Goal: Information Seeking & Learning: Find contact information

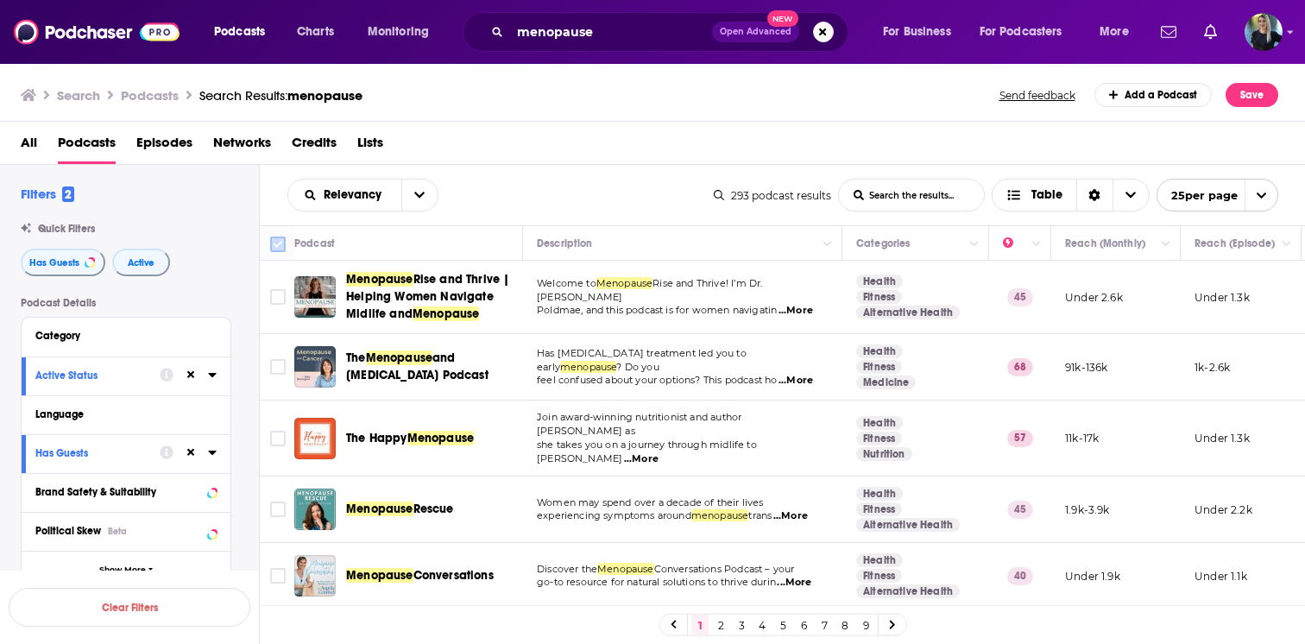
click at [279, 243] on input "Toggle select all" at bounding box center [278, 244] width 16 height 16
checkbox input "true"
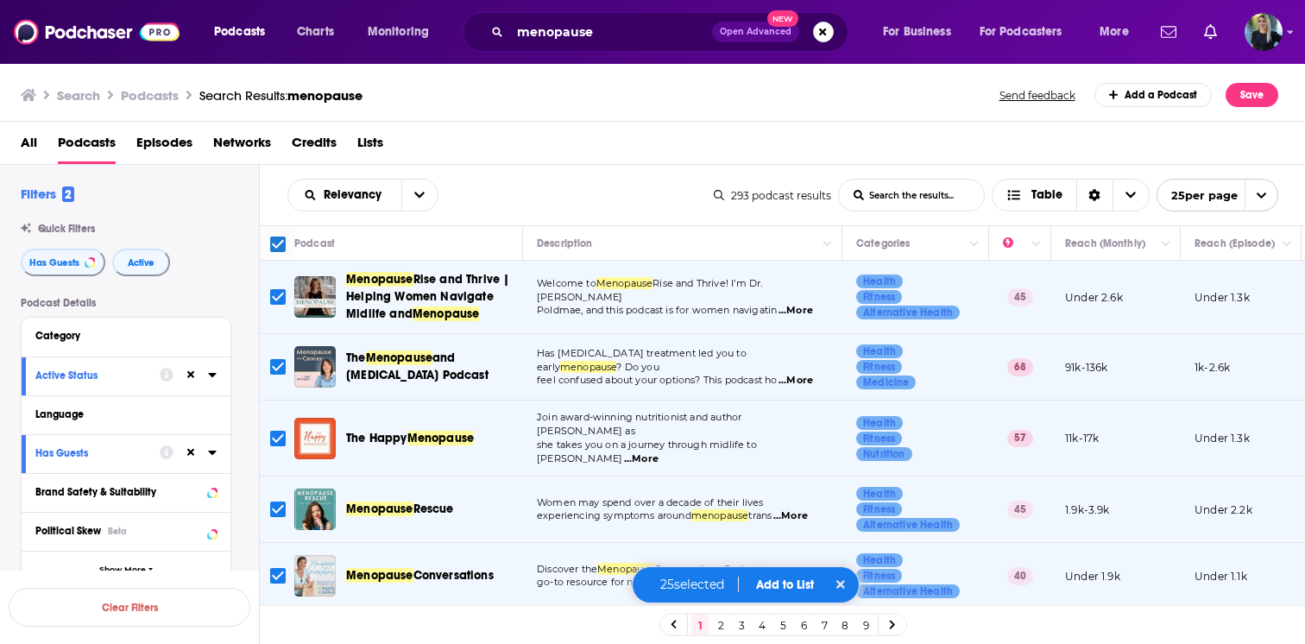
click at [784, 583] on button "Add to List" at bounding box center [784, 584] width 85 height 15
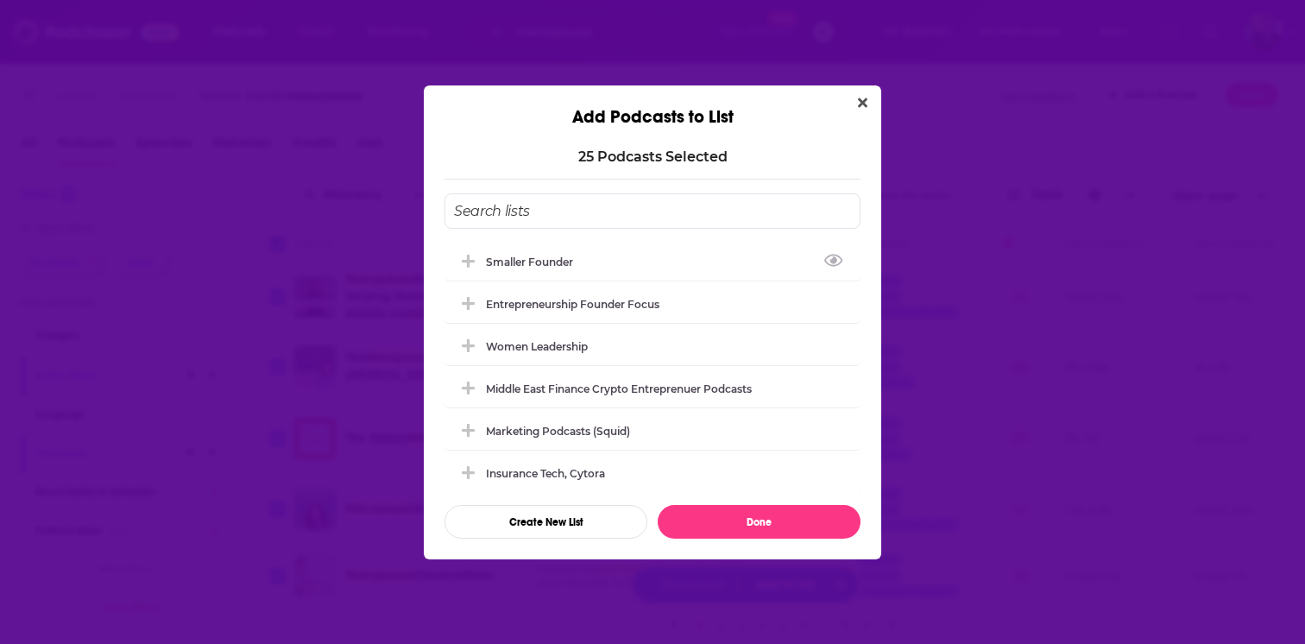
click at [547, 209] on input "Add Podcast To List" at bounding box center [652, 210] width 416 height 35
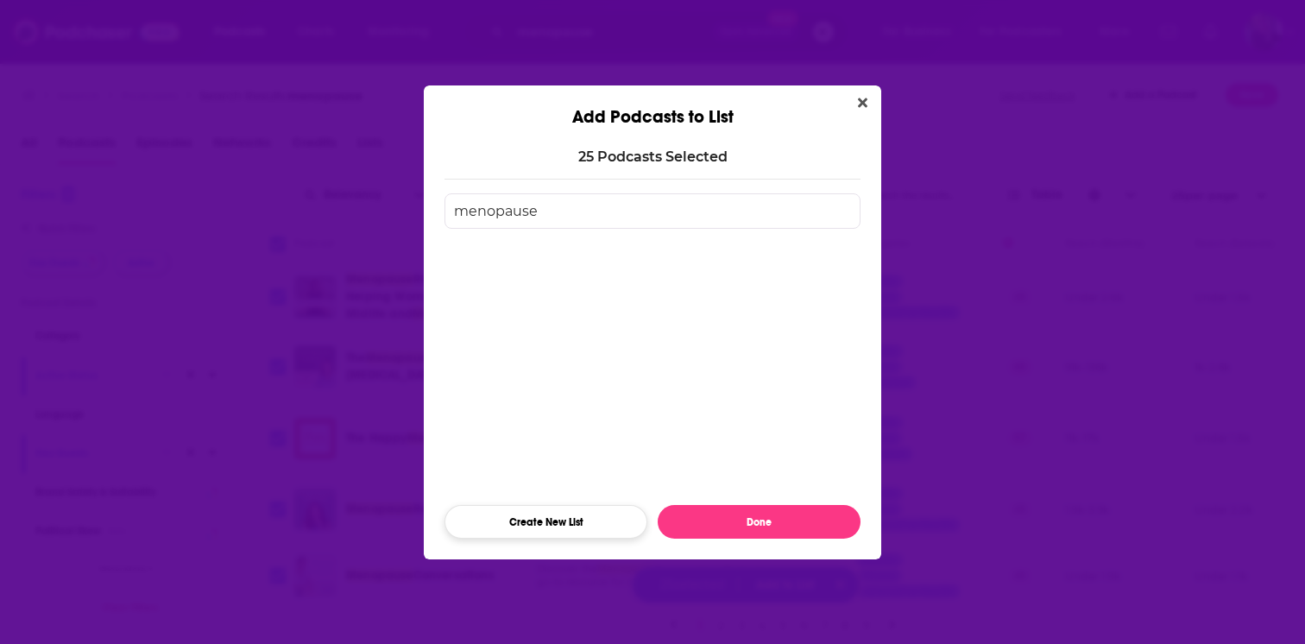
type input "menopause"
click at [565, 516] on button "Create New List" at bounding box center [545, 522] width 203 height 34
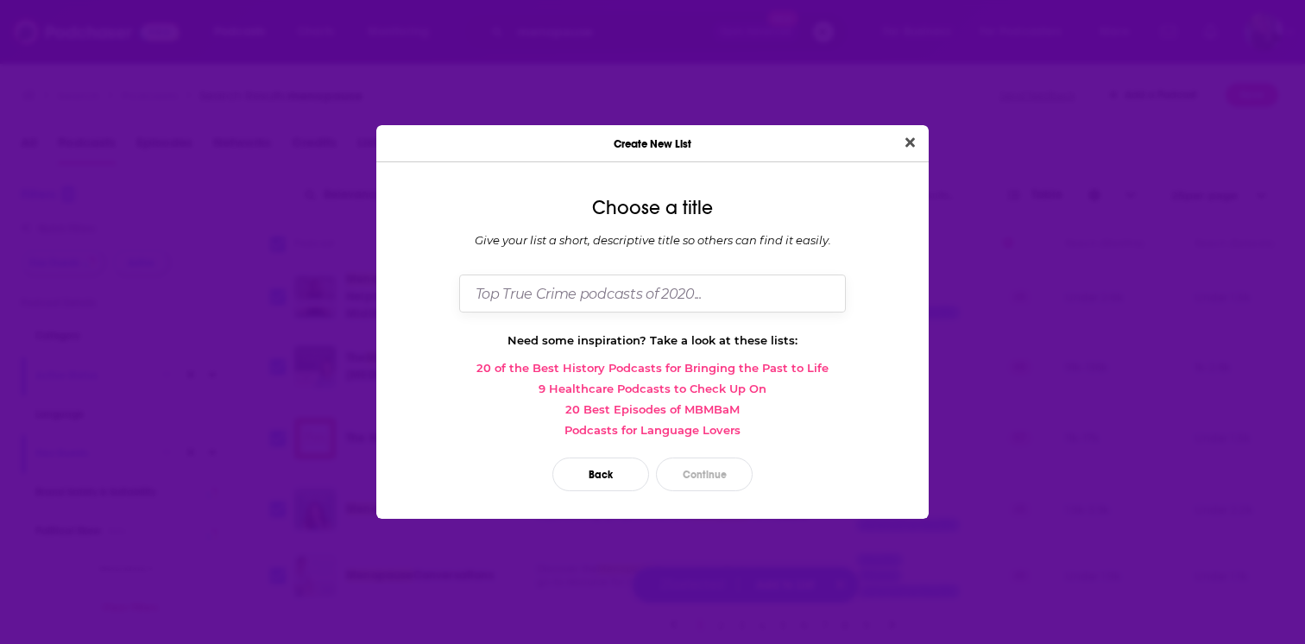
click at [639, 298] on input "Dialog" at bounding box center [652, 292] width 387 height 37
type input "Menopause"
click at [703, 475] on button "Continue" at bounding box center [704, 474] width 97 height 34
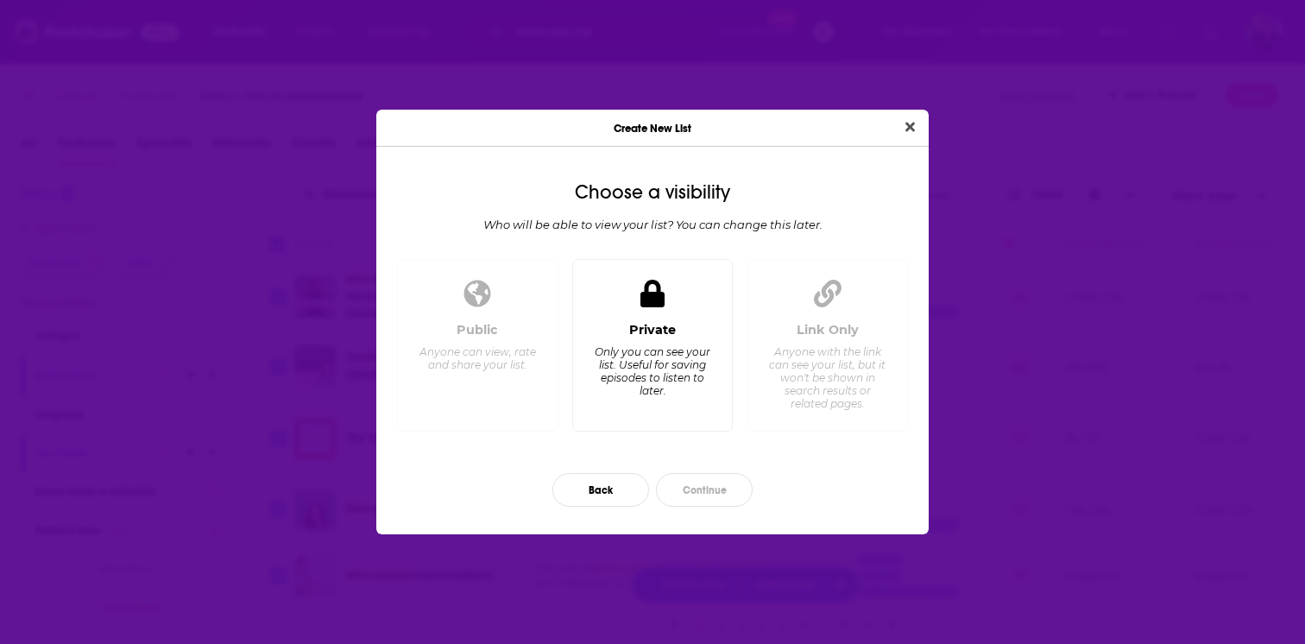
click at [615, 324] on div "Private Only you can see your list. Useful for saving episodes to listen to lat…" at bounding box center [653, 370] width 132 height 96
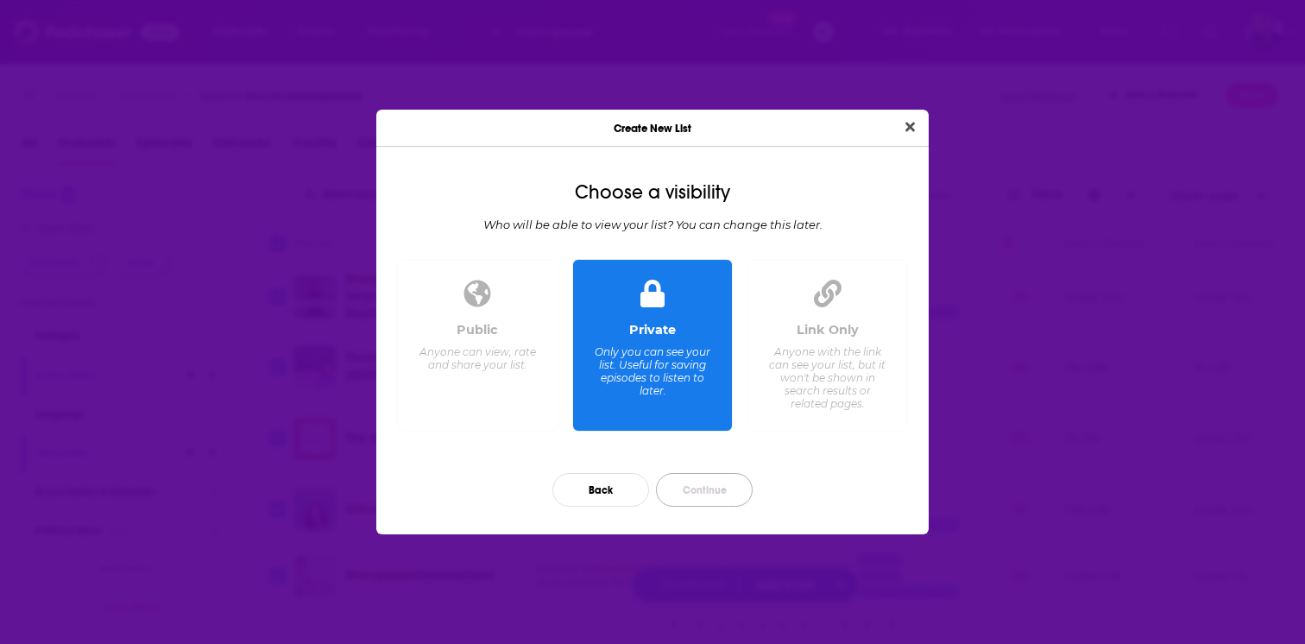
click at [705, 489] on button "Continue" at bounding box center [704, 490] width 97 height 34
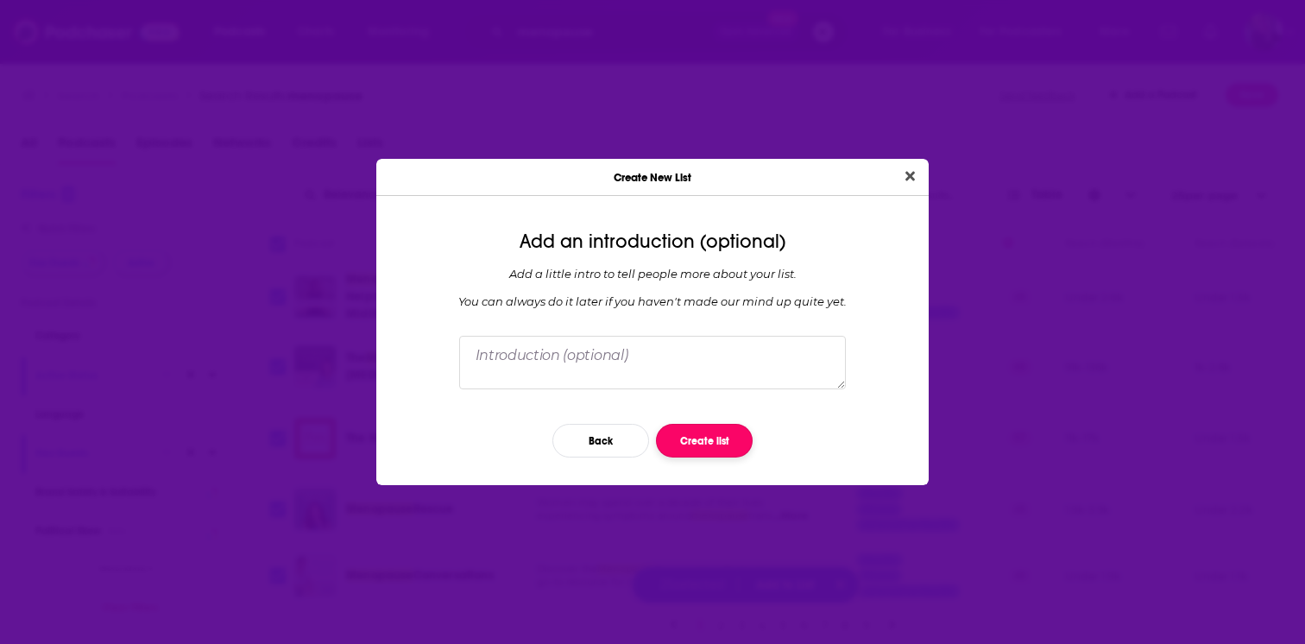
click at [708, 432] on button "Create list" at bounding box center [704, 441] width 97 height 34
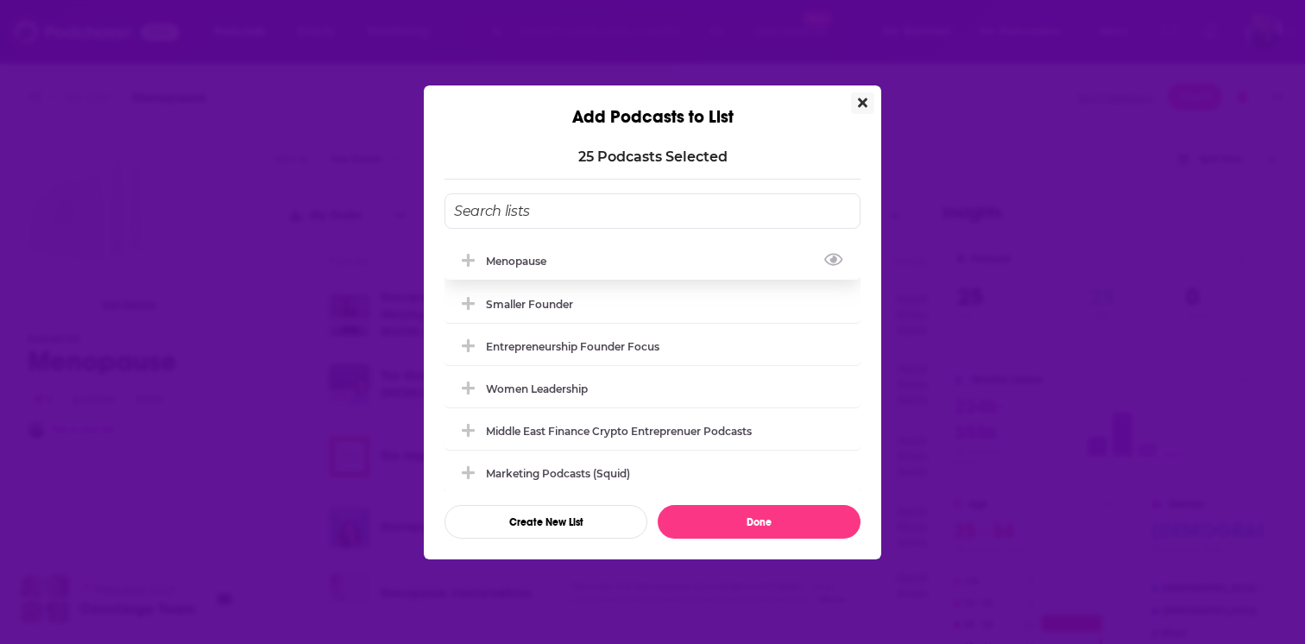
click at [488, 265] on div "Menopause" at bounding box center [521, 261] width 71 height 13
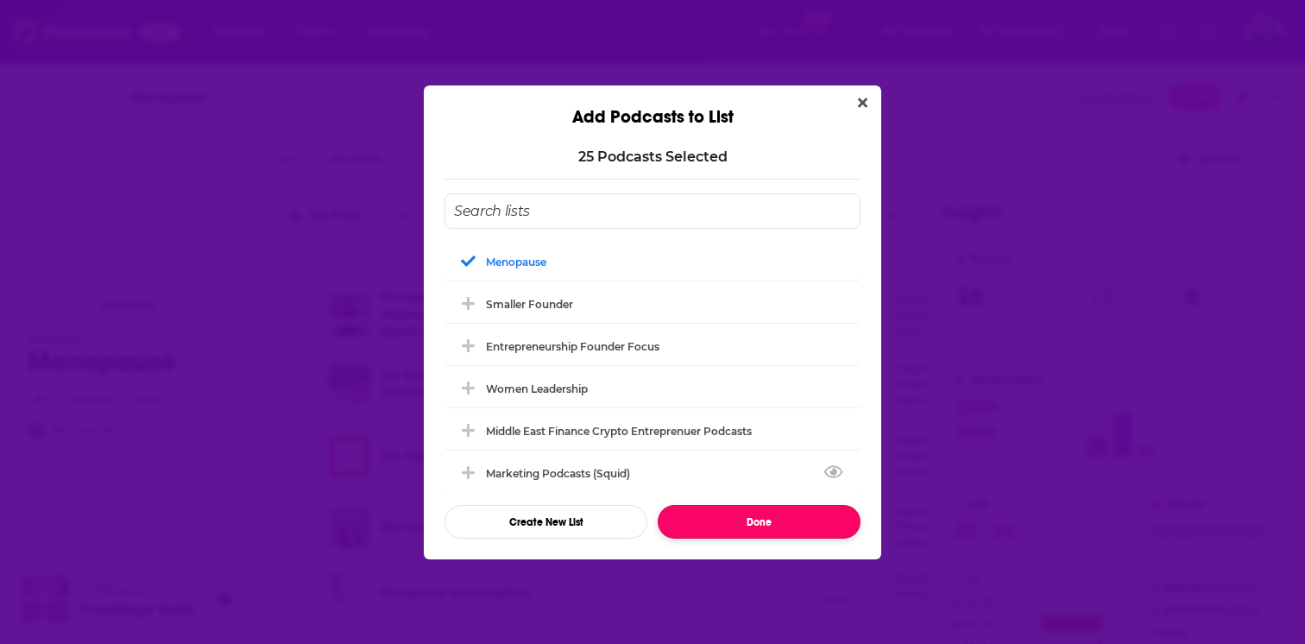
click at [736, 527] on button "Done" at bounding box center [759, 522] width 203 height 34
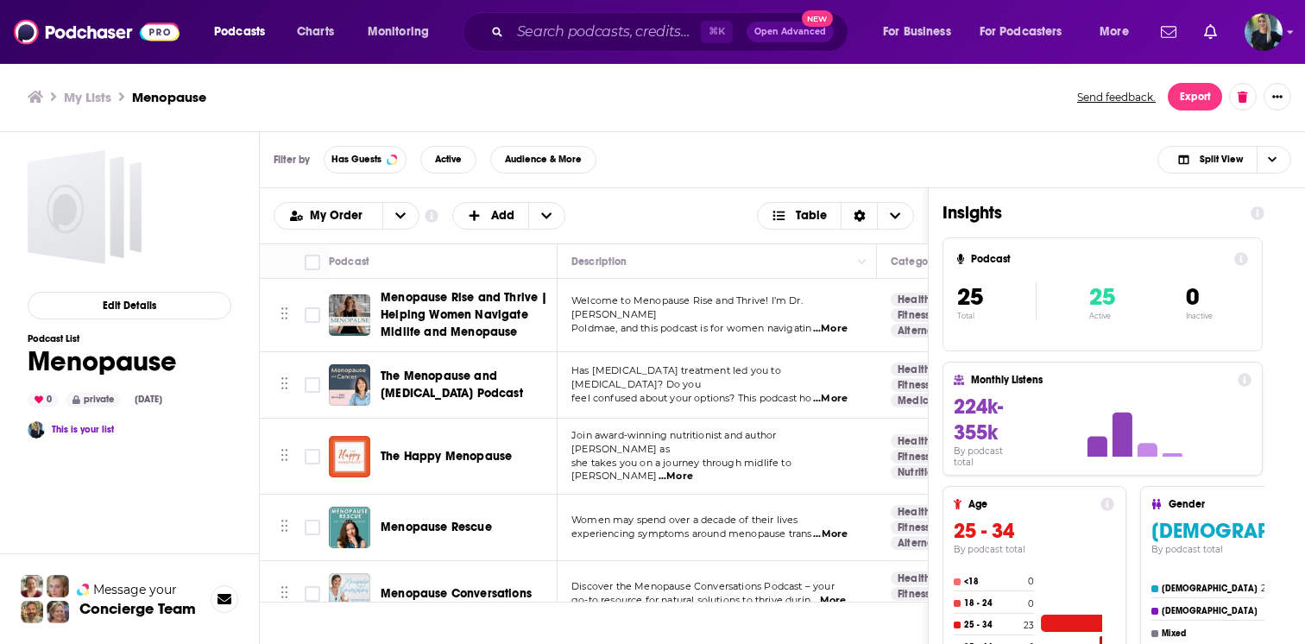
click at [987, 108] on div "My Lists Menopause Send feedback. Export" at bounding box center [652, 97] width 1249 height 28
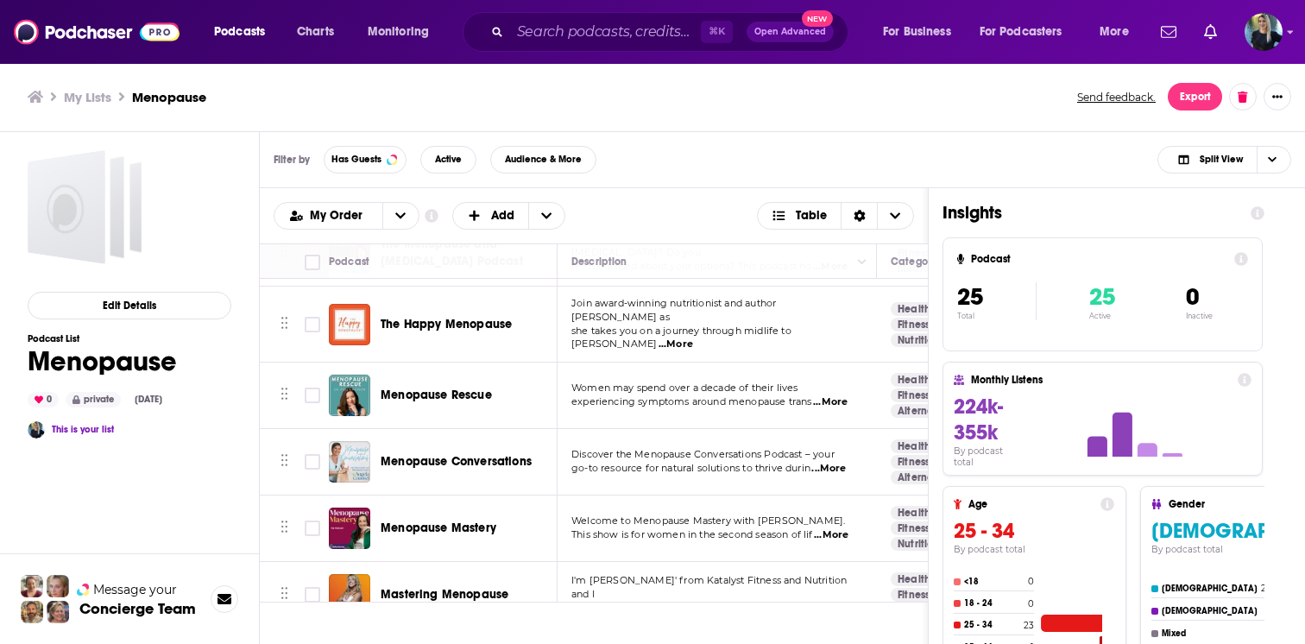
scroll to position [1331, 0]
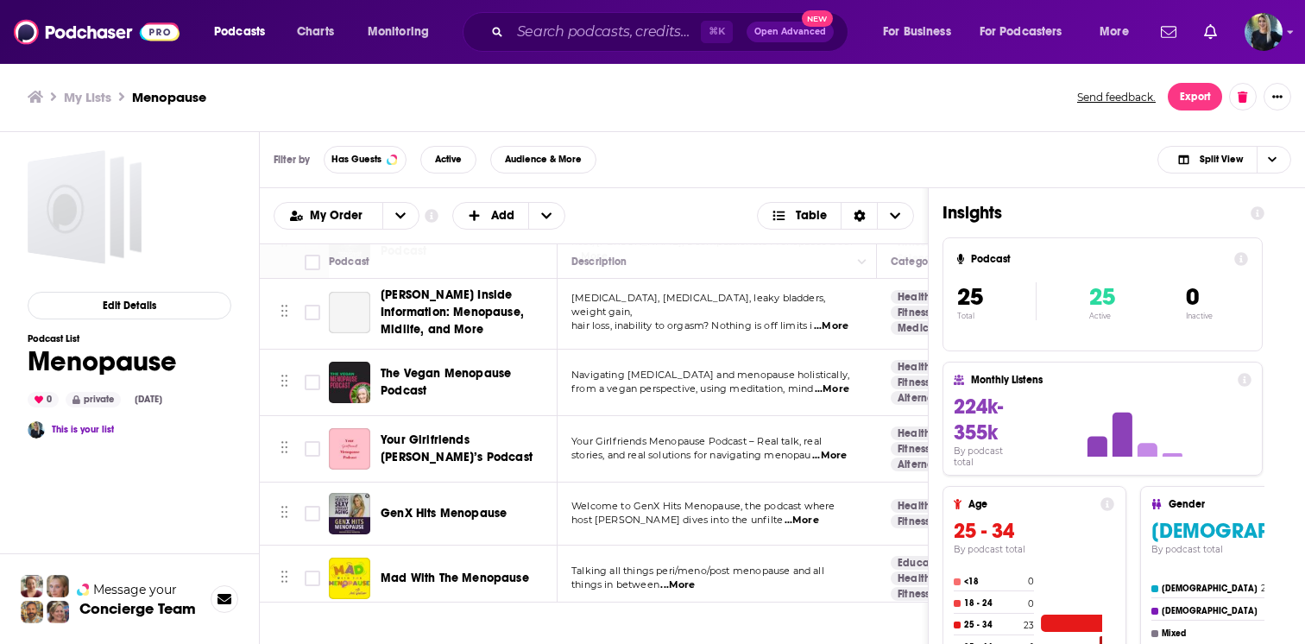
click at [907, 136] on div "Filter by Has Guests Active Audience & More Split View" at bounding box center [782, 160] width 1045 height 56
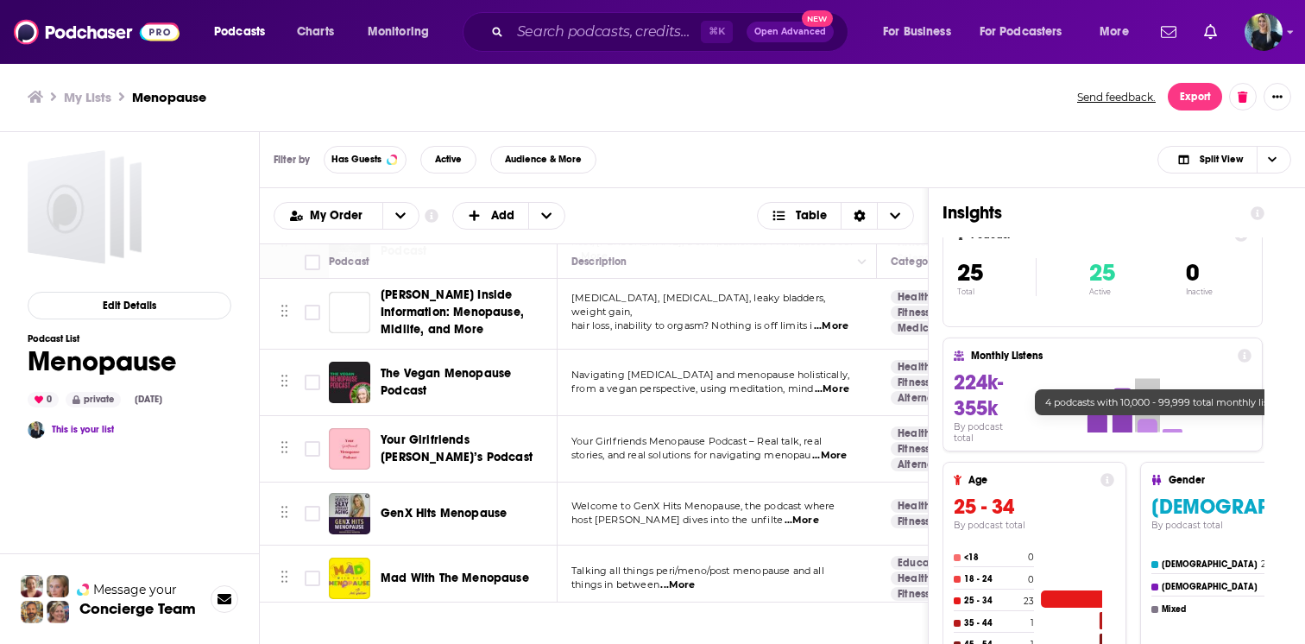
scroll to position [0, 0]
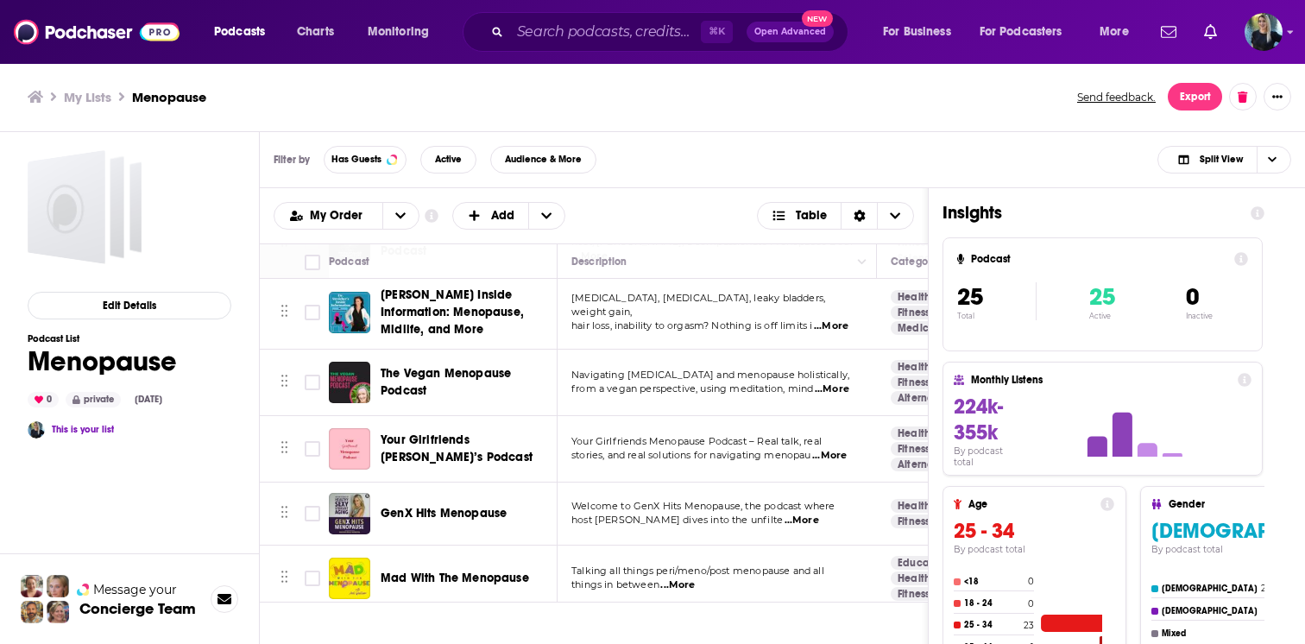
click at [735, 214] on div "My Order Customize Your List Order Select the “My Order” sort and remove all fi…" at bounding box center [594, 216] width 640 height 28
drag, startPoint x: 927, startPoint y: 269, endPoint x: 1023, endPoint y: 270, distance: 96.6
click at [1023, 270] on div "Podcasts Add My Order Customize Your List Order Select the “My Order” sort and …" at bounding box center [769, 489] width 1018 height 602
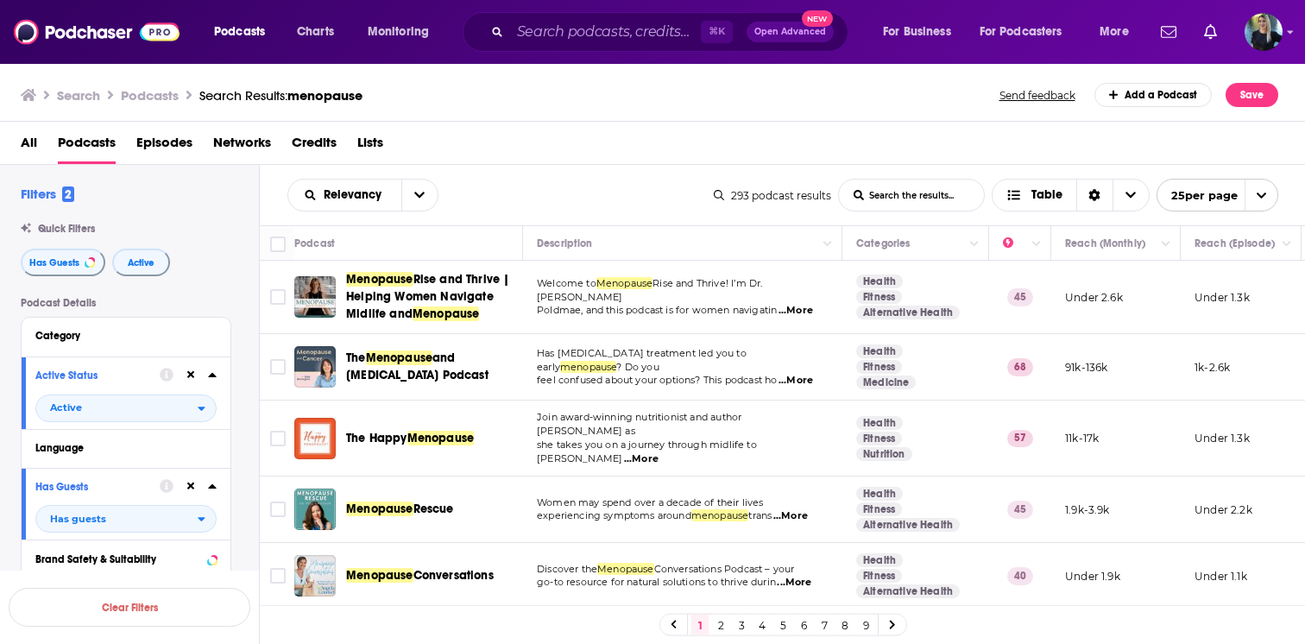
click at [717, 621] on link "2" at bounding box center [720, 624] width 17 height 21
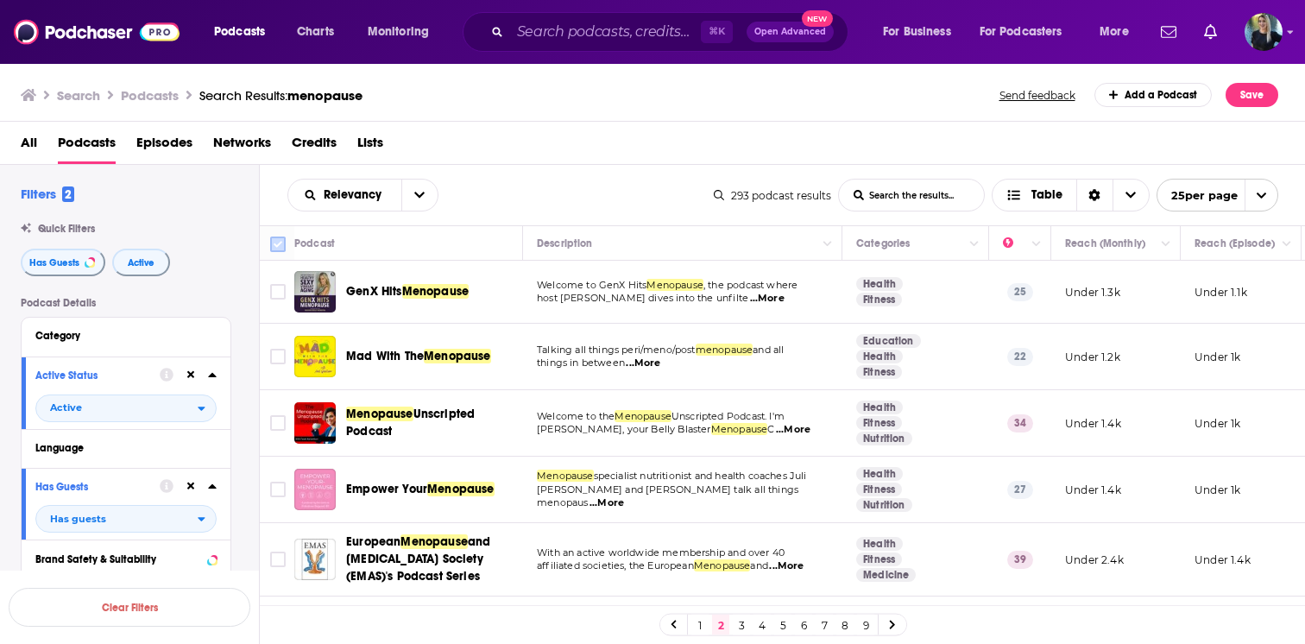
click at [269, 235] on icon at bounding box center [278, 244] width 21 height 21
click at [281, 249] on input "Toggle select all" at bounding box center [278, 244] width 16 height 16
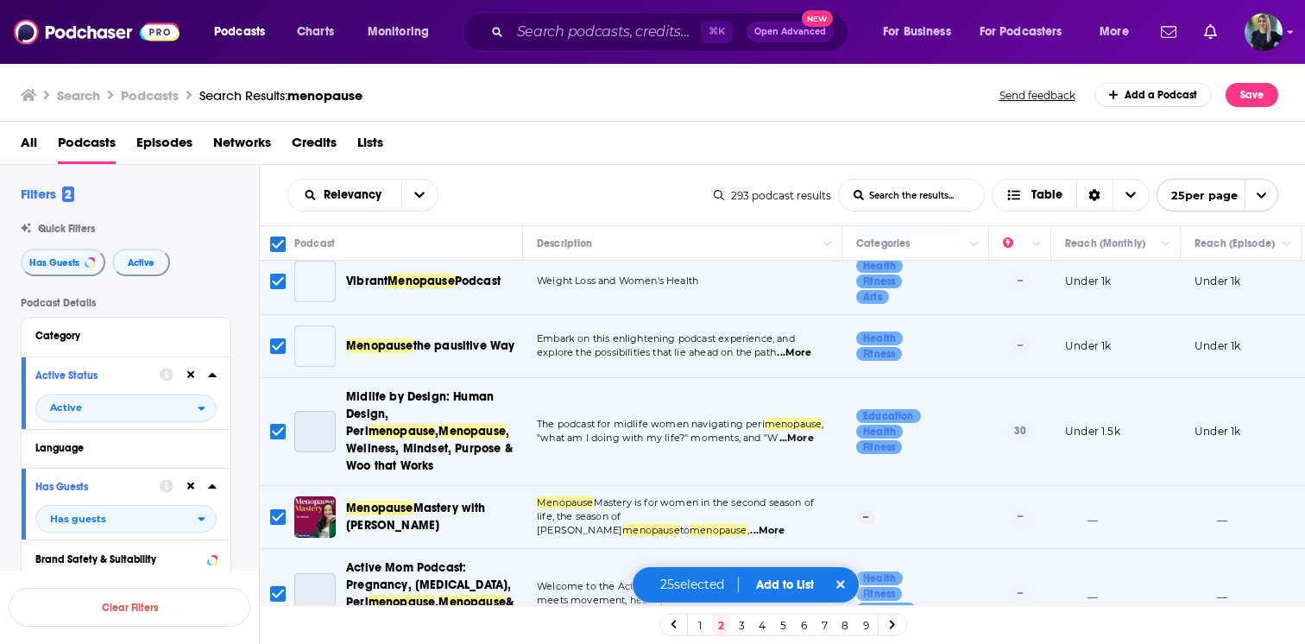
scroll to position [1501, 0]
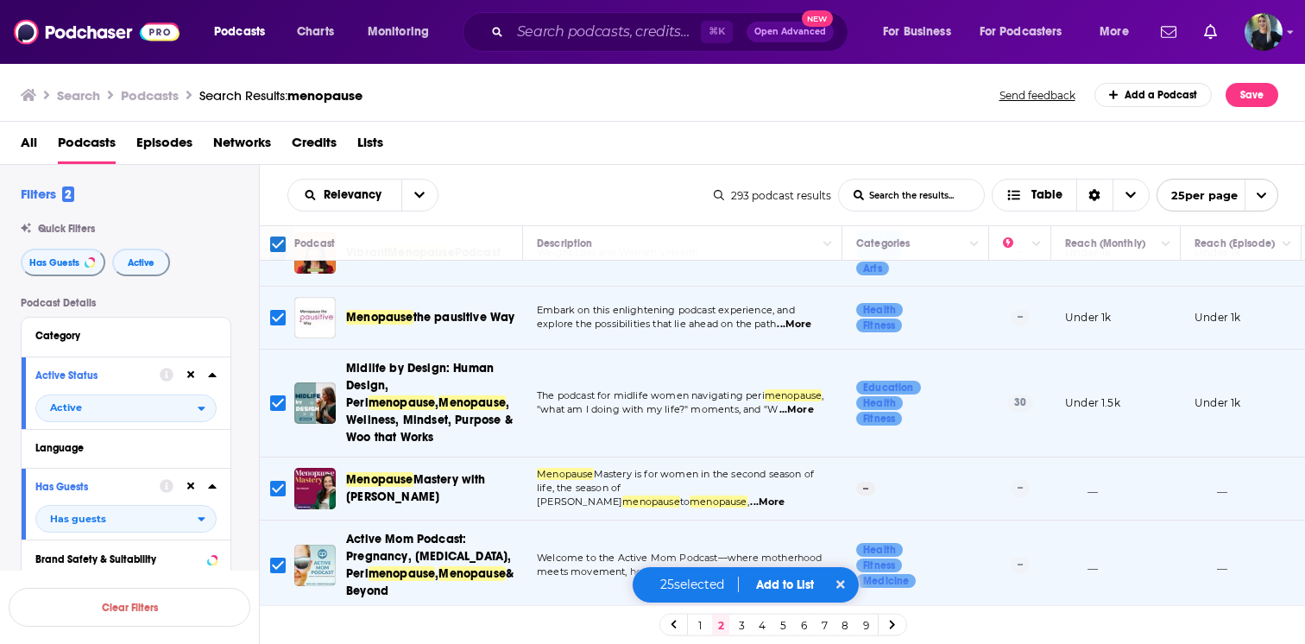
click at [787, 580] on button "Add to List" at bounding box center [784, 584] width 85 height 15
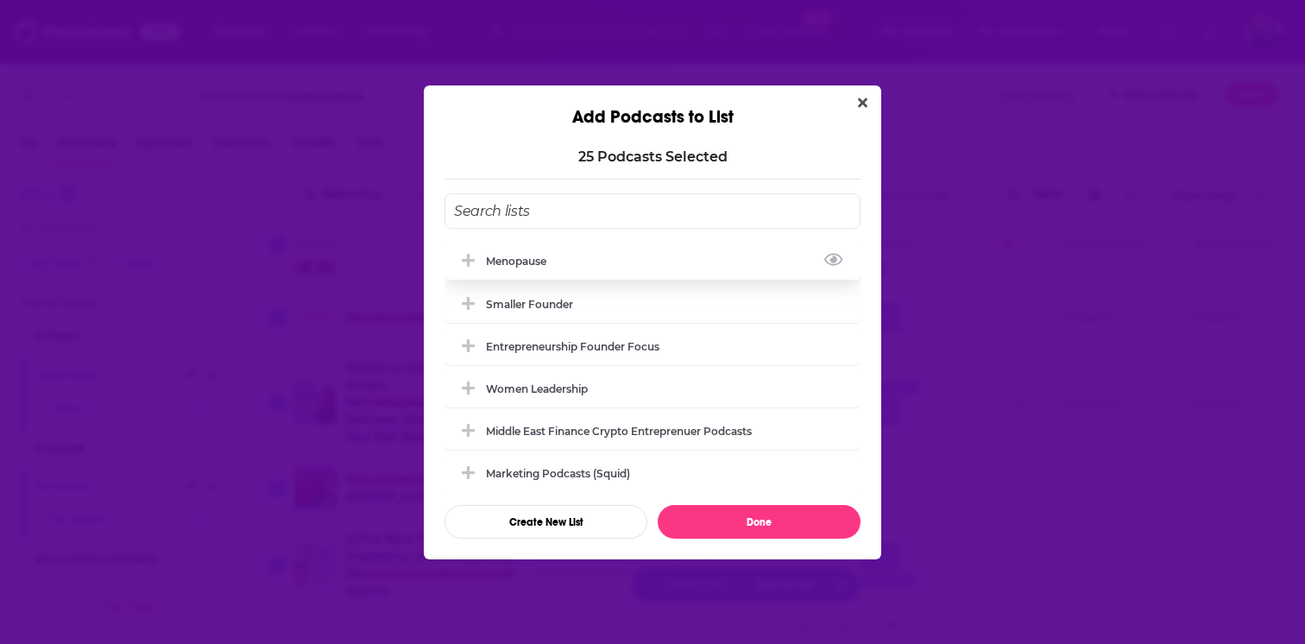
click at [518, 261] on div "Menopause" at bounding box center [521, 261] width 71 height 13
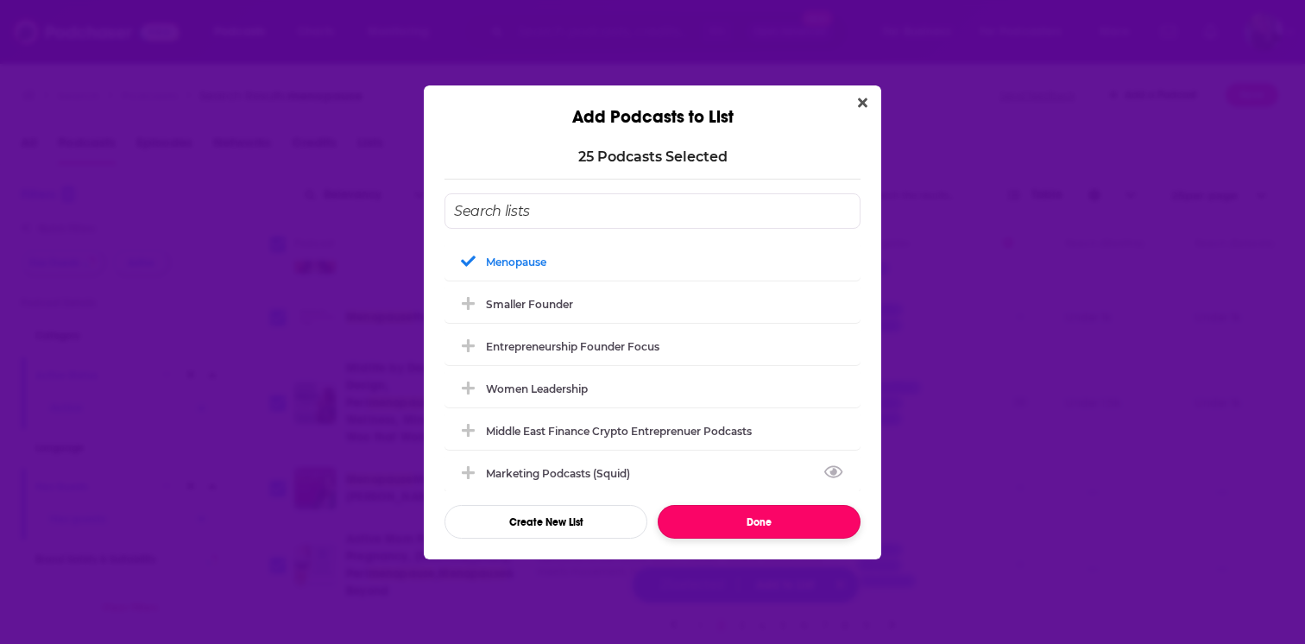
click at [727, 525] on button "Done" at bounding box center [759, 522] width 203 height 34
checkbox input "false"
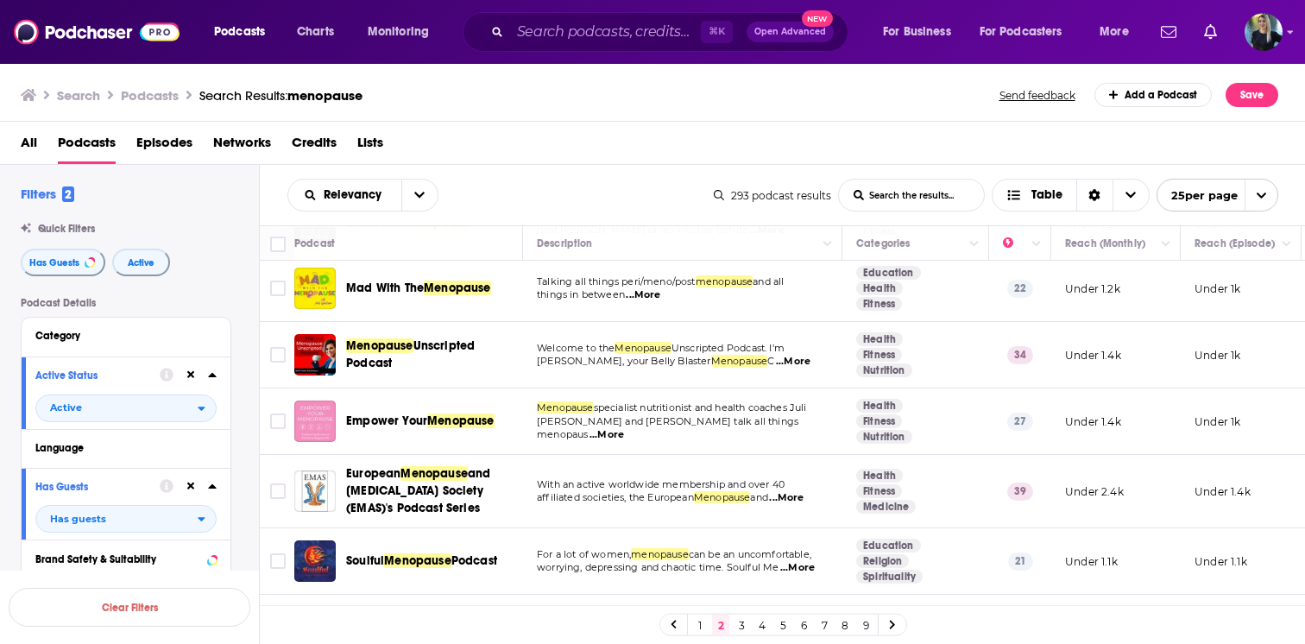
scroll to position [0, 0]
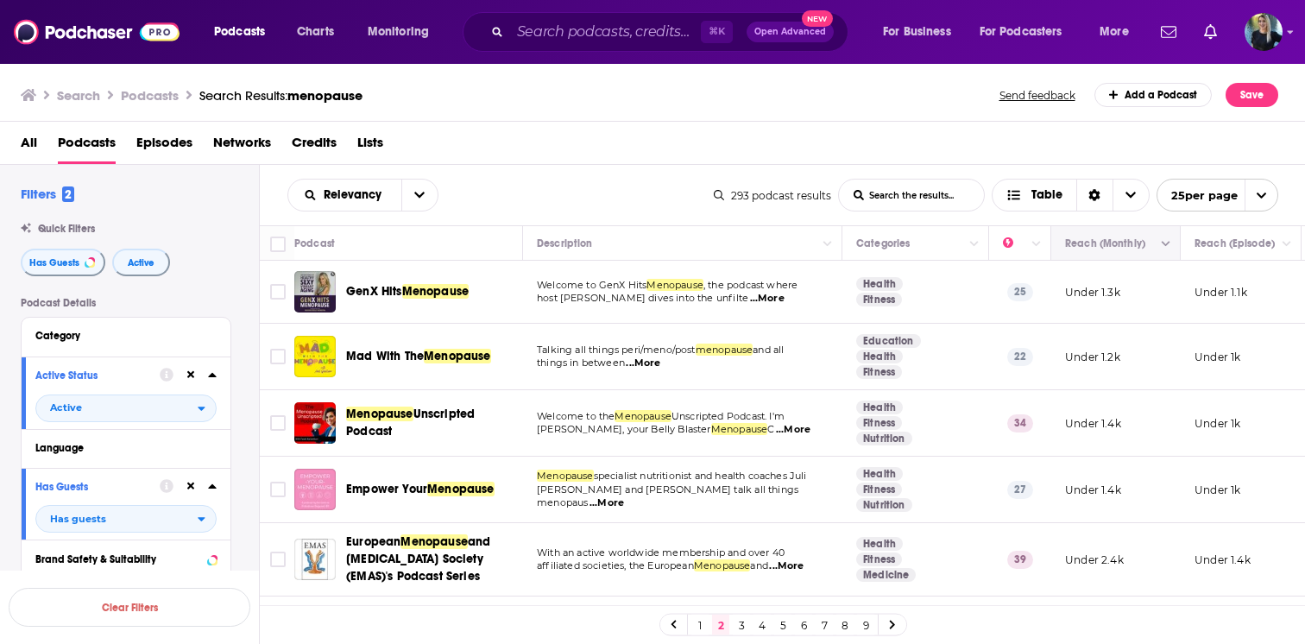
click at [1166, 241] on icon "Column Actions" at bounding box center [1165, 244] width 9 height 10
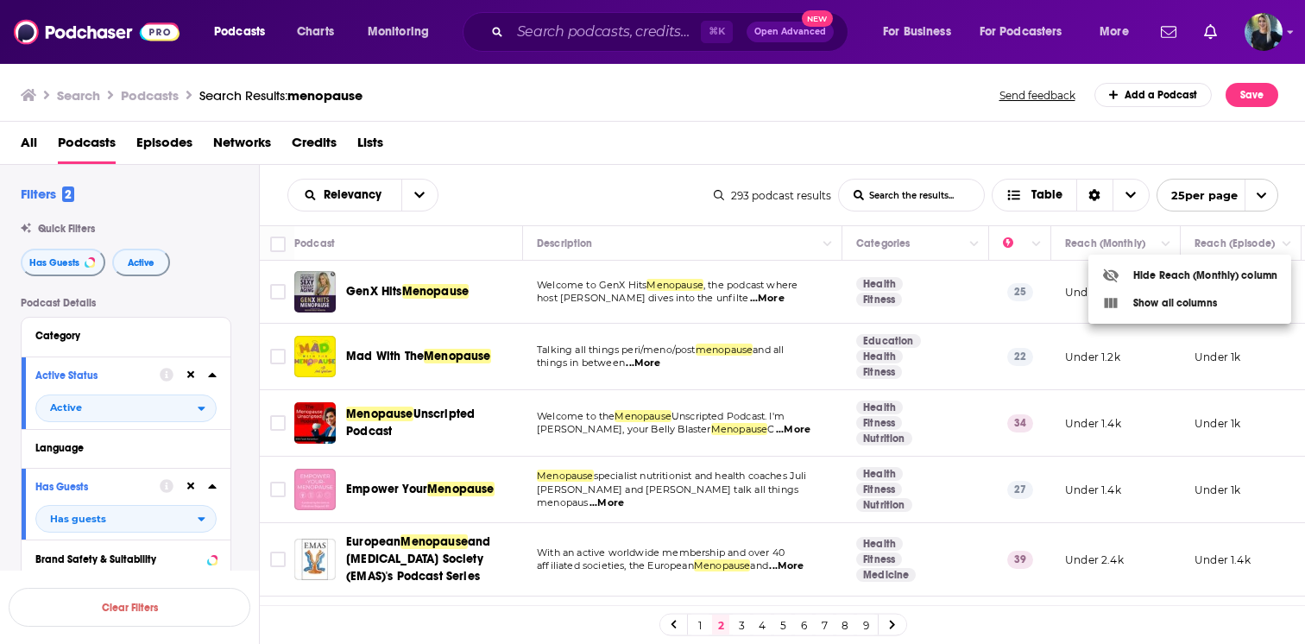
click at [1108, 238] on div at bounding box center [652, 322] width 1305 height 644
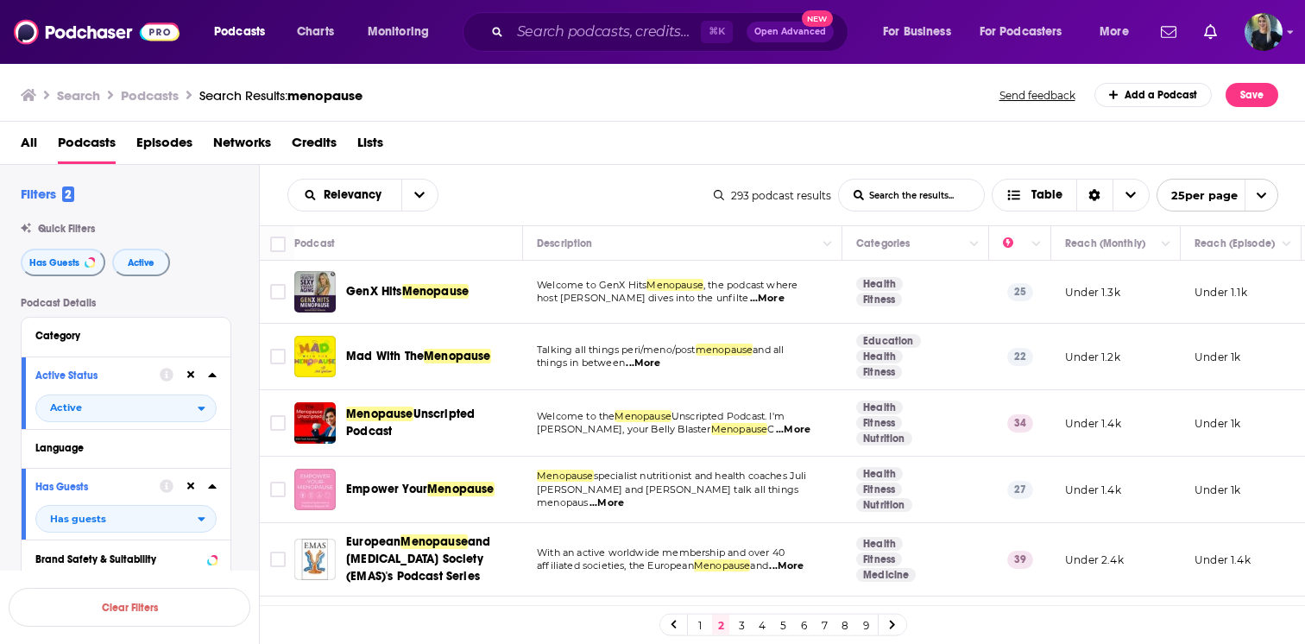
click at [1108, 238] on icon "Move" at bounding box center [1114, 243] width 21 height 21
click at [1010, 191] on icon "Choose View" at bounding box center [1014, 195] width 16 height 12
click at [962, 144] on div "All Podcasts Episodes Networks Credits Lists" at bounding box center [656, 146] width 1271 height 35
click at [426, 200] on button "open menu" at bounding box center [419, 194] width 36 height 31
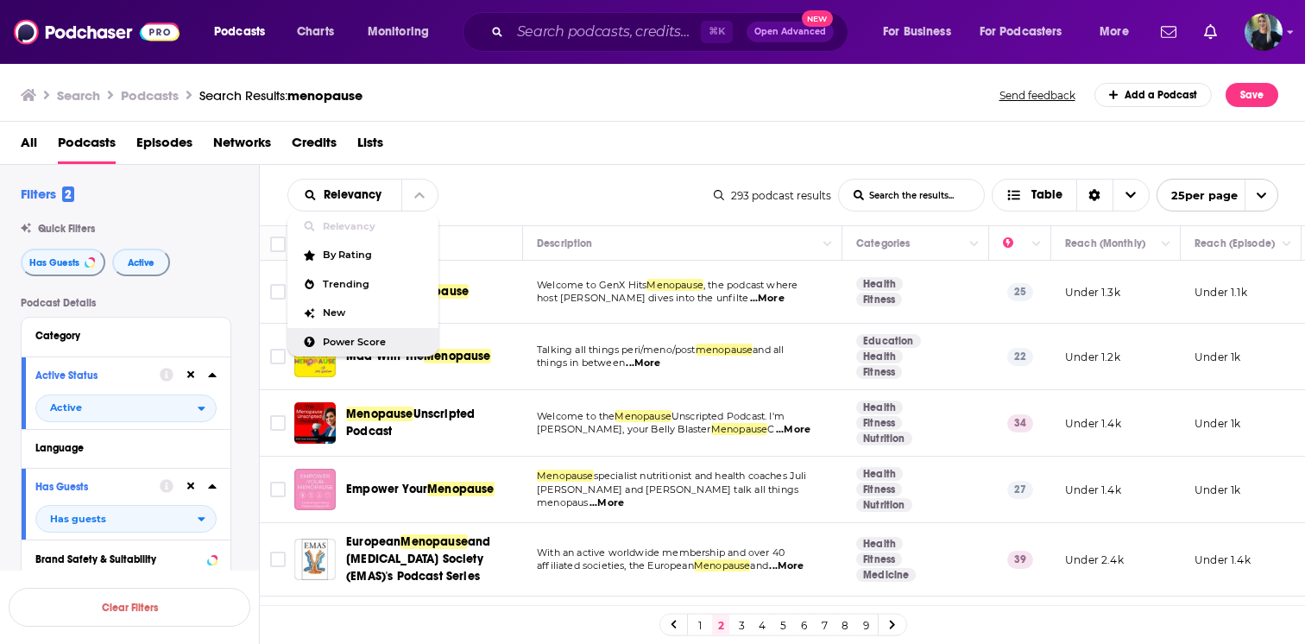
click at [360, 337] on span "Power Score" at bounding box center [374, 341] width 102 height 9
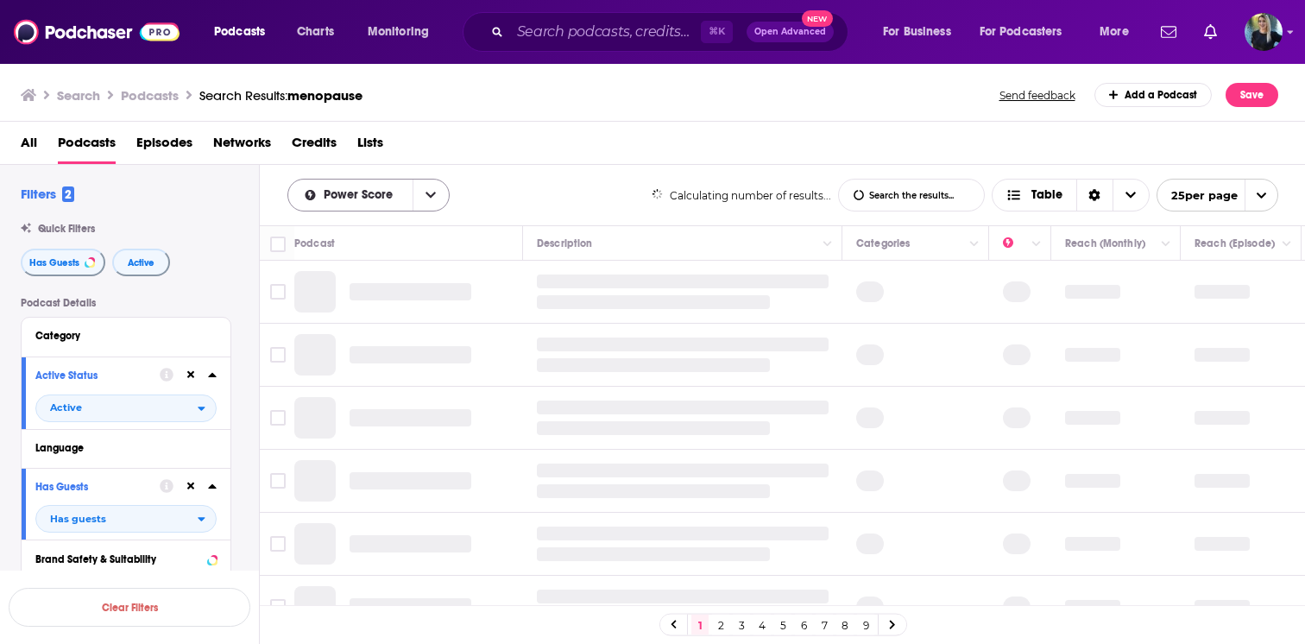
click at [431, 189] on icon "open menu" at bounding box center [430, 195] width 10 height 12
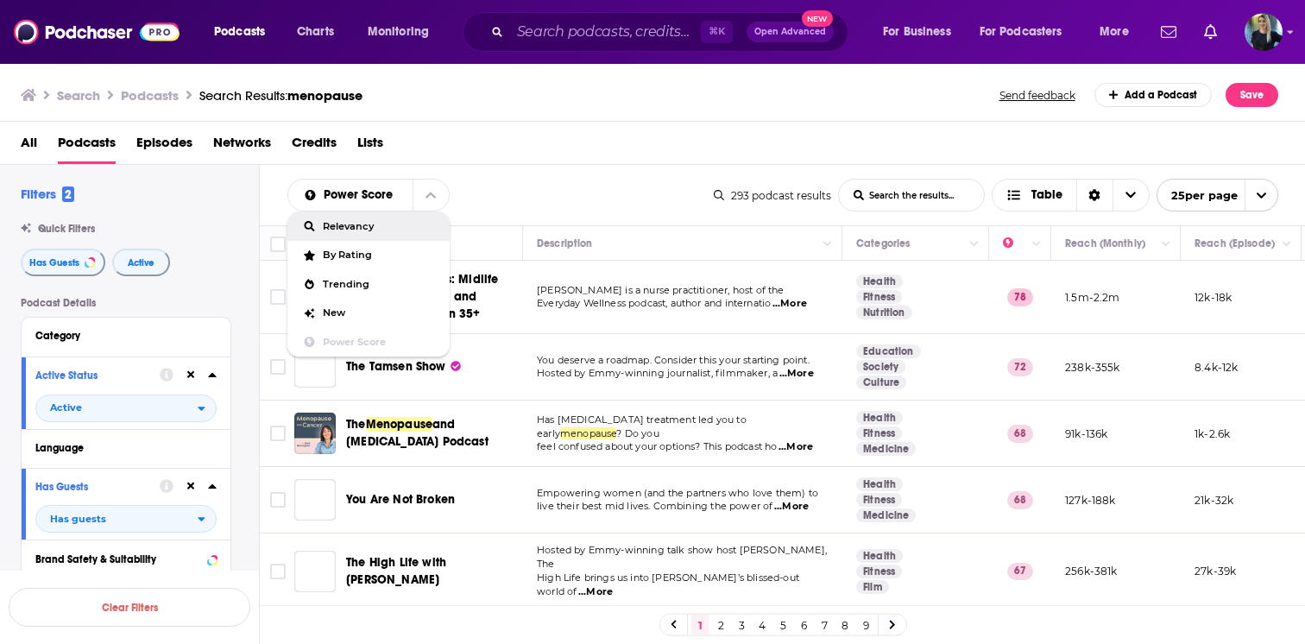
click at [568, 169] on div "Power Score Relevancy By Rating Trending New Power Score List Search Input Sear…" at bounding box center [783, 195] width 1046 height 60
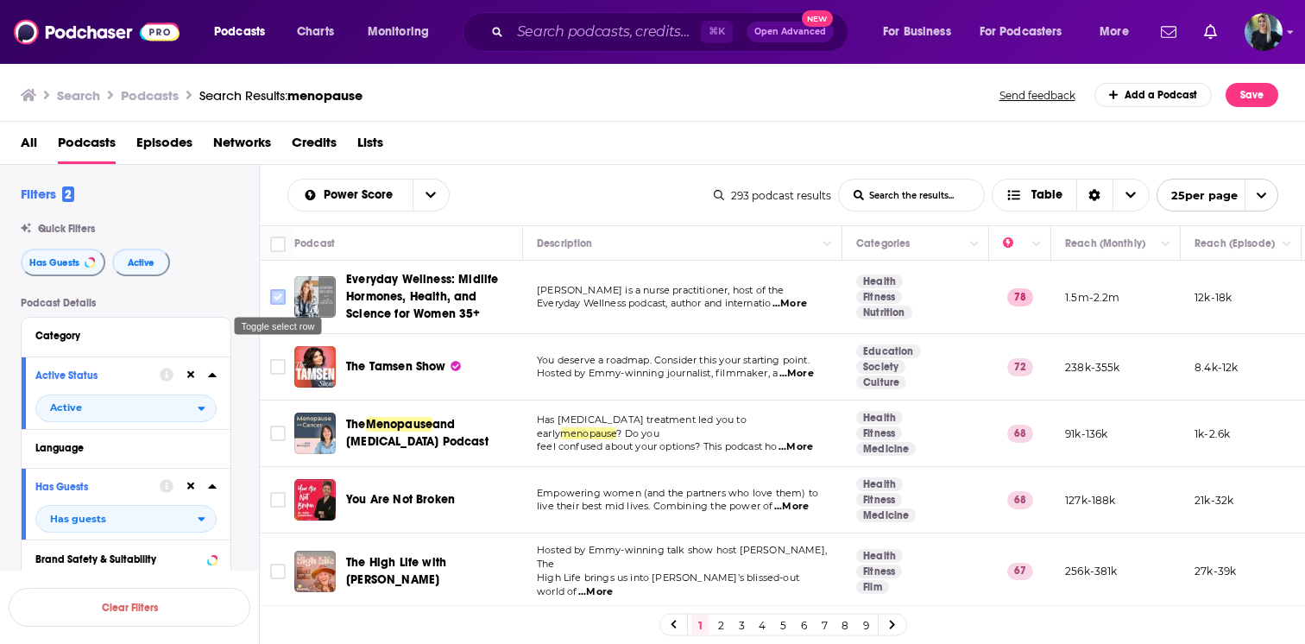
click at [274, 295] on input "Toggle select row" at bounding box center [278, 297] width 16 height 16
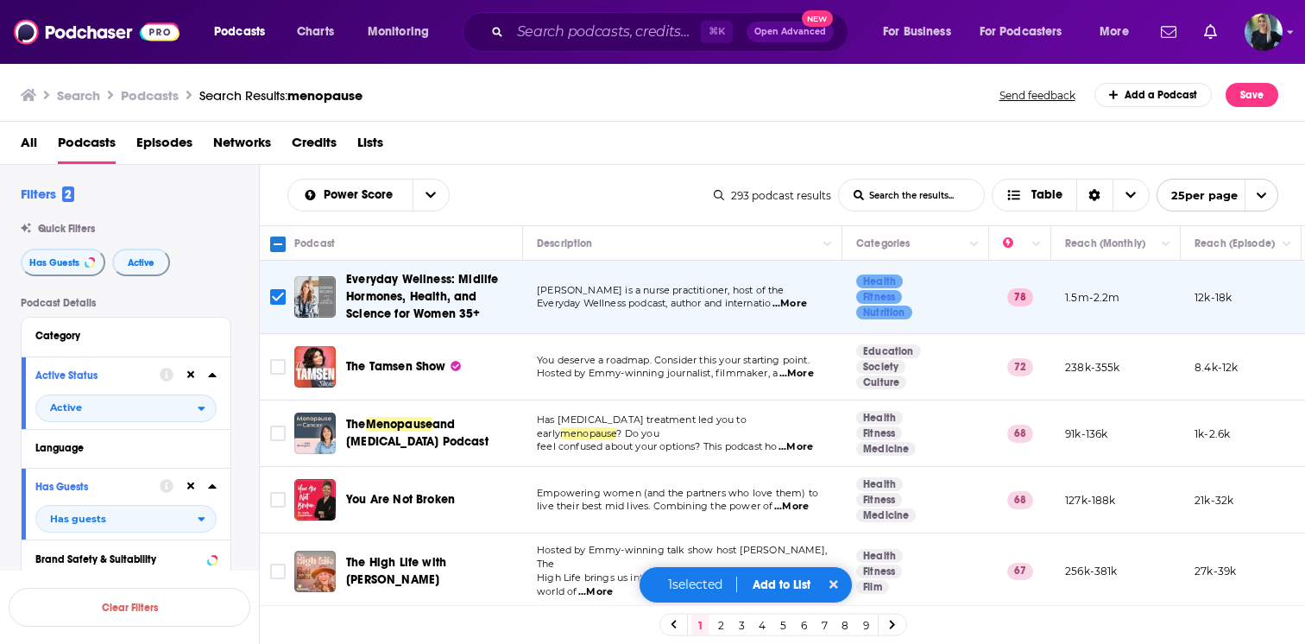
click at [765, 589] on button "Add to List" at bounding box center [781, 584] width 85 height 15
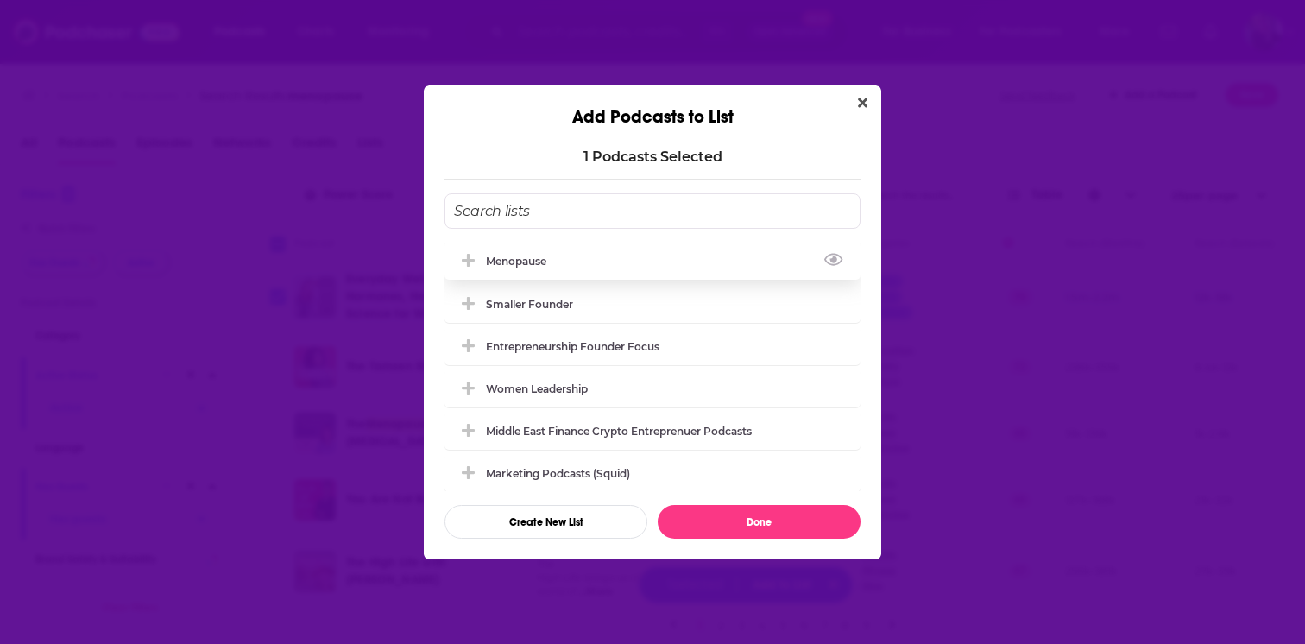
click at [505, 263] on div "Menopause" at bounding box center [521, 261] width 71 height 13
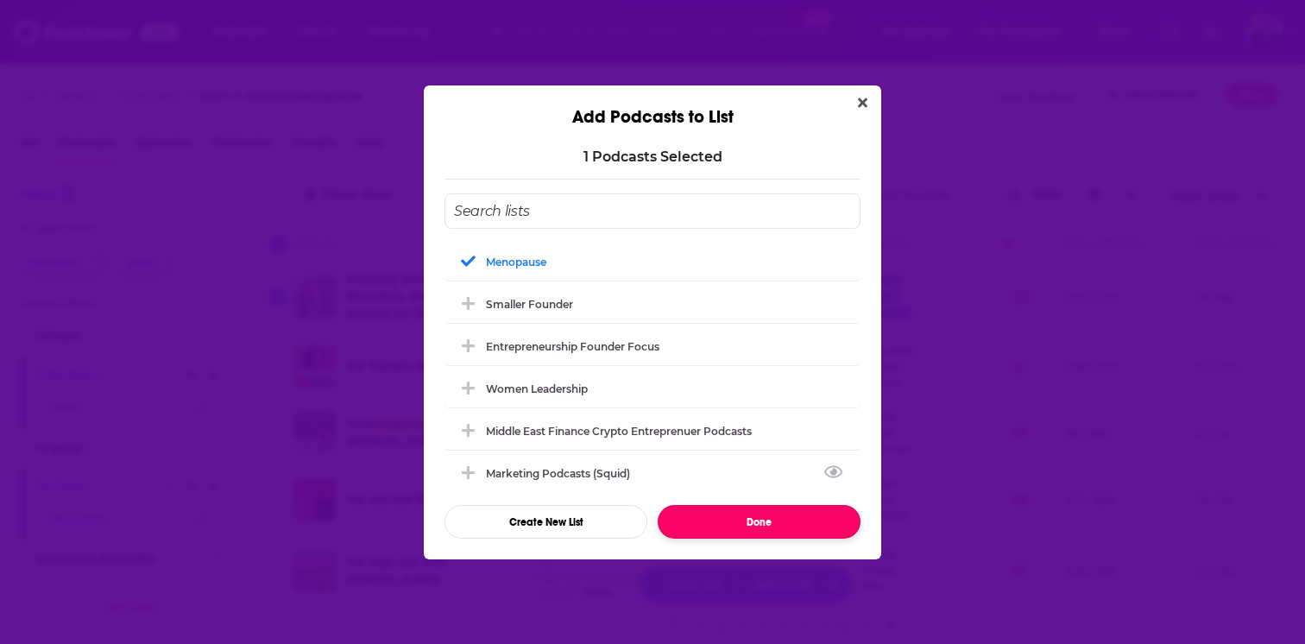
click at [699, 513] on button "Done" at bounding box center [759, 522] width 203 height 34
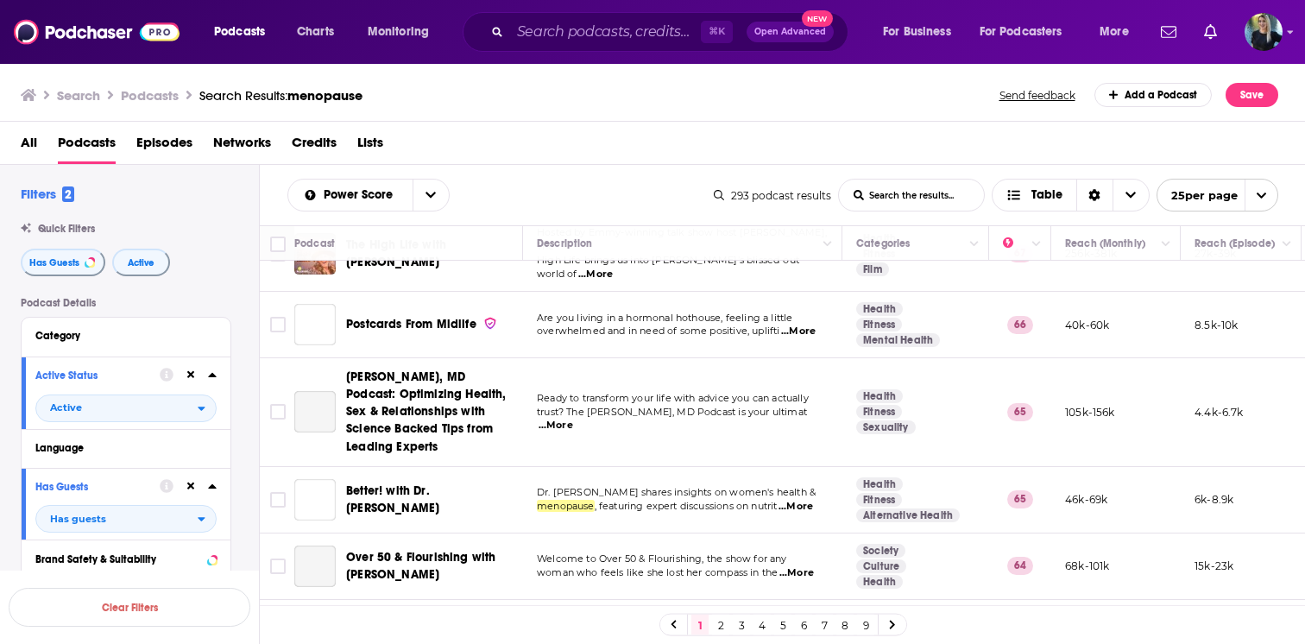
scroll to position [310, 0]
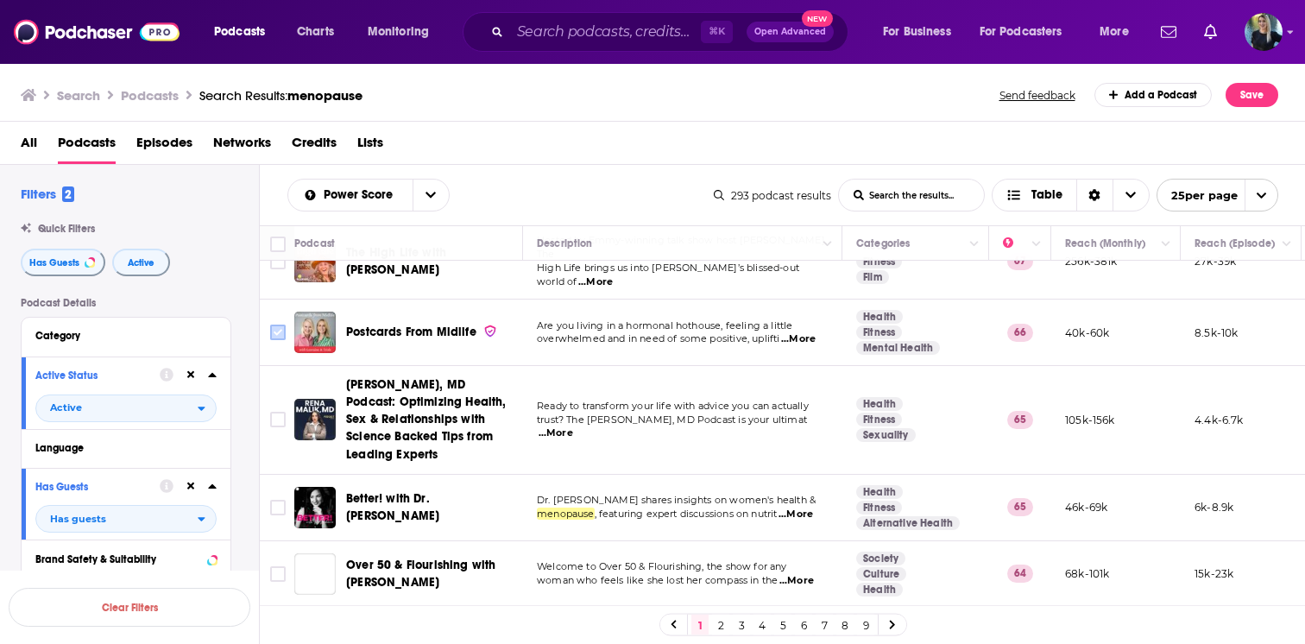
click at [283, 324] on input "Toggle select row" at bounding box center [278, 332] width 16 height 16
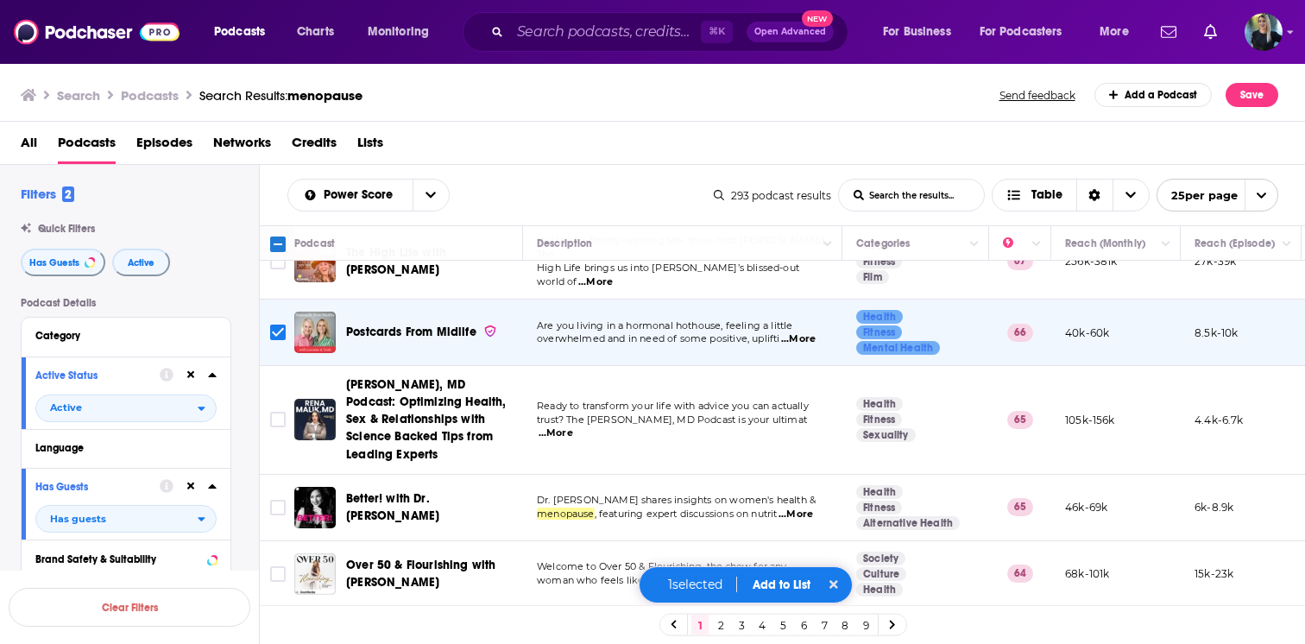
click at [771, 580] on button "Add to List" at bounding box center [781, 584] width 85 height 15
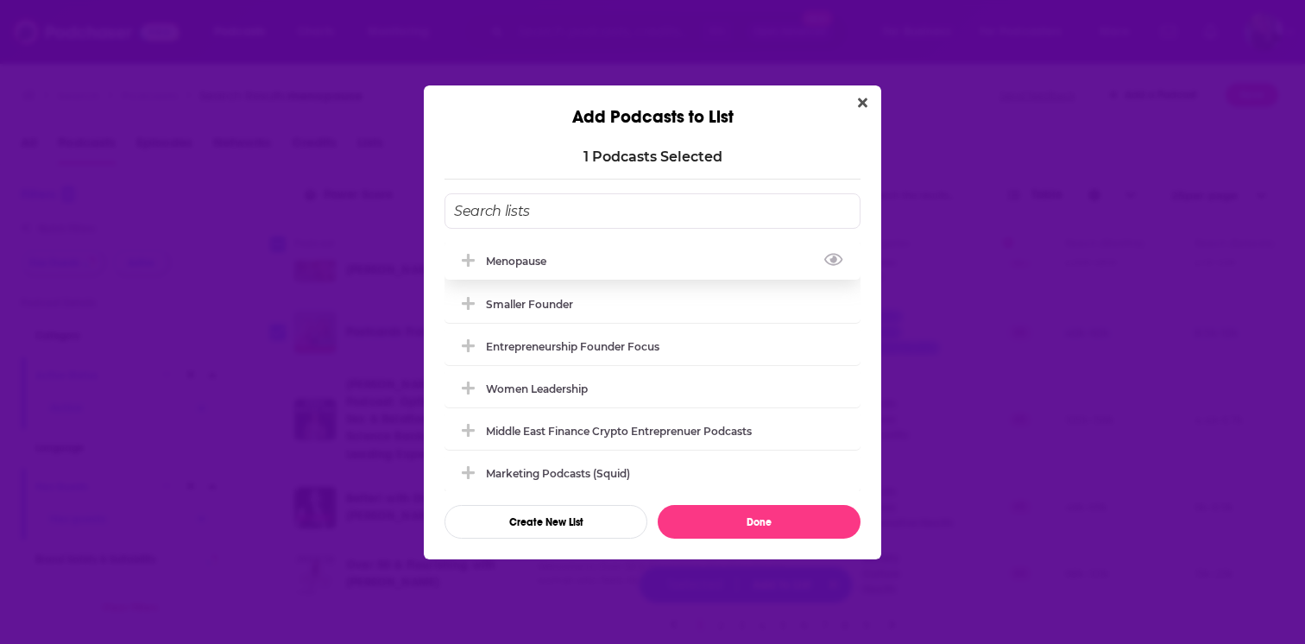
click at [513, 261] on div "Menopause" at bounding box center [521, 261] width 71 height 13
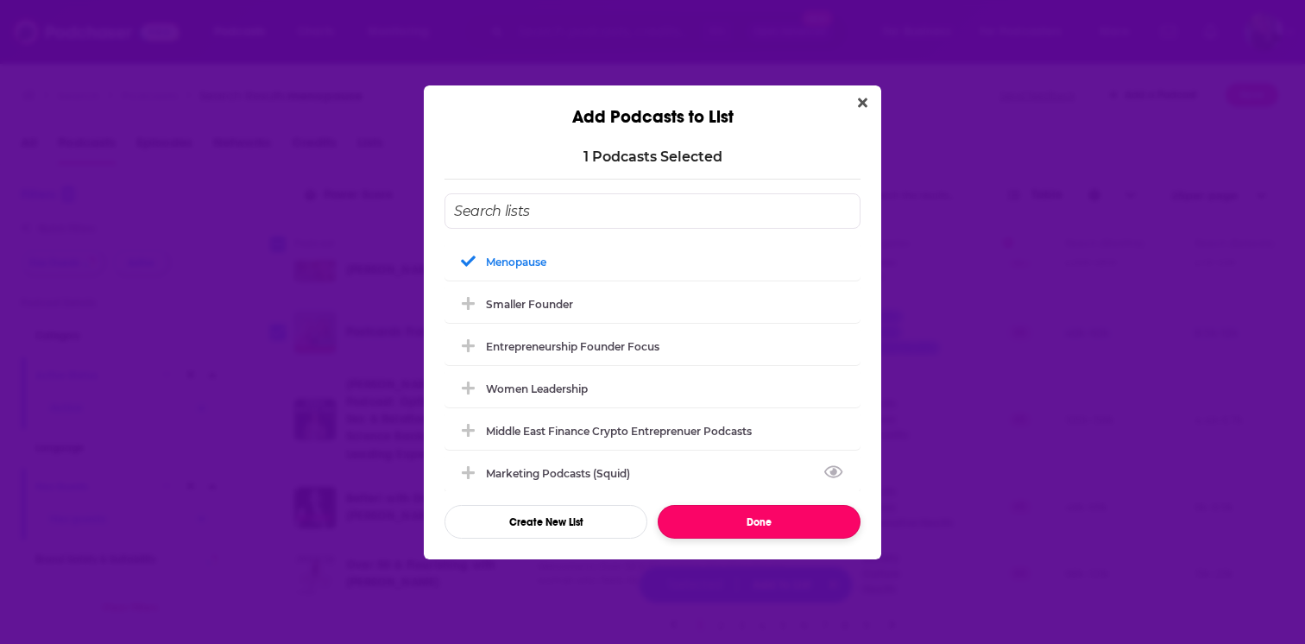
click at [732, 524] on button "Done" at bounding box center [759, 522] width 203 height 34
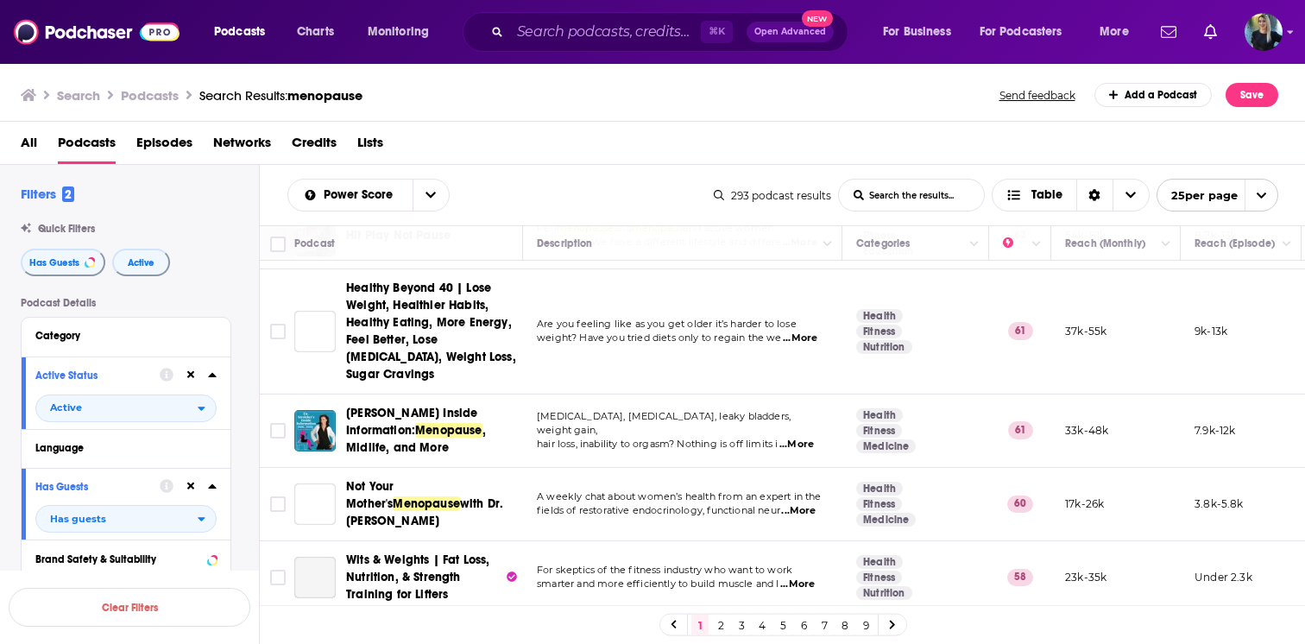
scroll to position [982, 0]
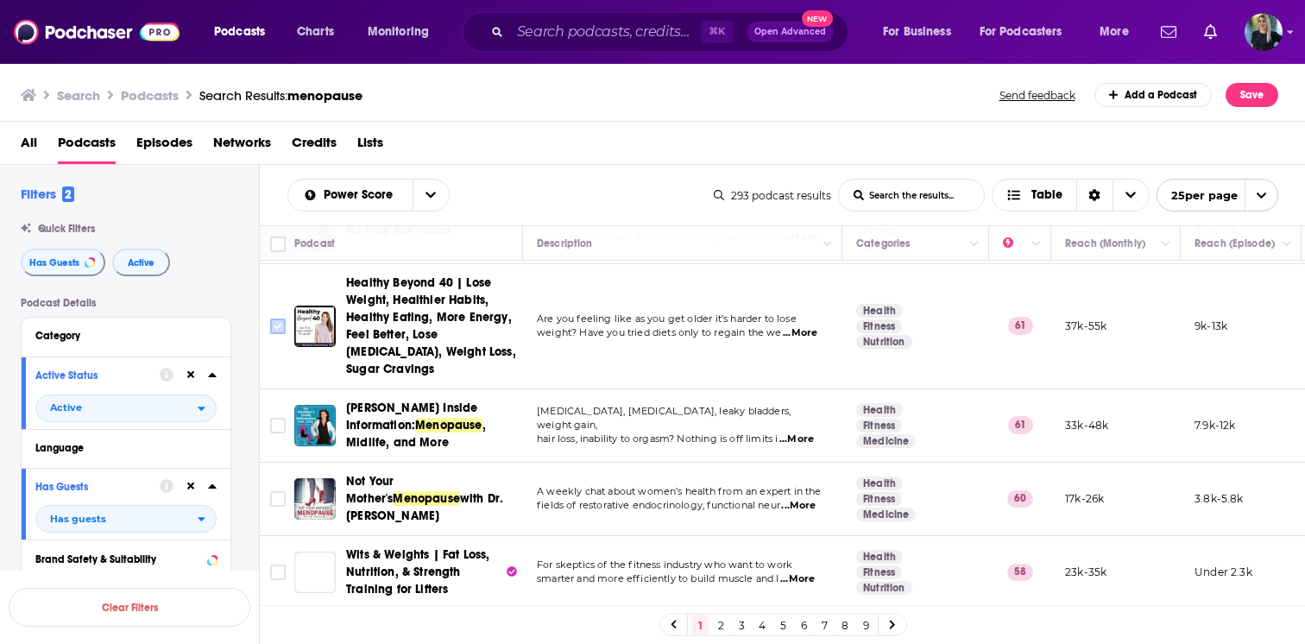
click at [275, 318] on input "Toggle select row" at bounding box center [278, 326] width 16 height 16
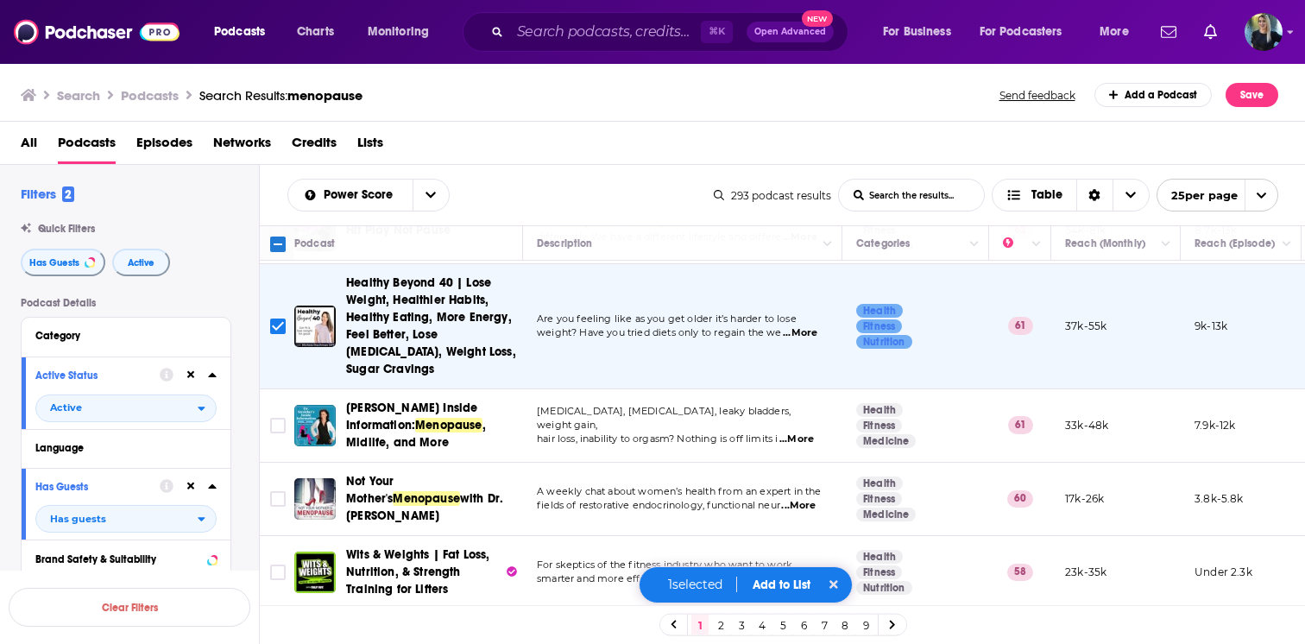
click at [779, 578] on button "Add to List" at bounding box center [781, 584] width 85 height 15
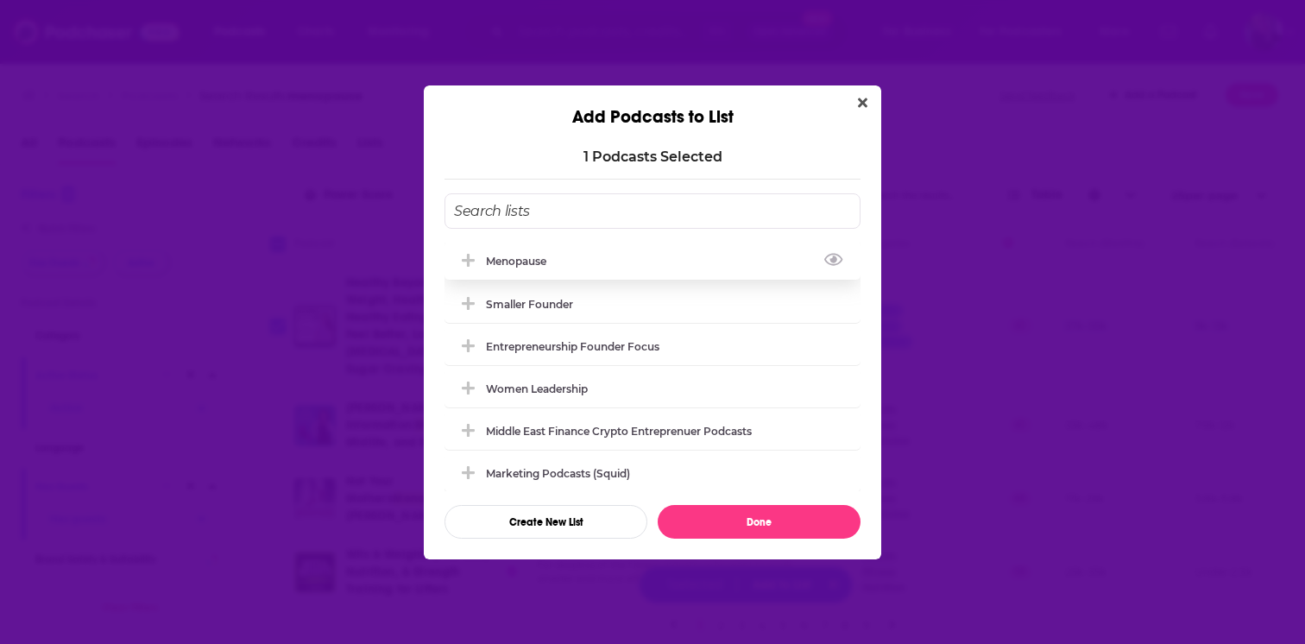
click at [541, 255] on div "Menopause" at bounding box center [521, 261] width 71 height 13
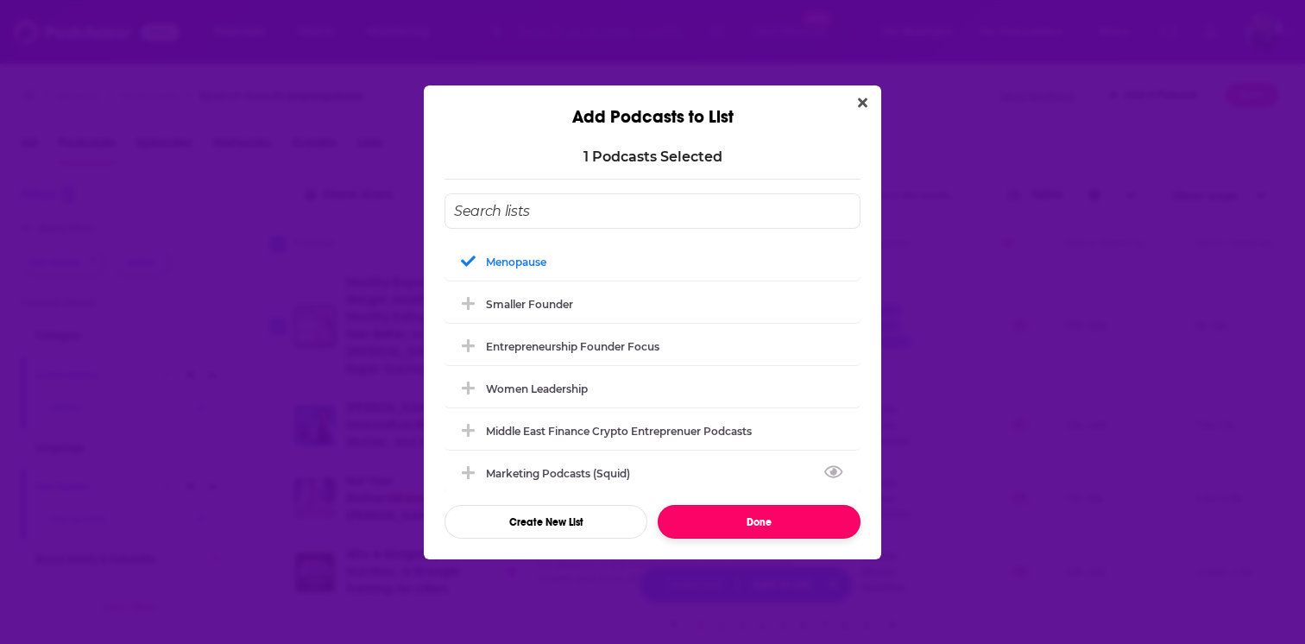
click at [719, 520] on button "Done" at bounding box center [759, 522] width 203 height 34
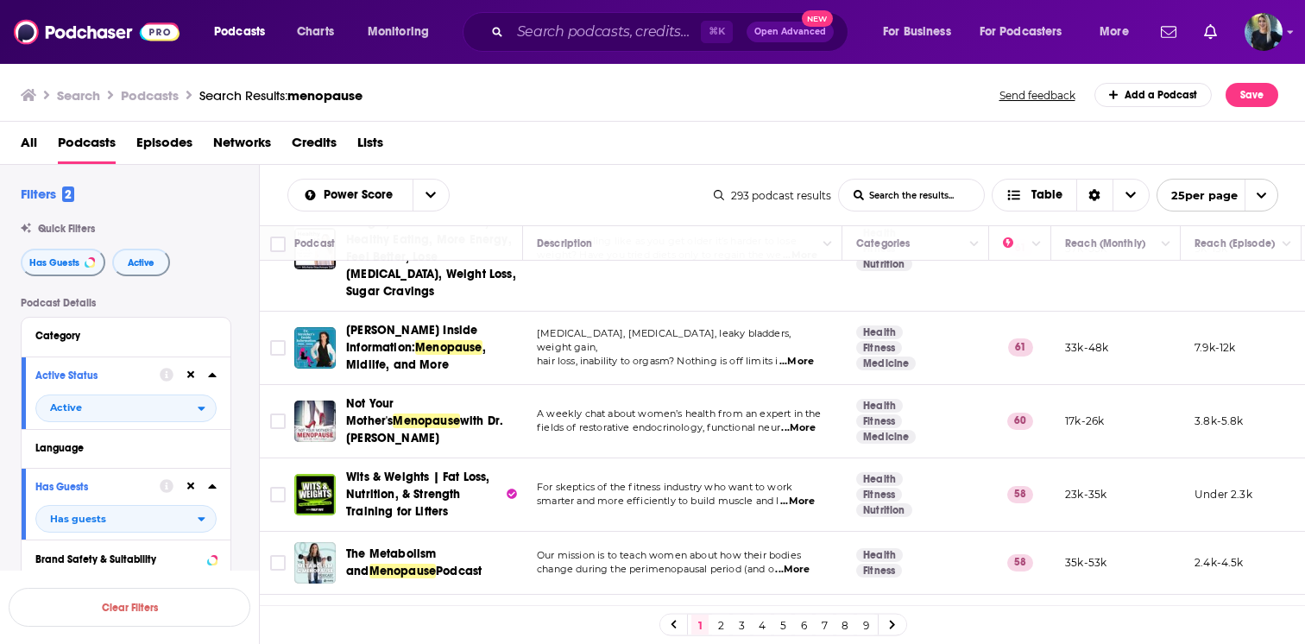
scroll to position [1059, 0]
click at [275, 341] on input "Toggle select row" at bounding box center [278, 349] width 16 height 16
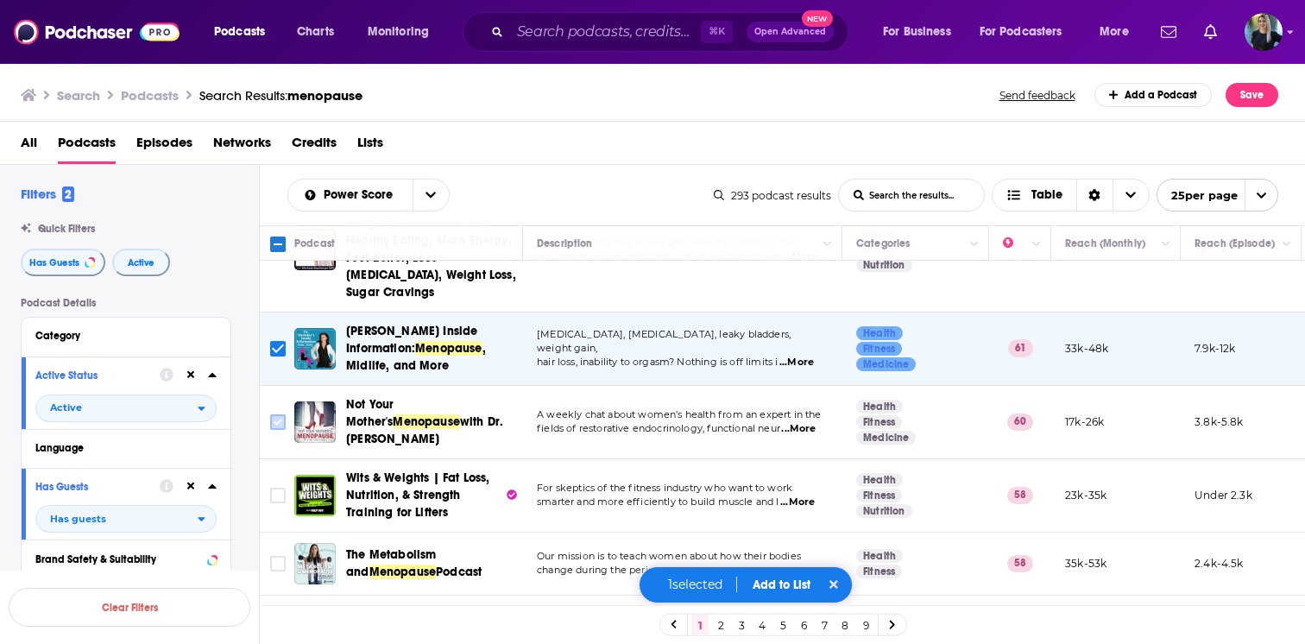
click at [278, 414] on input "Toggle select row" at bounding box center [278, 422] width 16 height 16
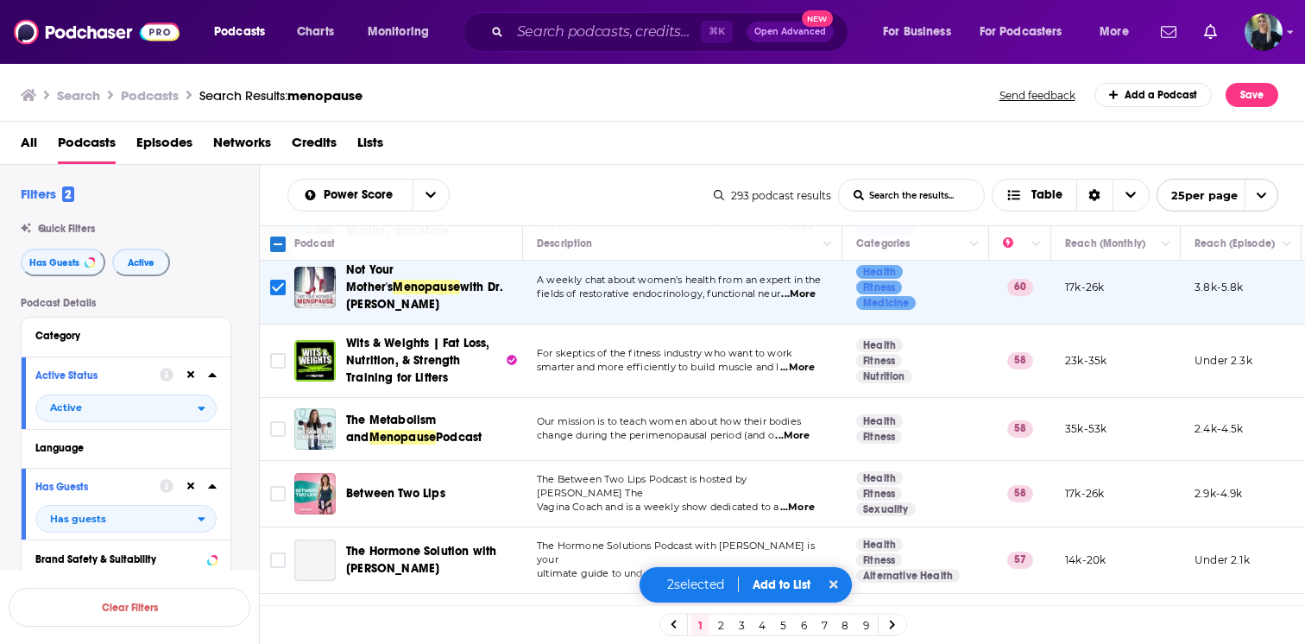
scroll to position [1194, 0]
click at [274, 420] on input "Toggle select row" at bounding box center [278, 428] width 16 height 16
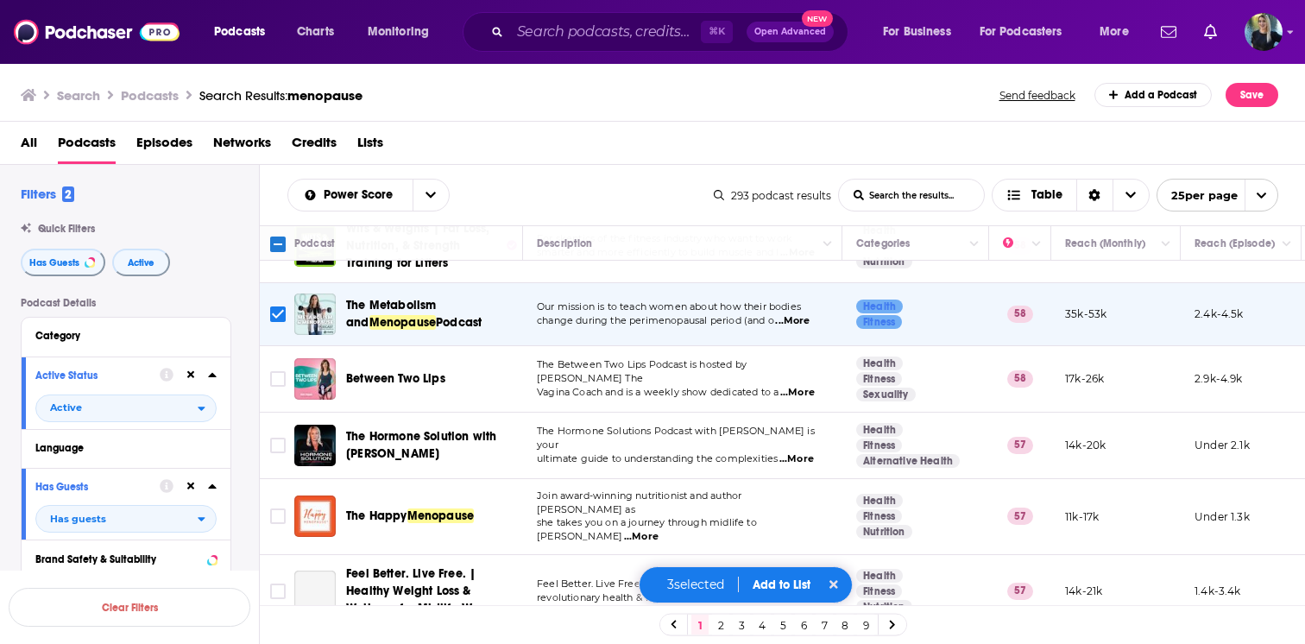
scroll to position [1400, 0]
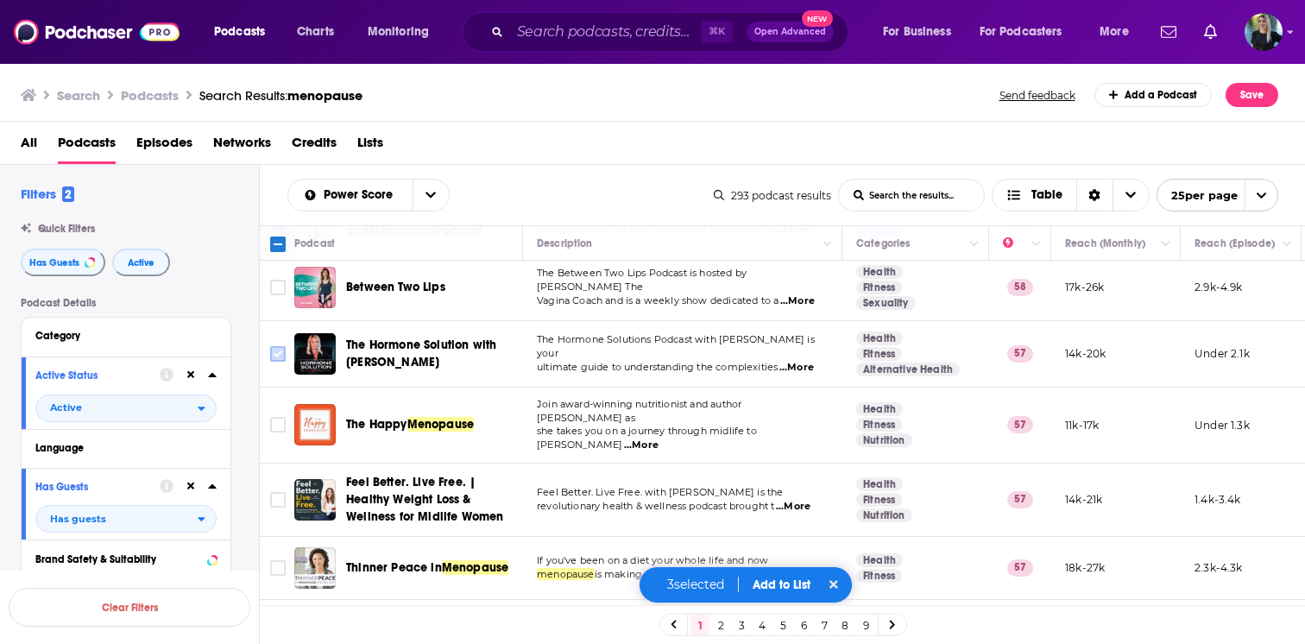
click at [279, 346] on input "Toggle select row" at bounding box center [278, 354] width 16 height 16
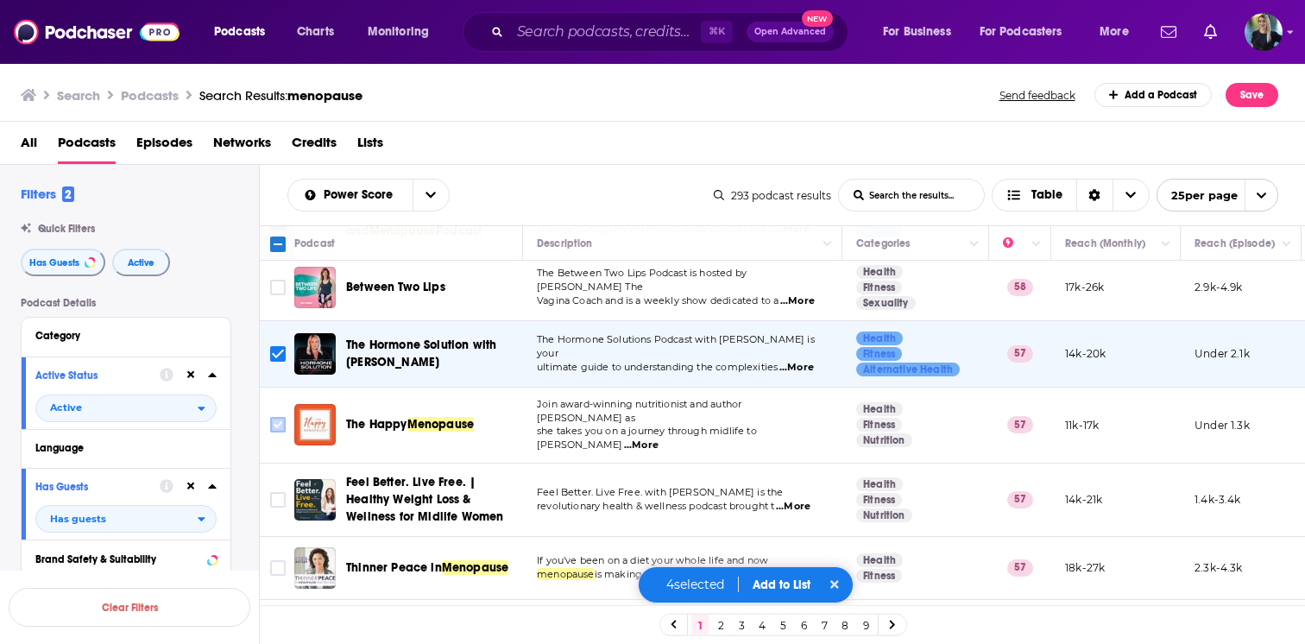
click at [279, 417] on input "Toggle select row" at bounding box center [278, 425] width 16 height 16
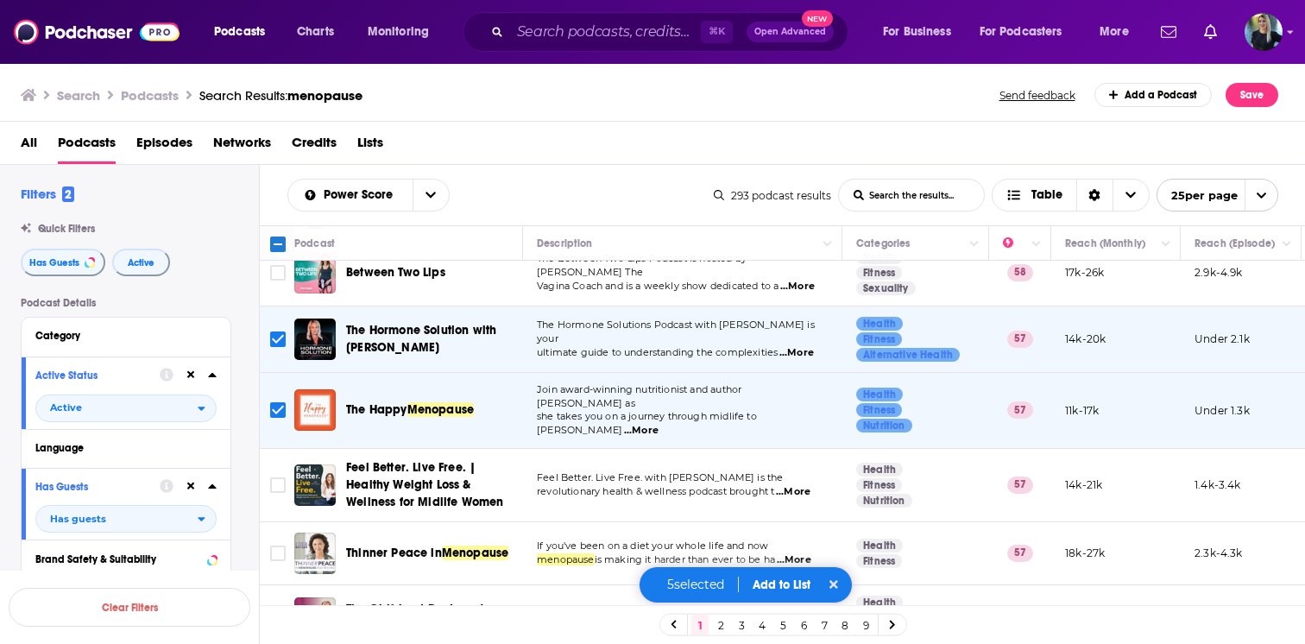
scroll to position [1415, 0]
click at [771, 586] on button "Add to List" at bounding box center [781, 584] width 85 height 15
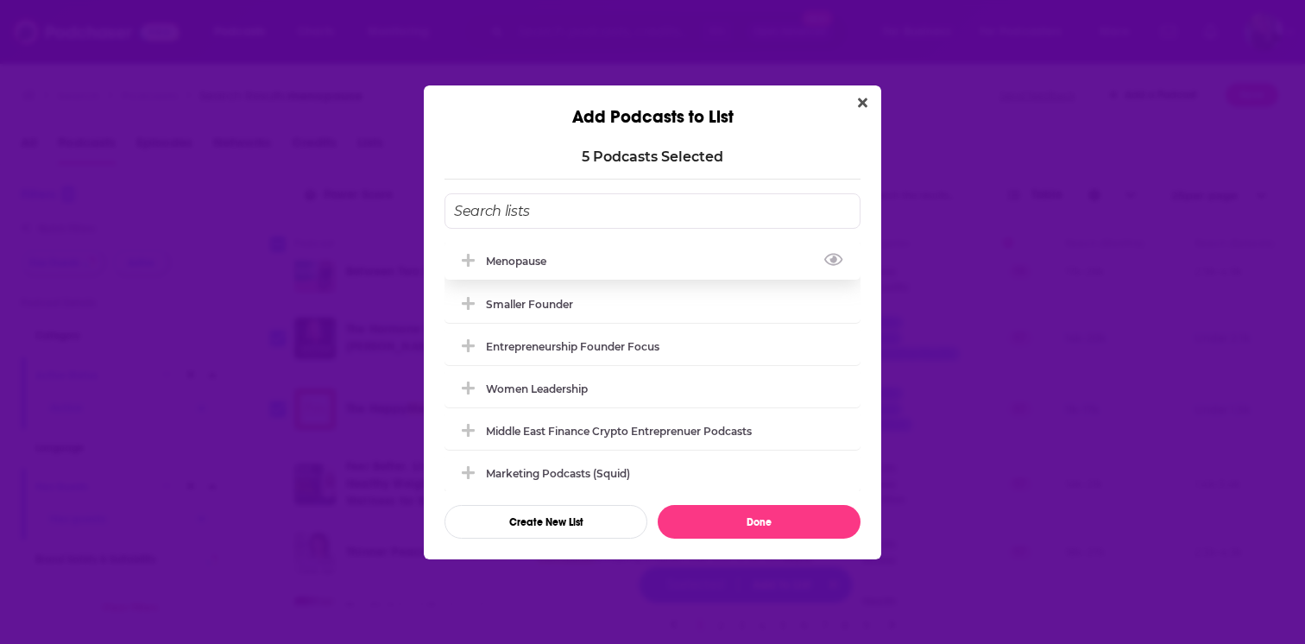
click at [516, 265] on div "Menopause" at bounding box center [521, 261] width 71 height 13
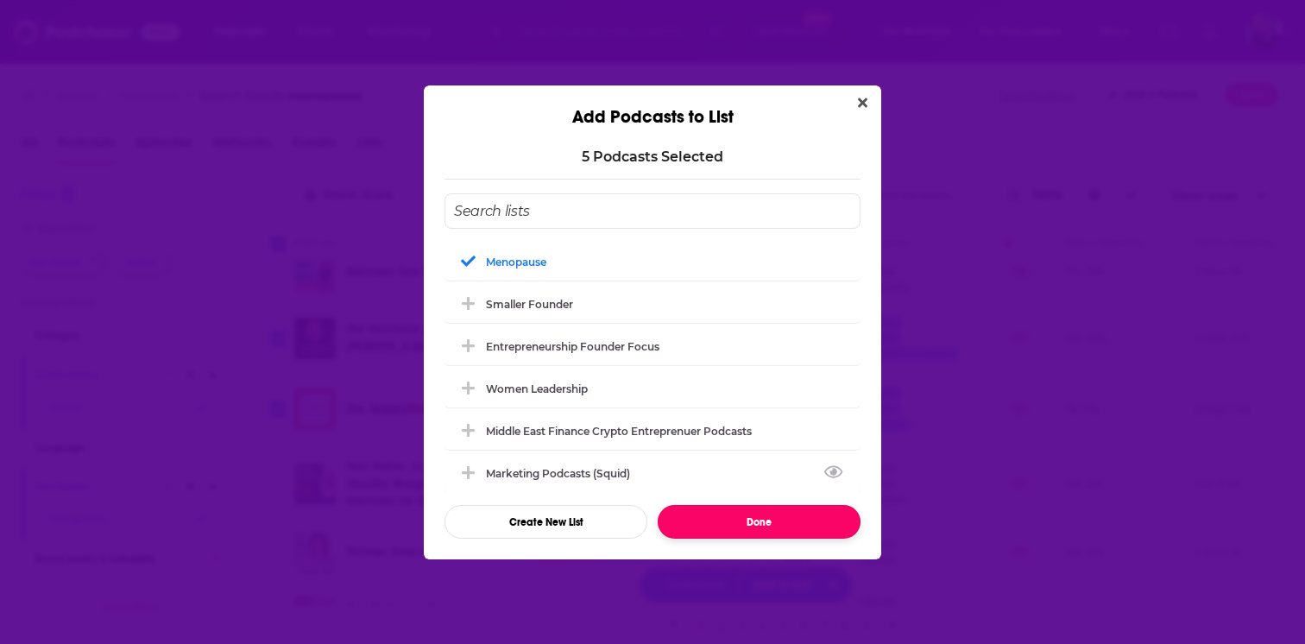
click at [755, 512] on button "Done" at bounding box center [759, 522] width 203 height 34
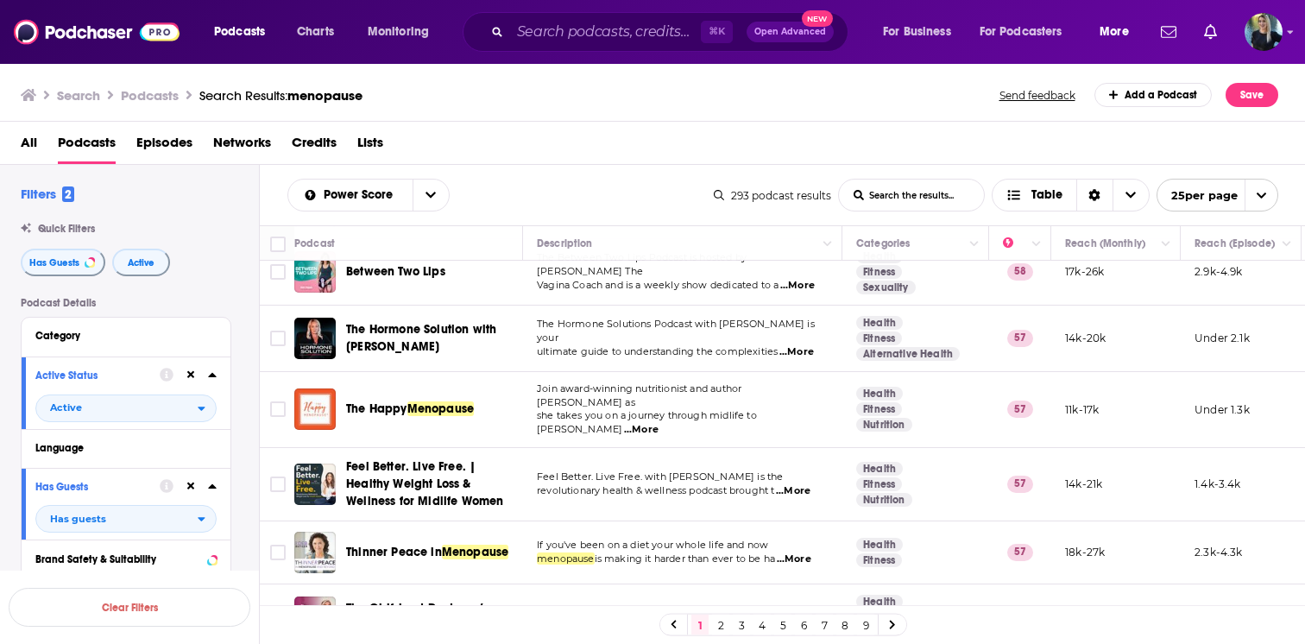
click at [1096, 22] on button "More" at bounding box center [1118, 32] width 63 height 28
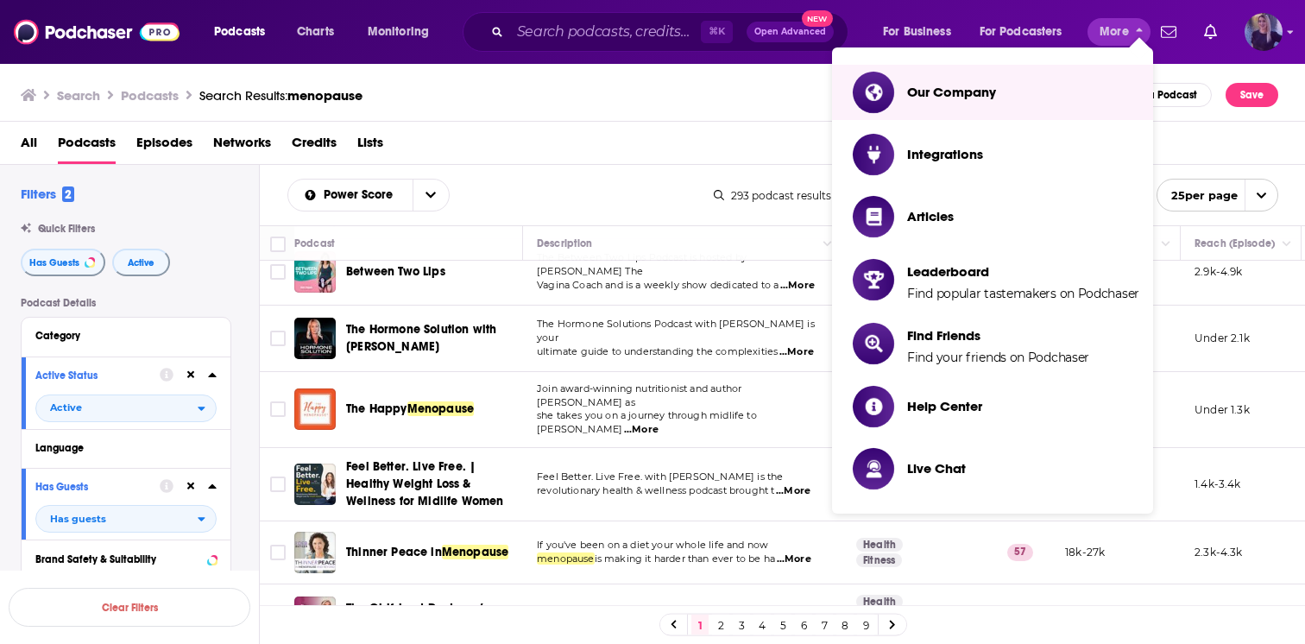
click at [1254, 29] on img "Logged in as ChelseaKershaw" at bounding box center [1263, 32] width 38 height 38
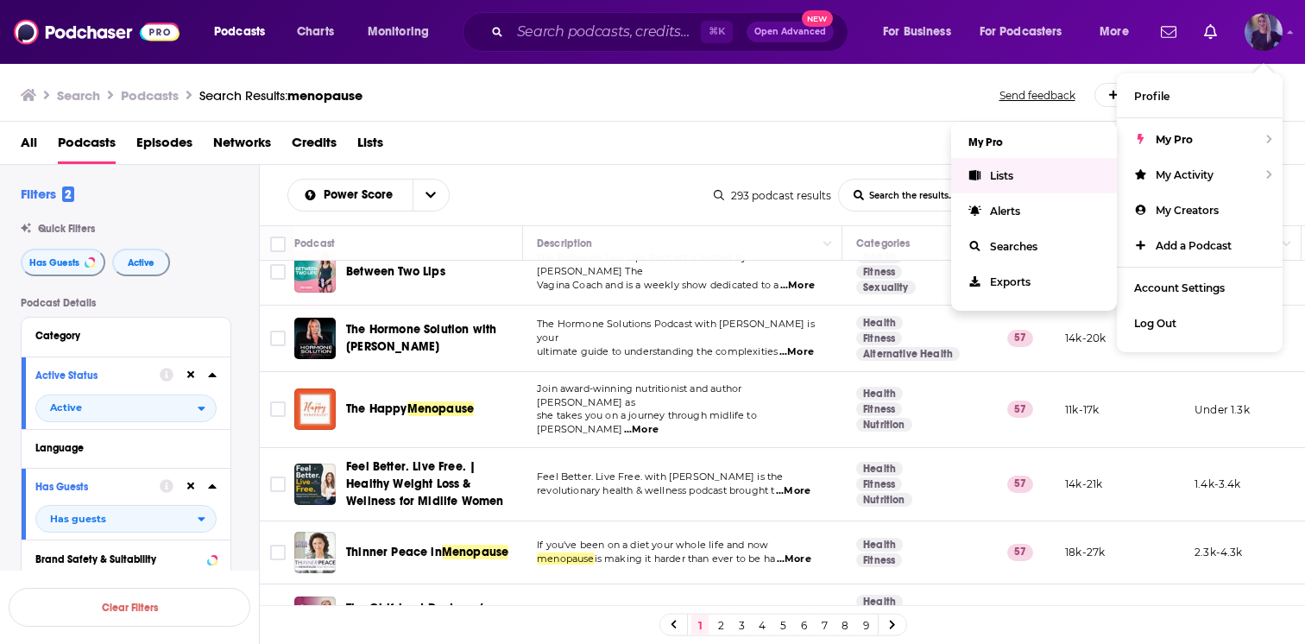
click at [984, 175] on link "Lists" at bounding box center [1034, 175] width 166 height 35
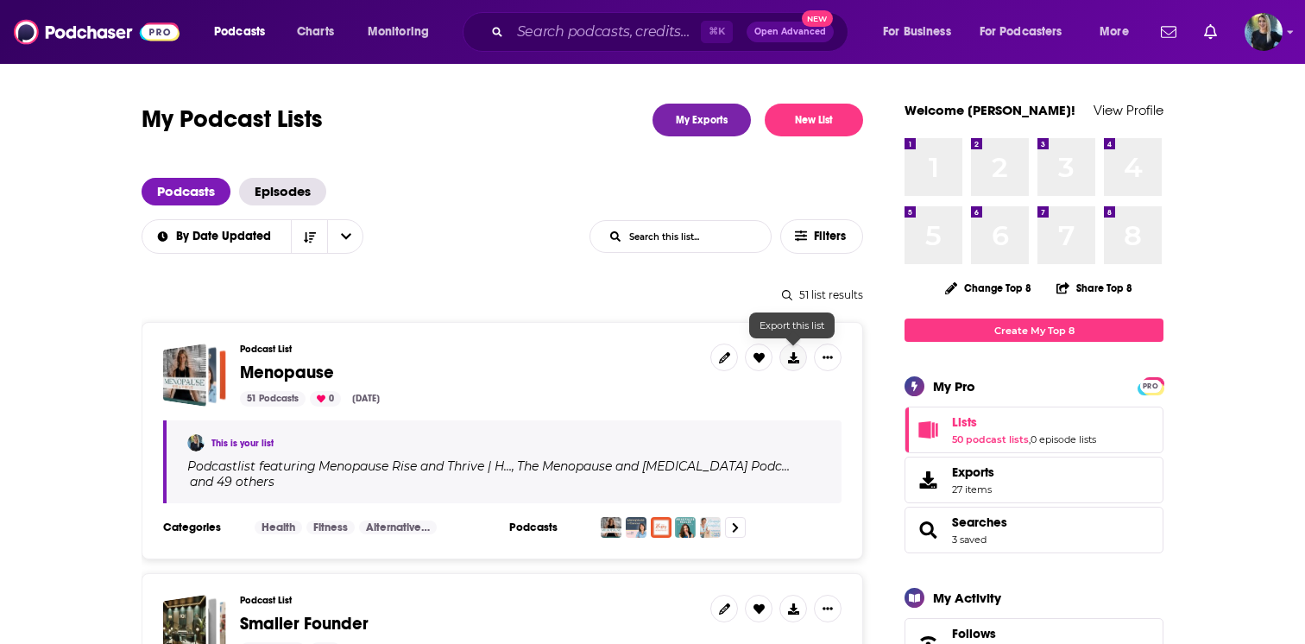
click at [790, 357] on icon at bounding box center [793, 357] width 11 height 11
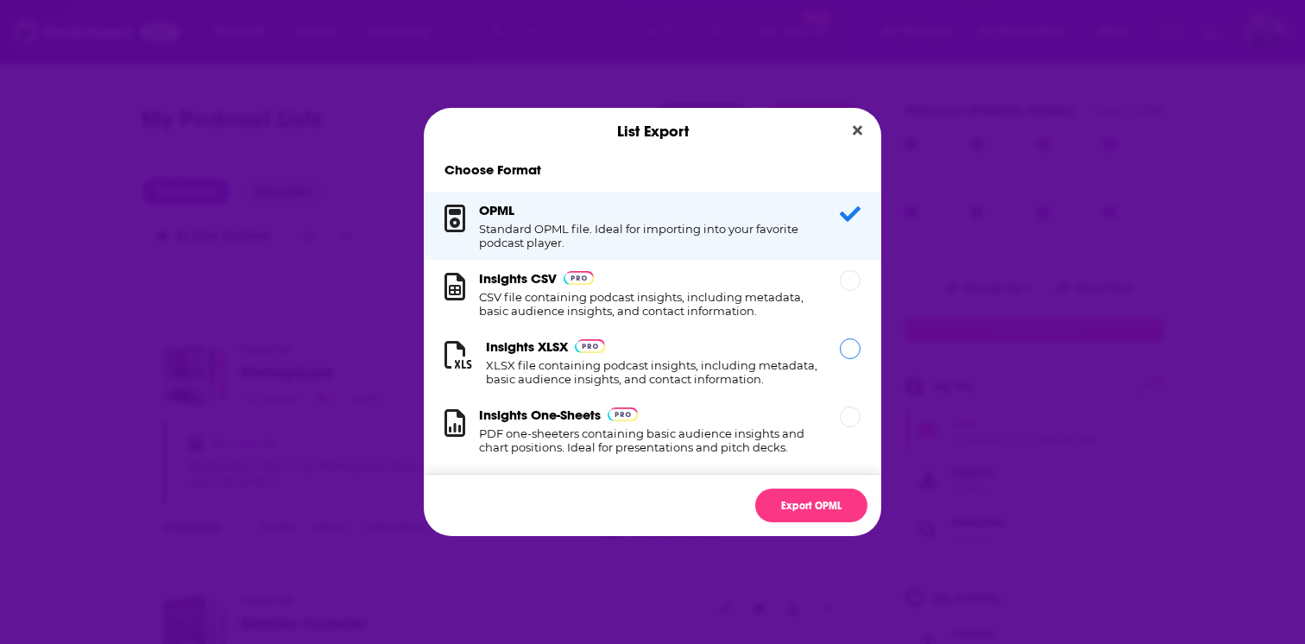
click at [644, 377] on h1 "XLSX file containing podcast insights, including metadata, basic audience insig…" at bounding box center [652, 372] width 333 height 28
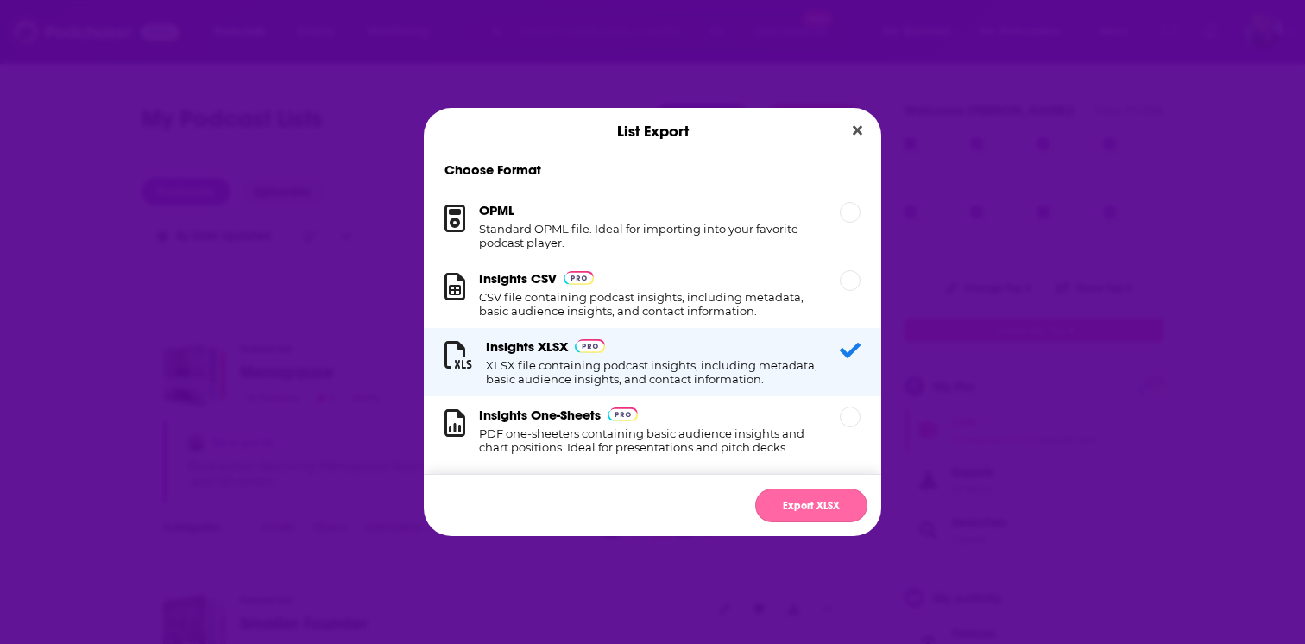
click at [807, 512] on button "Export XLSX" at bounding box center [811, 505] width 112 height 34
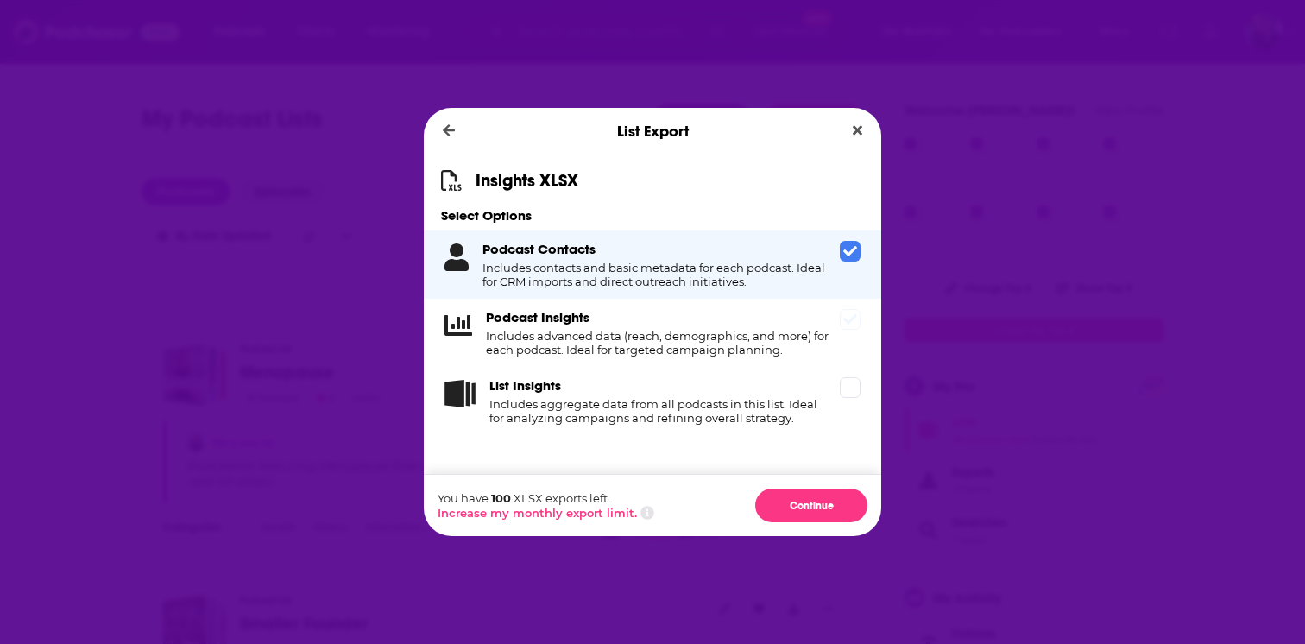
drag, startPoint x: 851, startPoint y: 332, endPoint x: 852, endPoint y: 315, distance: 17.3
click at [852, 315] on icon "Dialog" at bounding box center [850, 319] width 14 height 14
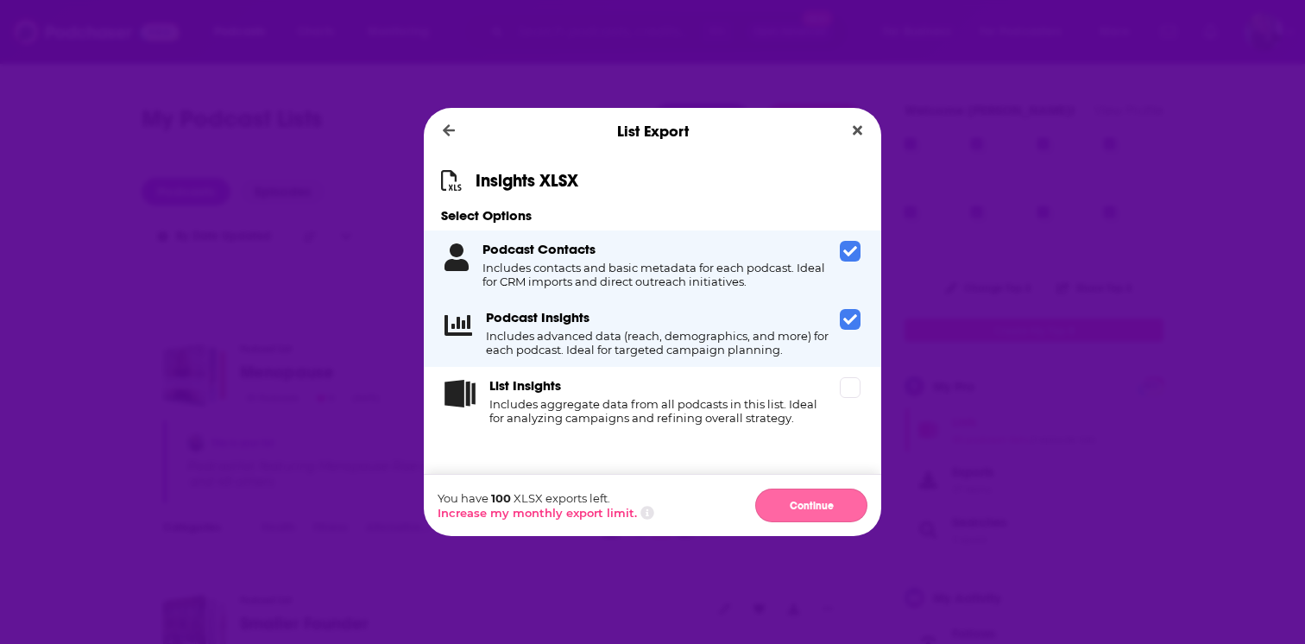
click at [785, 500] on button "Continue" at bounding box center [811, 505] width 112 height 34
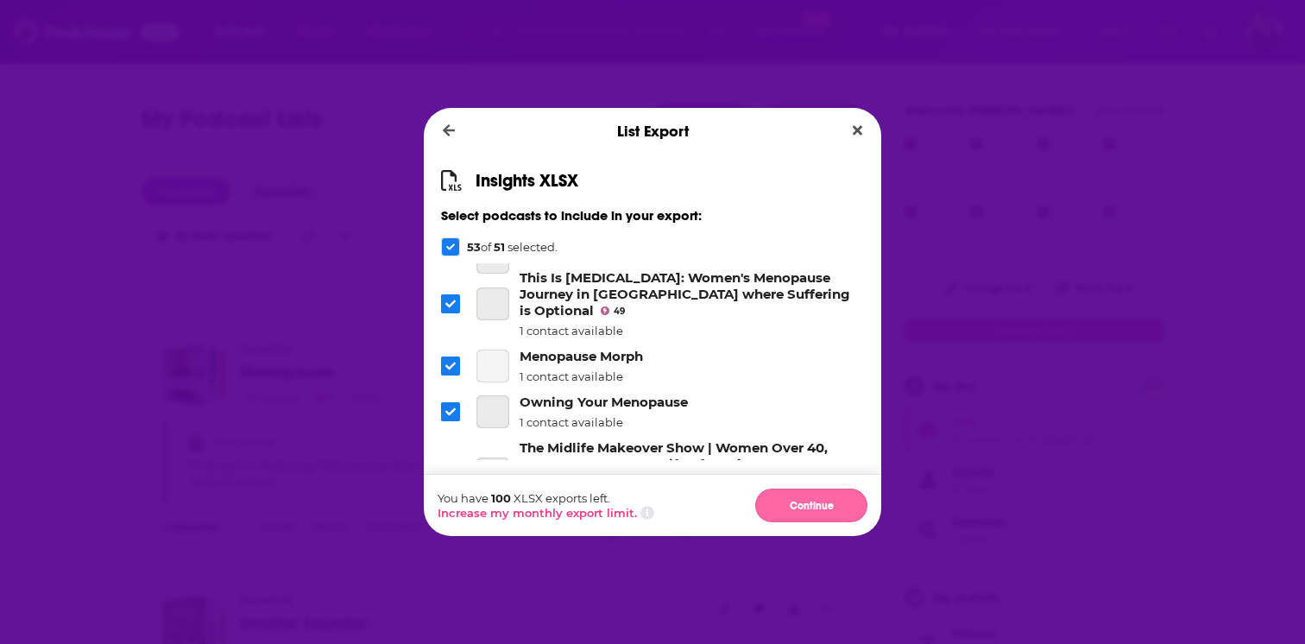
scroll to position [1628, 0]
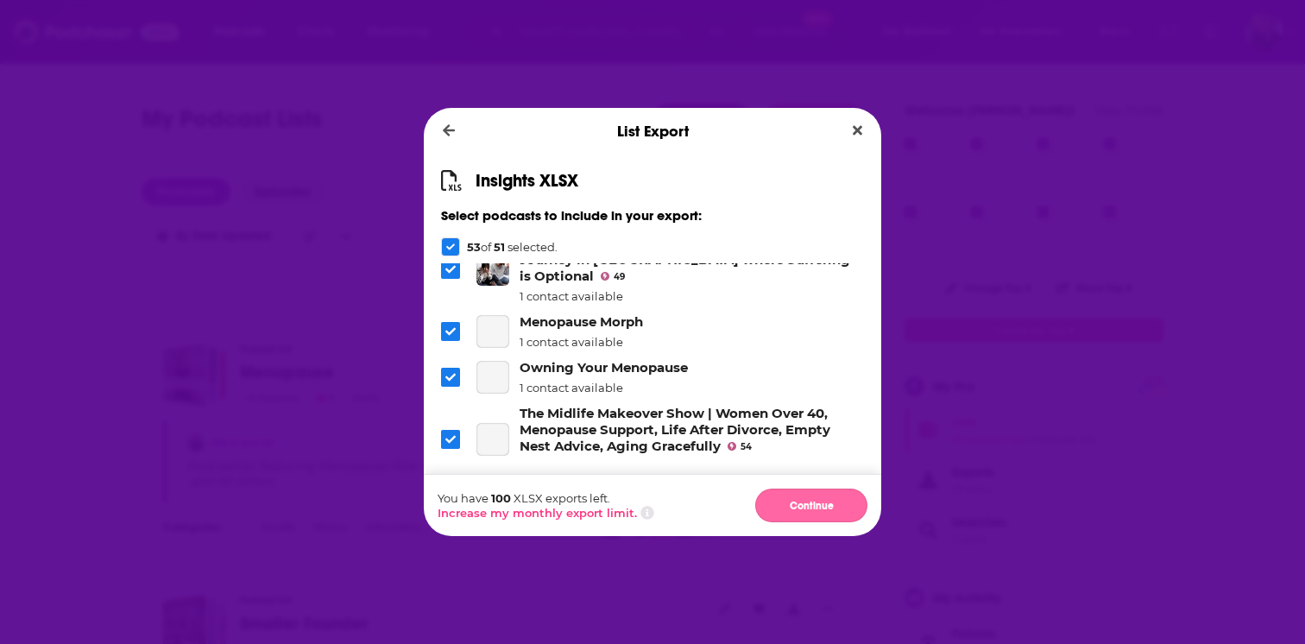
click at [828, 503] on button "Continue" at bounding box center [811, 505] width 112 height 34
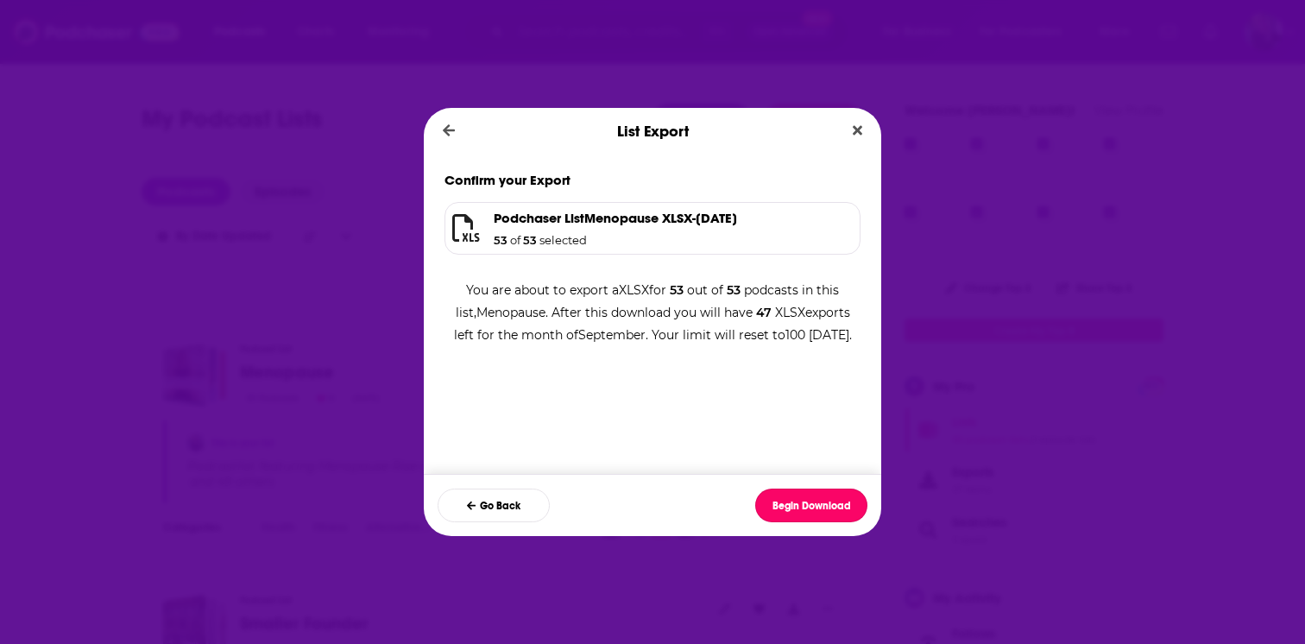
click at [828, 503] on button "Begin Download" at bounding box center [811, 505] width 112 height 34
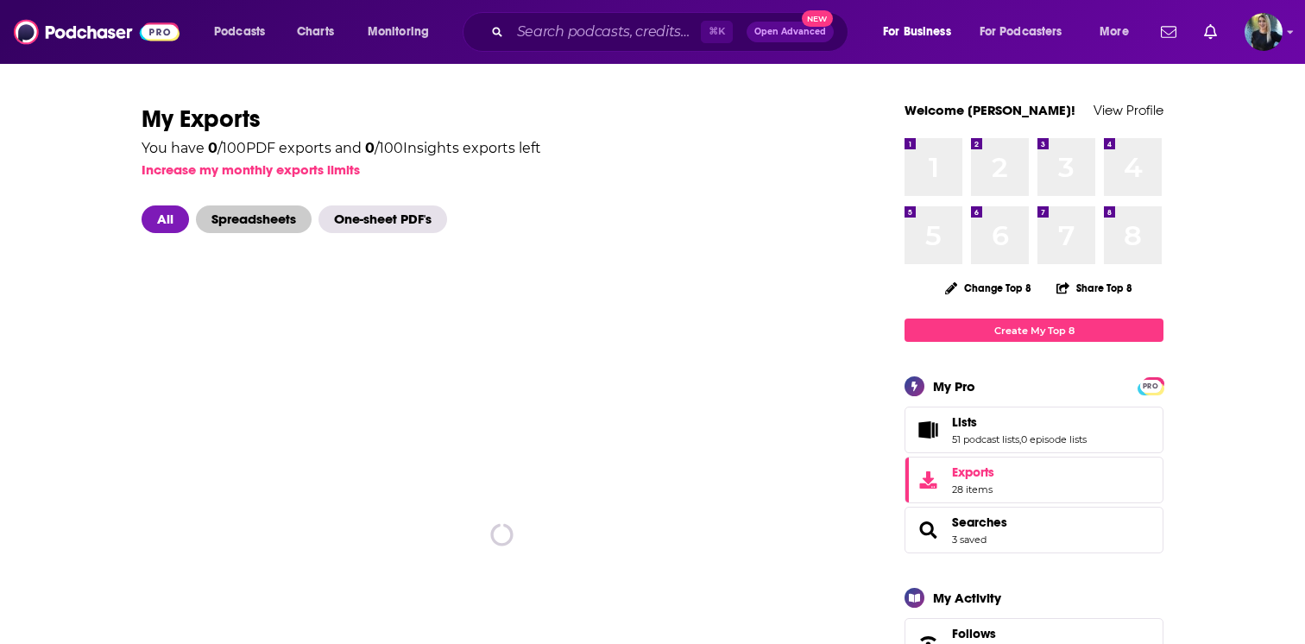
click at [235, 214] on span "Spreadsheets" at bounding box center [254, 219] width 116 height 28
click at [172, 217] on span "All" at bounding box center [165, 219] width 47 height 28
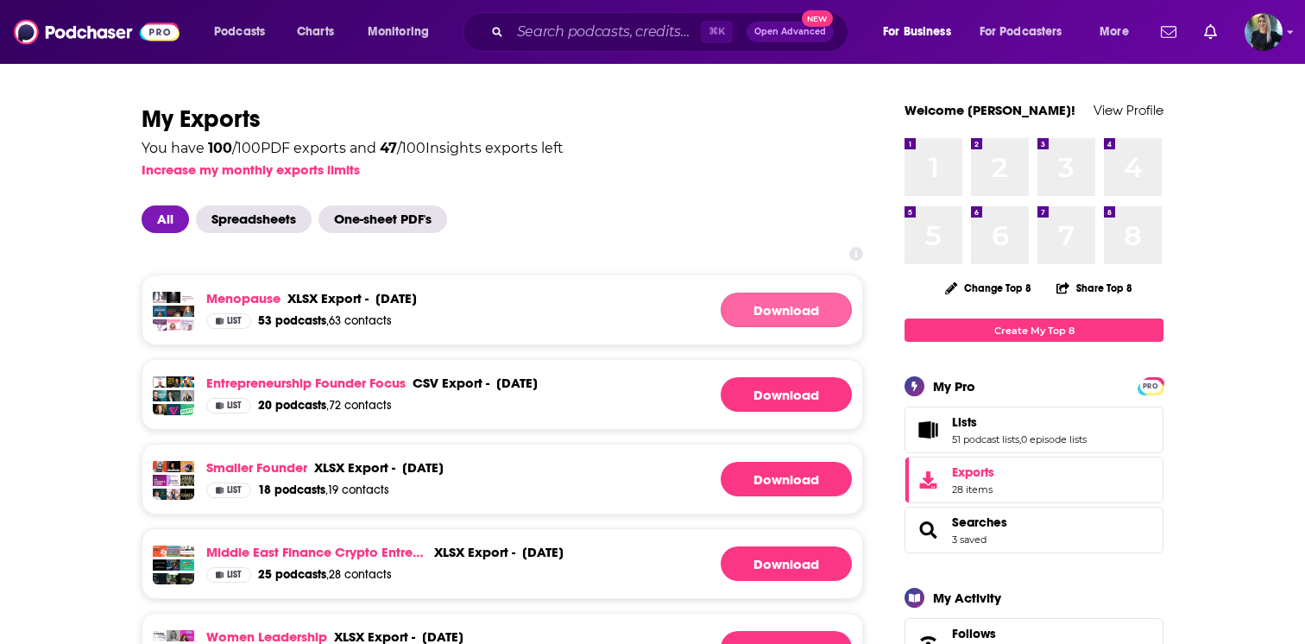
click at [759, 312] on link "Download" at bounding box center [786, 310] width 131 height 35
click at [237, 317] on span "List" at bounding box center [234, 321] width 15 height 9
click at [270, 299] on link "Menopause" at bounding box center [243, 298] width 74 height 16
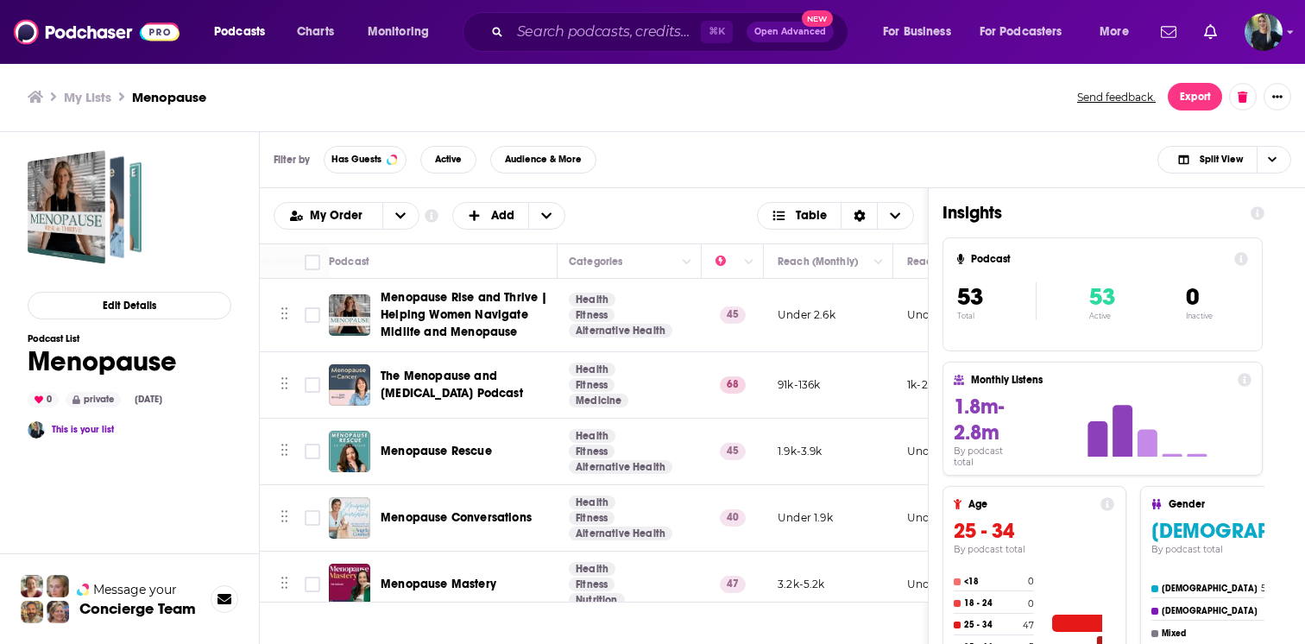
scroll to position [0, 694]
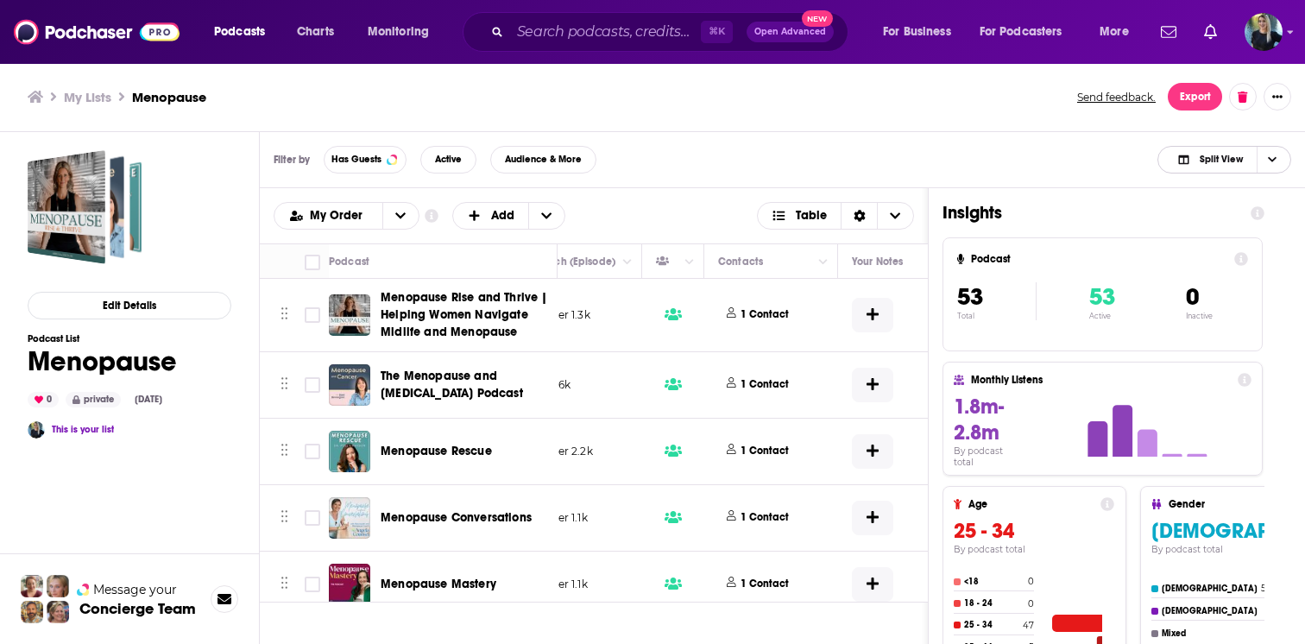
click at [1268, 159] on icon "Choose View" at bounding box center [1272, 159] width 9 height 5
click at [1214, 155] on span "Split View" at bounding box center [1220, 158] width 43 height 9
click at [1216, 217] on span "Podcast Only" at bounding box center [1234, 216] width 85 height 9
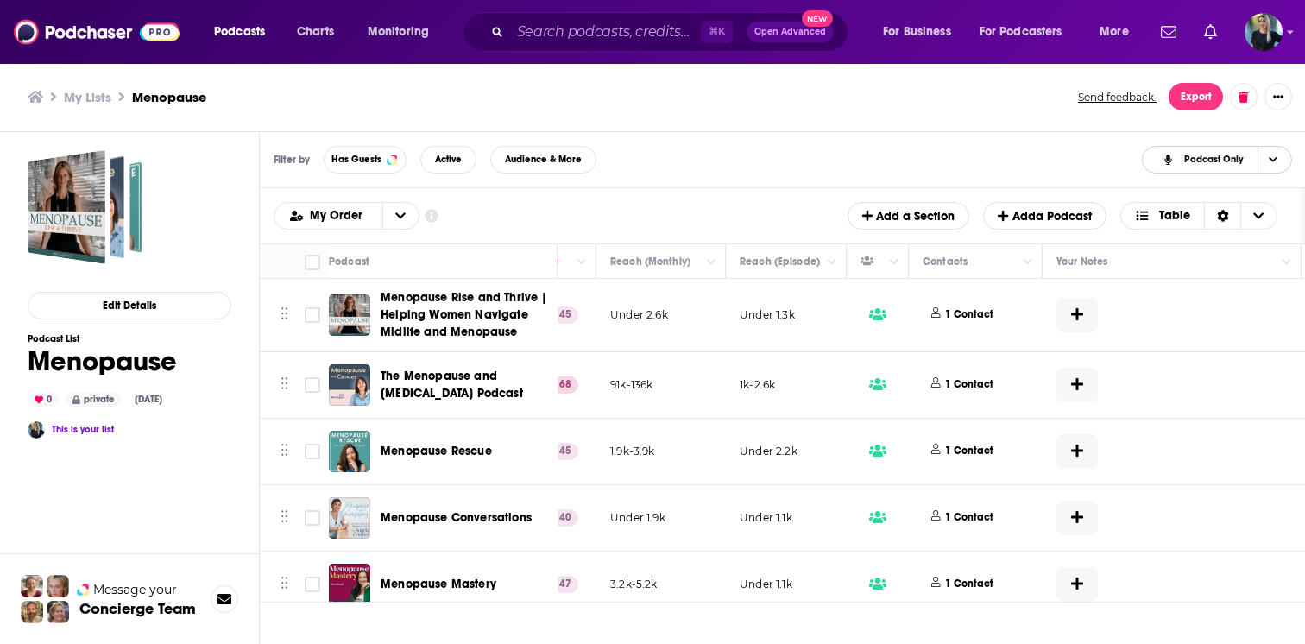
scroll to position [0, 585]
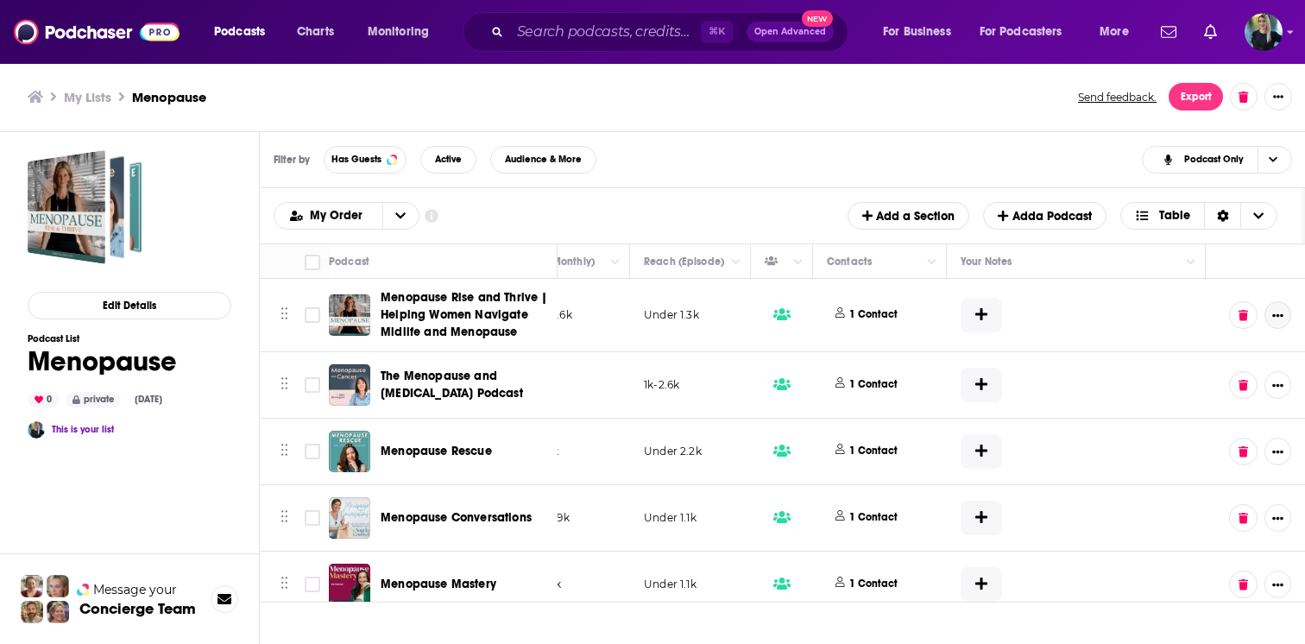
click at [1274, 312] on icon "Show More Button" at bounding box center [1277, 315] width 11 height 11
click at [783, 210] on div "My Order Customize Your List Order Select the “My Order” sort and remove all fi…" at bounding box center [782, 216] width 1017 height 28
click at [866, 215] on icon "button" at bounding box center [867, 216] width 10 height 10
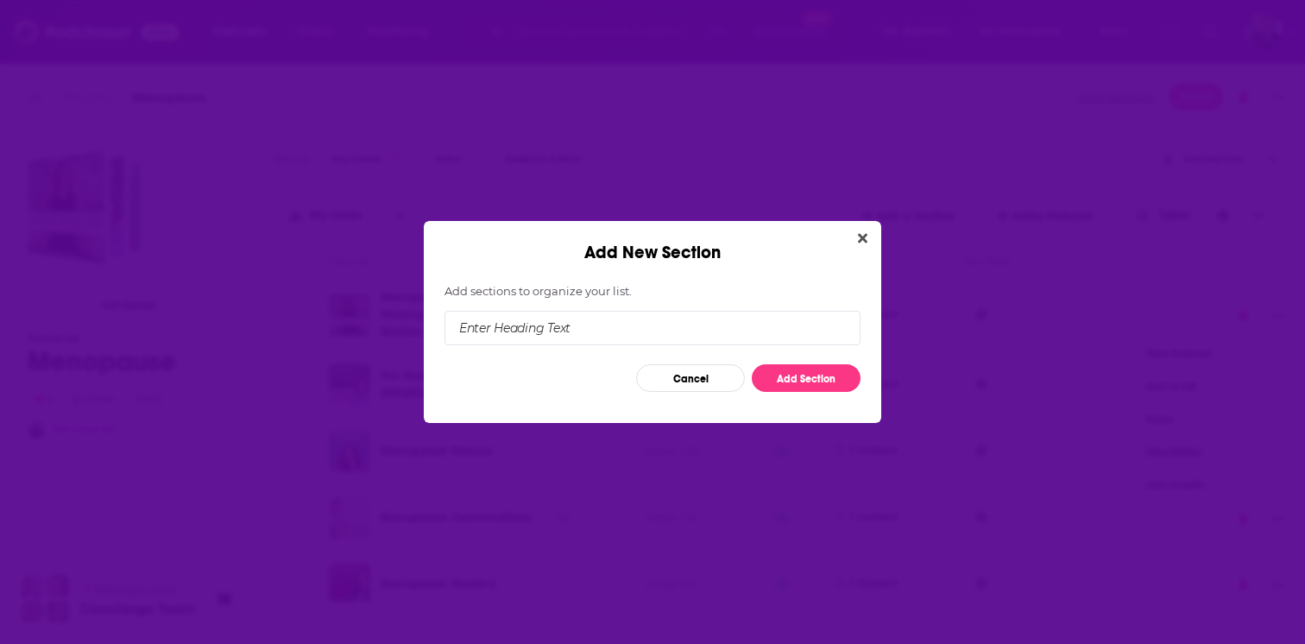
click at [651, 324] on input "Add New Section" at bounding box center [652, 328] width 416 height 35
type input "Contact"
click at [817, 370] on button "Add Section" at bounding box center [806, 378] width 109 height 28
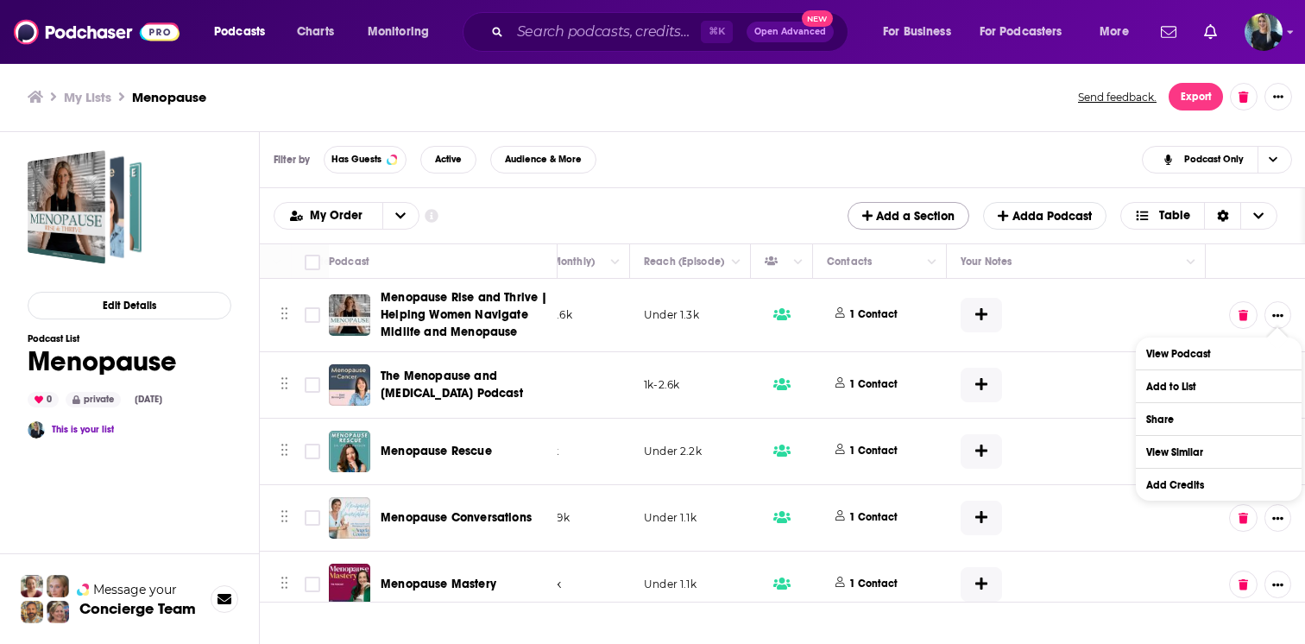
scroll to position [0, 480]
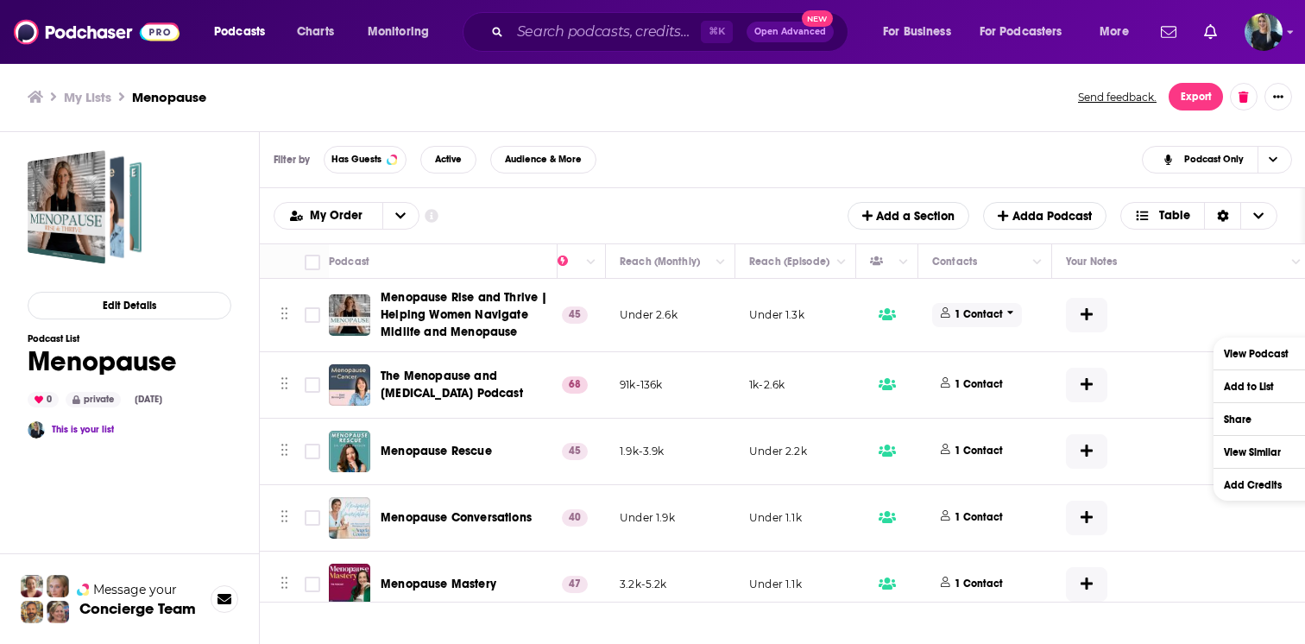
click at [977, 314] on p "1 Contact" at bounding box center [978, 314] width 48 height 15
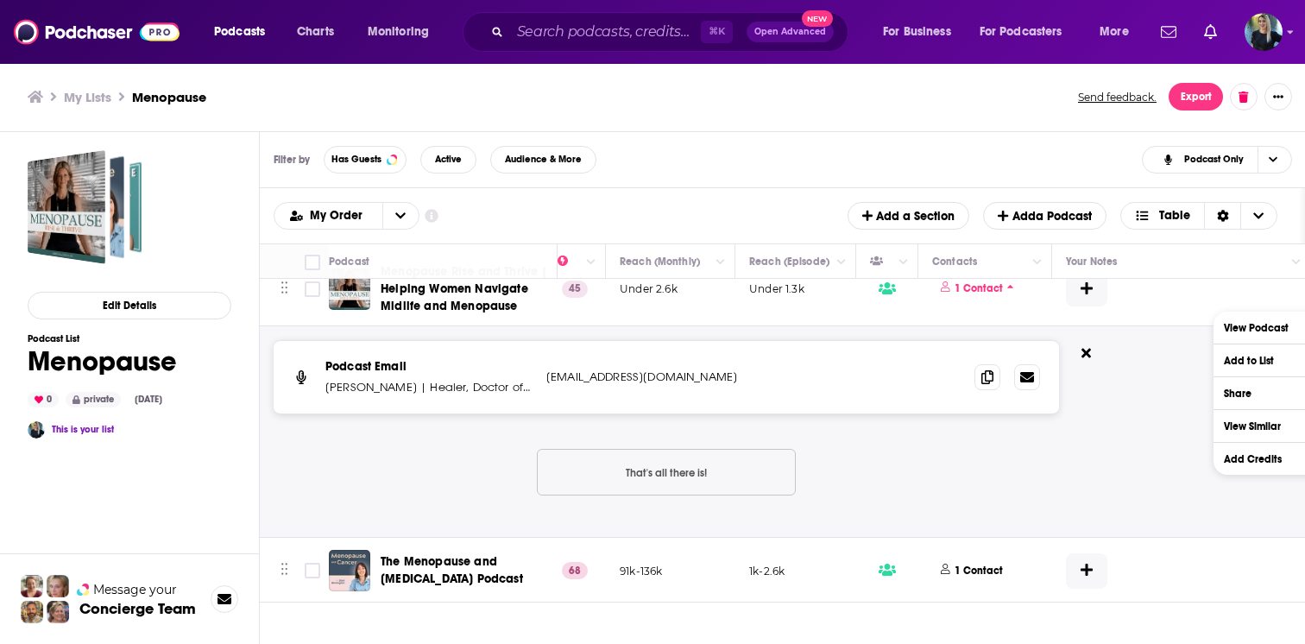
scroll to position [16, 480]
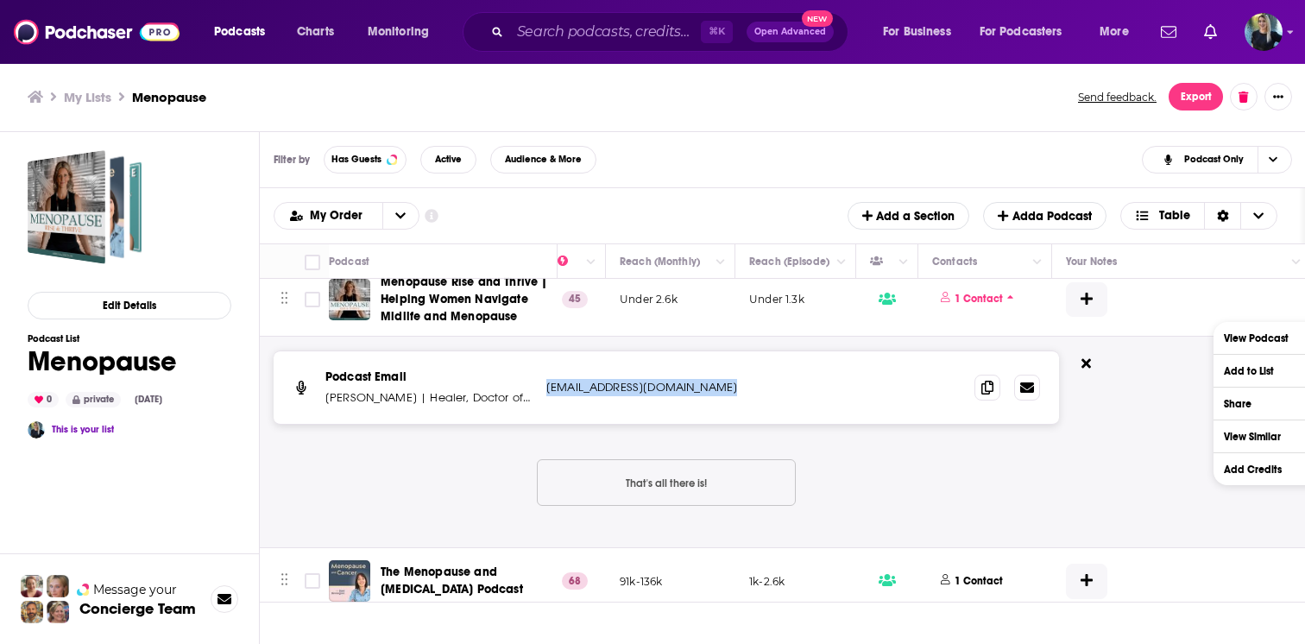
drag, startPoint x: 716, startPoint y: 386, endPoint x: 542, endPoint y: 386, distance: 174.3
click at [542, 386] on div "Podcast Email Dr. Sara Poldmae | Healer, Doctor of Acupuncture and Chinese medi…" at bounding box center [666, 387] width 785 height 72
copy p "hello@risingwomanproject.com"
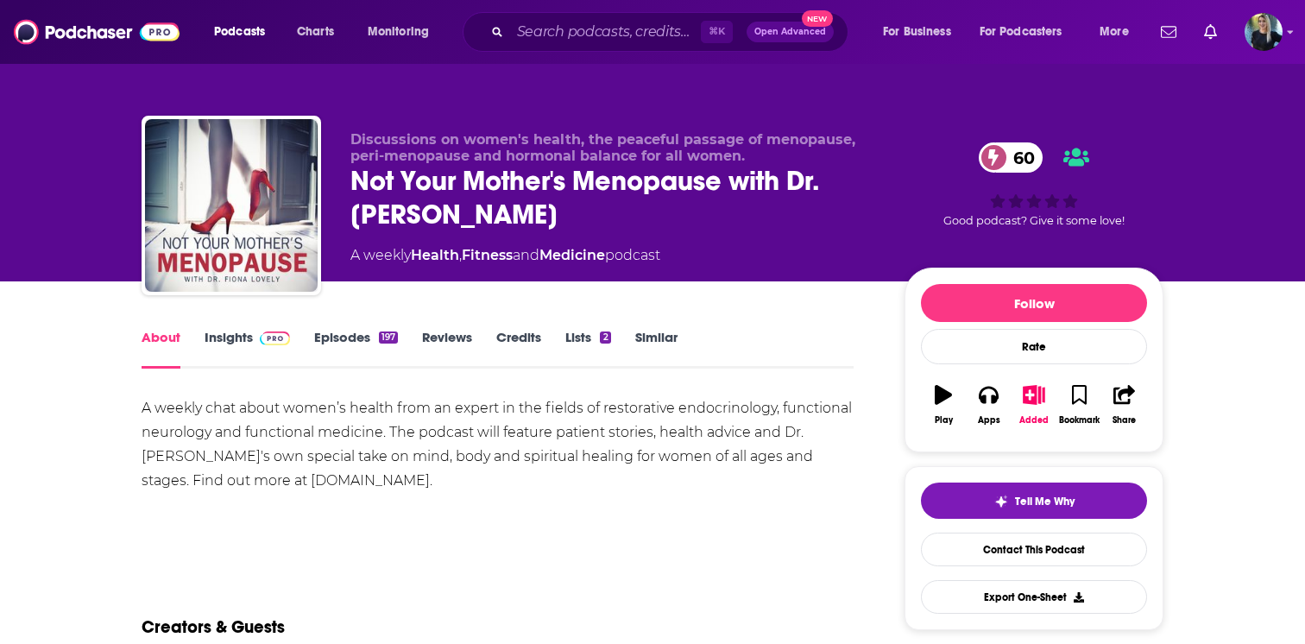
click at [337, 332] on link "Episodes 197" at bounding box center [356, 349] width 84 height 40
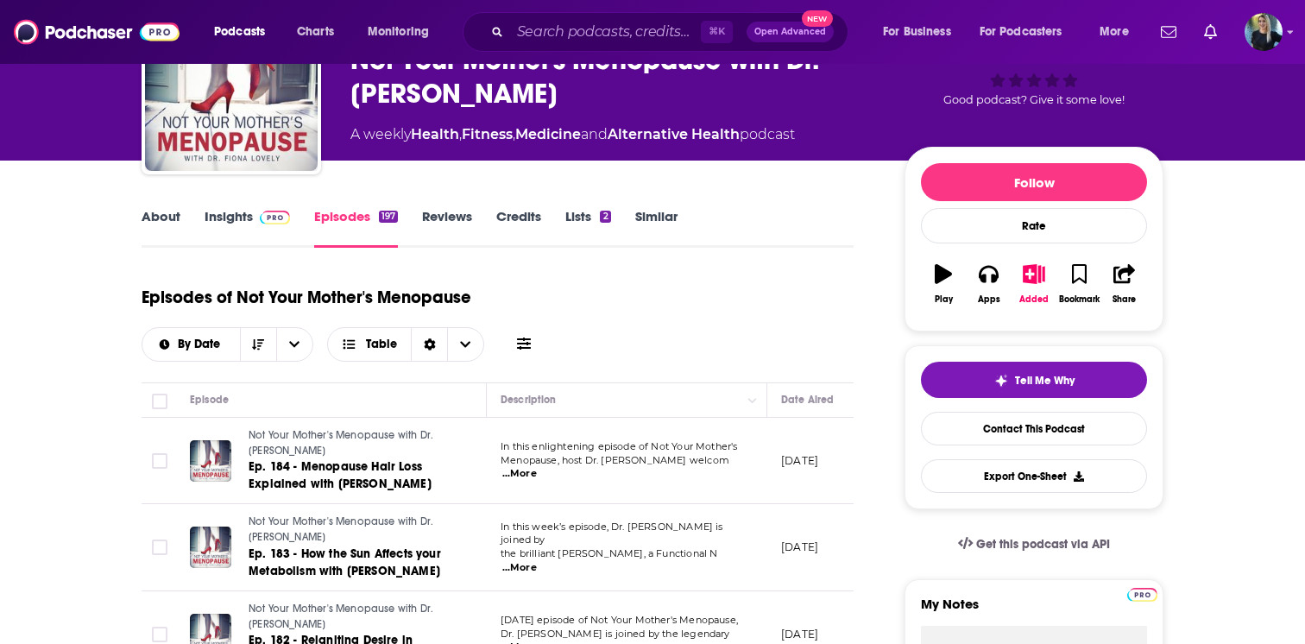
scroll to position [146, 0]
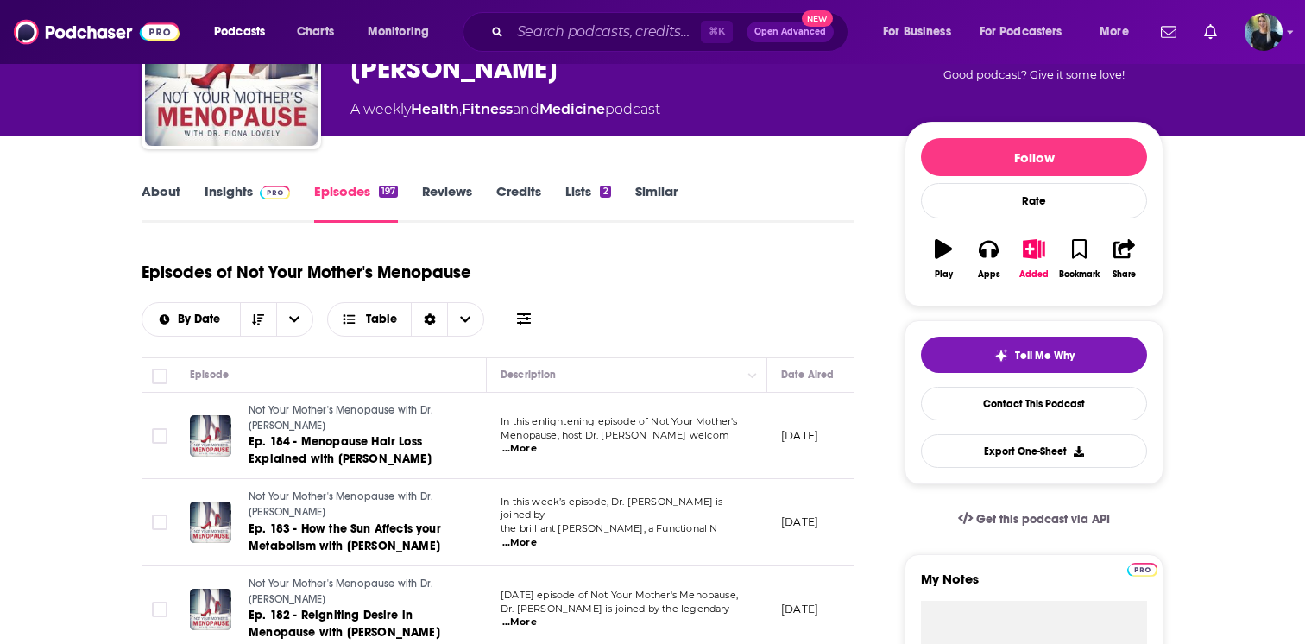
click at [223, 194] on link "Insights" at bounding box center [247, 203] width 85 height 40
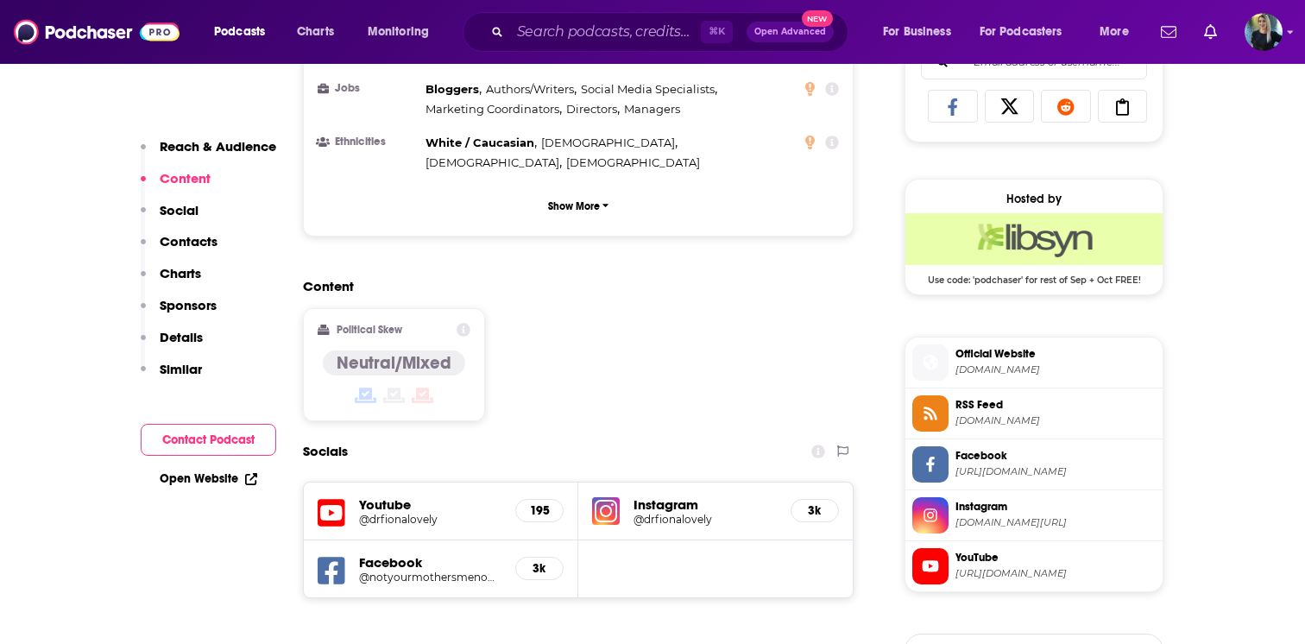
scroll to position [1305, 0]
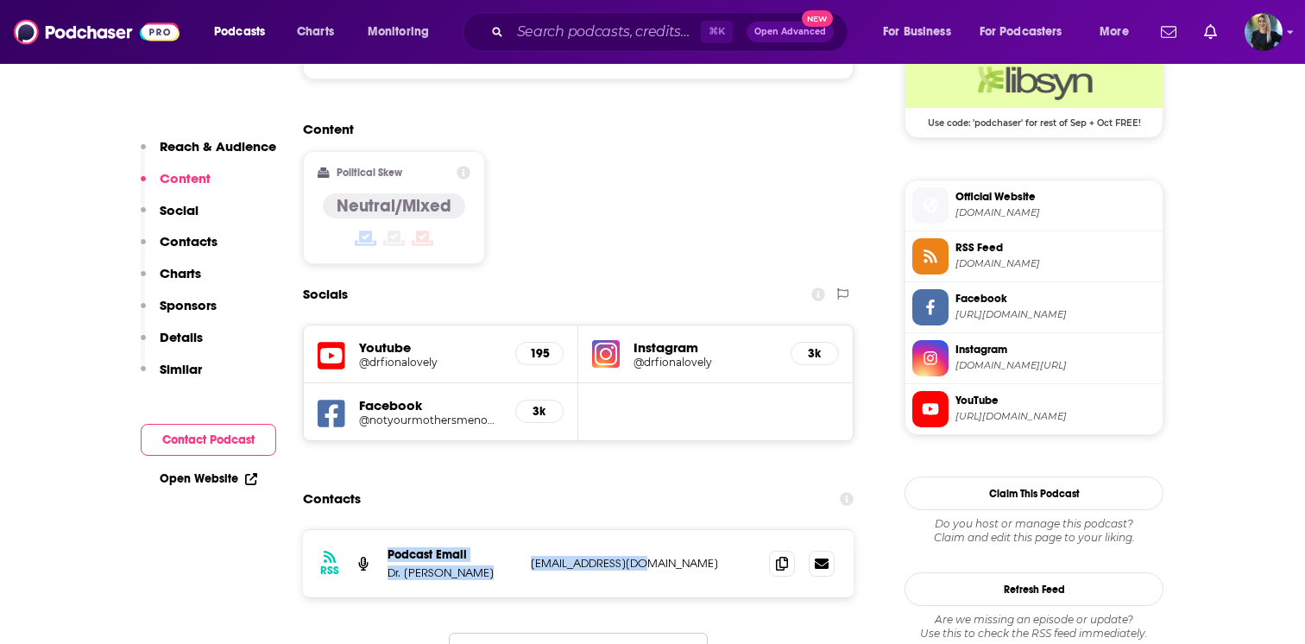
drag, startPoint x: 673, startPoint y: 479, endPoint x: 379, endPoint y: 484, distance: 294.3
click at [379, 530] on div "RSS Podcast Email Dr. Fiona Lovely admin@drlovely.com admin@drlovely.com" at bounding box center [578, 563] width 551 height 67
click at [521, 530] on div "RSS Podcast Email Dr. Fiona Lovely admin@drlovely.com admin@drlovely.com" at bounding box center [578, 563] width 551 height 67
drag, startPoint x: 660, startPoint y: 480, endPoint x: 388, endPoint y: 489, distance: 272.0
click at [0, 0] on div "Podcast Email Dr. Fiona Lovely admin@drlovely.com admin@drlovely.com" at bounding box center [0, 0] width 0 height 0
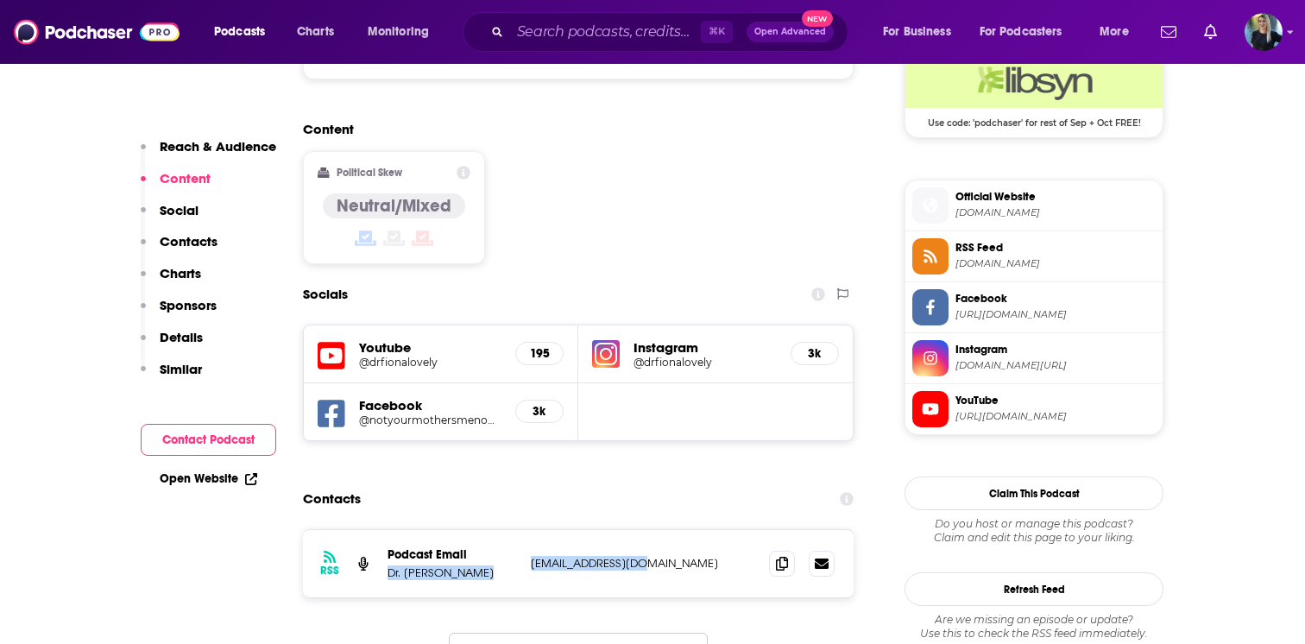
copy div "Dr. Fiona Lovely admin@drlovely.com"
click at [202, 478] on link "Open Website" at bounding box center [209, 478] width 98 height 15
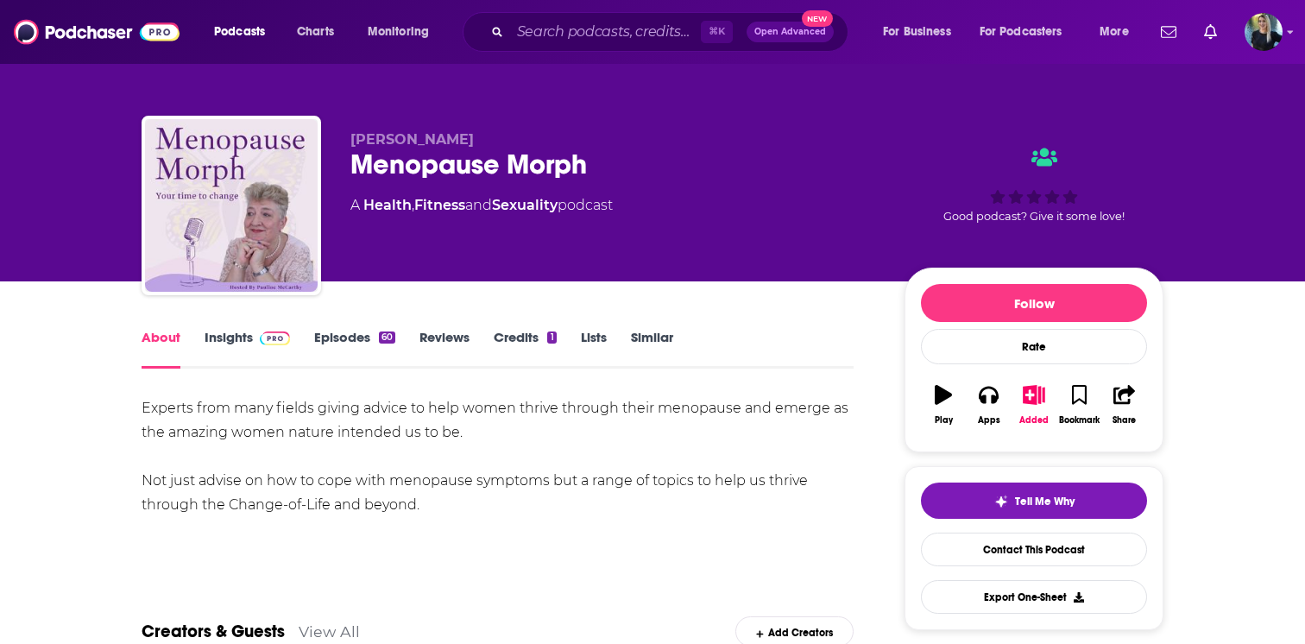
click at [238, 341] on link "Insights" at bounding box center [247, 349] width 85 height 40
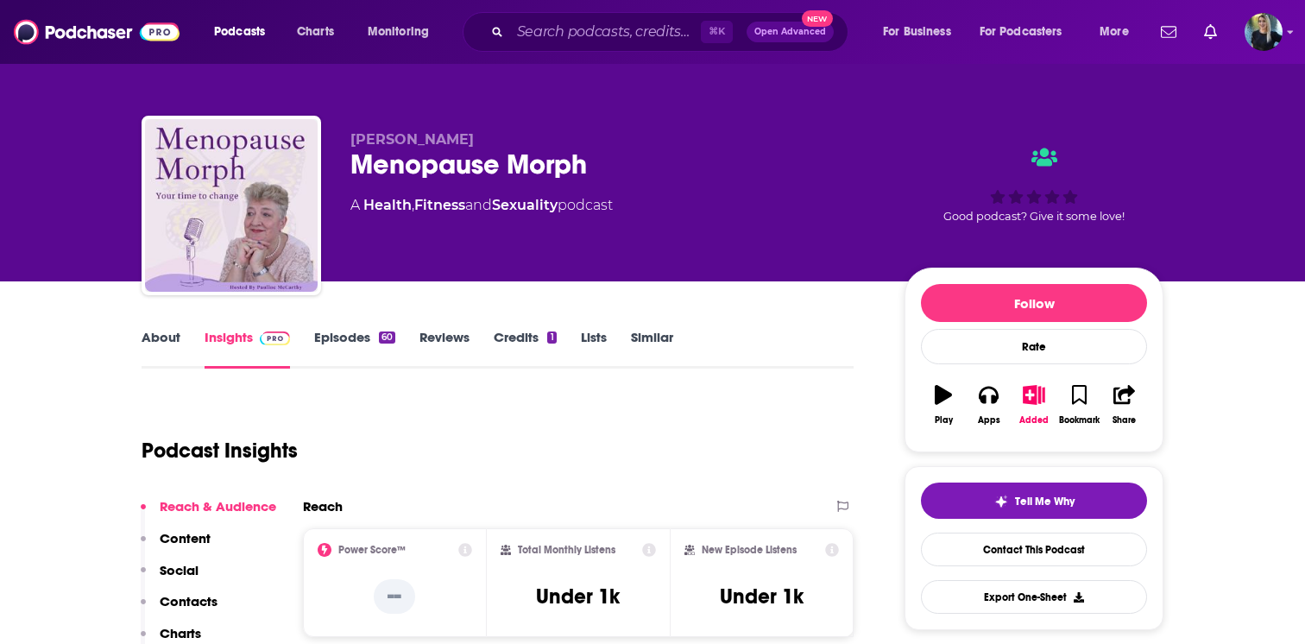
click at [368, 347] on link "Episodes 60" at bounding box center [354, 349] width 81 height 40
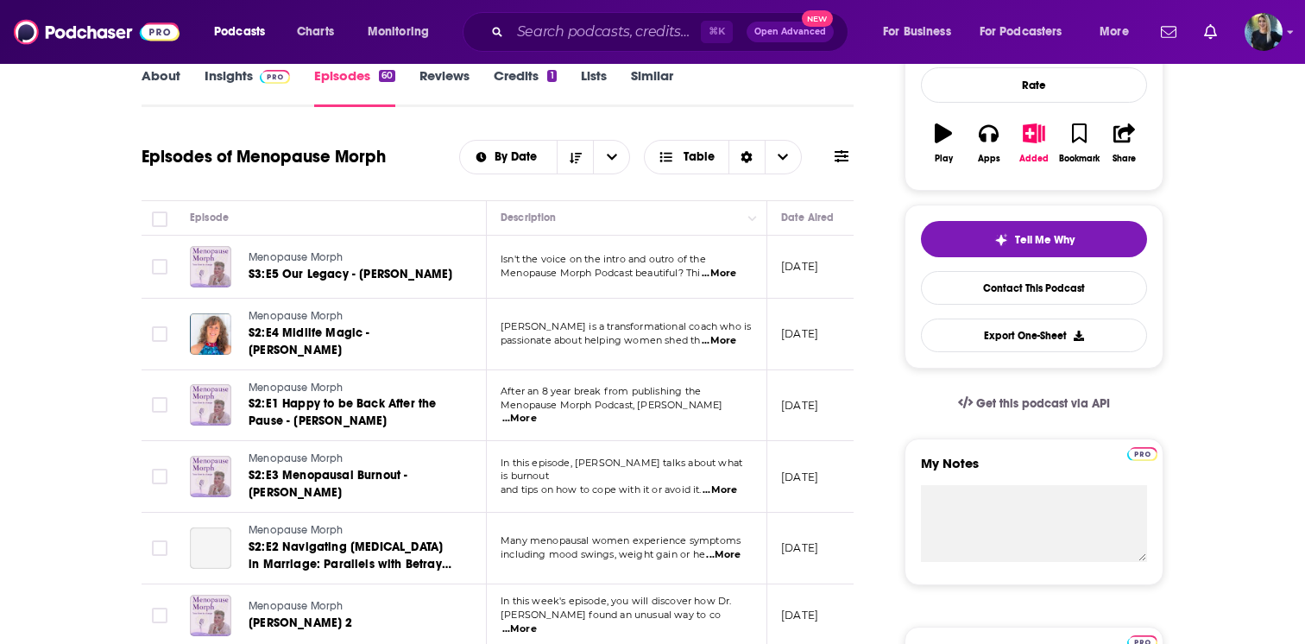
scroll to position [265, 0]
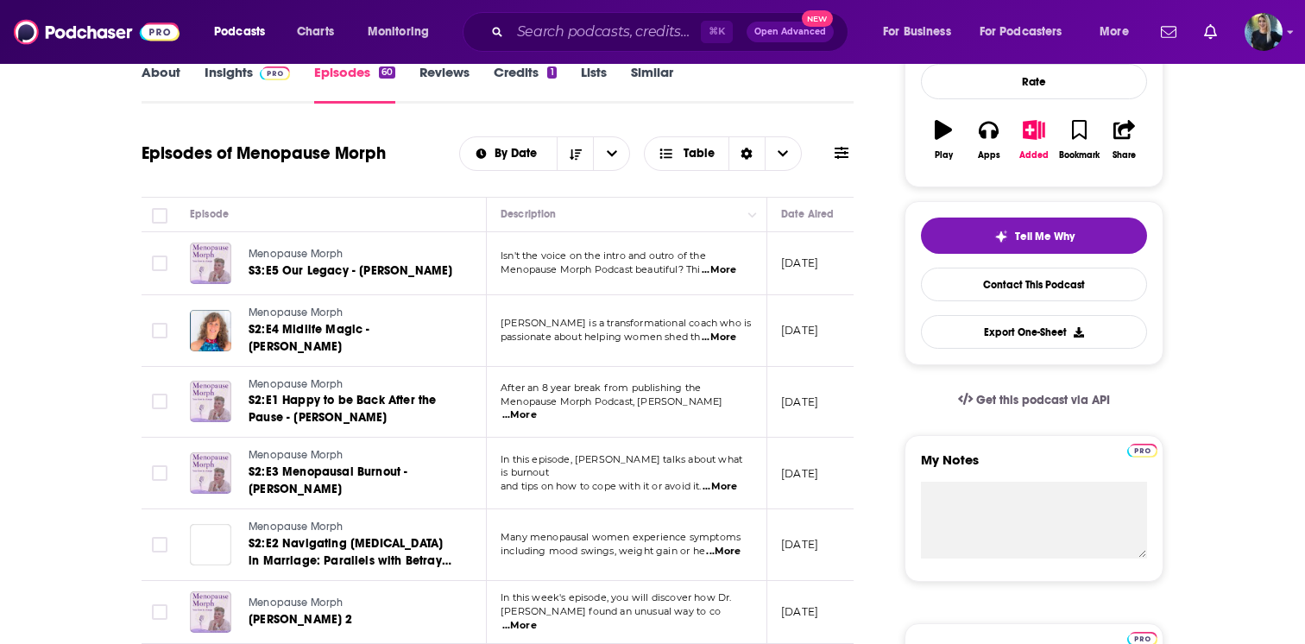
click at [218, 75] on link "Insights" at bounding box center [247, 84] width 85 height 40
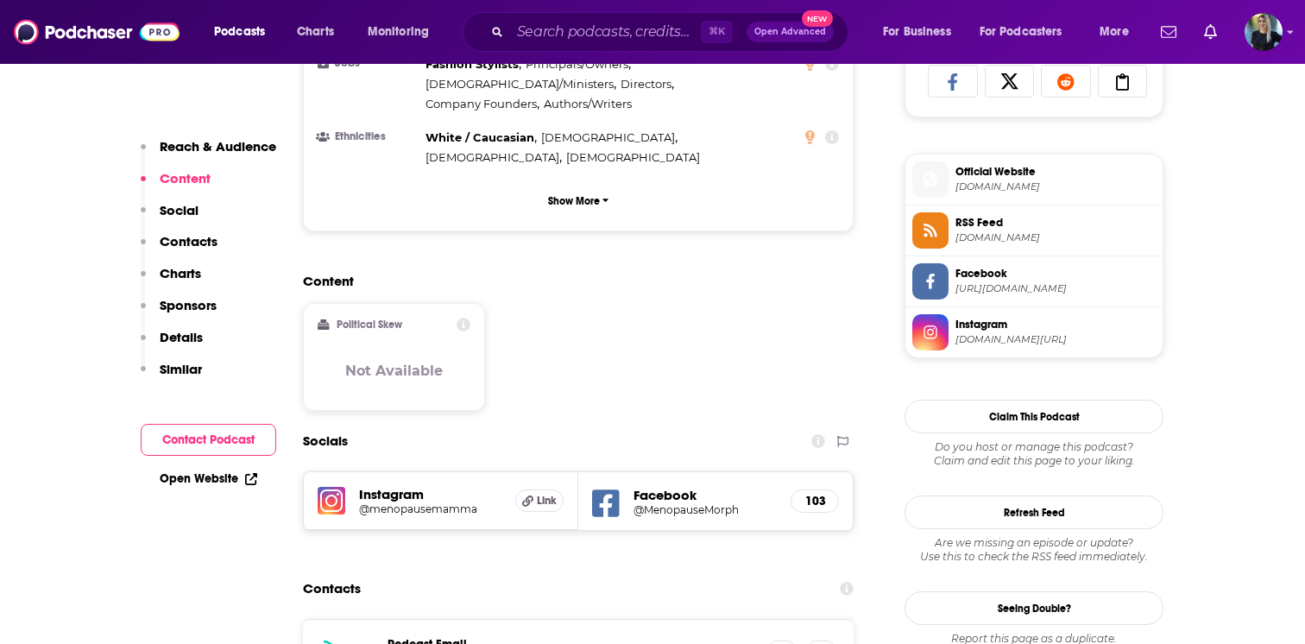
scroll to position [1257, 0]
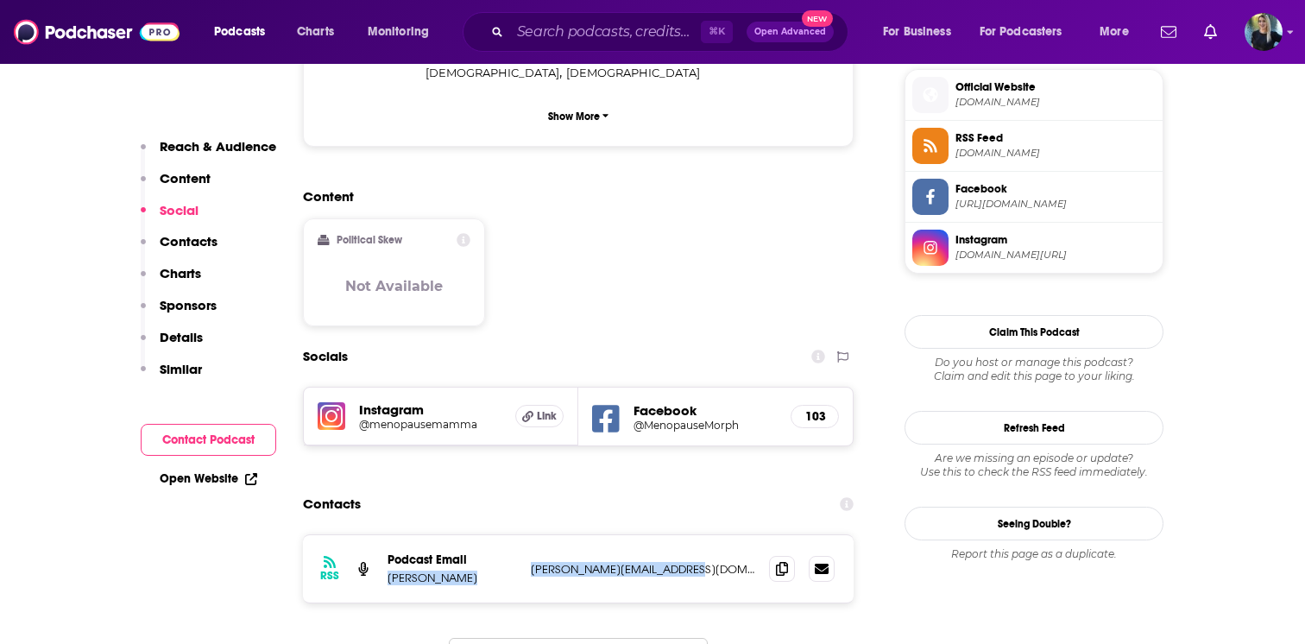
drag, startPoint x: 741, startPoint y: 488, endPoint x: 388, endPoint y: 495, distance: 353.0
click at [0, 0] on div "Podcast Email Pauline McCarthy pauline@menopausemorph.com pauline@menopausemorp…" at bounding box center [0, 0] width 0 height 0
copy div "Pauline McCarthy pauline@menopausemorph.com"
click at [203, 488] on div "Open Website" at bounding box center [208, 479] width 135 height 32
click at [204, 478] on link "Open Website" at bounding box center [209, 478] width 98 height 15
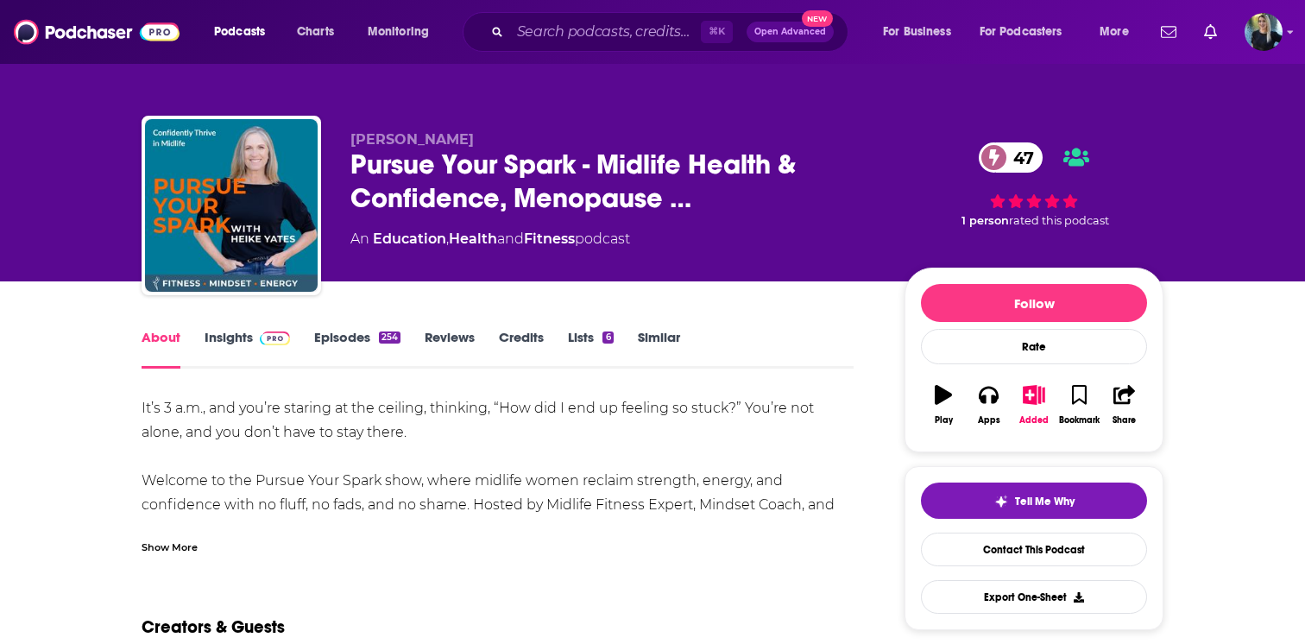
click at [325, 349] on link "Episodes 254" at bounding box center [357, 349] width 86 height 40
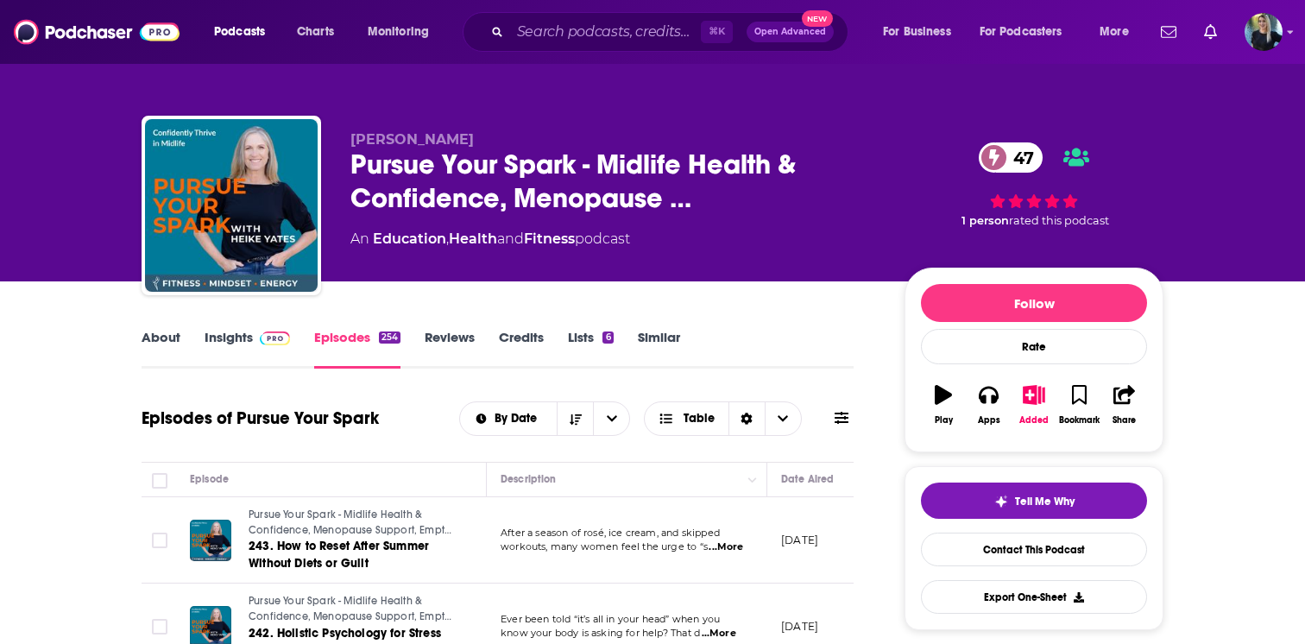
click at [236, 342] on link "Insights" at bounding box center [247, 349] width 85 height 40
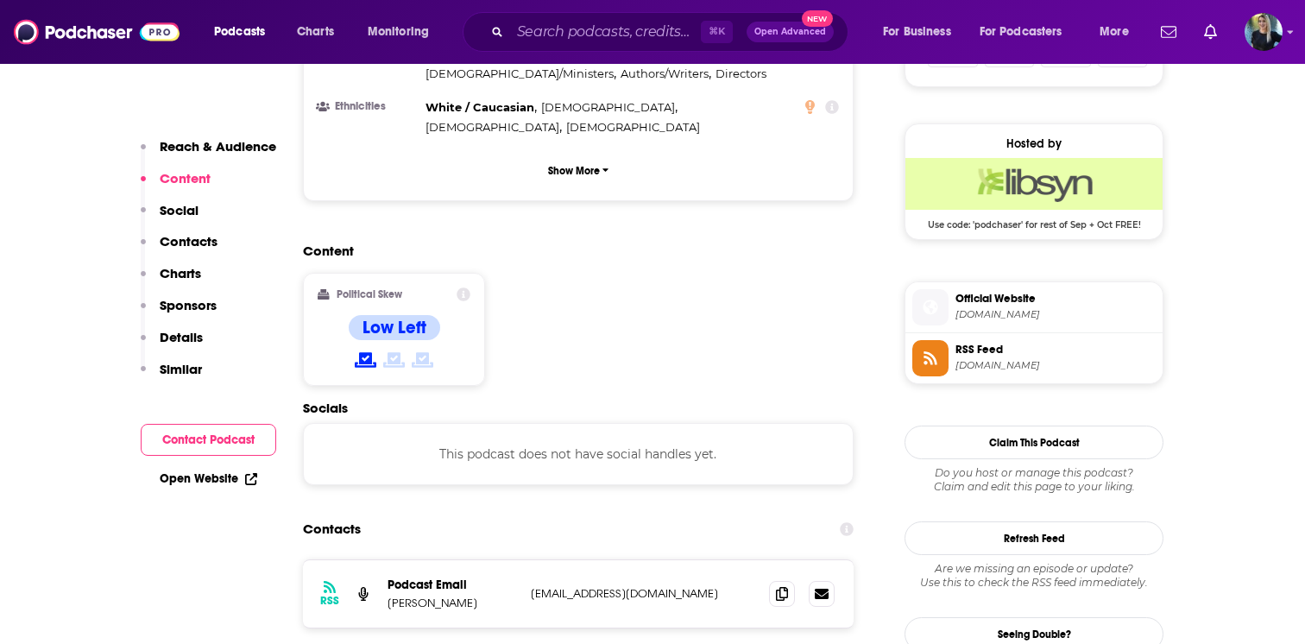
scroll to position [1206, 0]
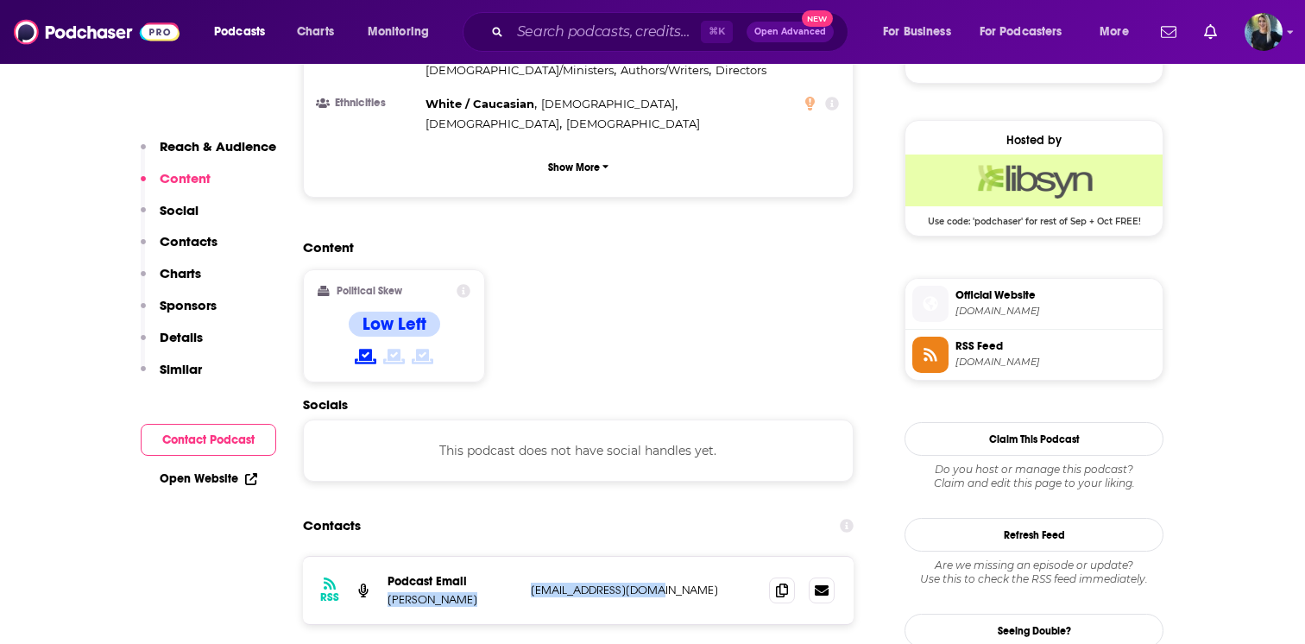
drag, startPoint x: 663, startPoint y: 503, endPoint x: 385, endPoint y: 514, distance: 278.1
click at [385, 557] on div "RSS Podcast Email [PERSON_NAME] [EMAIL_ADDRESS][DOMAIN_NAME] [EMAIL_ADDRESS][DO…" at bounding box center [578, 590] width 551 height 67
copy div "[PERSON_NAME] [EMAIL_ADDRESS][DOMAIN_NAME]"
click at [207, 478] on link "Open Website" at bounding box center [209, 478] width 98 height 15
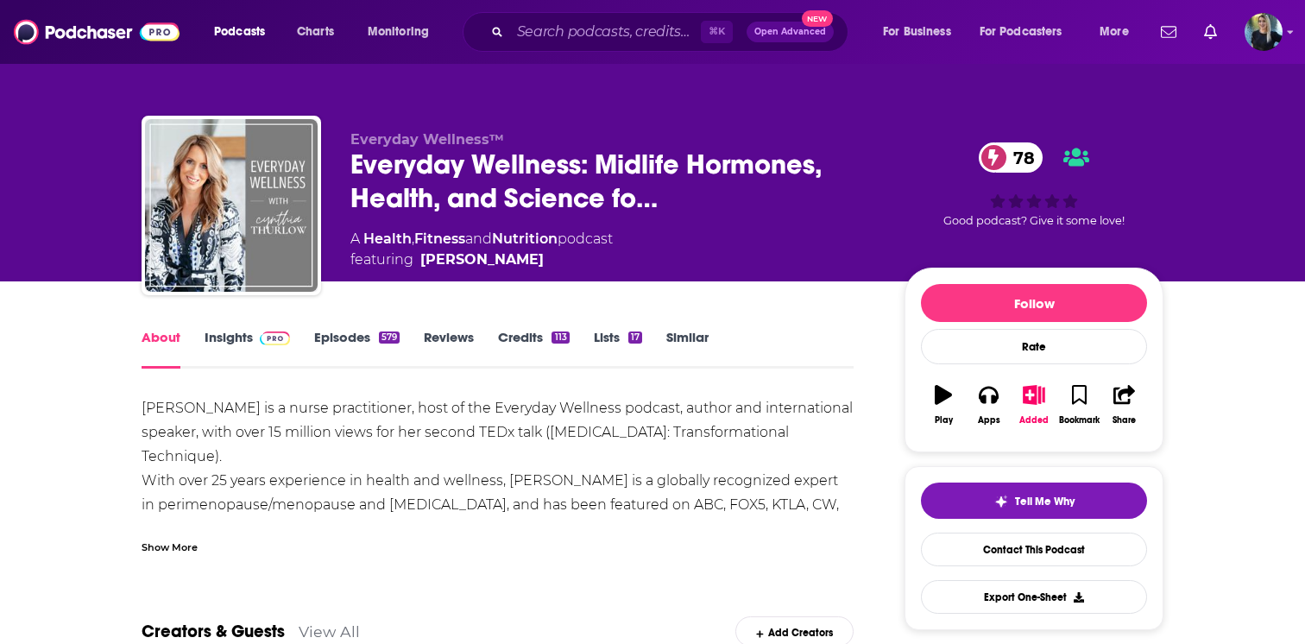
click at [335, 337] on link "Episodes 579" at bounding box center [356, 349] width 85 height 40
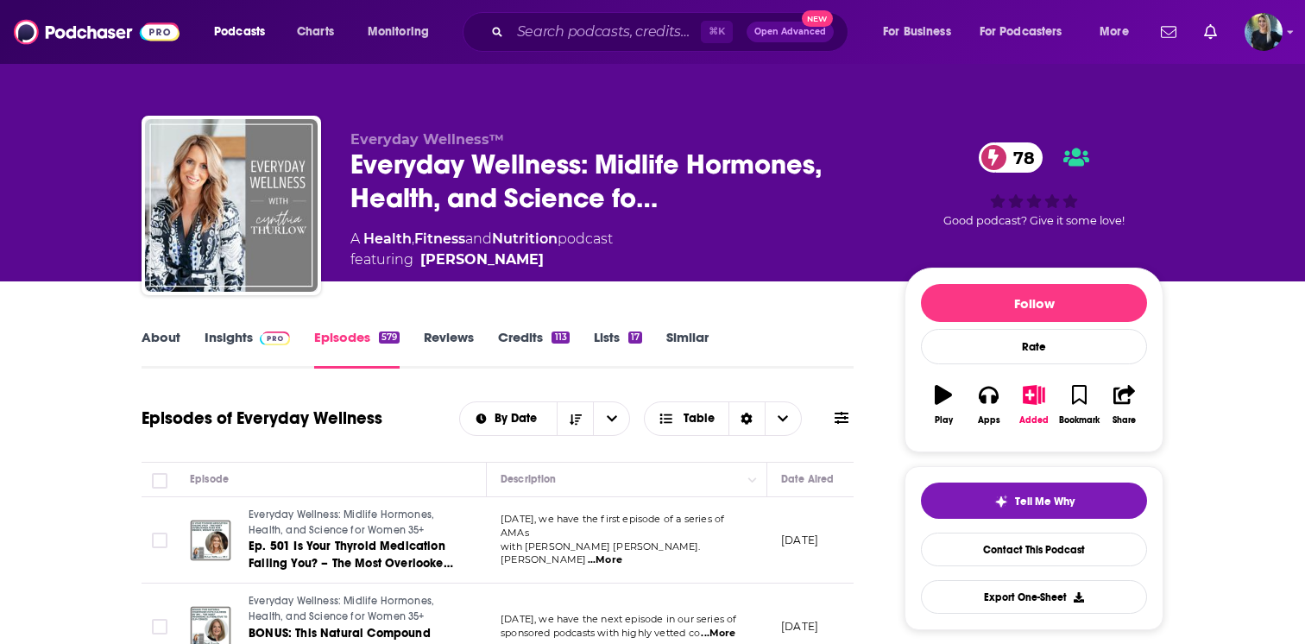
click at [240, 329] on link "Insights" at bounding box center [247, 349] width 85 height 40
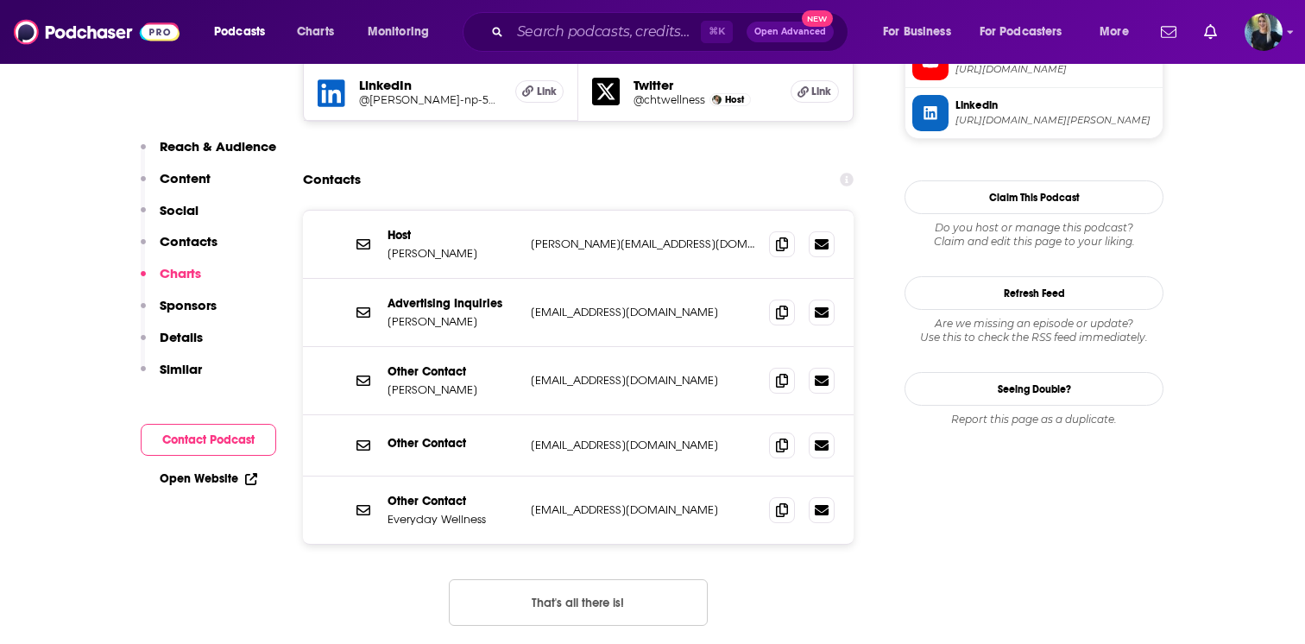
scroll to position [1681, 0]
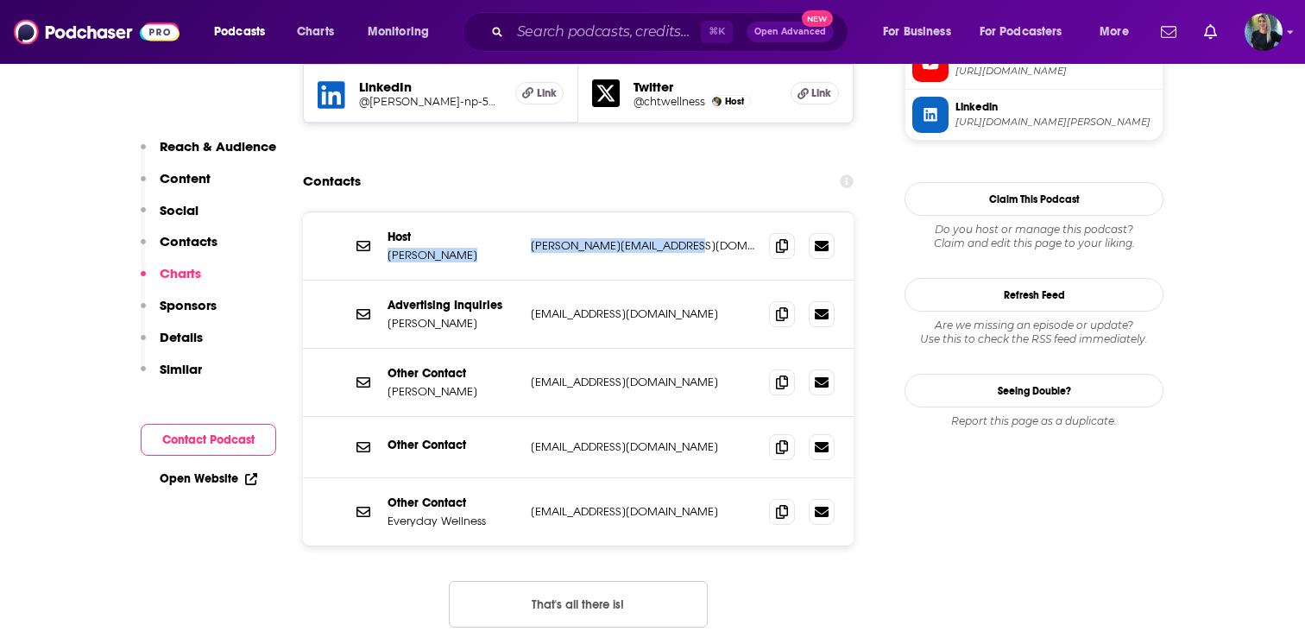
drag, startPoint x: 696, startPoint y: 178, endPoint x: 382, endPoint y: 182, distance: 313.3
click at [382, 212] on div "Host [PERSON_NAME] [PERSON_NAME][EMAIL_ADDRESS][DOMAIN_NAME] [PERSON_NAME][EMAI…" at bounding box center [578, 246] width 551 height 68
copy div "[PERSON_NAME] [PERSON_NAME][EMAIL_ADDRESS][DOMAIN_NAME]"
click at [212, 482] on link "Open Website" at bounding box center [209, 478] width 98 height 15
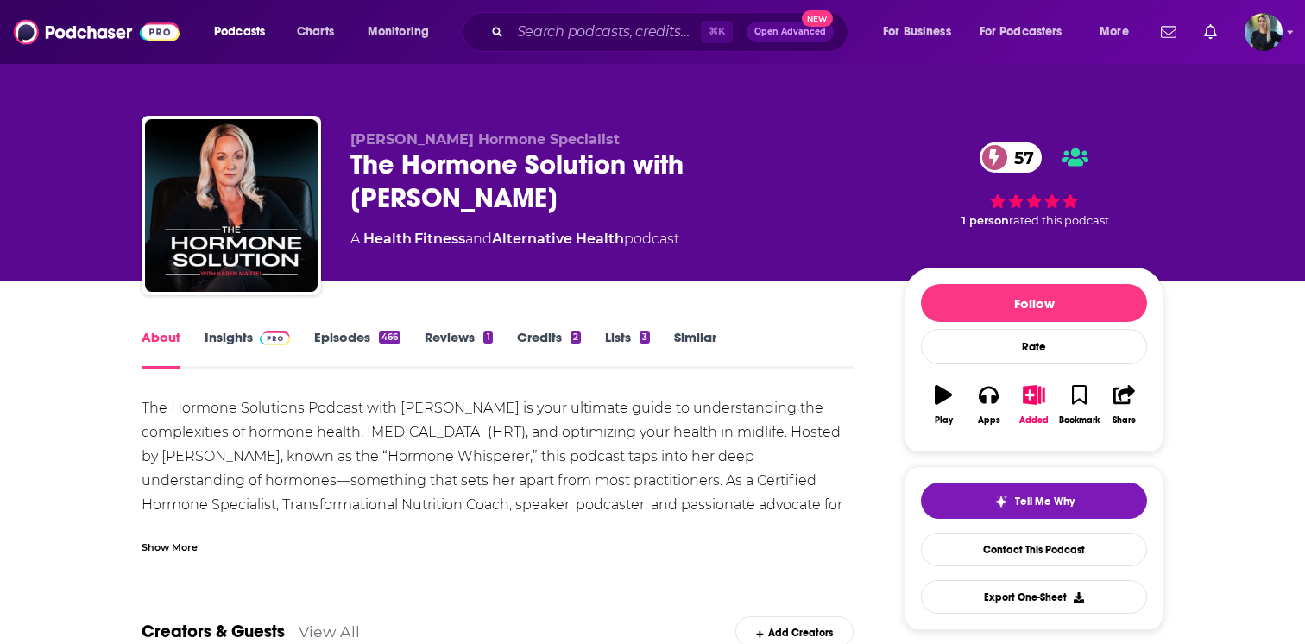
click at [328, 332] on link "Episodes 466" at bounding box center [357, 349] width 86 height 40
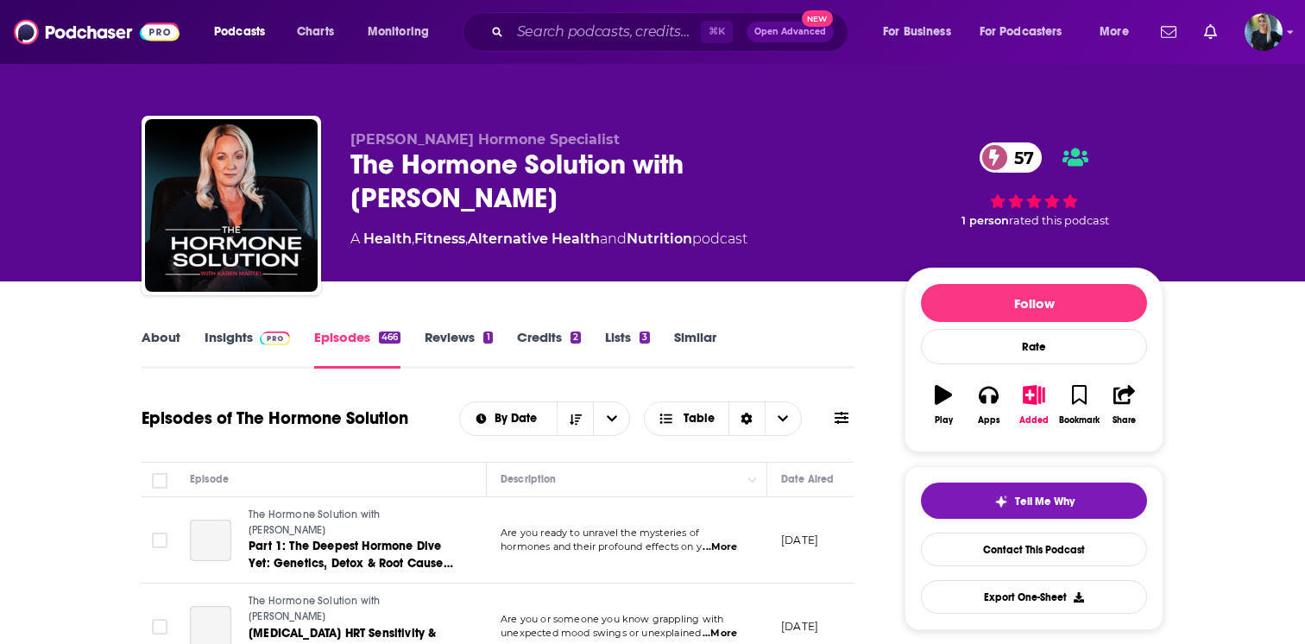
click at [230, 343] on link "Insights" at bounding box center [247, 349] width 85 height 40
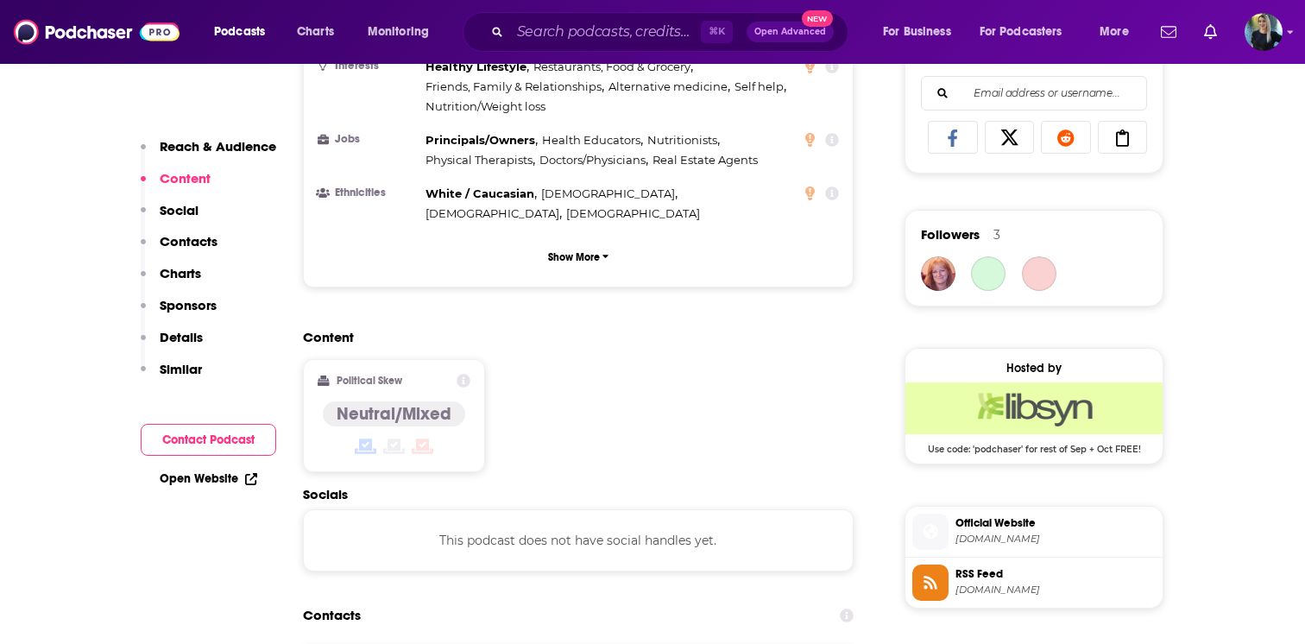
scroll to position [1141, 0]
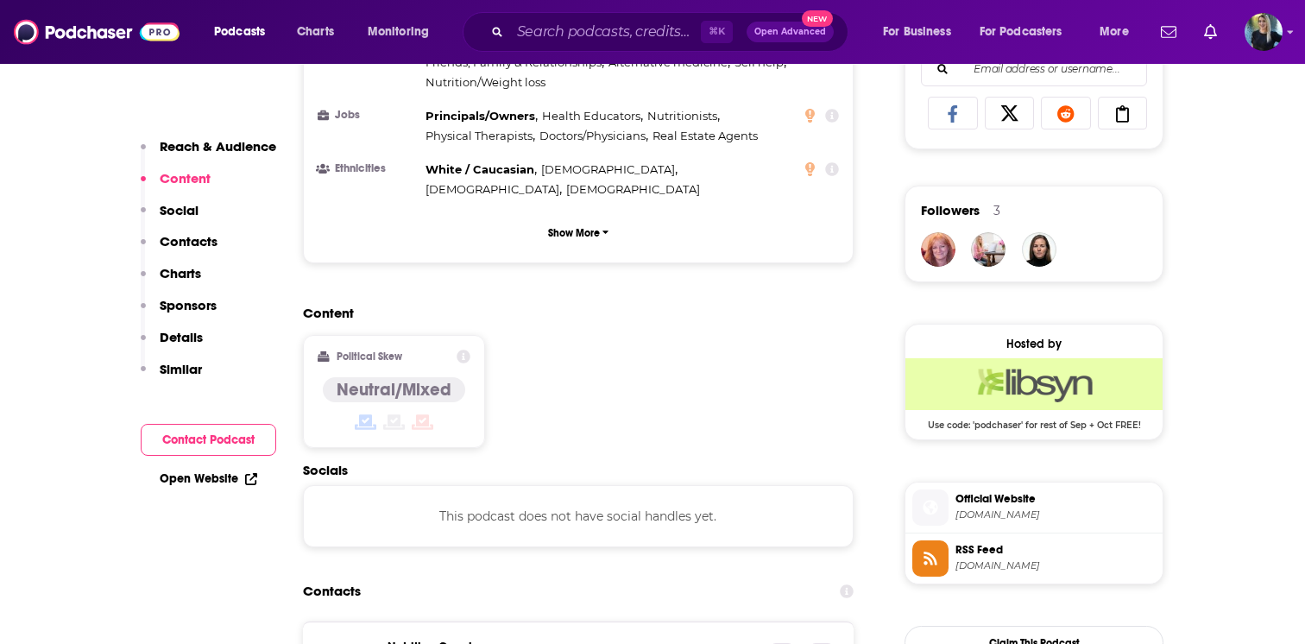
drag, startPoint x: 674, startPoint y: 569, endPoint x: 389, endPoint y: 574, distance: 284.8
click at [0, 0] on div "Nutrition Coach [PERSON_NAME] [PERSON_NAME][EMAIL_ADDRESS][DOMAIN_NAME] [PERSON…" at bounding box center [0, 0] width 0 height 0
click at [224, 477] on link "Open Website" at bounding box center [209, 478] width 98 height 15
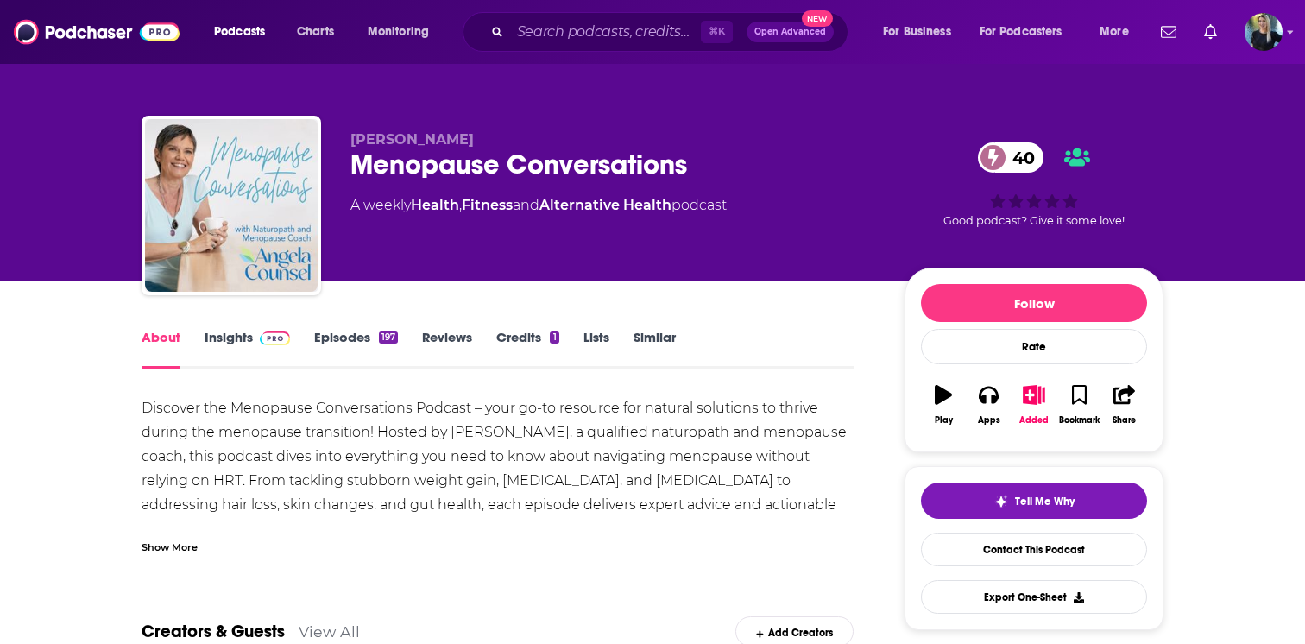
click at [261, 329] on span at bounding box center [275, 337] width 30 height 16
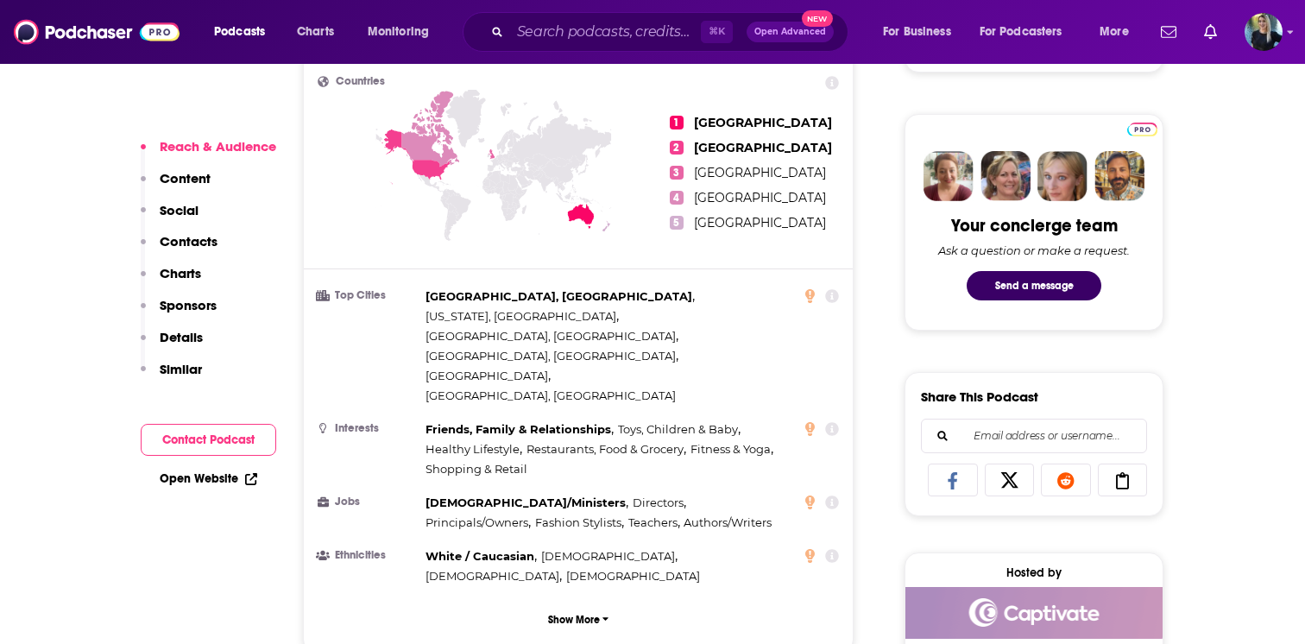
scroll to position [777, 0]
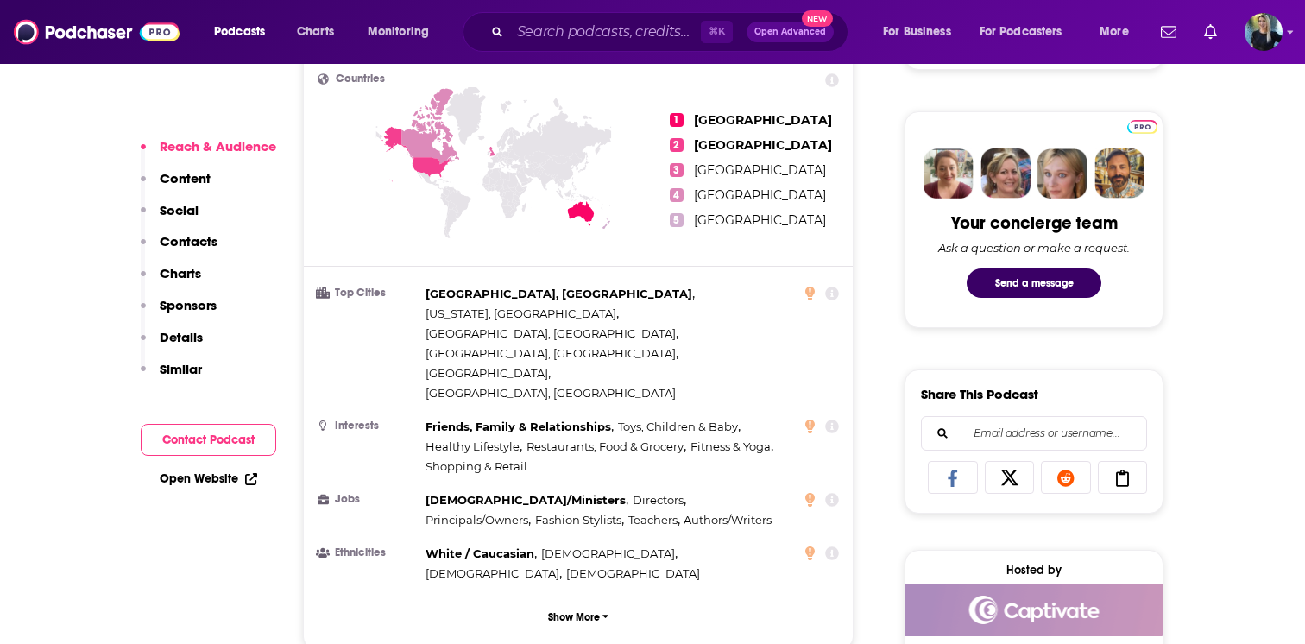
click at [209, 481] on link "Open Website" at bounding box center [209, 478] width 98 height 15
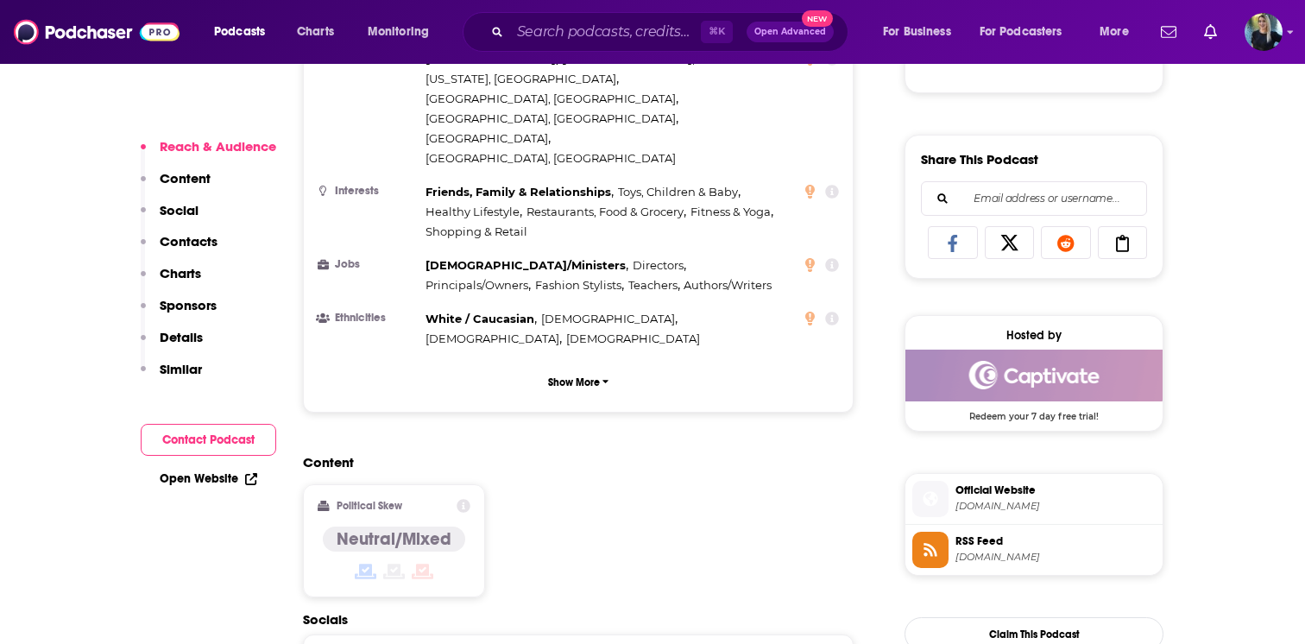
scroll to position [1183, 0]
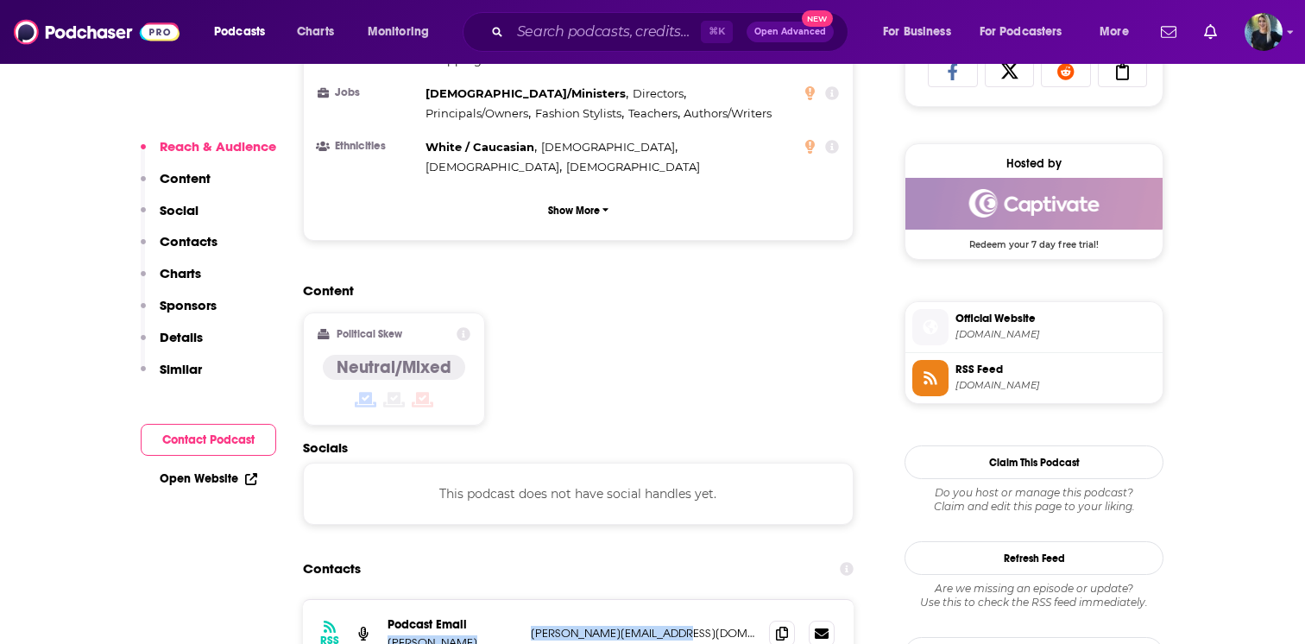
drag, startPoint x: 677, startPoint y: 524, endPoint x: 386, endPoint y: 533, distance: 291.0
click at [386, 600] on div "RSS Podcast Email [PERSON_NAME] [PERSON_NAME][EMAIL_ADDRESS][DOMAIN_NAME] [PERS…" at bounding box center [578, 633] width 551 height 67
copy div "[PERSON_NAME] [PERSON_NAME][EMAIL_ADDRESS][DOMAIN_NAME]"
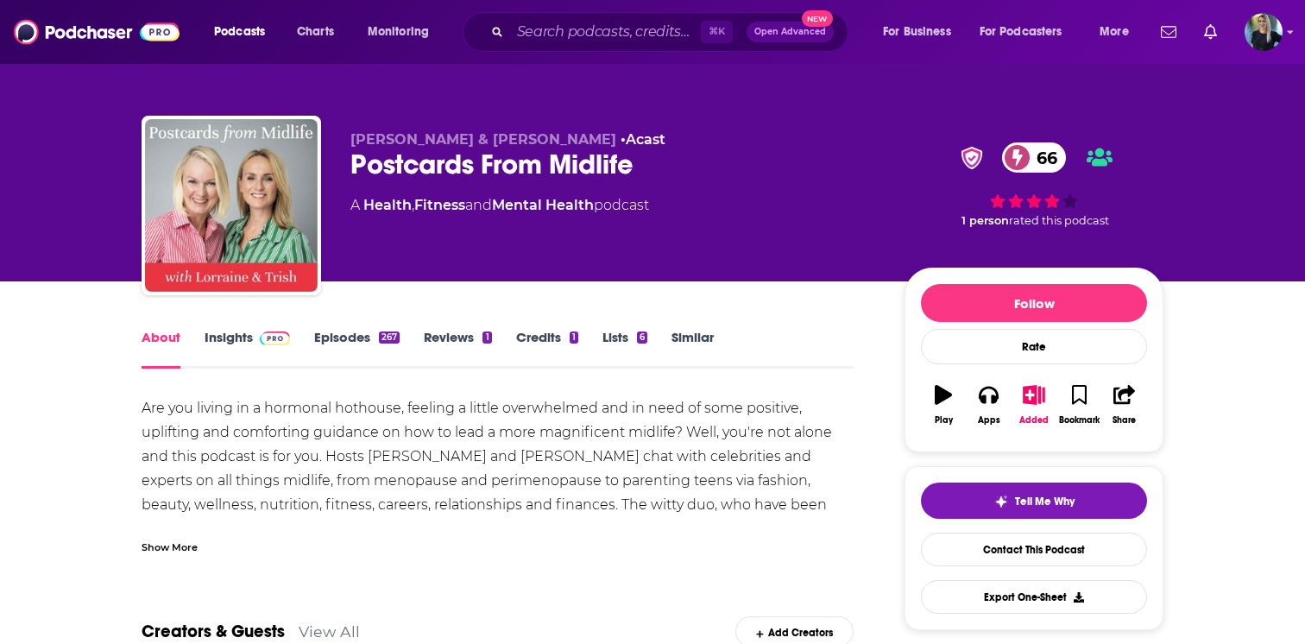
click at [234, 338] on link "Insights" at bounding box center [247, 349] width 85 height 40
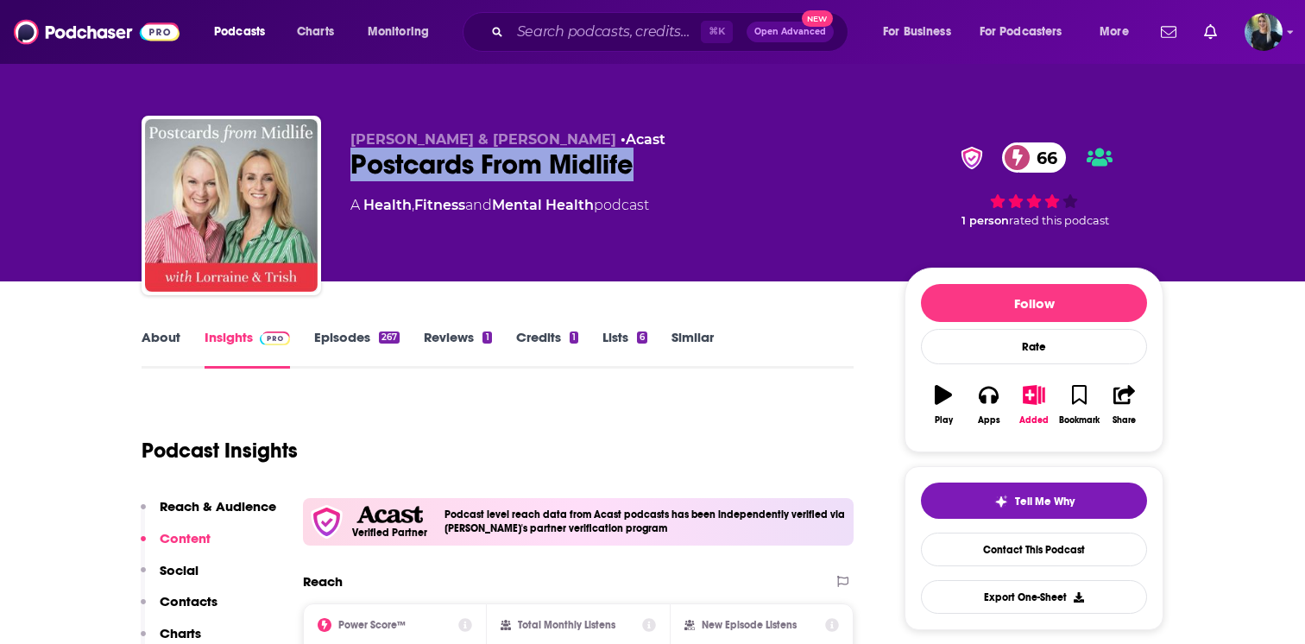
drag, startPoint x: 647, startPoint y: 174, endPoint x: 346, endPoint y: 169, distance: 301.2
click at [346, 169] on div "Lorraine Candy & Trish Halpin • Acast Postcards From Midlife 66 A Health , Fitn…" at bounding box center [653, 209] width 1022 height 186
copy h2 "Postcards From Midlife"
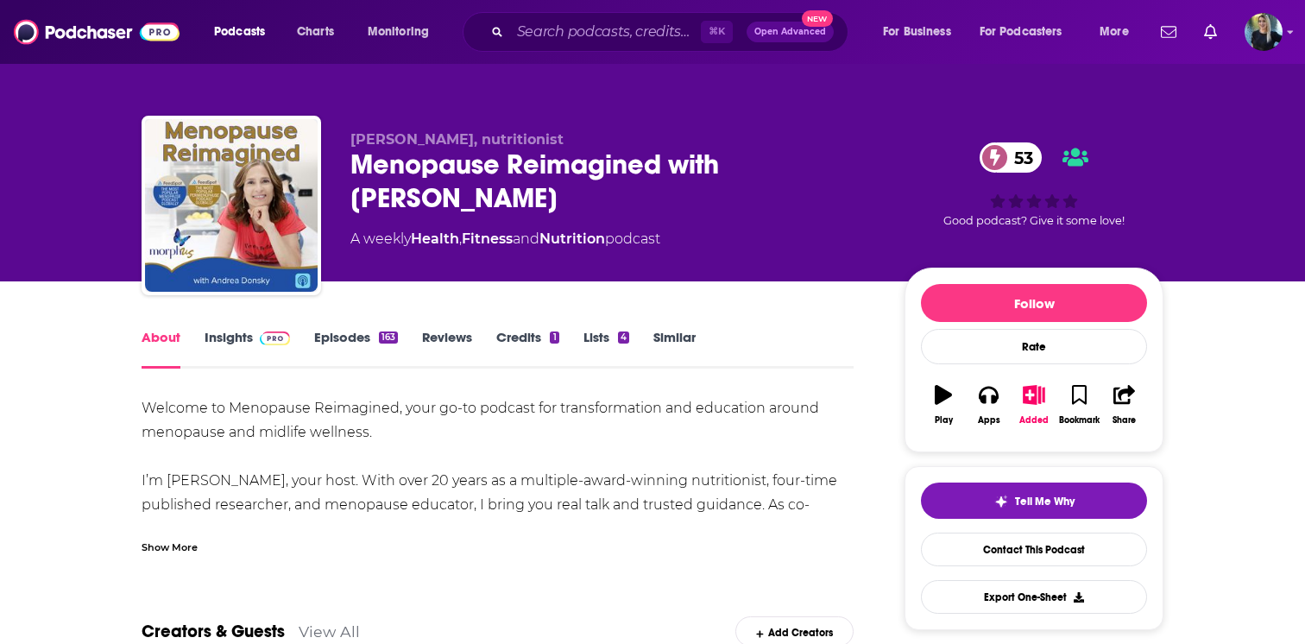
click at [255, 334] on span at bounding box center [271, 337] width 37 height 16
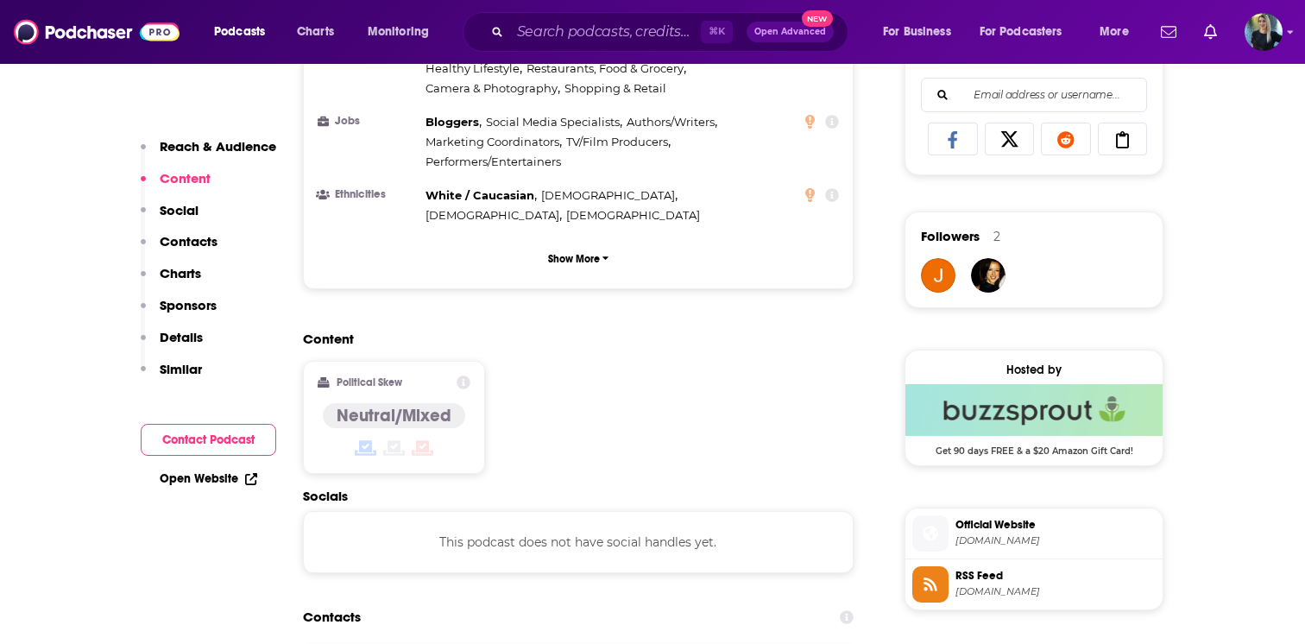
scroll to position [1174, 0]
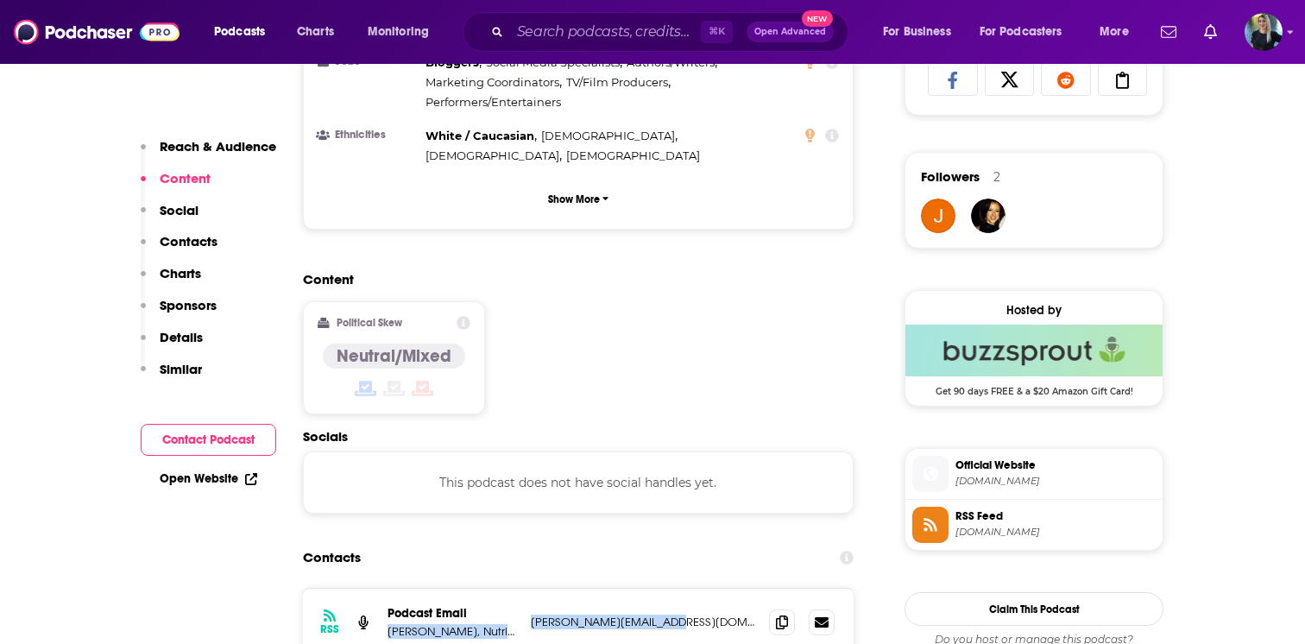
drag, startPoint x: 697, startPoint y: 555, endPoint x: 381, endPoint y: 570, distance: 316.2
click at [381, 589] on div "RSS Podcast Email [PERSON_NAME], Nutritionist [PERSON_NAME][EMAIL_ADDRESS][DOMA…" at bounding box center [578, 622] width 551 height 67
copy div "[PERSON_NAME], Nutritionist [PERSON_NAME][EMAIL_ADDRESS][DOMAIN_NAME]"
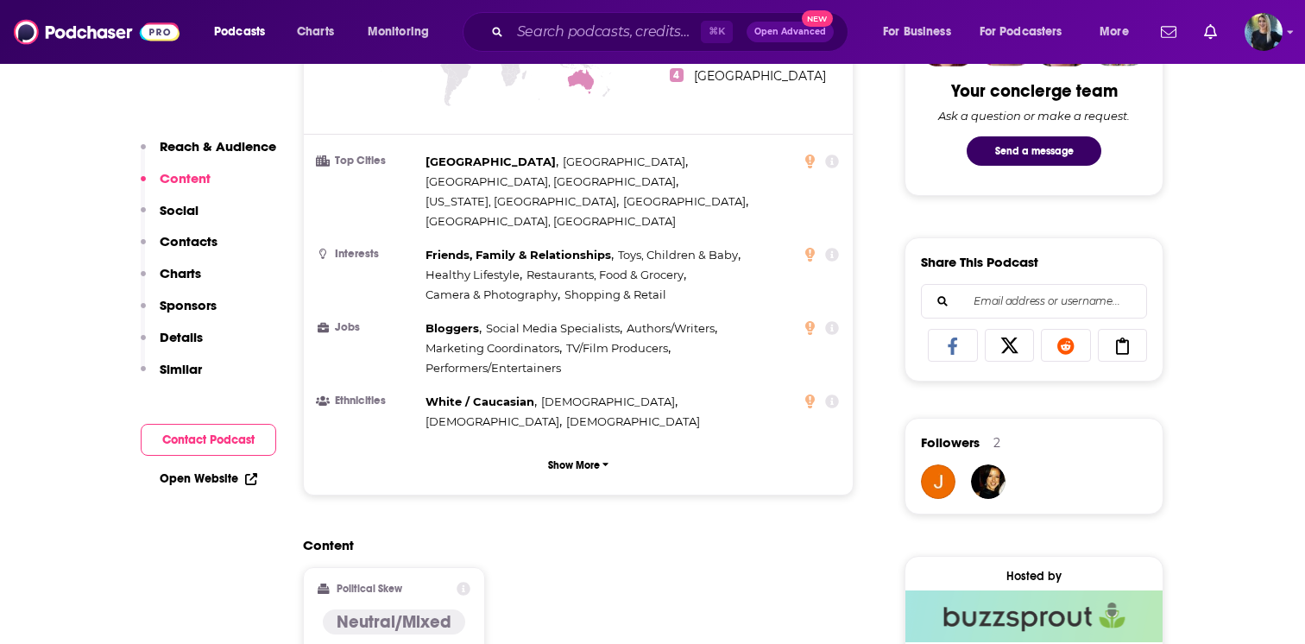
scroll to position [0, 0]
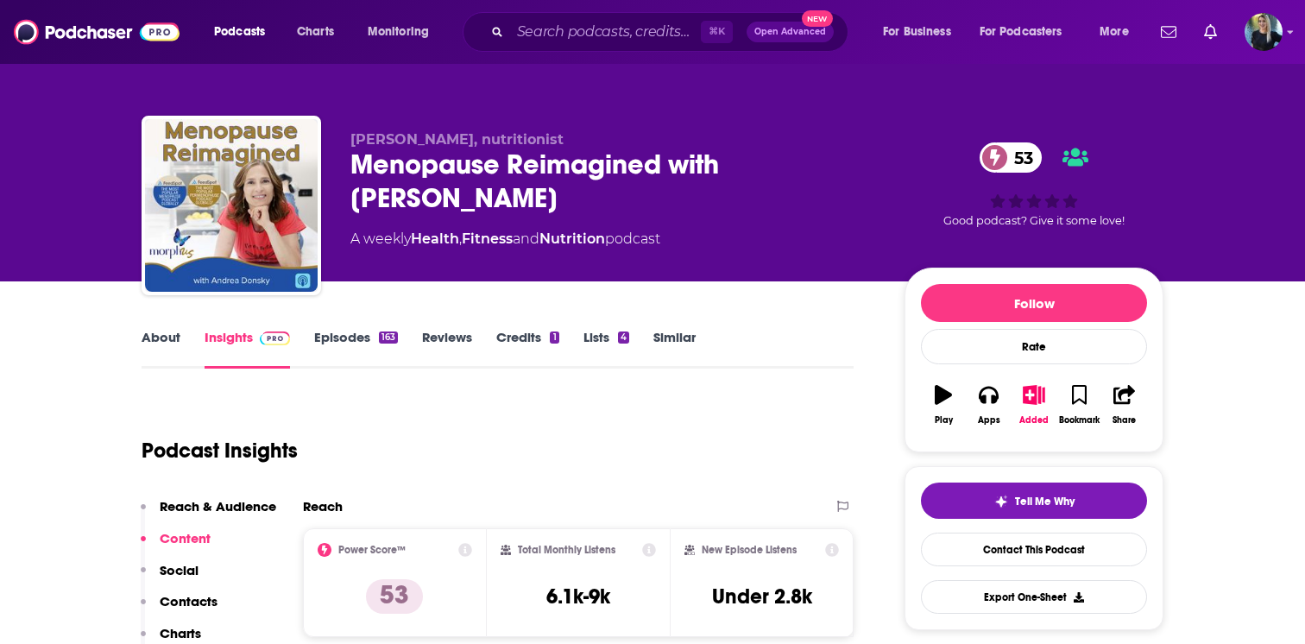
click at [448, 348] on link "Reviews" at bounding box center [447, 349] width 50 height 40
click at [349, 332] on link "Episodes 163" at bounding box center [356, 349] width 84 height 40
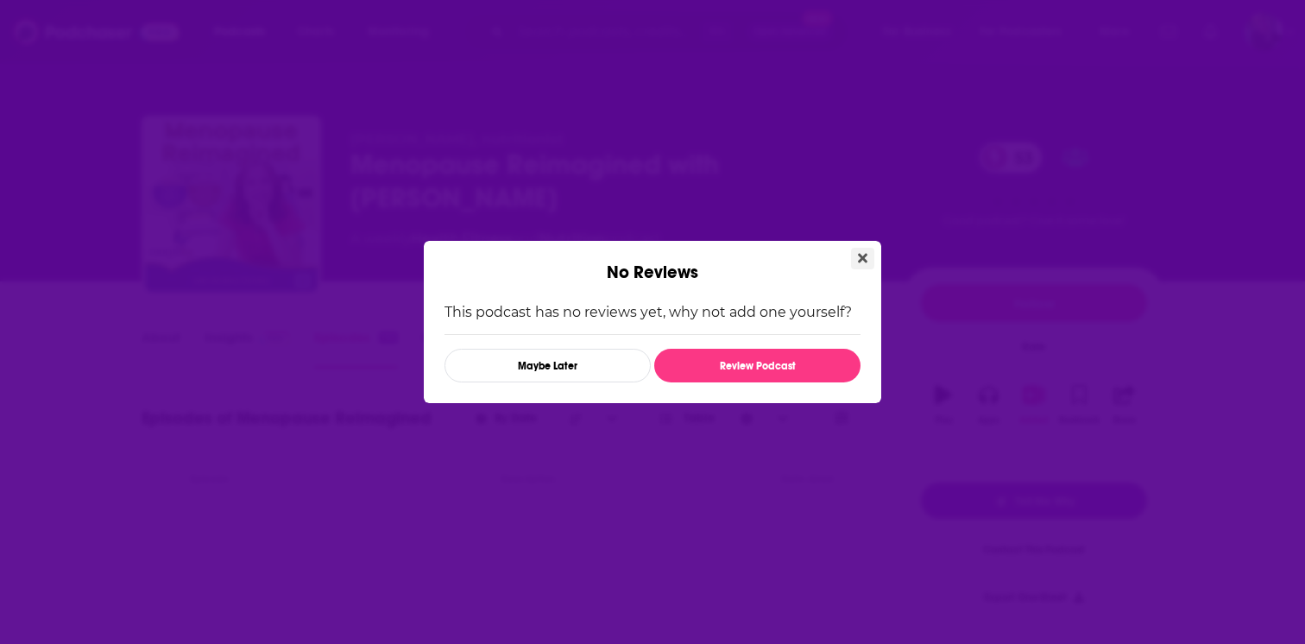
click at [856, 251] on button "Close" at bounding box center [862, 259] width 23 height 22
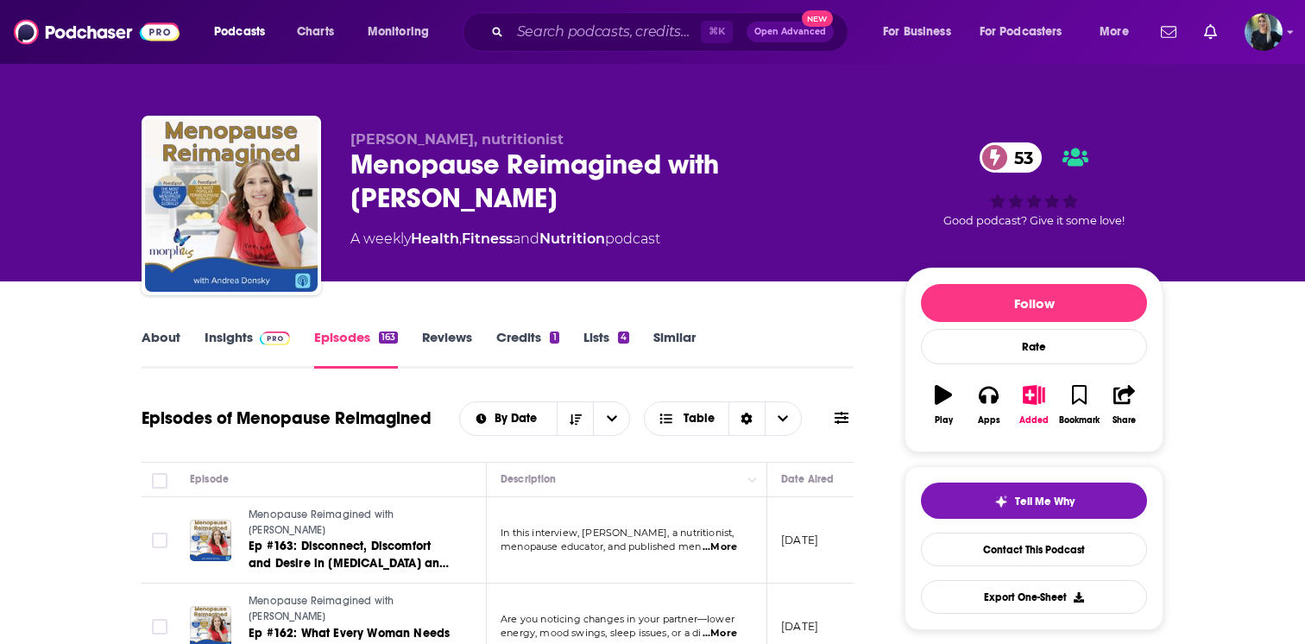
scroll to position [106, 0]
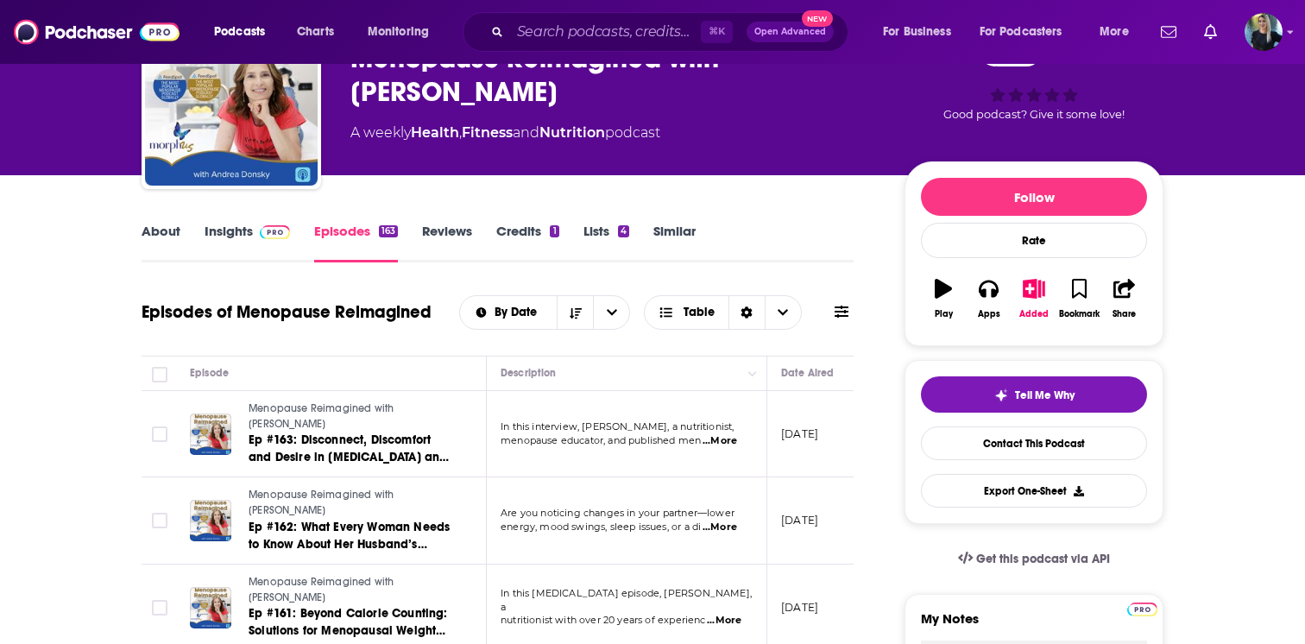
click at [219, 225] on link "Insights" at bounding box center [247, 243] width 85 height 40
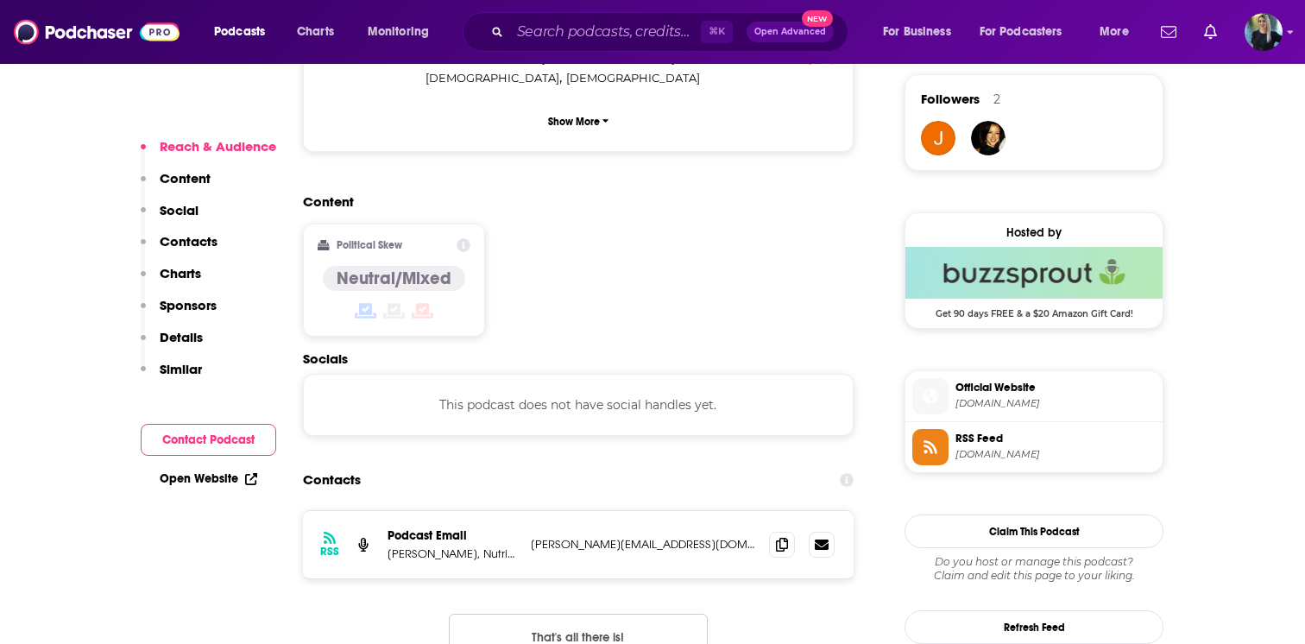
scroll to position [1319, 0]
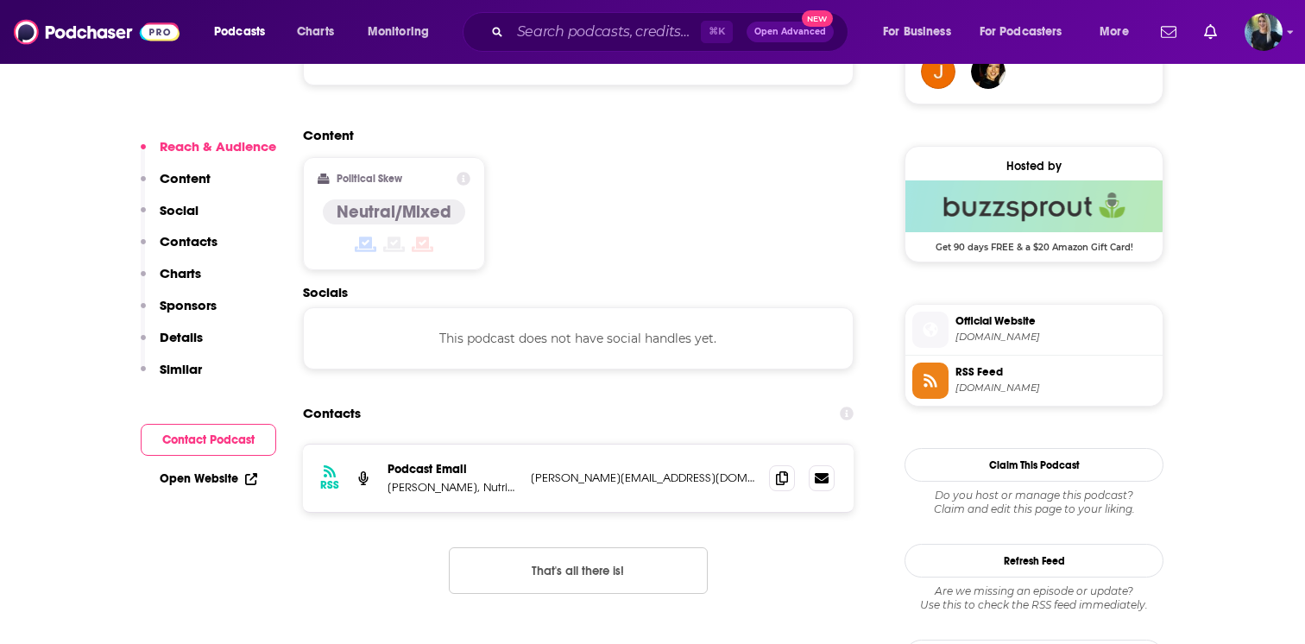
click at [195, 478] on link "Open Website" at bounding box center [209, 478] width 98 height 15
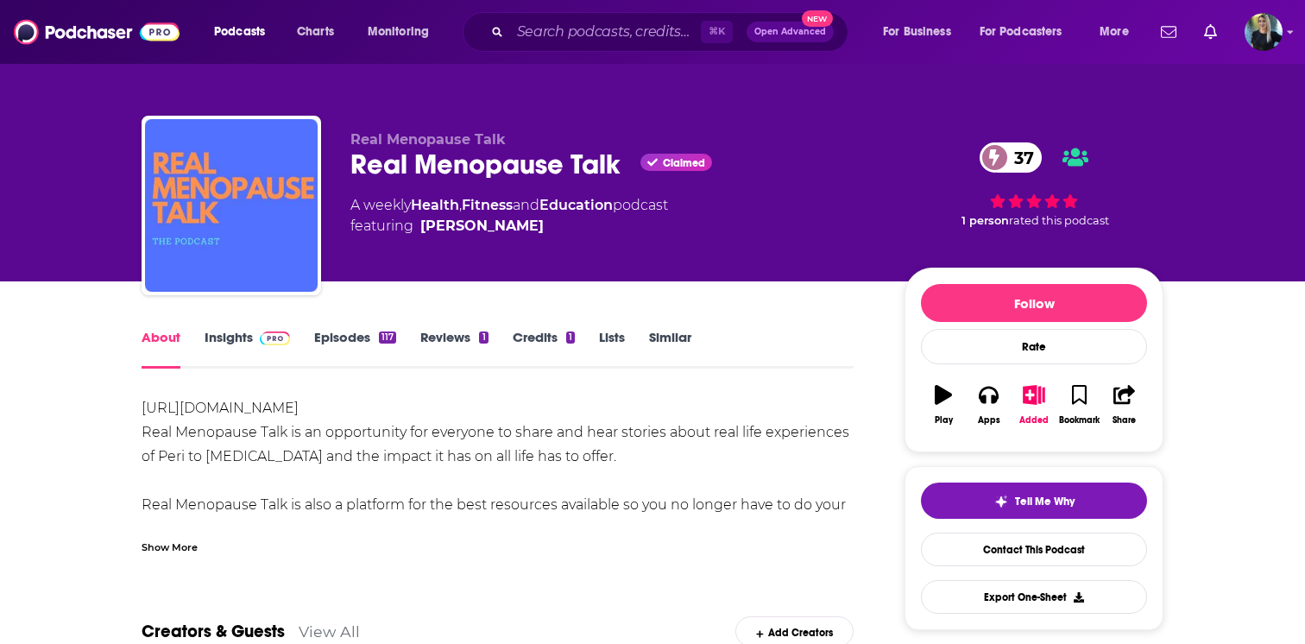
click at [171, 545] on div "Show More" at bounding box center [170, 546] width 56 height 16
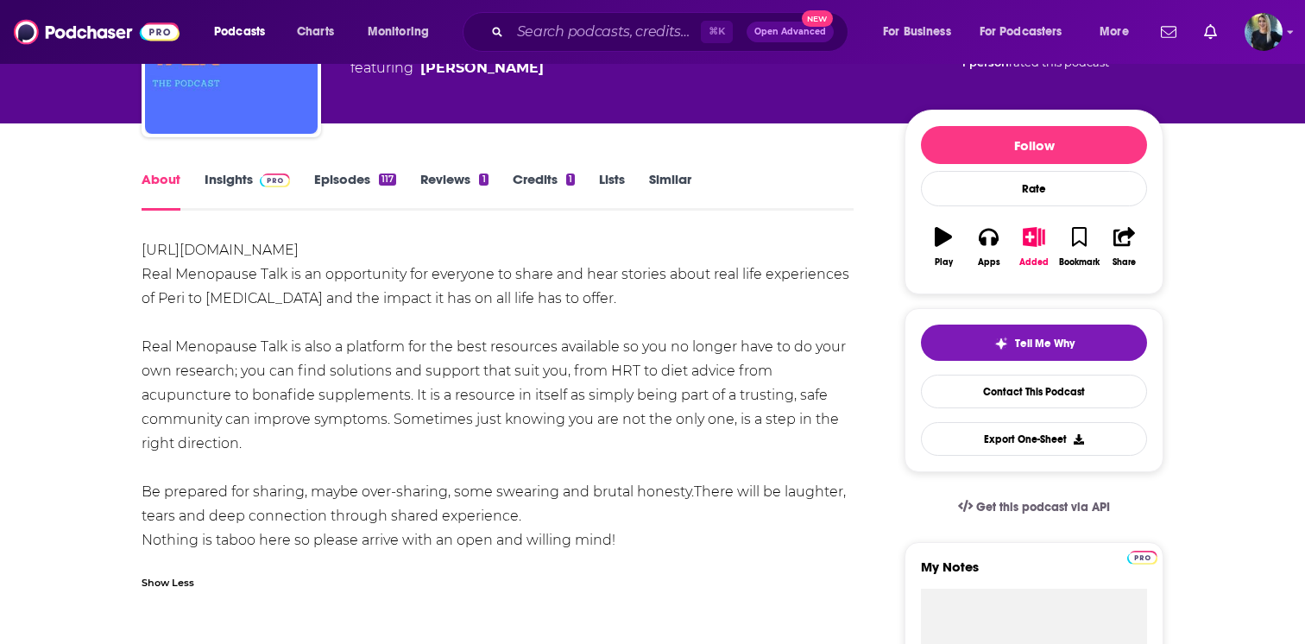
scroll to position [157, 0]
click at [348, 178] on link "Episodes 117" at bounding box center [355, 192] width 82 height 40
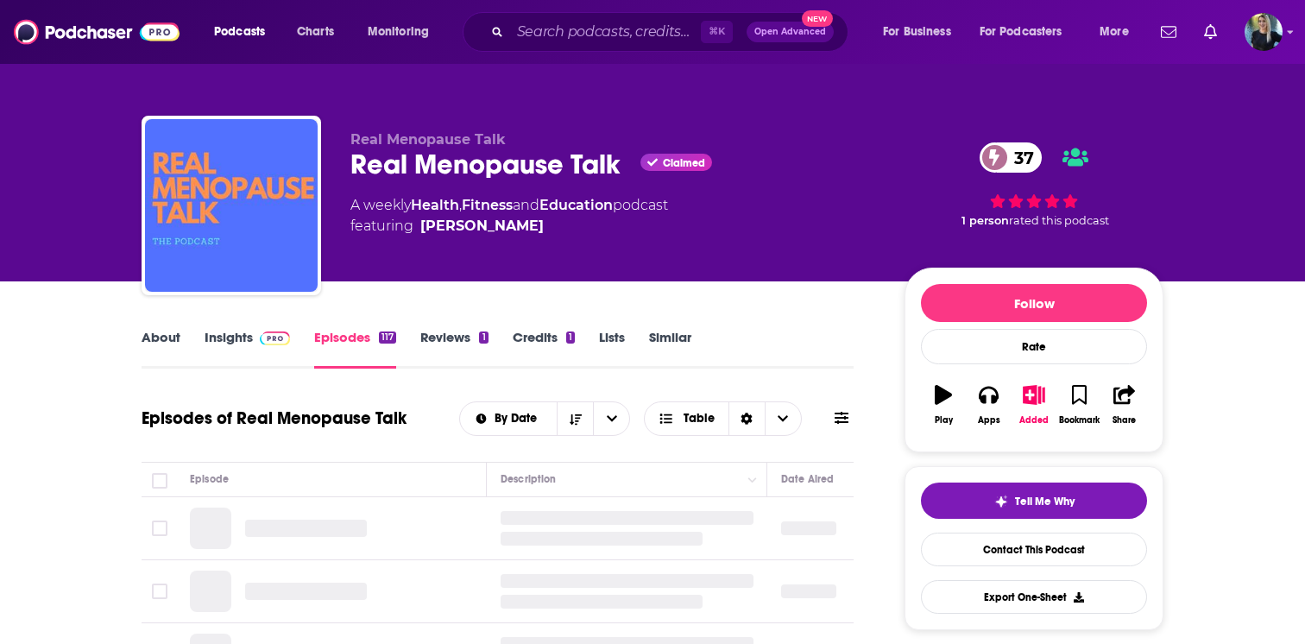
click at [225, 333] on link "Insights" at bounding box center [247, 349] width 85 height 40
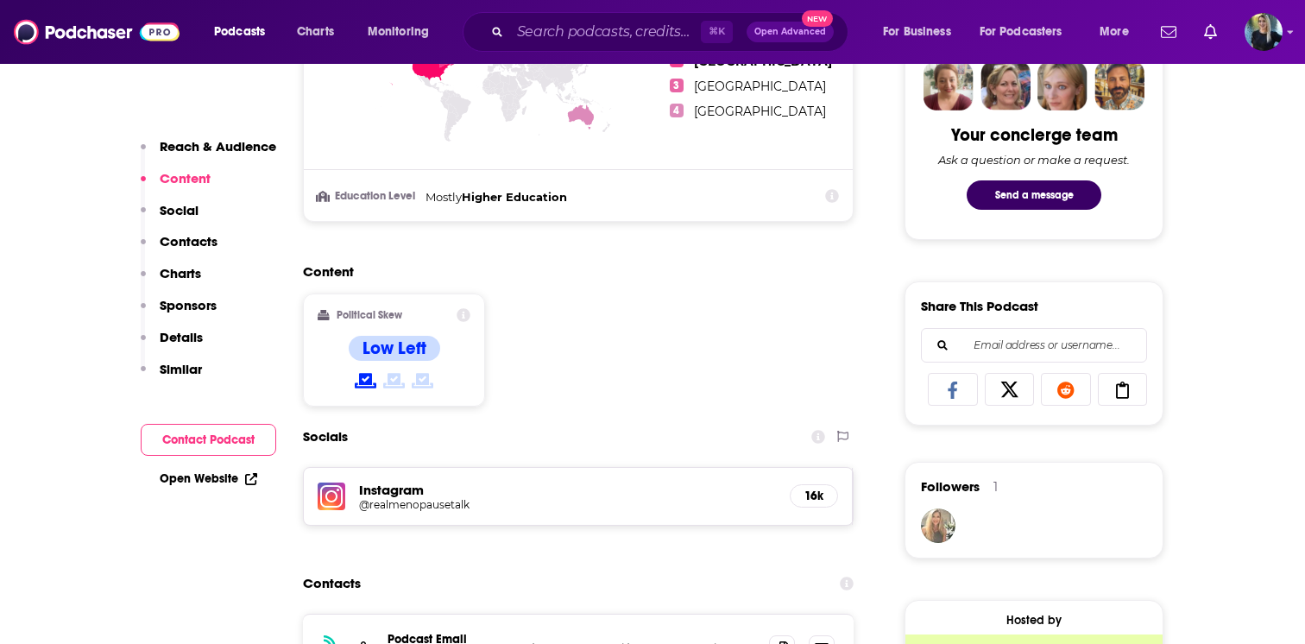
scroll to position [935, 0]
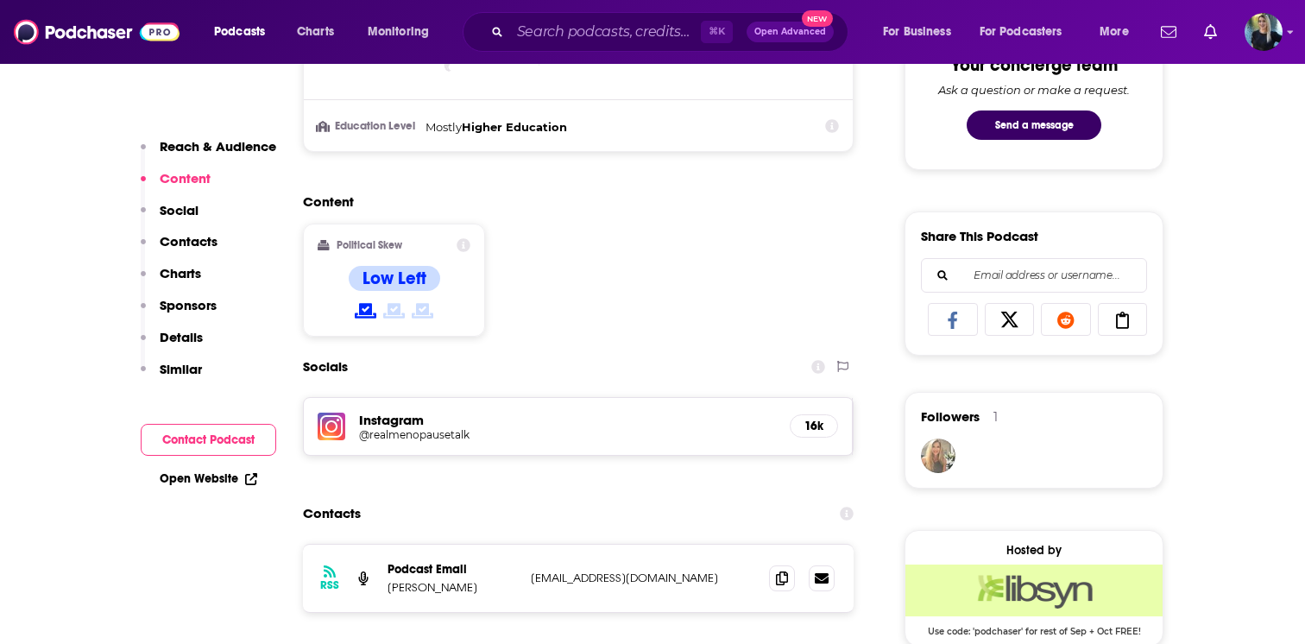
click at [212, 483] on link "Open Website" at bounding box center [209, 478] width 98 height 15
drag, startPoint x: 699, startPoint y: 576, endPoint x: 387, endPoint y: 589, distance: 311.8
click at [0, 0] on div "Podcast Email [PERSON_NAME] [PERSON_NAME][EMAIL_ADDRESS][DOMAIN_NAME] [EMAIL_AD…" at bounding box center [0, 0] width 0 height 0
copy div "[PERSON_NAME] [PERSON_NAME][EMAIL_ADDRESS][DOMAIN_NAME]"
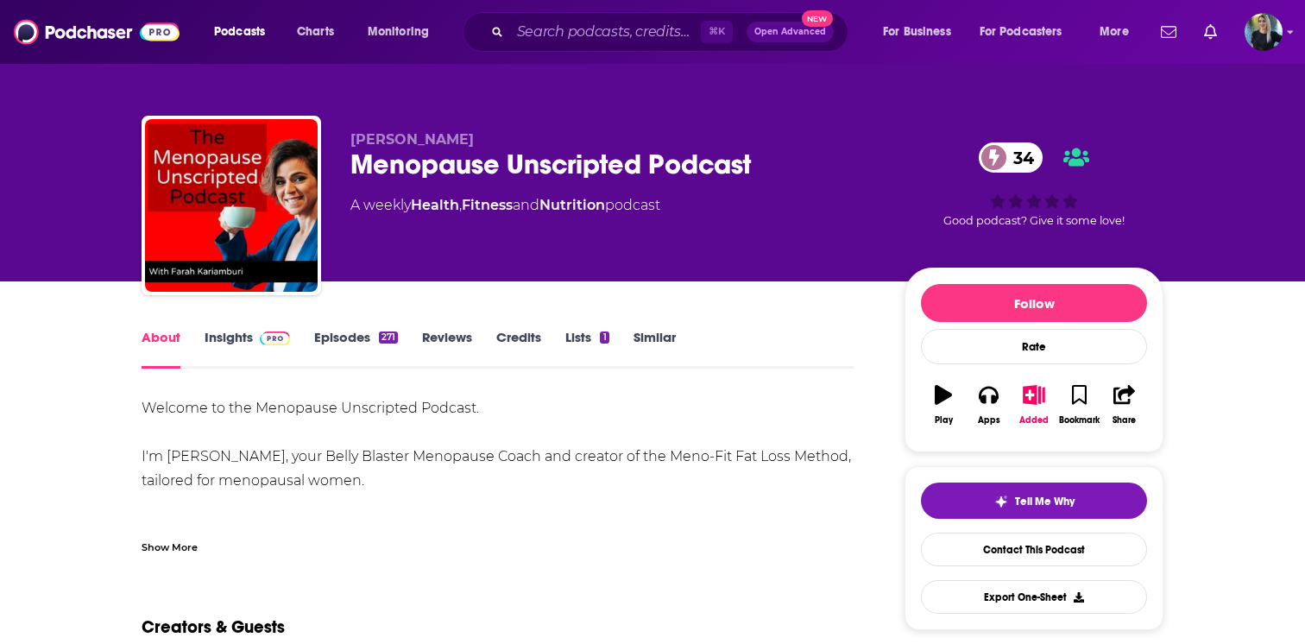
click at [227, 339] on link "Insights" at bounding box center [247, 349] width 85 height 40
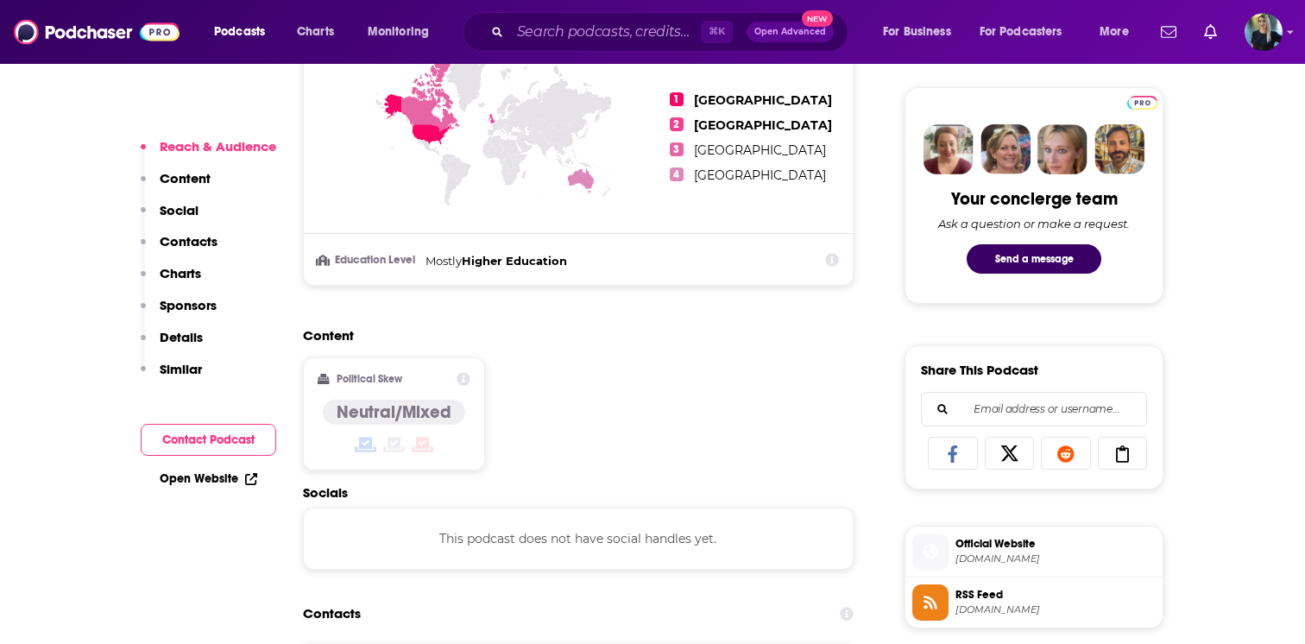
scroll to position [924, 0]
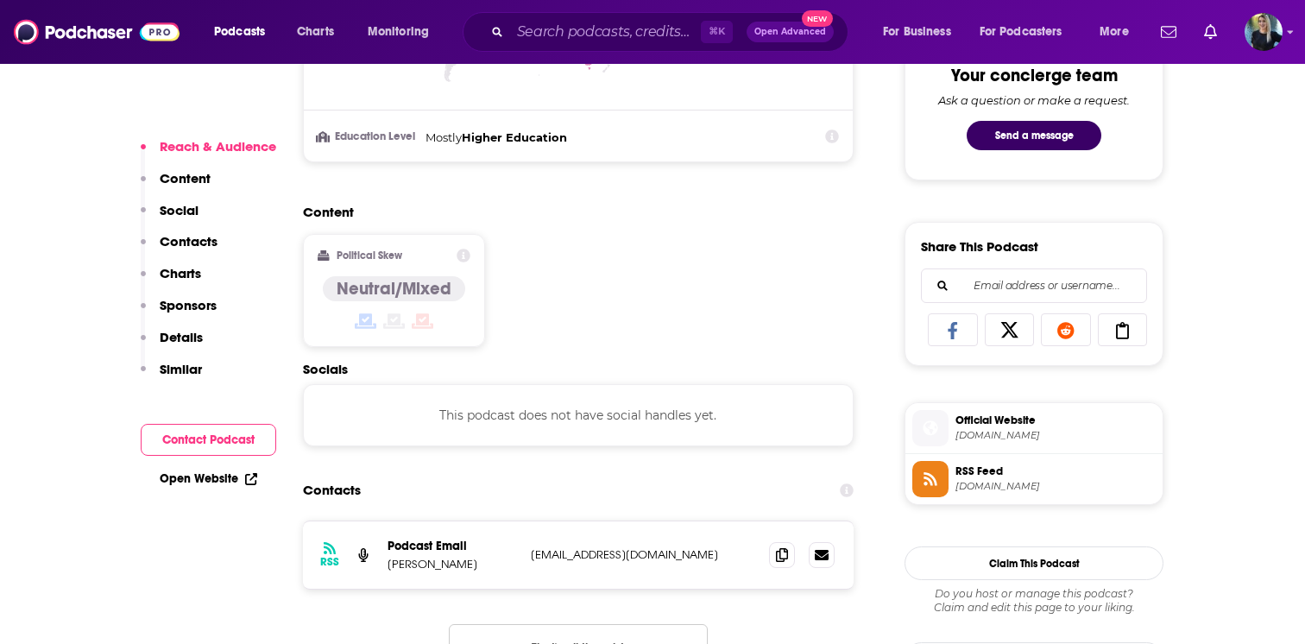
click at [223, 480] on link "Open Website" at bounding box center [209, 478] width 98 height 15
drag, startPoint x: 664, startPoint y: 553, endPoint x: 376, endPoint y: 568, distance: 288.6
click at [376, 568] on div "RSS Podcast Email [PERSON_NAME] [EMAIL_ADDRESS][DOMAIN_NAME] [EMAIL_ADDRESS][DO…" at bounding box center [578, 554] width 551 height 67
click at [658, 546] on div "RSS Podcast Email [PERSON_NAME] [EMAIL_ADDRESS][DOMAIN_NAME] [EMAIL_ADDRESS][DO…" at bounding box center [578, 554] width 551 height 67
drag, startPoint x: 662, startPoint y: 551, endPoint x: 387, endPoint y: 566, distance: 274.8
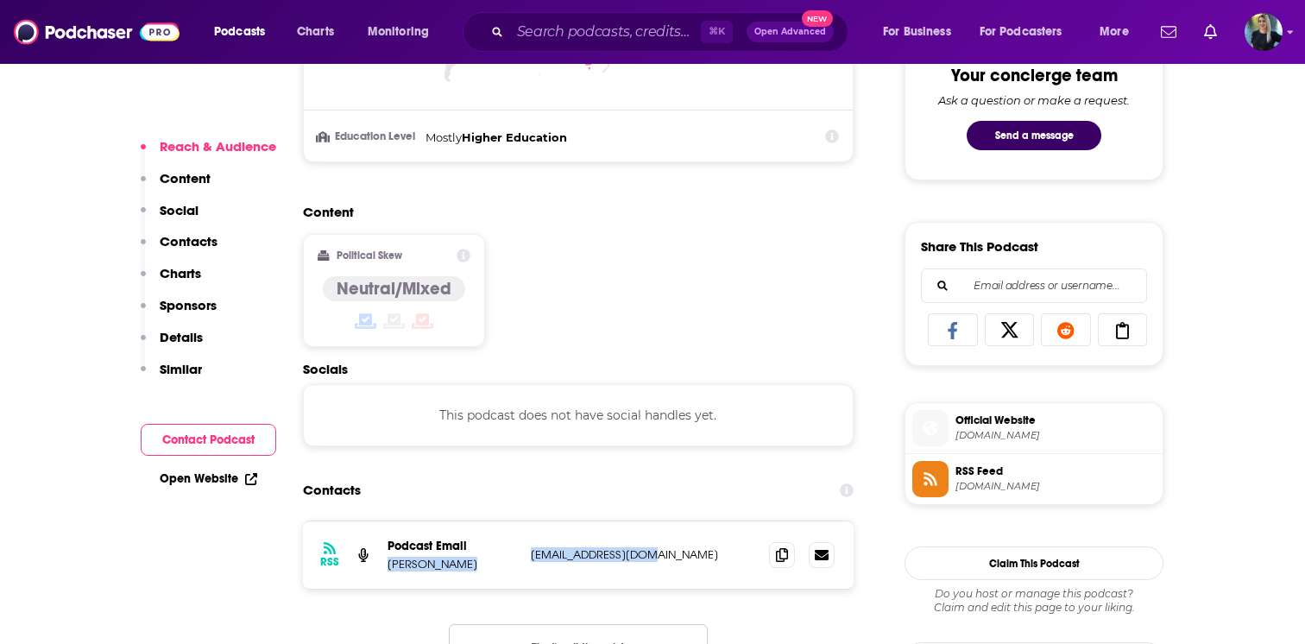
click at [0, 0] on div "Podcast Email [PERSON_NAME] [EMAIL_ADDRESS][DOMAIN_NAME] [EMAIL_ADDRESS][DOMAIN…" at bounding box center [0, 0] width 0 height 0
copy div "[PERSON_NAME] [EMAIL_ADDRESS][DOMAIN_NAME]"
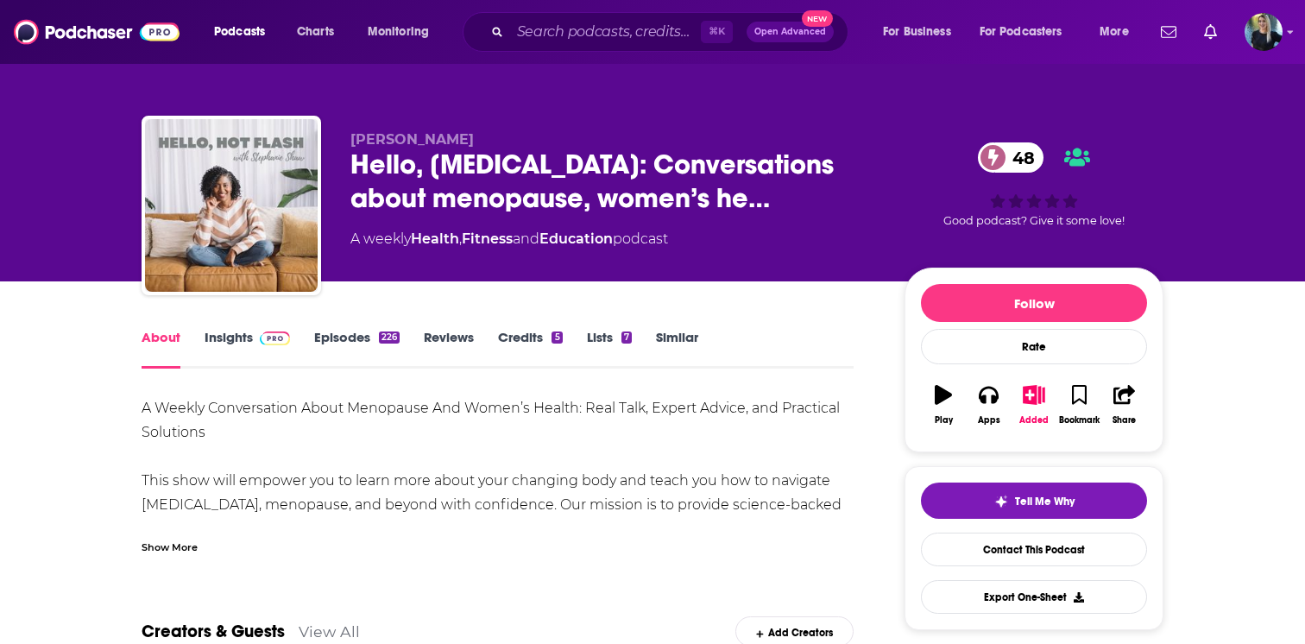
click at [227, 337] on link "Insights" at bounding box center [247, 349] width 85 height 40
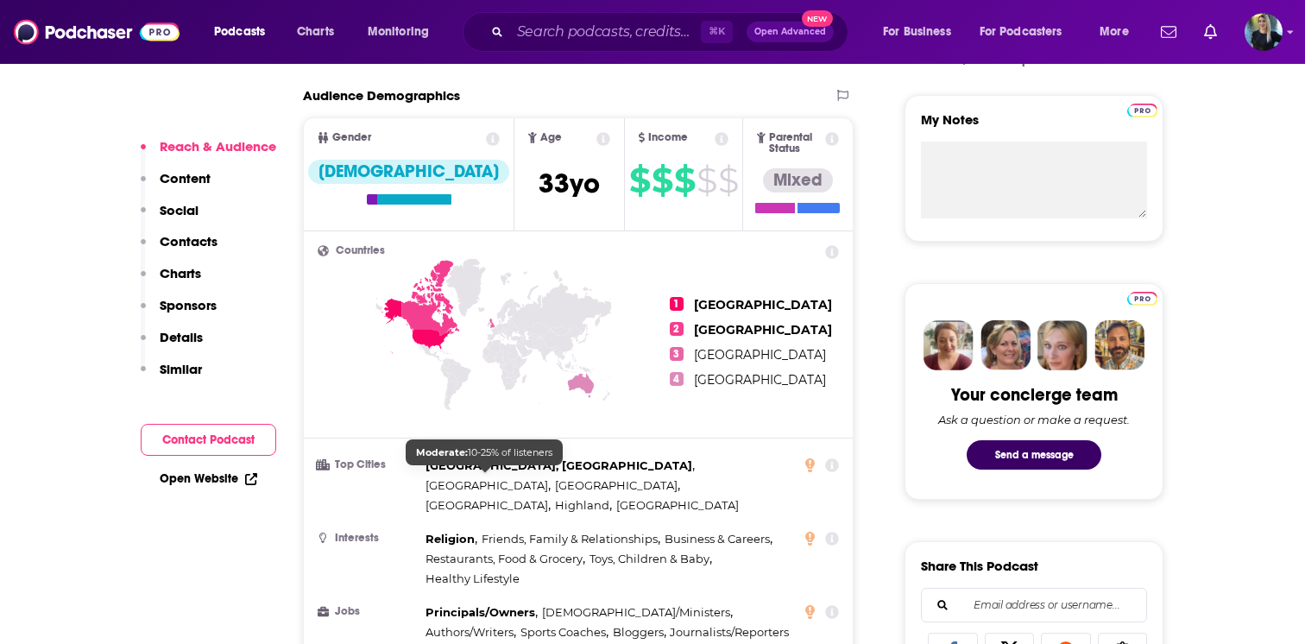
scroll to position [840, 0]
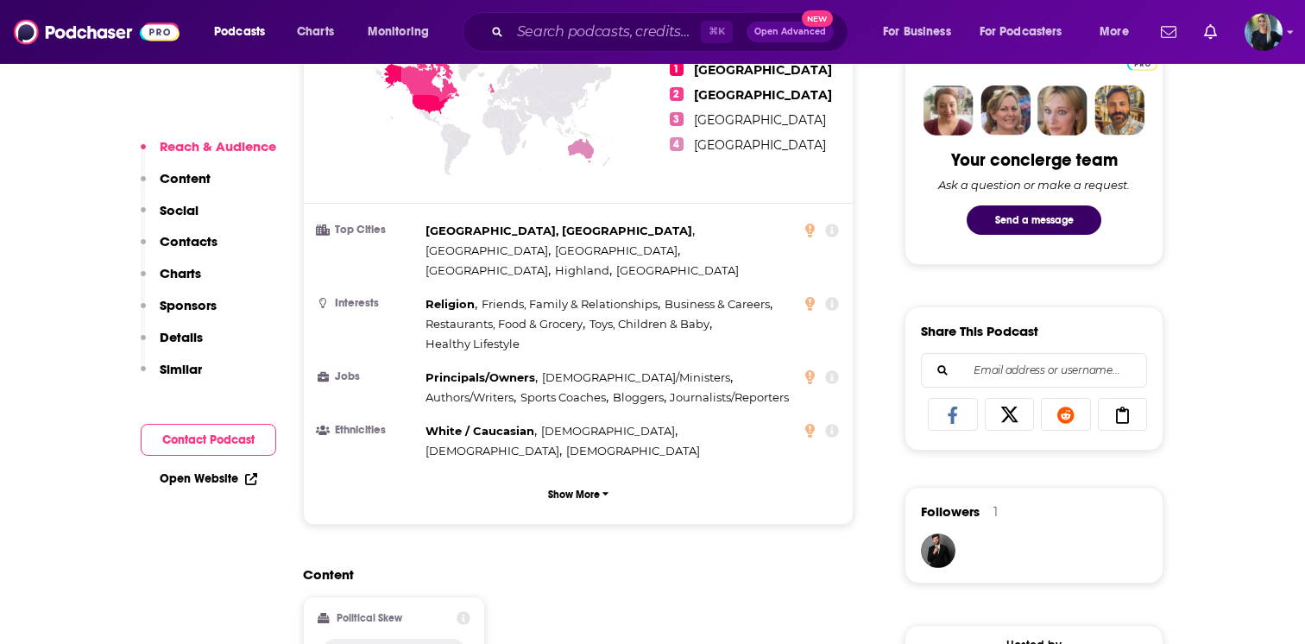
click at [204, 482] on link "Open Website" at bounding box center [209, 478] width 98 height 15
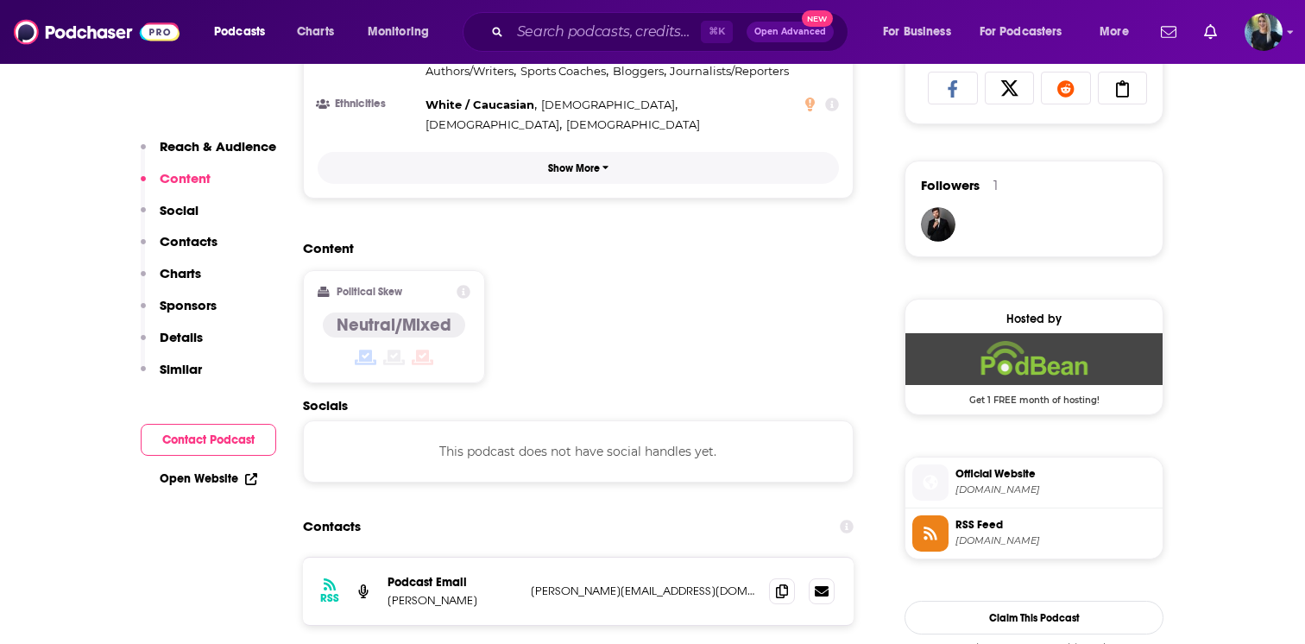
scroll to position [1169, 0]
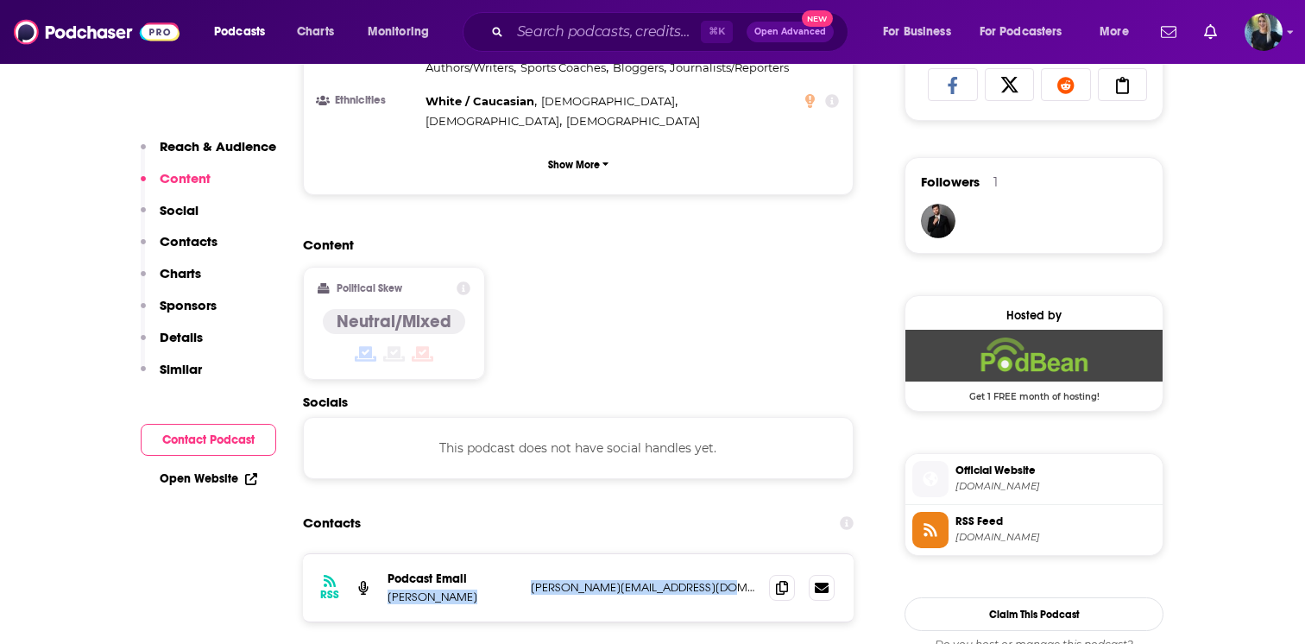
drag, startPoint x: 733, startPoint y: 544, endPoint x: 388, endPoint y: 552, distance: 345.2
click at [0, 0] on div "Podcast Email [PERSON_NAME] [PERSON_NAME][EMAIL_ADDRESS][DOMAIN_NAME] [PERSON_N…" at bounding box center [0, 0] width 0 height 0
copy div "[PERSON_NAME] [PERSON_NAME][EMAIL_ADDRESS][DOMAIN_NAME]"
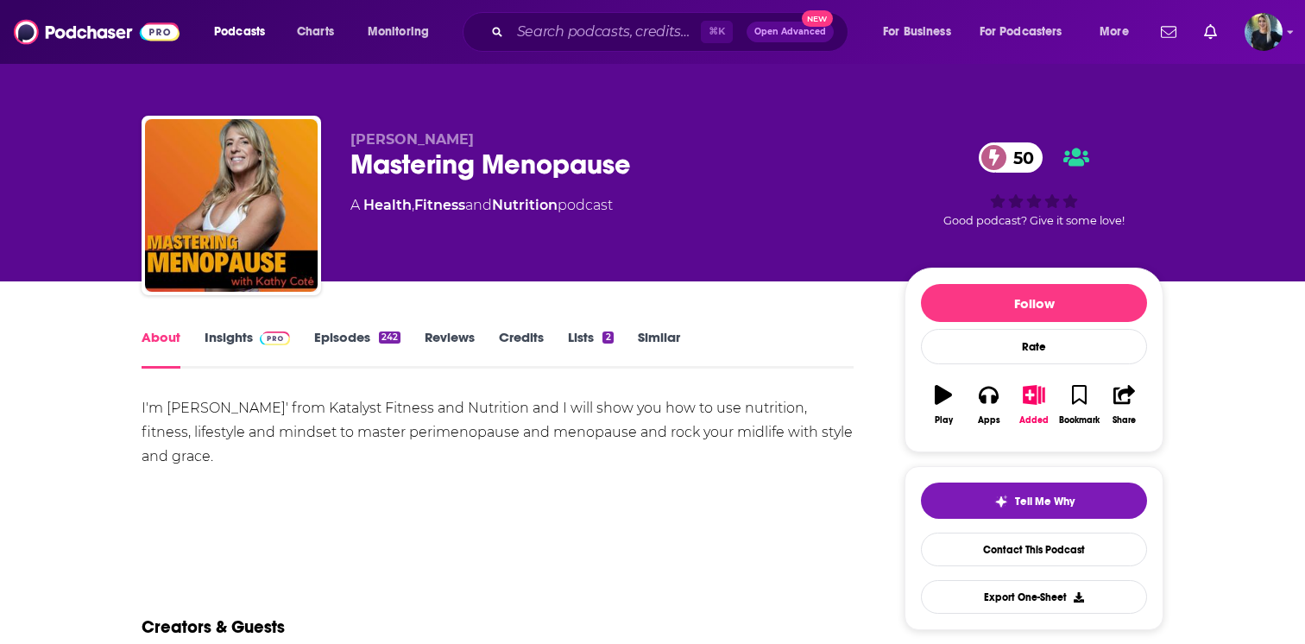
click at [236, 337] on link "Insights" at bounding box center [247, 349] width 85 height 40
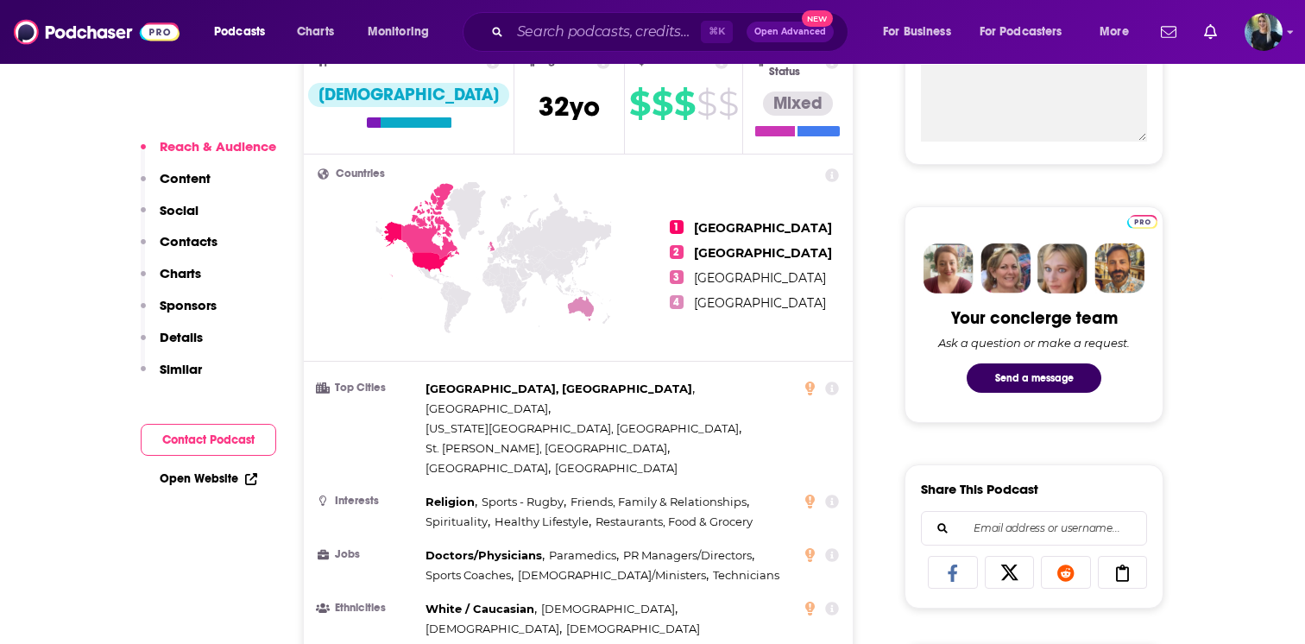
scroll to position [857, 0]
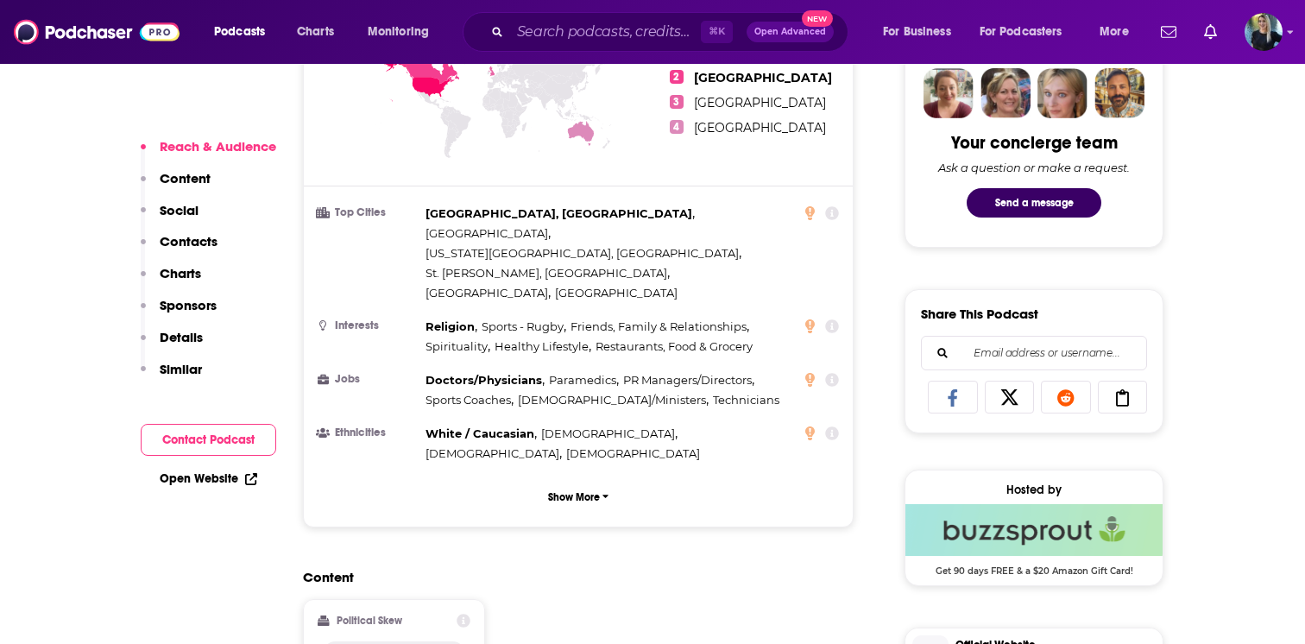
click at [206, 479] on link "Open Website" at bounding box center [209, 478] width 98 height 15
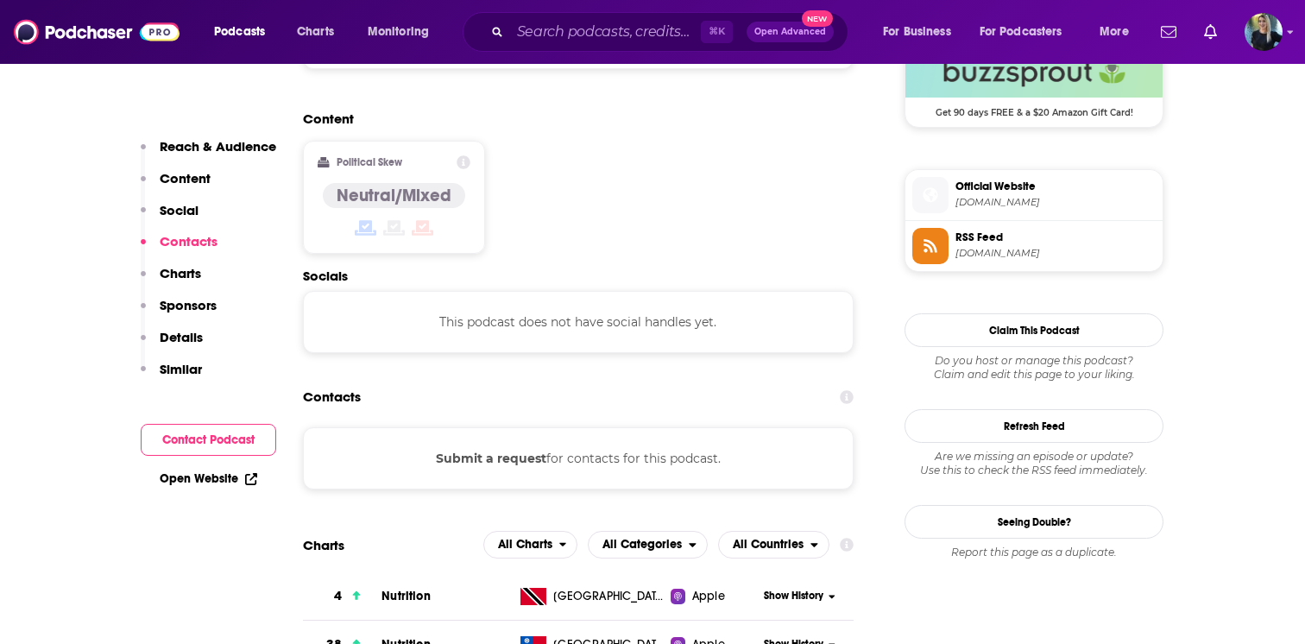
scroll to position [1320, 0]
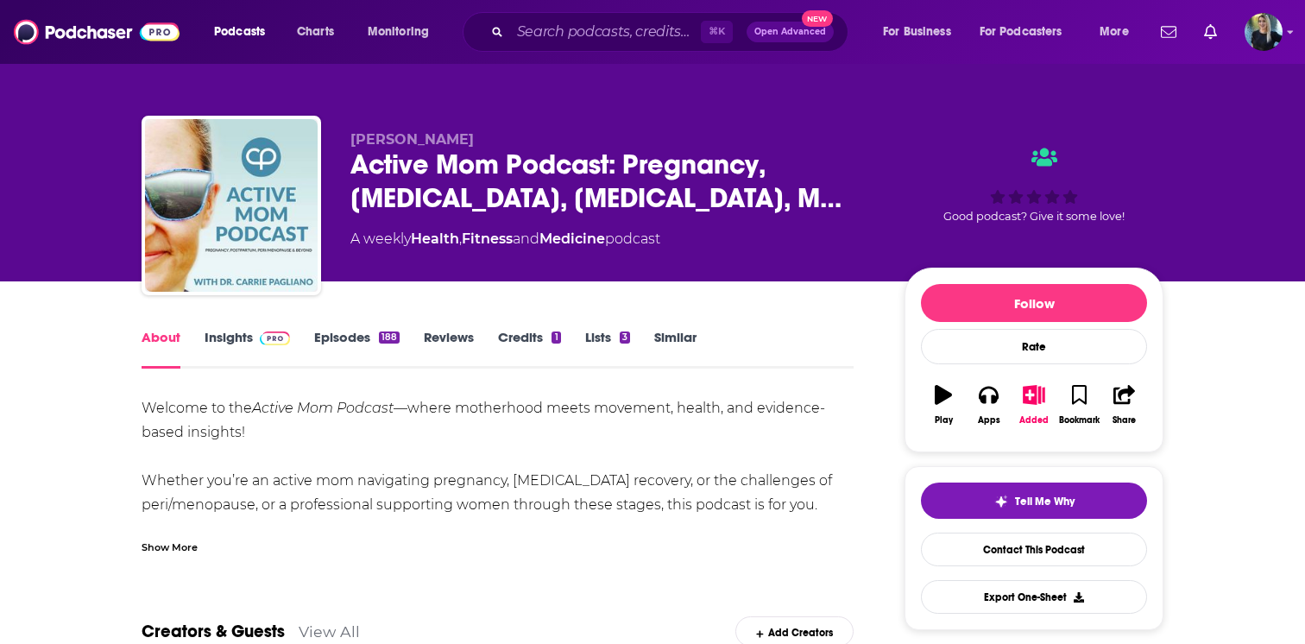
click at [244, 334] on link "Insights" at bounding box center [247, 349] width 85 height 40
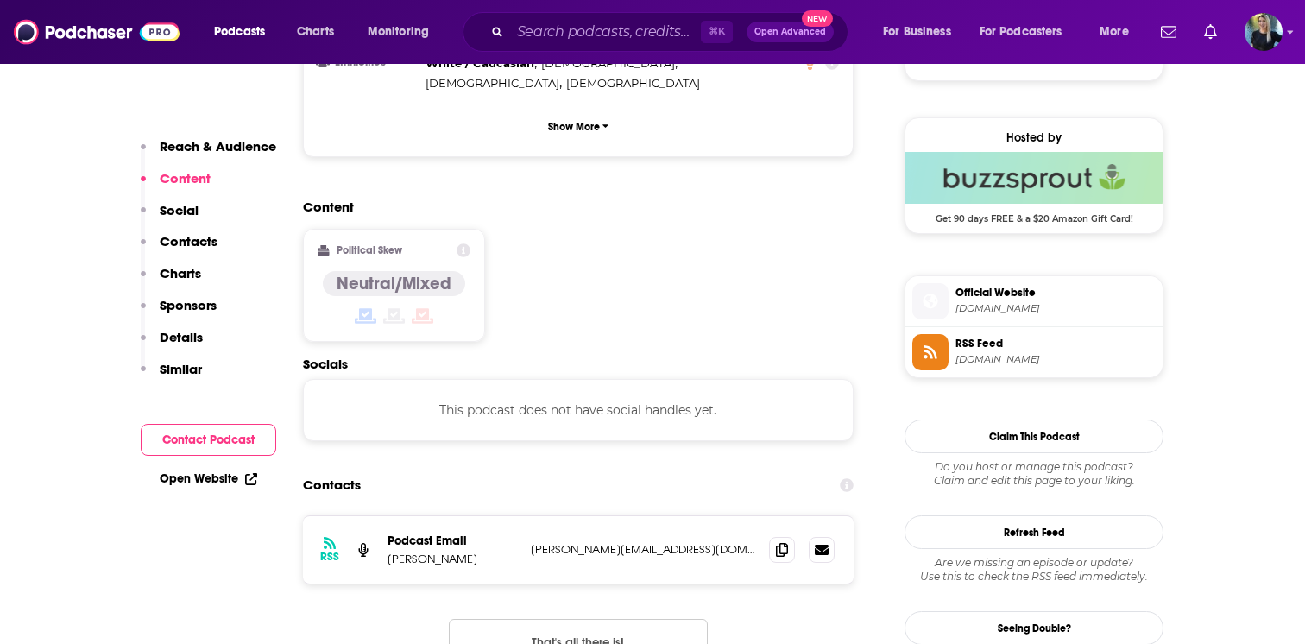
scroll to position [1233, 0]
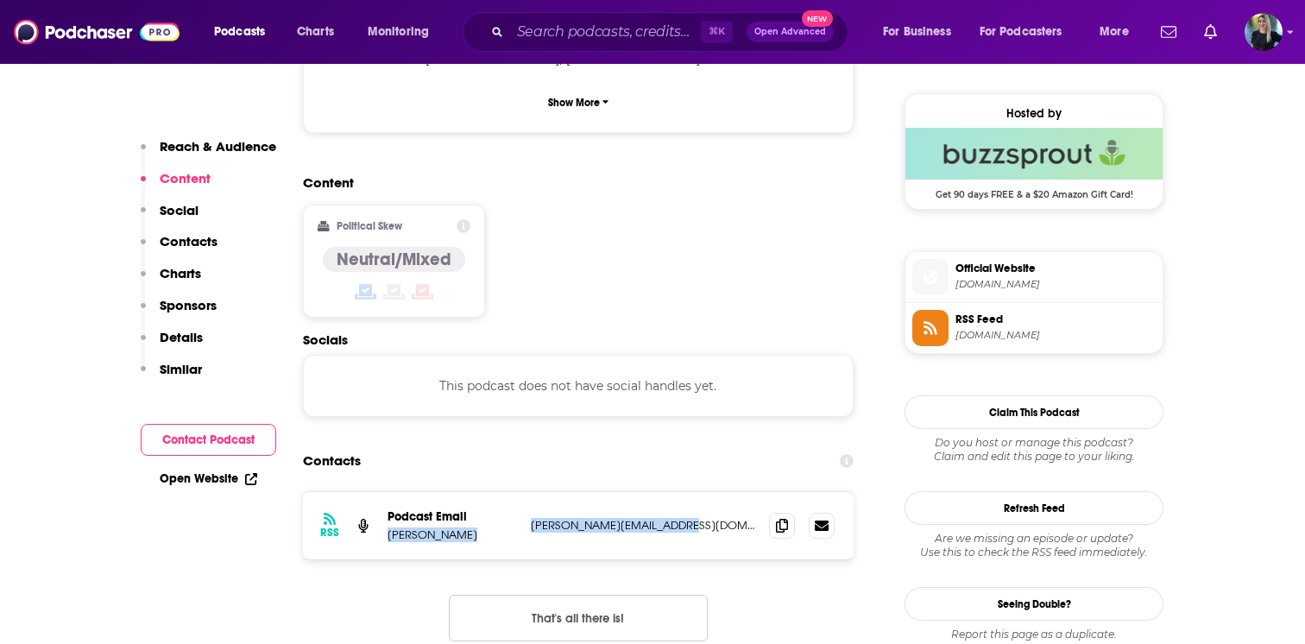
drag, startPoint x: 697, startPoint y: 476, endPoint x: 387, endPoint y: 479, distance: 310.7
click at [387, 492] on div "RSS Podcast Email [PERSON_NAME] [PERSON_NAME][EMAIL_ADDRESS][DOMAIN_NAME] [PERS…" at bounding box center [578, 525] width 551 height 67
copy div "[PERSON_NAME] [PERSON_NAME][EMAIL_ADDRESS][DOMAIN_NAME]"
click at [211, 476] on link "Open Website" at bounding box center [209, 478] width 98 height 15
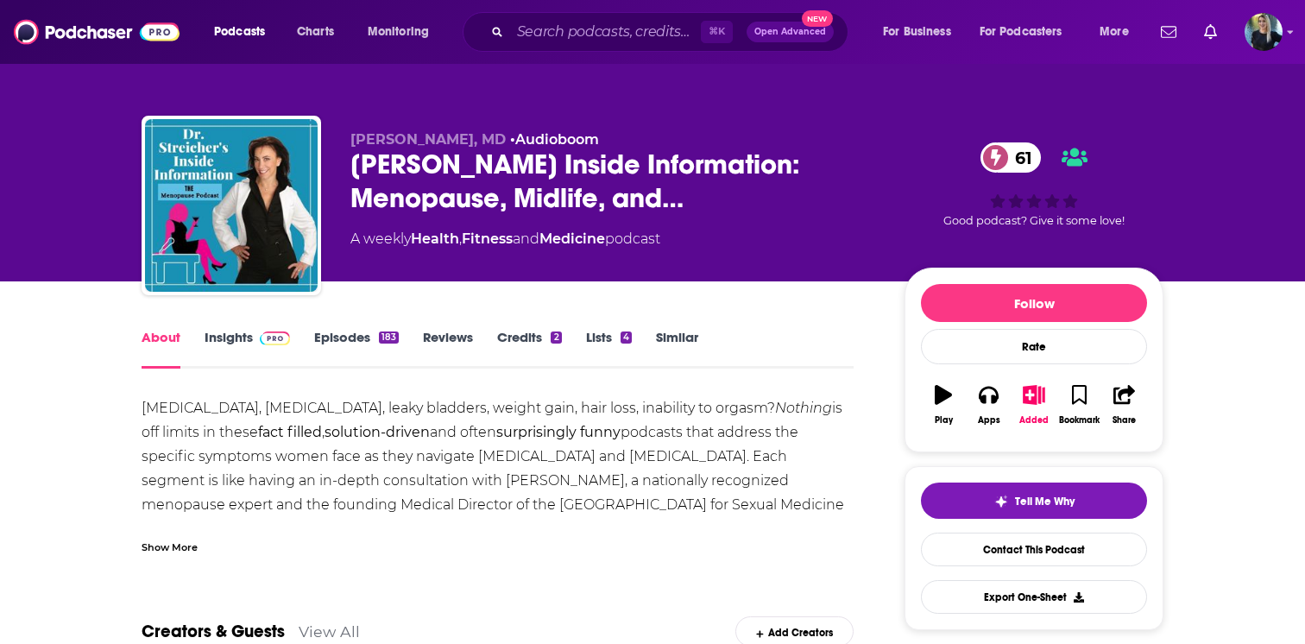
click at [227, 339] on link "Insights" at bounding box center [247, 349] width 85 height 40
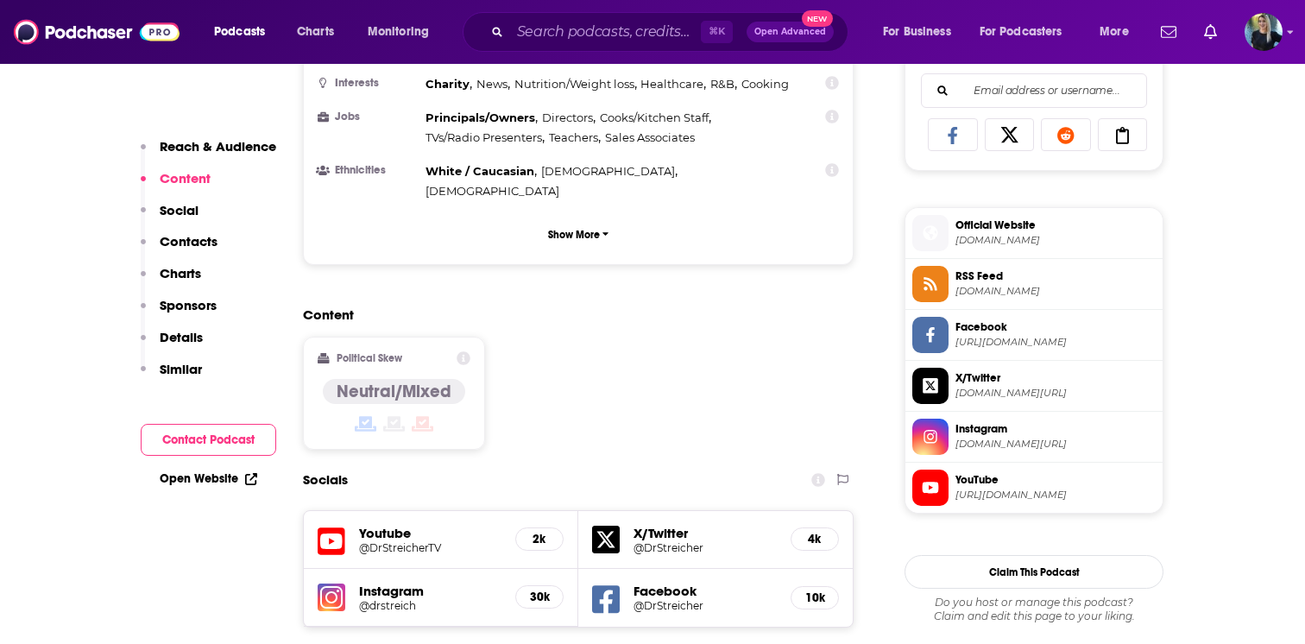
scroll to position [1348, 0]
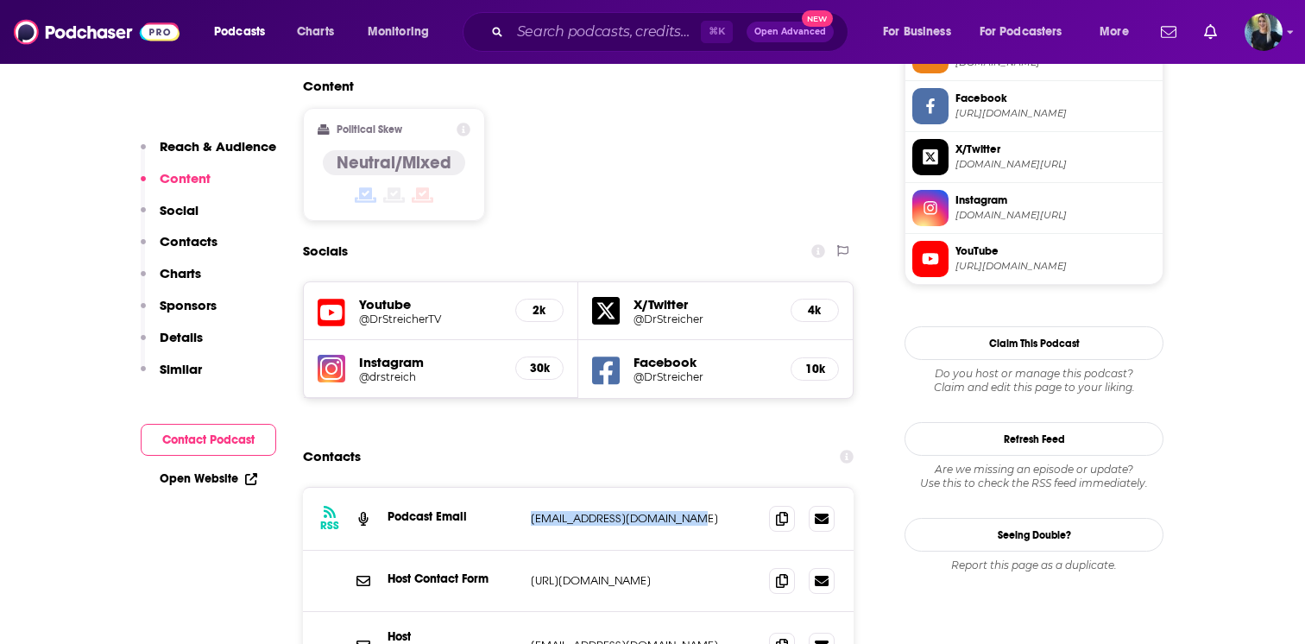
drag, startPoint x: 718, startPoint y: 422, endPoint x: 511, endPoint y: 420, distance: 207.1
click at [511, 488] on div "RSS Podcast Email Streicherpodcast@gmail.com Streicherpodcast@gmail.com" at bounding box center [578, 519] width 551 height 63
click at [503, 551] on div "Host Contact Form https://www.drstreicher.com/contact https://www.drstreicher.c…" at bounding box center [578, 581] width 551 height 61
drag, startPoint x: 701, startPoint y: 410, endPoint x: 503, endPoint y: 429, distance: 198.5
click at [503, 488] on div "RSS Podcast Email Streicherpodcast@gmail.com Streicherpodcast@gmail.com" at bounding box center [578, 519] width 551 height 63
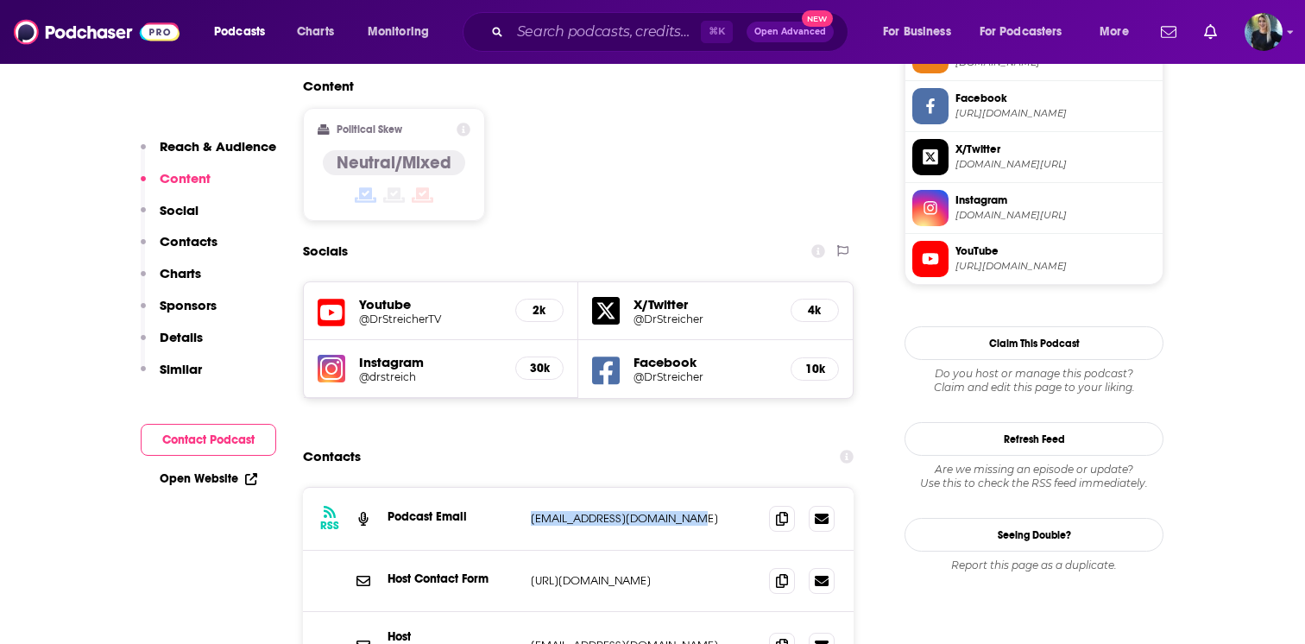
copy div "Streicherpodcast@gmail.com"
drag, startPoint x: 665, startPoint y: 549, endPoint x: 515, endPoint y: 542, distance: 150.3
click at [515, 612] on div "Host Dr. Lauren Streicher info@DrStreicher.com info@DrStreicher.com" at bounding box center [578, 645] width 551 height 67
copy div "info@DrStreicher.com"
click at [625, 612] on div "Host Dr. Lauren Streicher info@DrStreicher.com info@DrStreicher.com" at bounding box center [578, 645] width 551 height 67
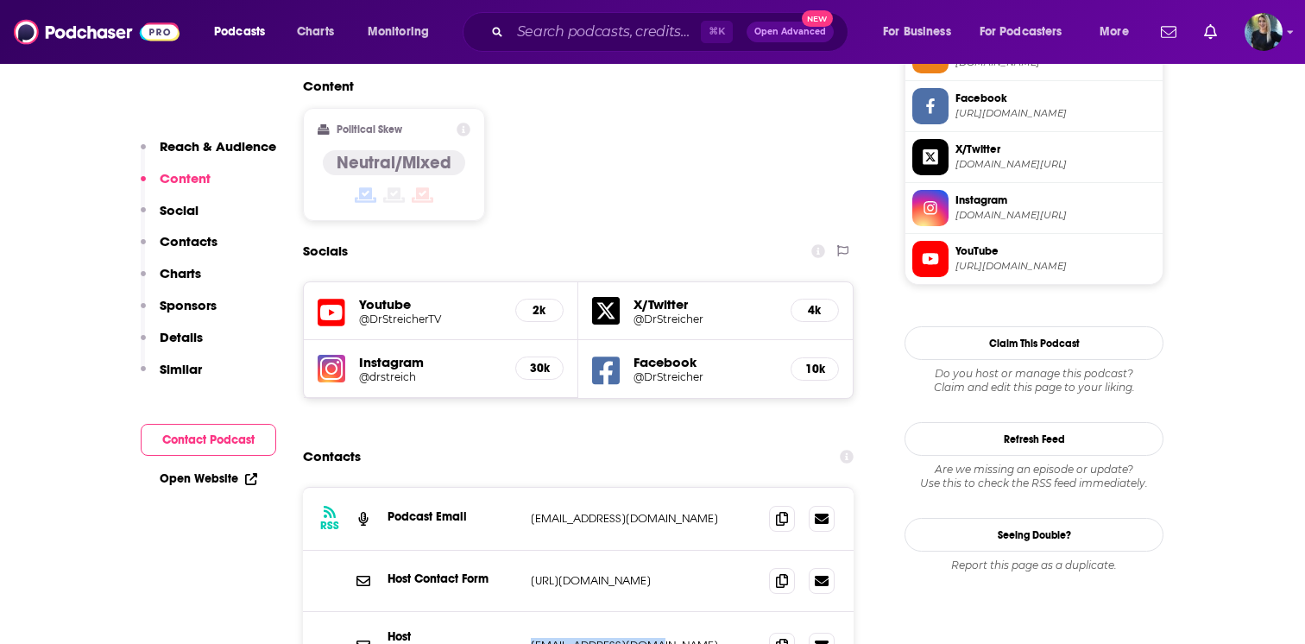
drag, startPoint x: 677, startPoint y: 538, endPoint x: 384, endPoint y: 546, distance: 293.5
click at [384, 612] on div "Host Dr. Lauren Streicher info@DrStreicher.com info@DrStreicher.com" at bounding box center [578, 645] width 551 height 67
copy div "Dr. Lauren Streicher info@DrStreicher.com"
click at [211, 478] on link "Open Website" at bounding box center [209, 478] width 98 height 15
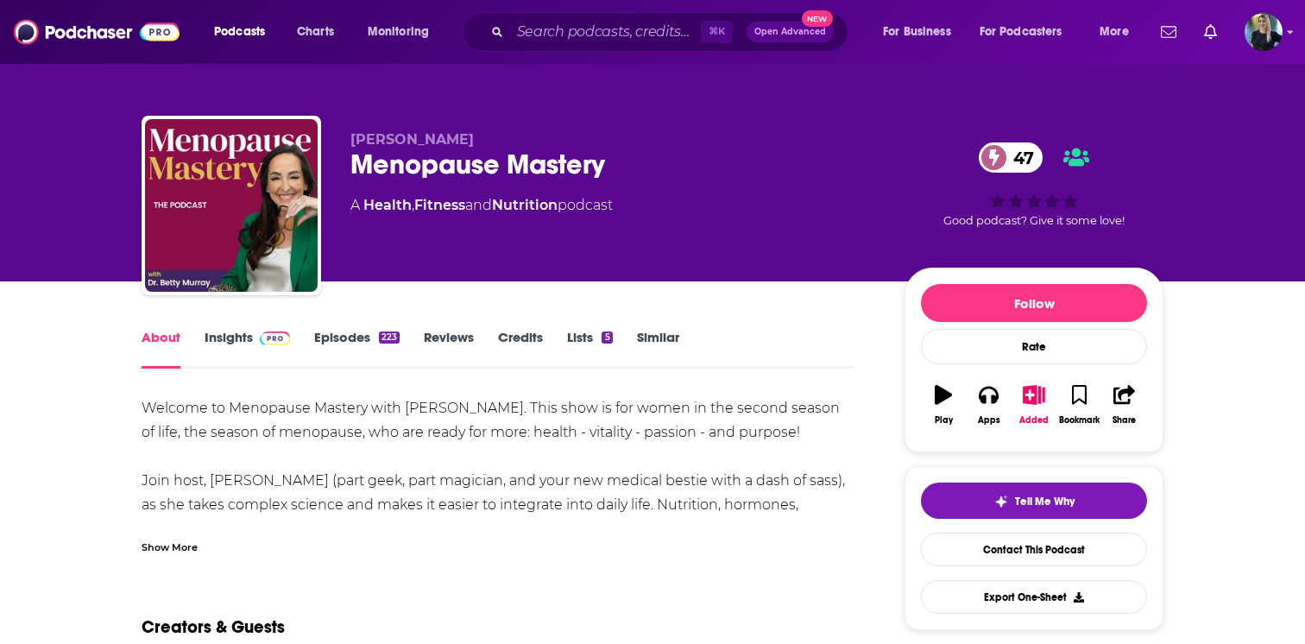
click at [240, 337] on link "Insights" at bounding box center [247, 349] width 85 height 40
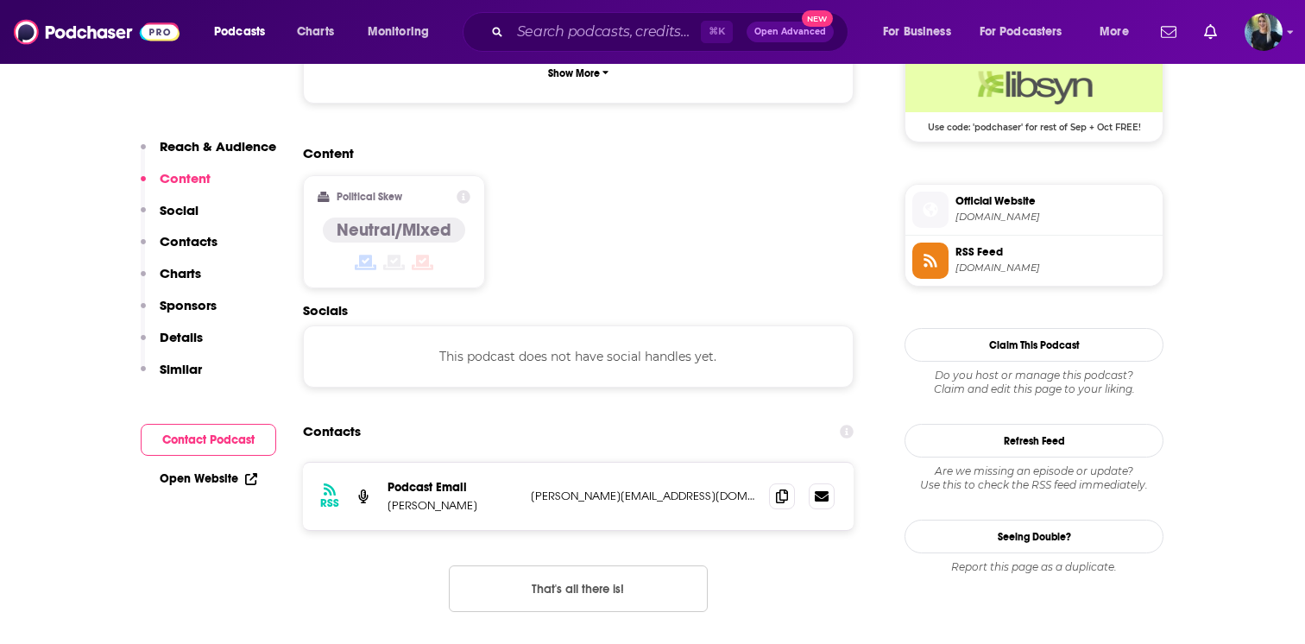
scroll to position [1301, 0]
drag, startPoint x: 706, startPoint y: 411, endPoint x: 382, endPoint y: 420, distance: 323.7
click at [382, 462] on div "RSS Podcast Email [PERSON_NAME] [PERSON_NAME][EMAIL_ADDRESS][DOMAIN_NAME] [PERS…" at bounding box center [578, 495] width 551 height 67
copy div "[PERSON_NAME] [PERSON_NAME][EMAIL_ADDRESS][DOMAIN_NAME]"
click at [211, 473] on link "Open Website" at bounding box center [209, 478] width 98 height 15
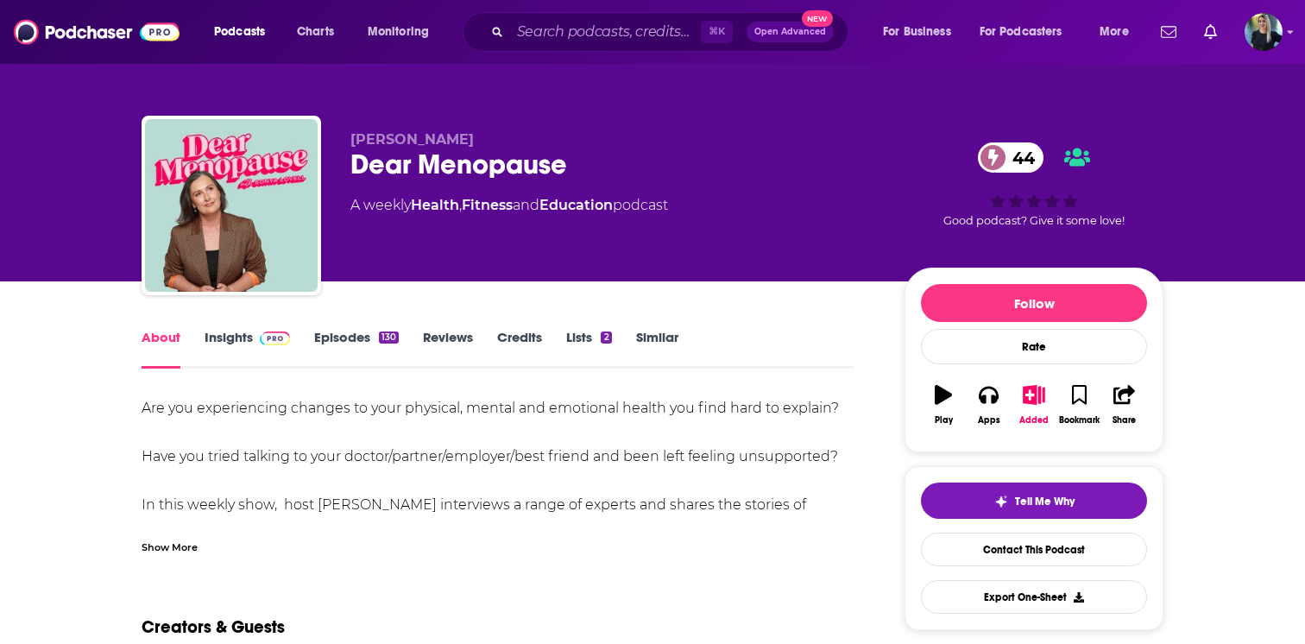
click at [243, 342] on link "Insights" at bounding box center [247, 349] width 85 height 40
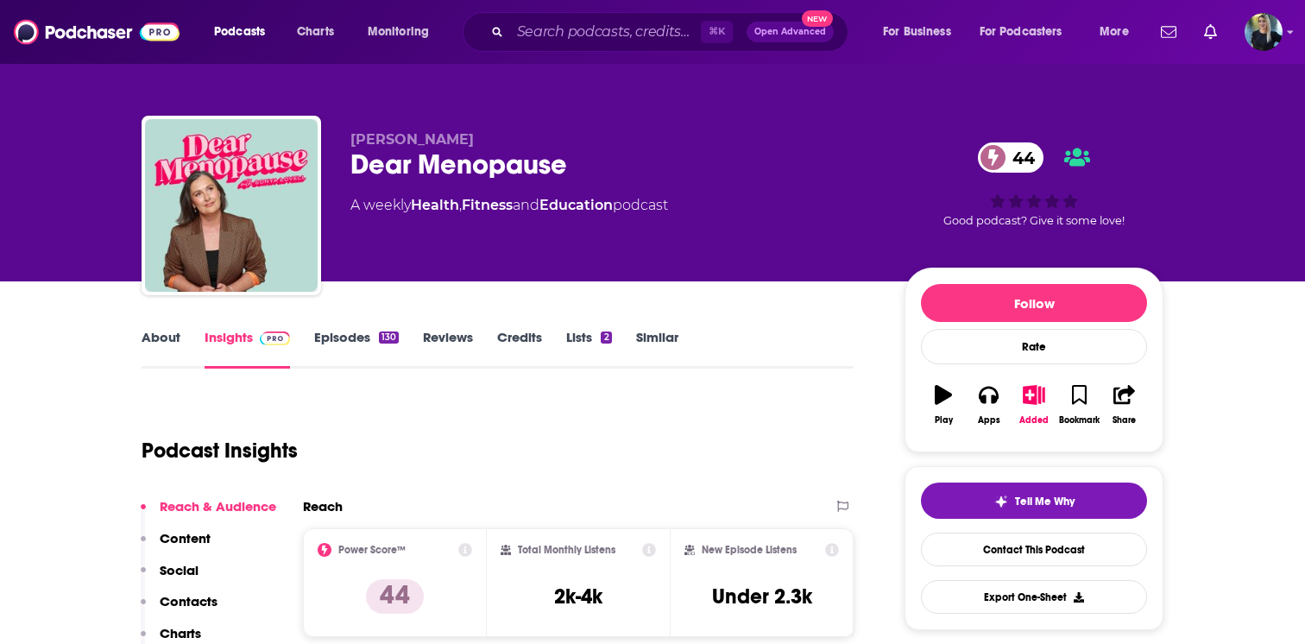
click at [163, 335] on link "About" at bounding box center [161, 349] width 39 height 40
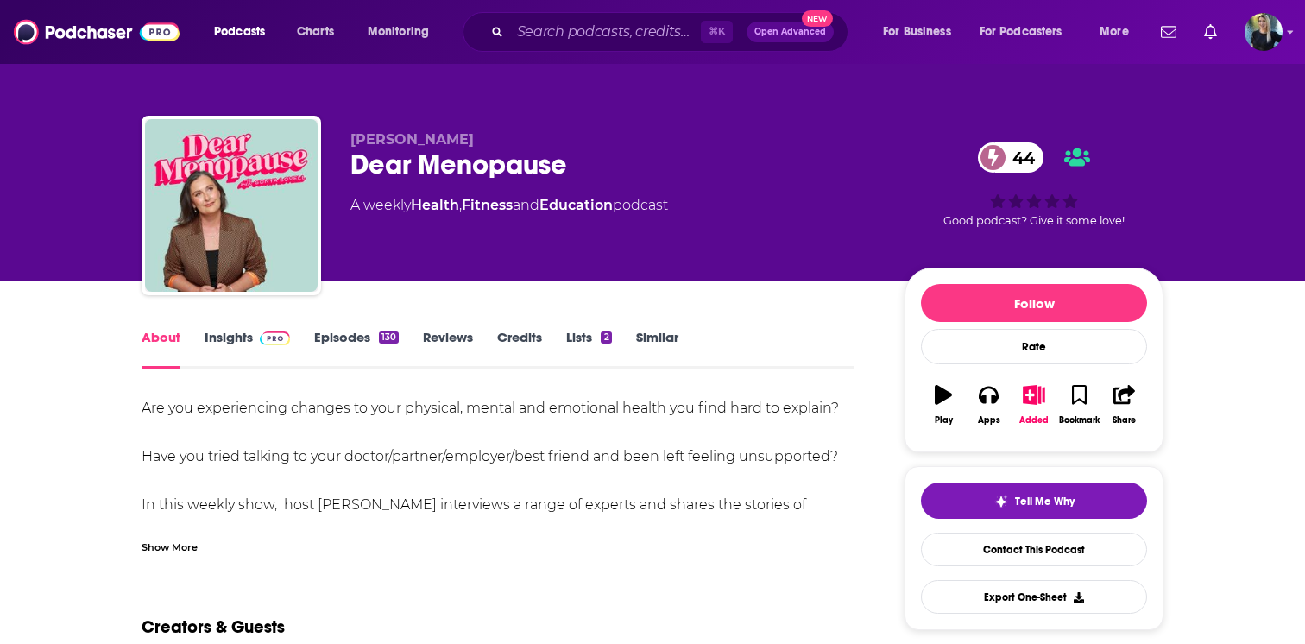
click at [220, 333] on link "Insights" at bounding box center [247, 349] width 85 height 40
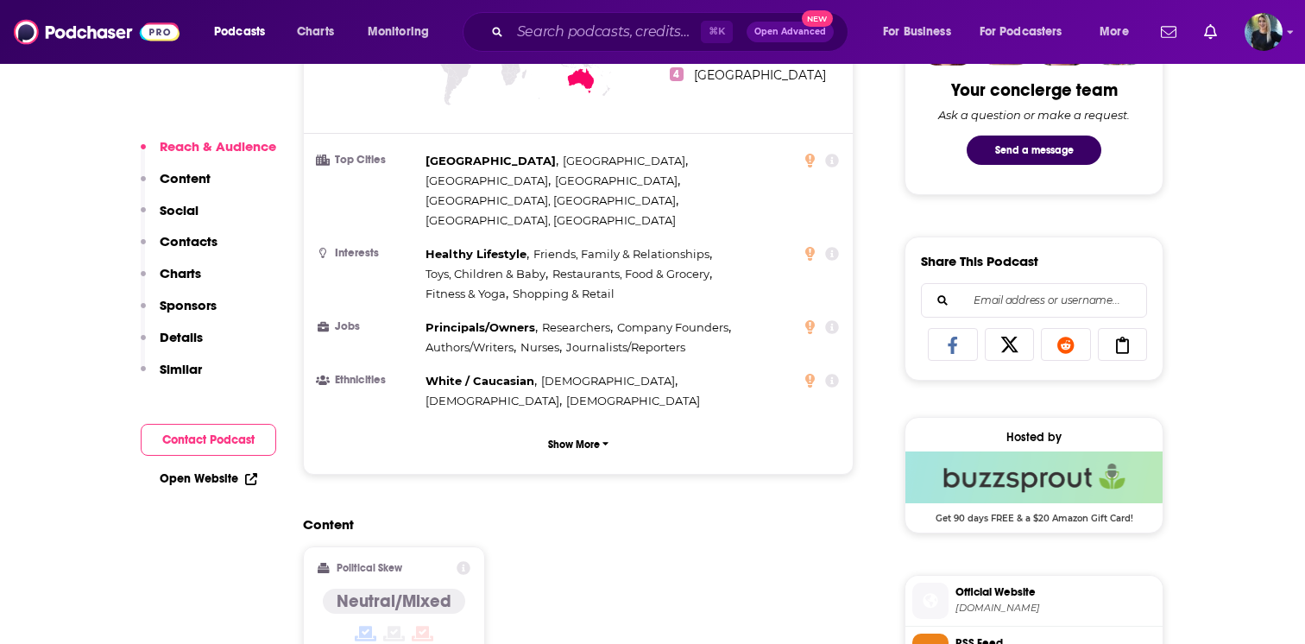
scroll to position [1193, 0]
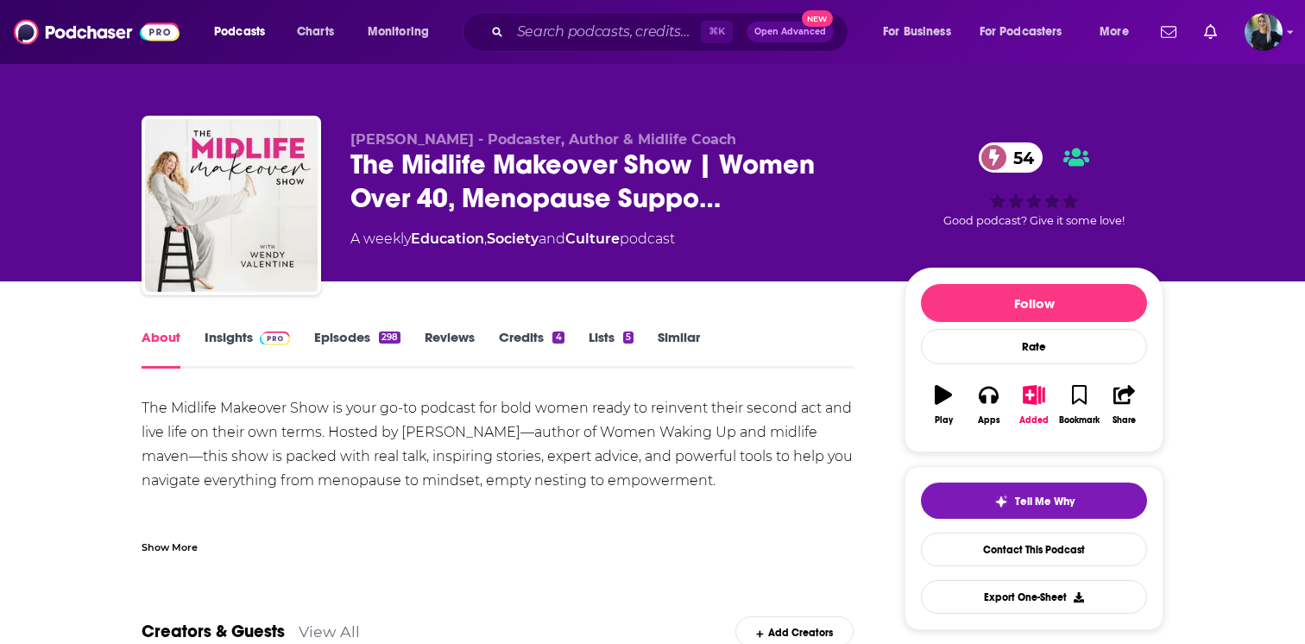
click at [242, 336] on link "Insights" at bounding box center [247, 349] width 85 height 40
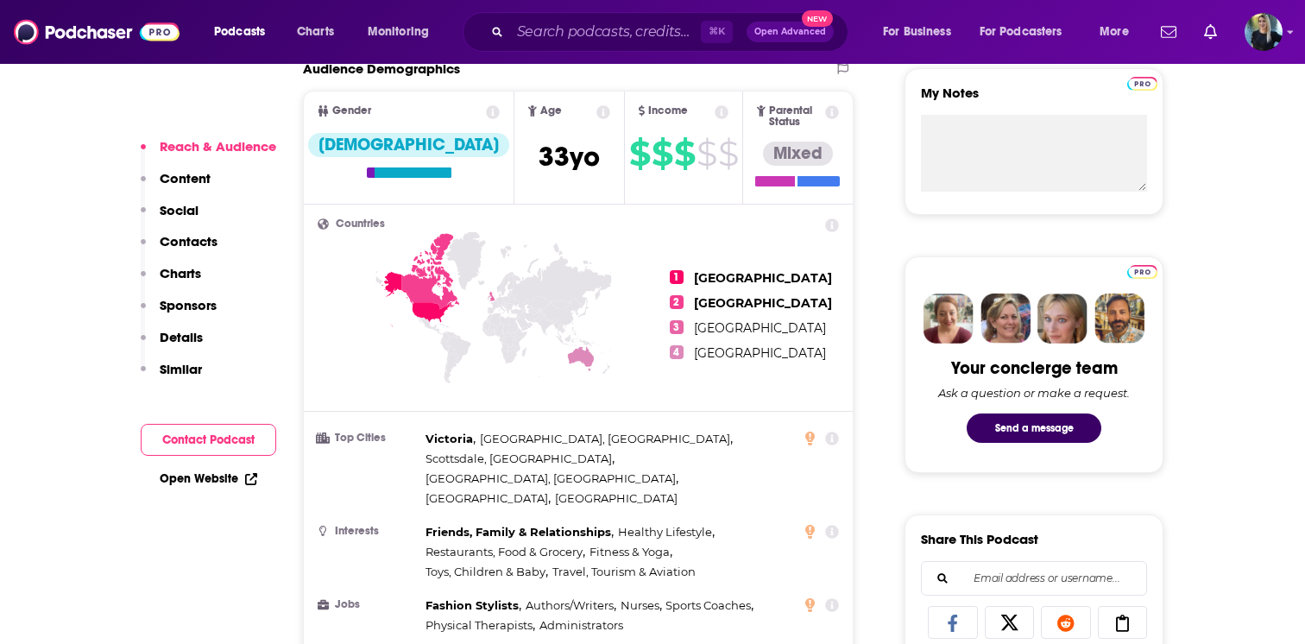
scroll to position [639, 0]
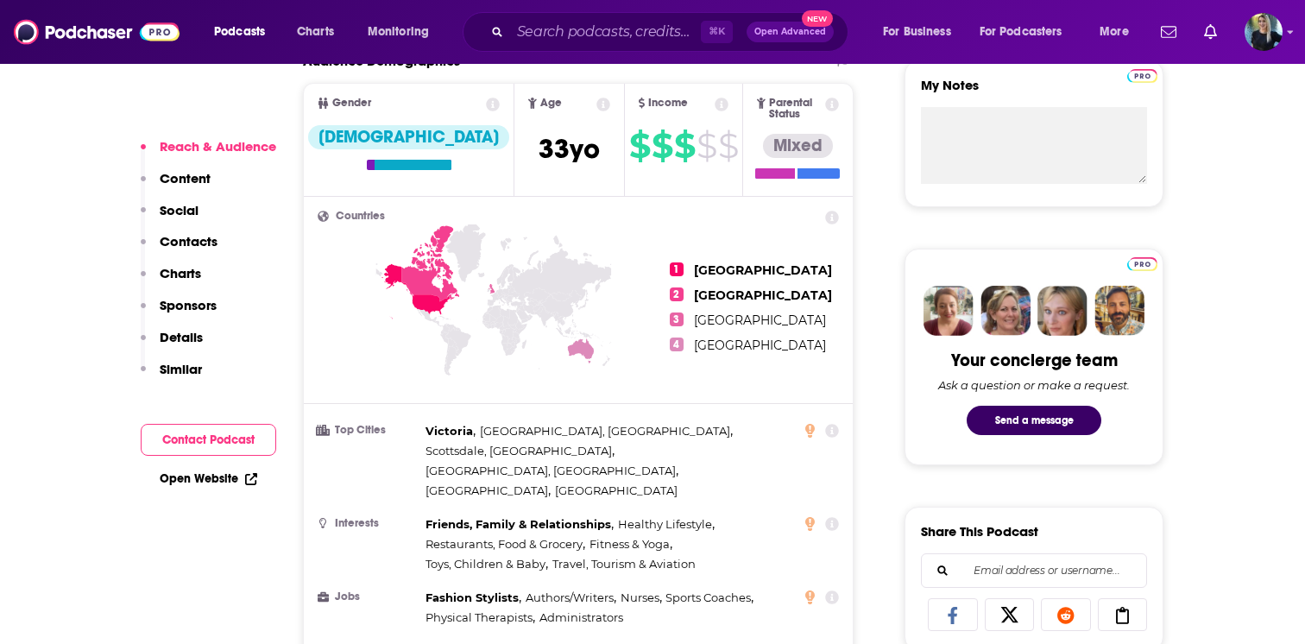
click at [206, 479] on link "Open Website" at bounding box center [209, 478] width 98 height 15
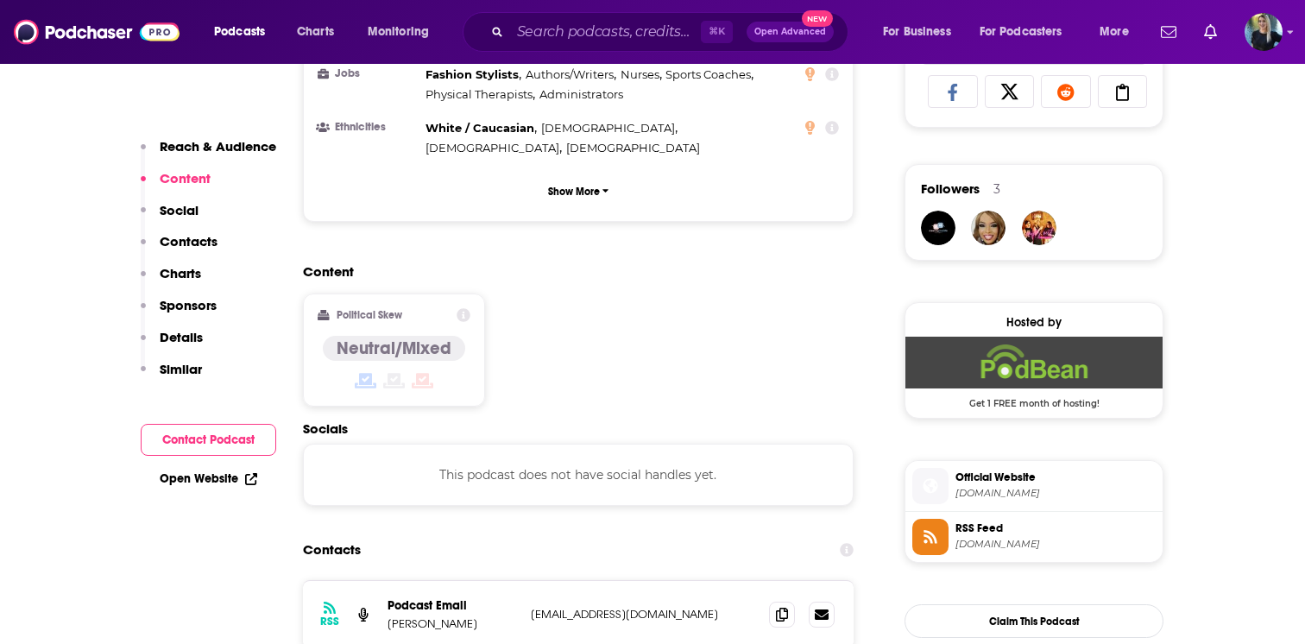
scroll to position [1205, 0]
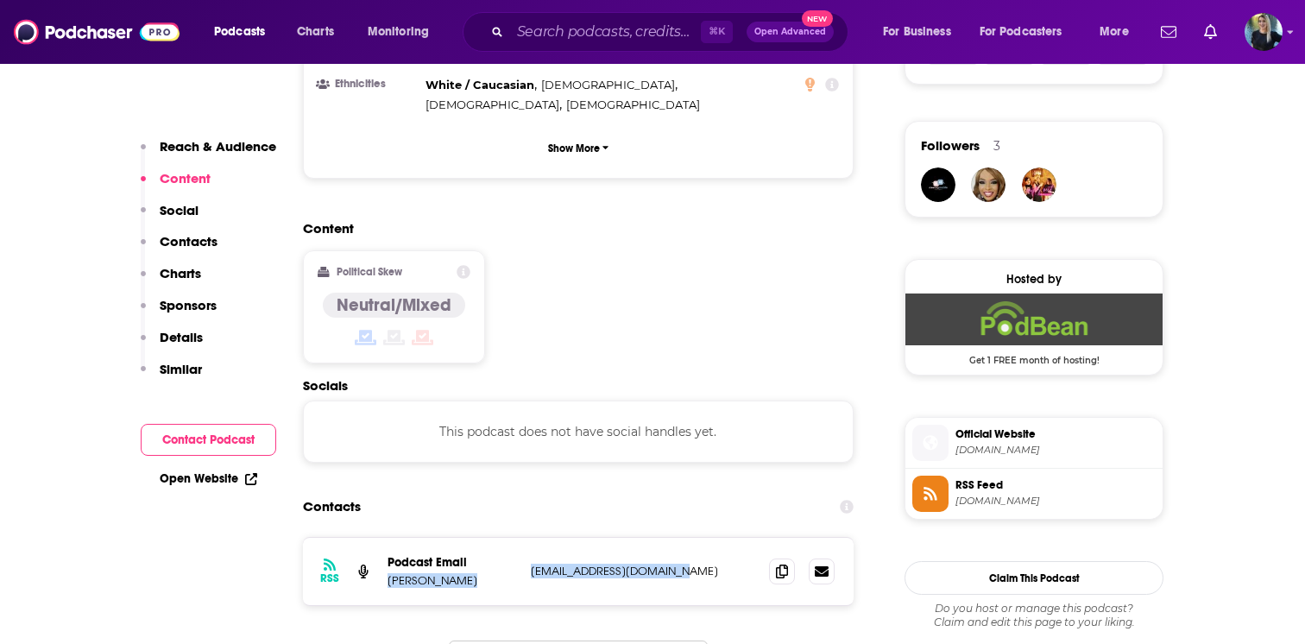
drag, startPoint x: 686, startPoint y: 501, endPoint x: 385, endPoint y: 514, distance: 301.4
click at [385, 538] on div "RSS Podcast Email Wendy Valentine hello@wendyvalentine.com hello@wendyvalentine…" at bounding box center [578, 571] width 551 height 67
copy div "Wendy Valentine hello@wendyvalentine.com"
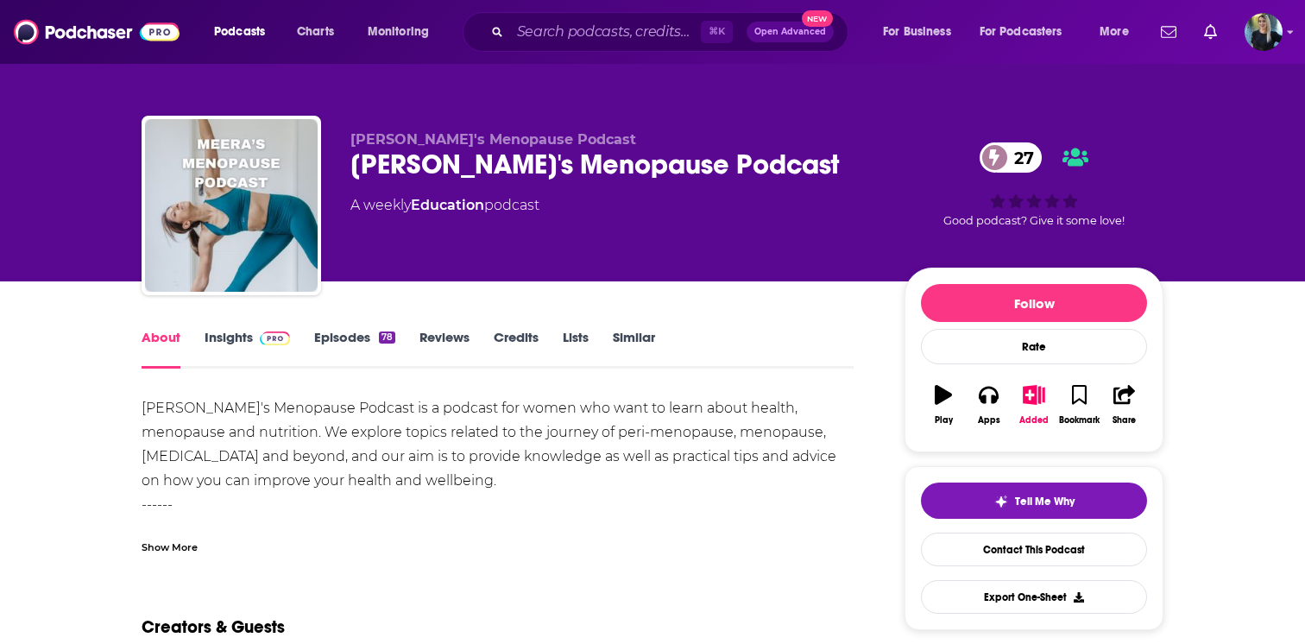
click at [244, 339] on link "Insights" at bounding box center [247, 349] width 85 height 40
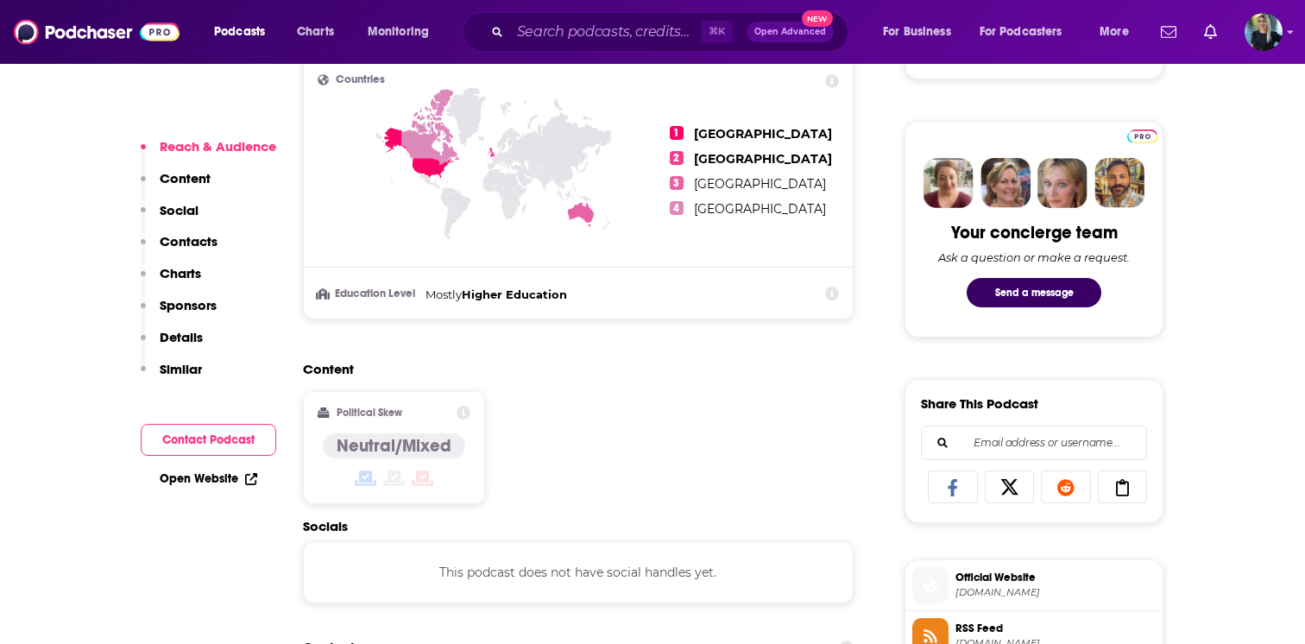
scroll to position [902, 0]
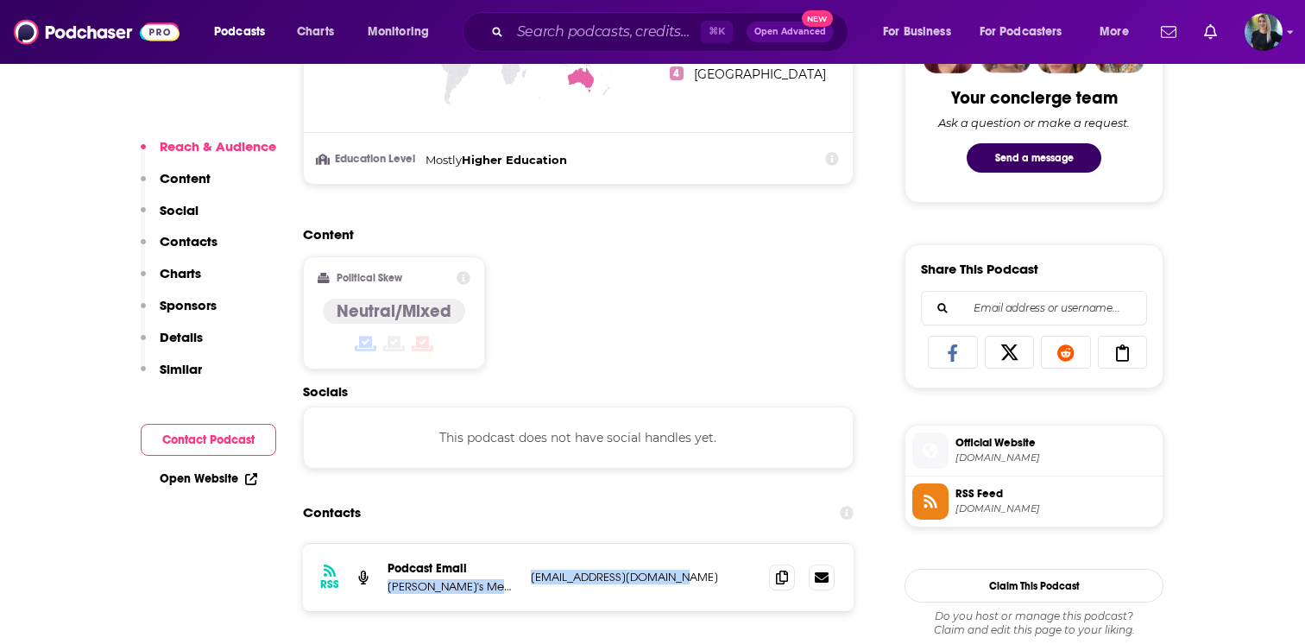
drag, startPoint x: 687, startPoint y: 586, endPoint x: 386, endPoint y: 591, distance: 301.2
click at [386, 591] on div "RSS Podcast Email [PERSON_NAME]'s Menopause Podcast [EMAIL_ADDRESS][DOMAIN_NAME…" at bounding box center [578, 577] width 551 height 67
copy div "[PERSON_NAME]'s Menopause Podcast [EMAIL_ADDRESS][DOMAIN_NAME]"
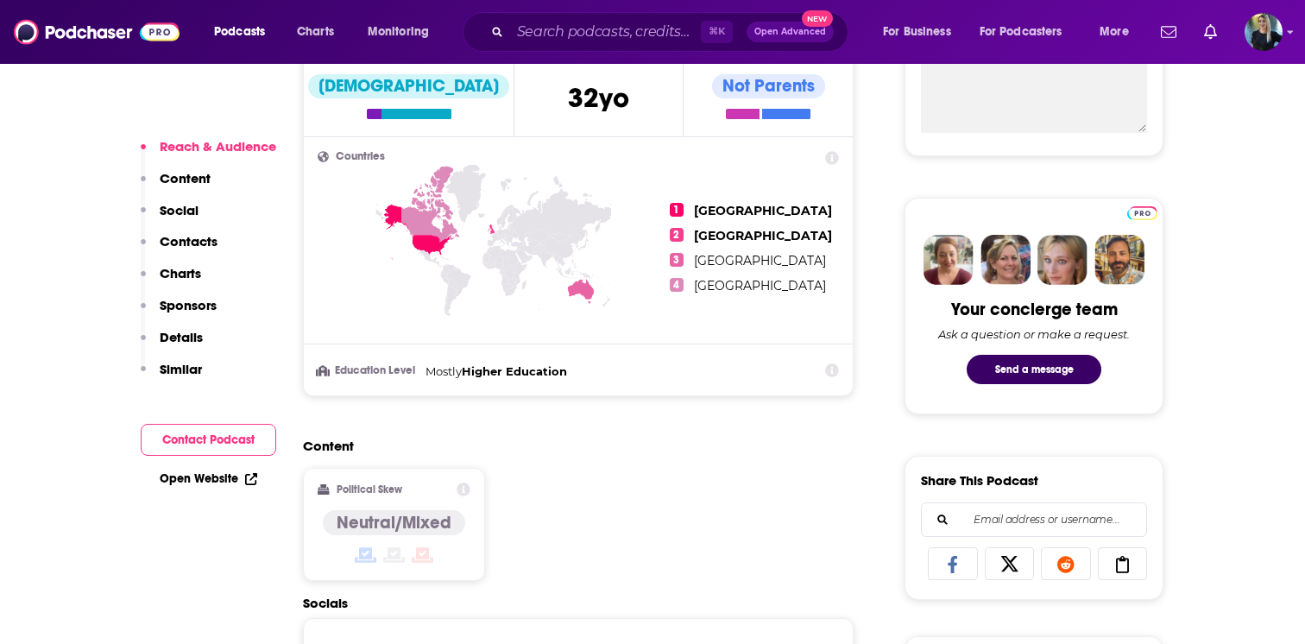
scroll to position [571, 0]
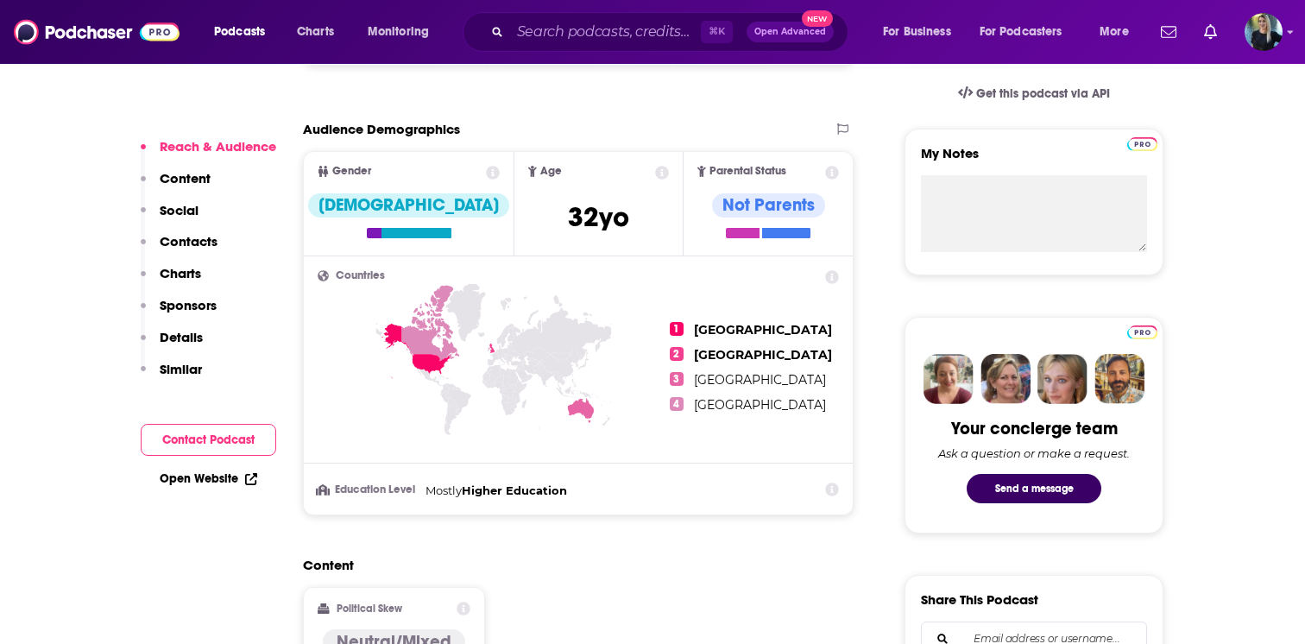
click at [208, 479] on link "Open Website" at bounding box center [209, 478] width 98 height 15
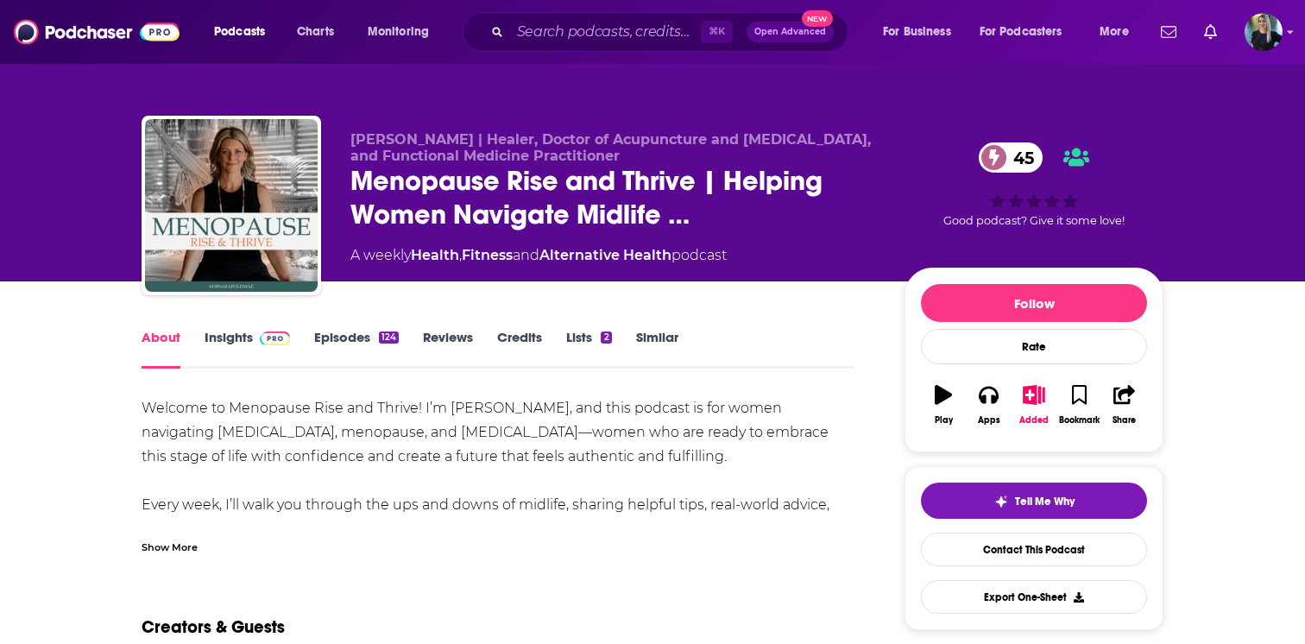
click at [231, 340] on link "Insights" at bounding box center [247, 349] width 85 height 40
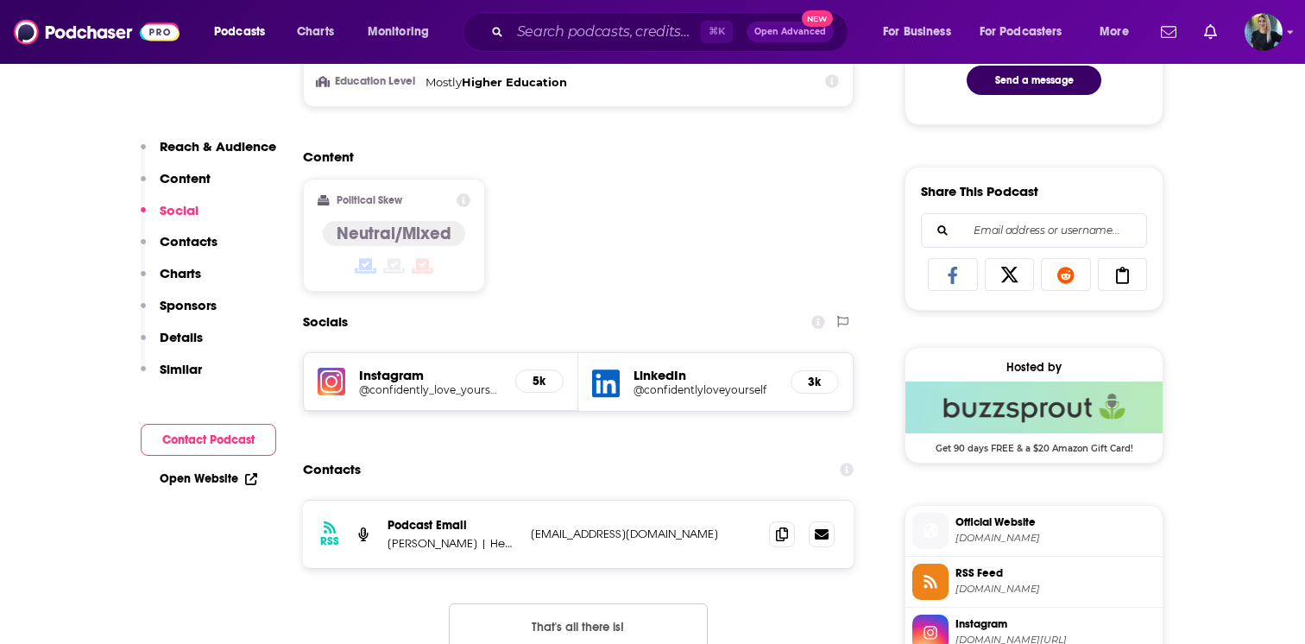
scroll to position [986, 0]
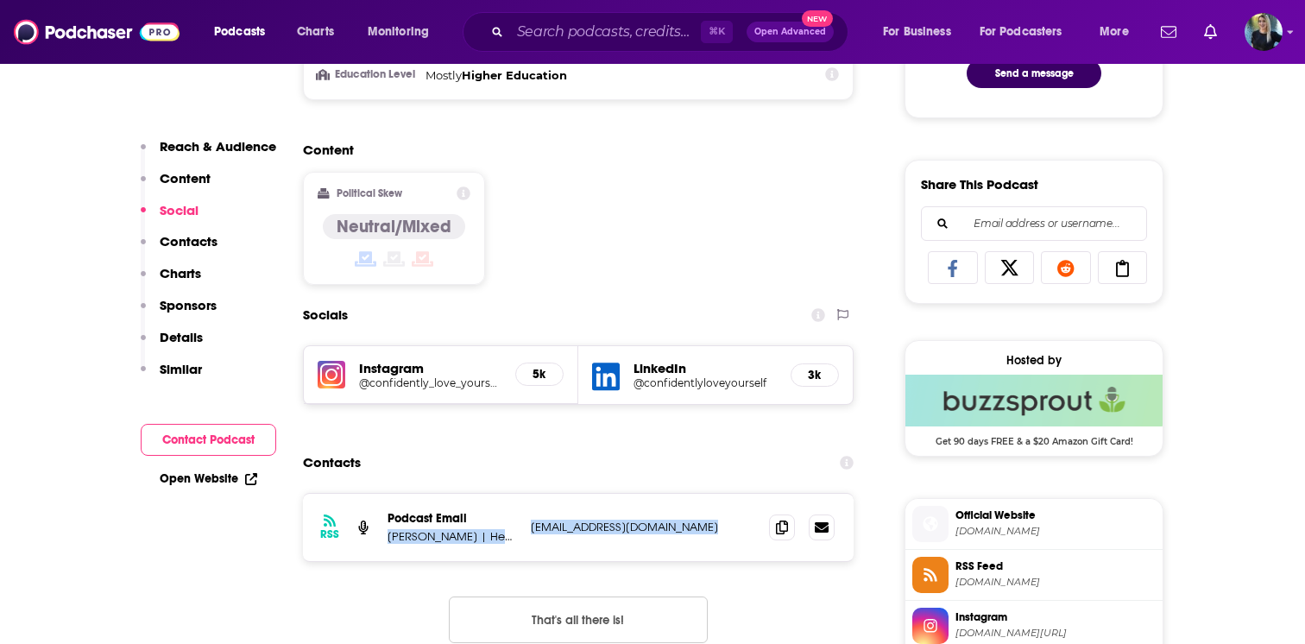
drag, startPoint x: 713, startPoint y: 529, endPoint x: 383, endPoint y: 538, distance: 329.7
click at [383, 538] on div "RSS Podcast Email [PERSON_NAME] | Healer, Doctor of Acupuncture and [MEDICAL_DA…" at bounding box center [578, 527] width 551 height 67
copy div "[PERSON_NAME] | Healer, Doctor of Acupuncture and [MEDICAL_DATA], and Functiona…"
click at [217, 478] on link "Open Website" at bounding box center [209, 478] width 98 height 15
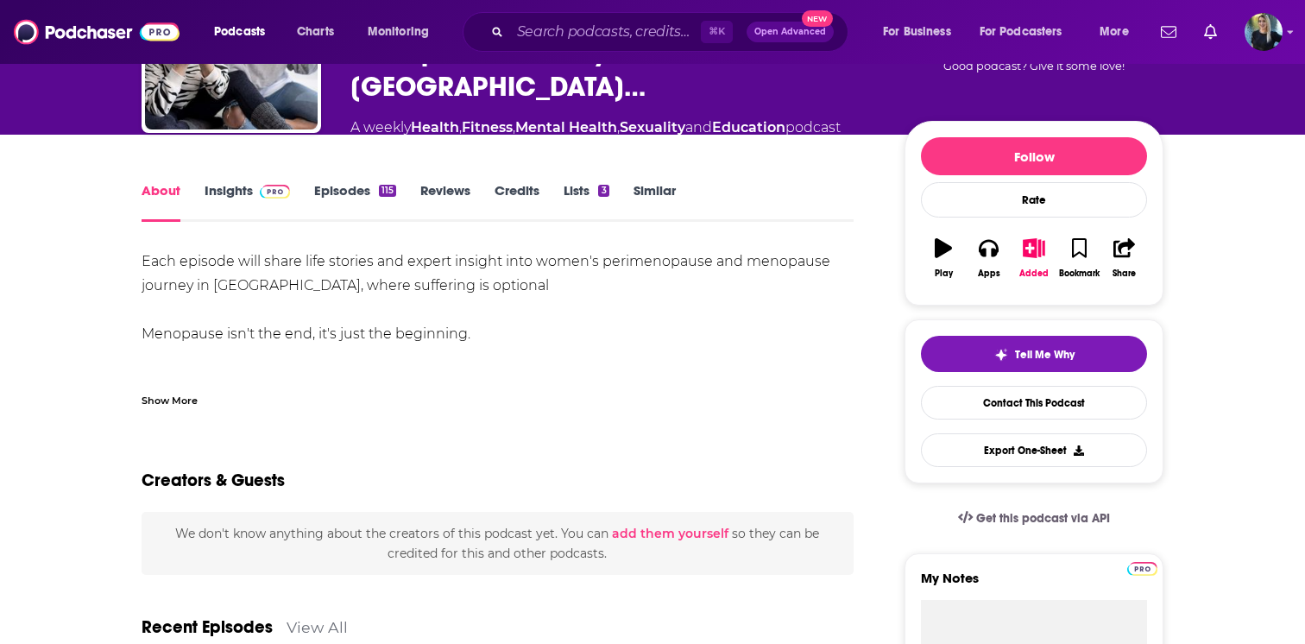
scroll to position [167, 0]
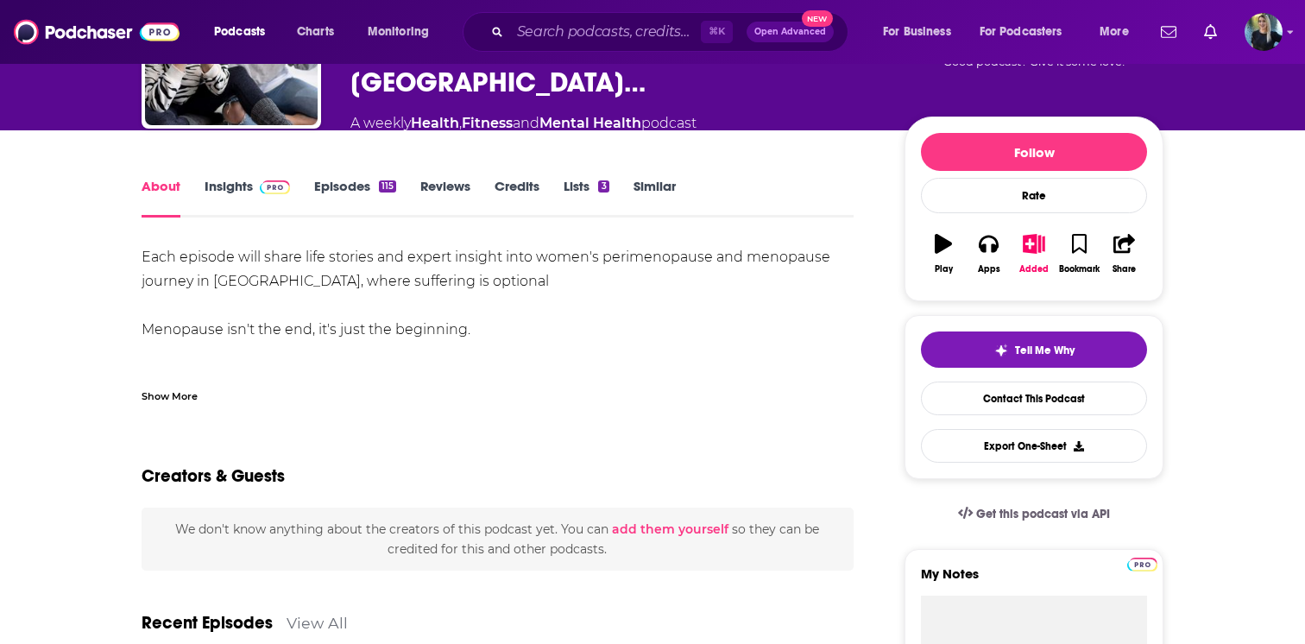
click at [242, 178] on link "Insights" at bounding box center [247, 198] width 85 height 40
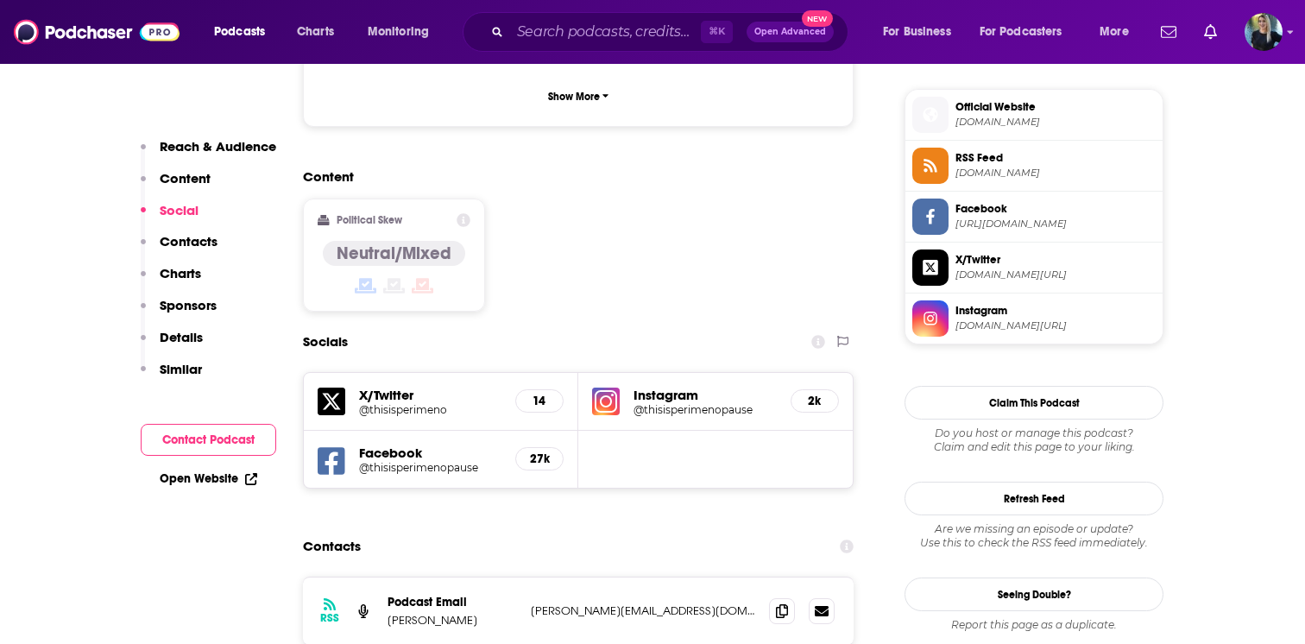
scroll to position [1255, 0]
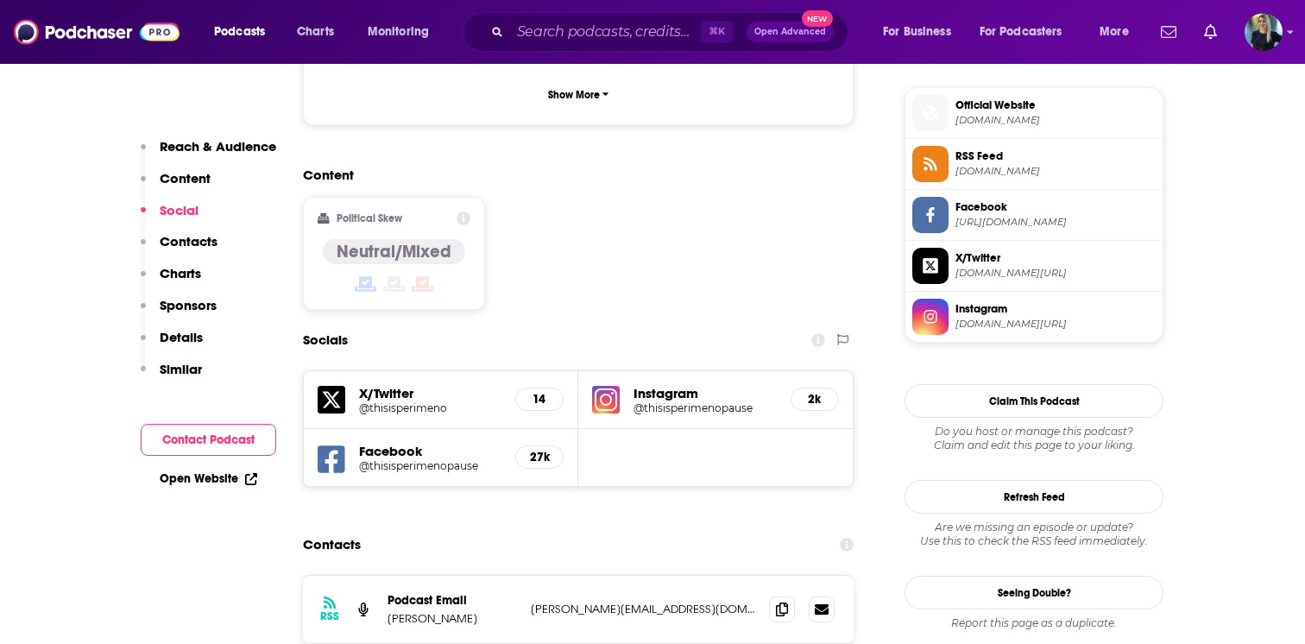
click at [682, 401] on h5 "@thisisperimenopause" at bounding box center [704, 407] width 143 height 13
drag, startPoint x: 625, startPoint y: 544, endPoint x: 406, endPoint y: 552, distance: 218.5
click at [0, 0] on div "Podcast Email Matthew Jones brittany@quillit.io brittany@quillit.io" at bounding box center [0, 0] width 0 height 0
click at [208, 478] on link "Open Website" at bounding box center [209, 478] width 98 height 15
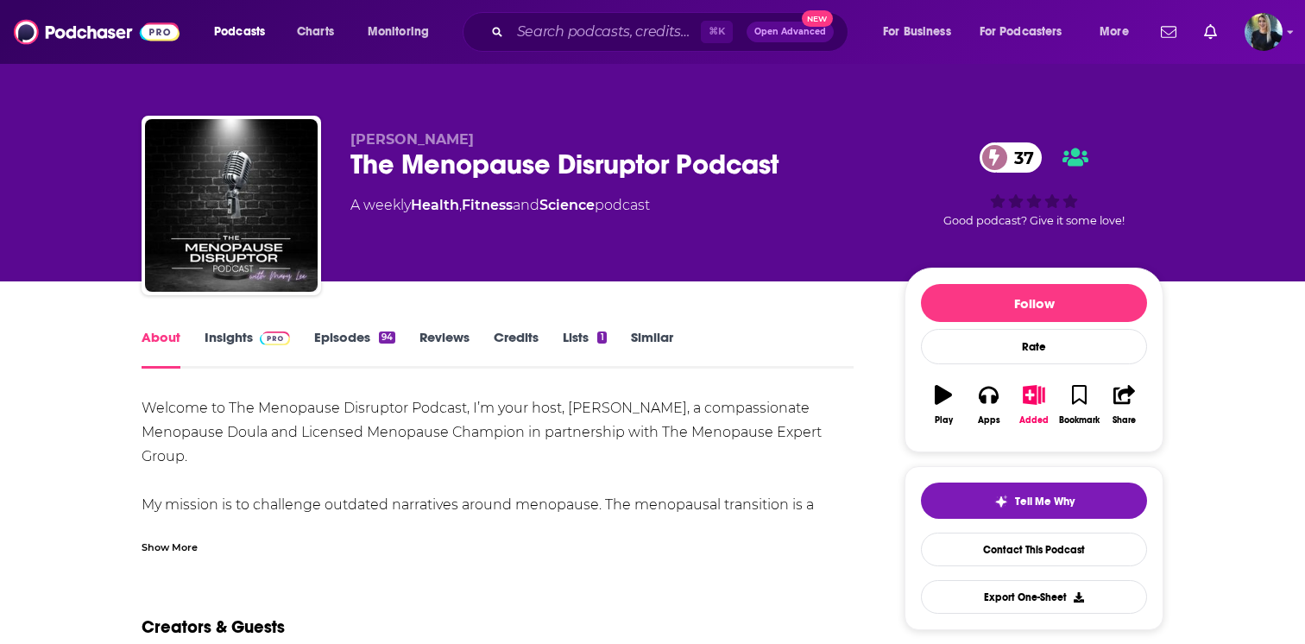
click at [242, 342] on link "Insights" at bounding box center [247, 349] width 85 height 40
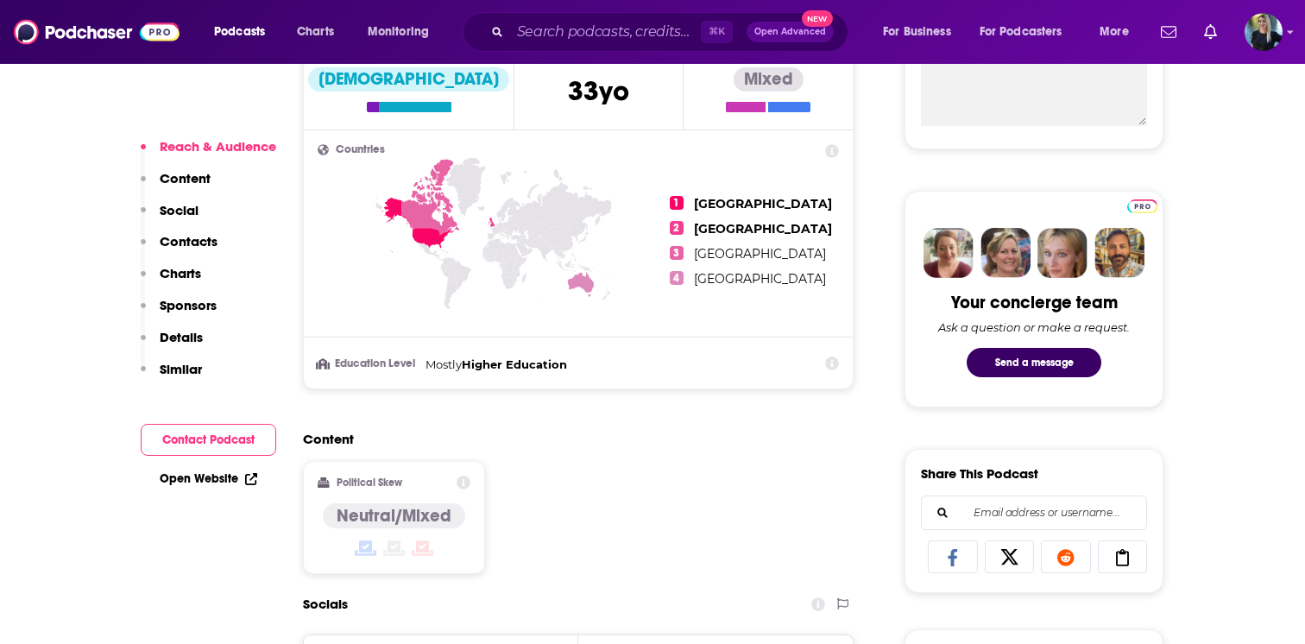
scroll to position [695, 0]
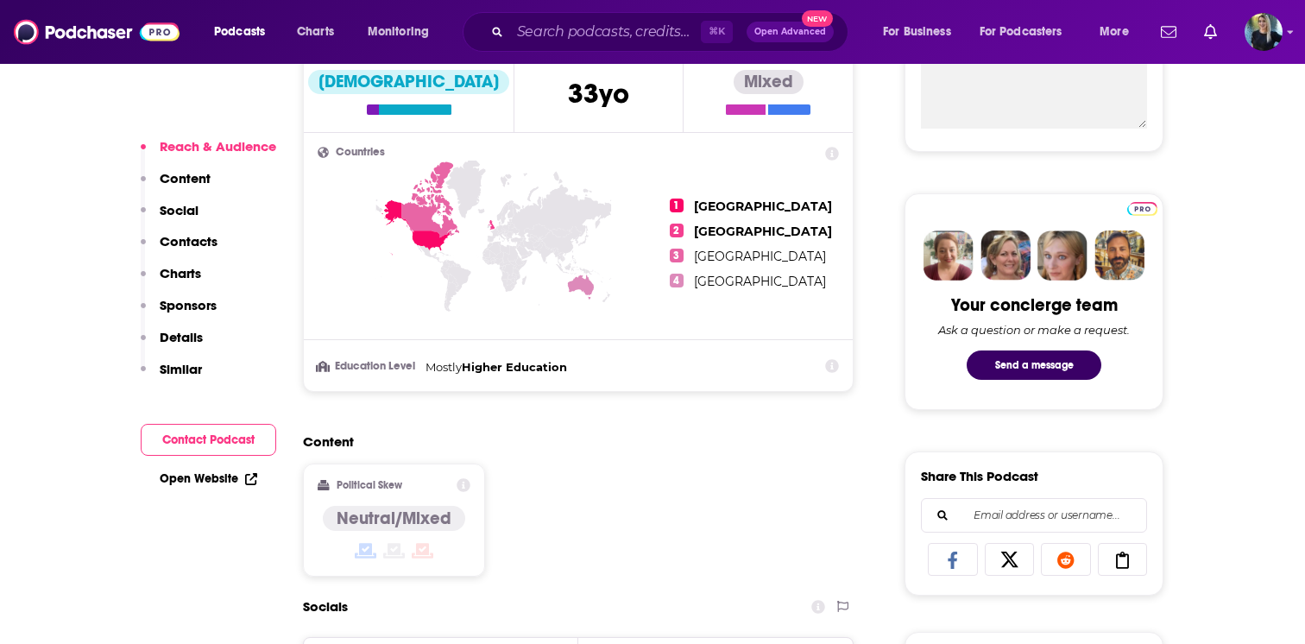
click at [213, 474] on link "Open Website" at bounding box center [209, 478] width 98 height 15
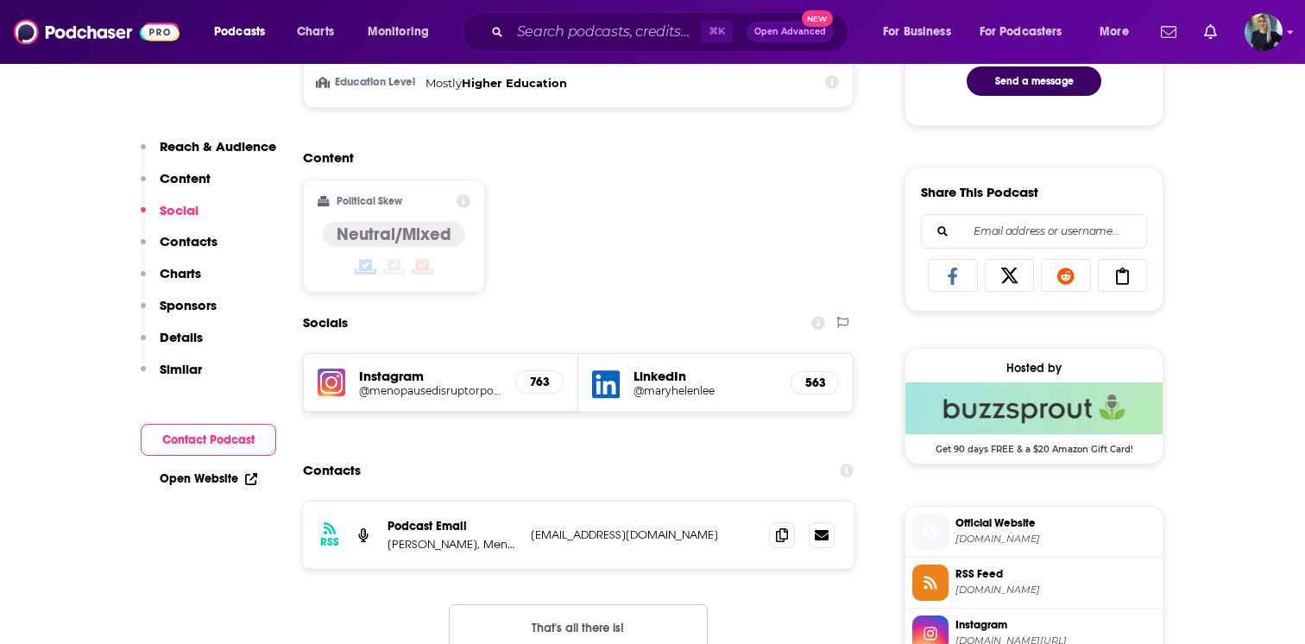
scroll to position [1092, 0]
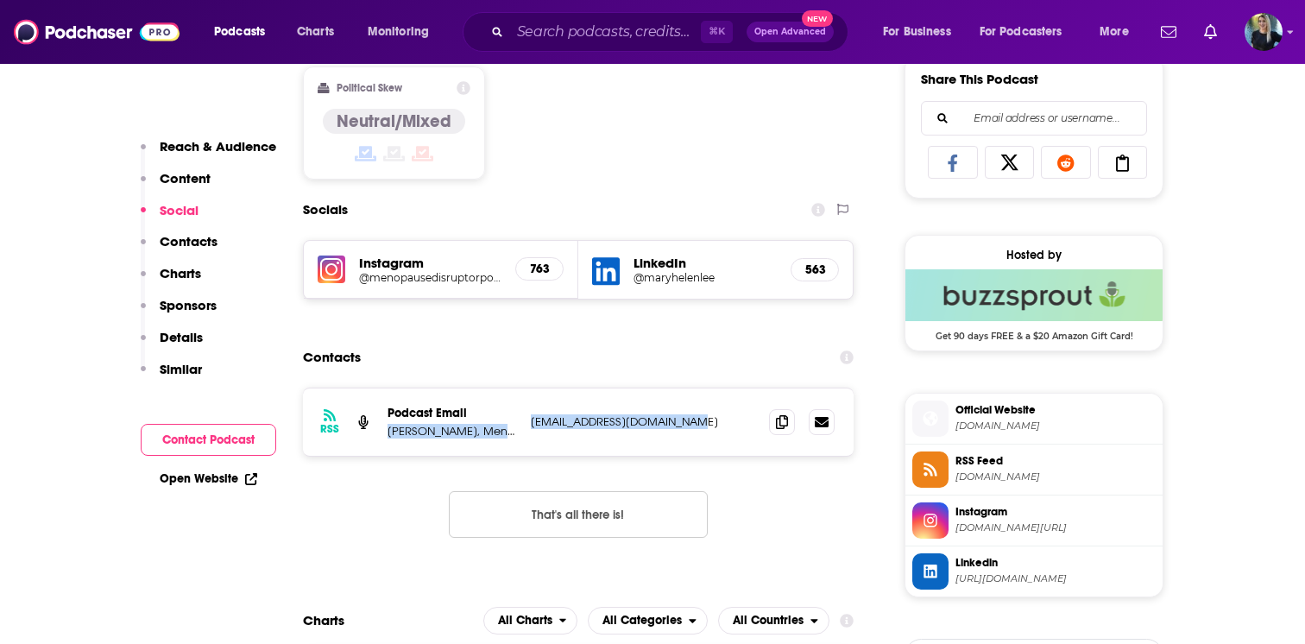
drag, startPoint x: 702, startPoint y: 425, endPoint x: 386, endPoint y: 433, distance: 315.9
click at [386, 433] on div "RSS Podcast Email [PERSON_NAME], Menopause Coach [EMAIL_ADDRESS][DOMAIN_NAME] […" at bounding box center [578, 421] width 551 height 67
copy div "[PERSON_NAME], Menopause Coach [EMAIL_ADDRESS][DOMAIN_NAME]"
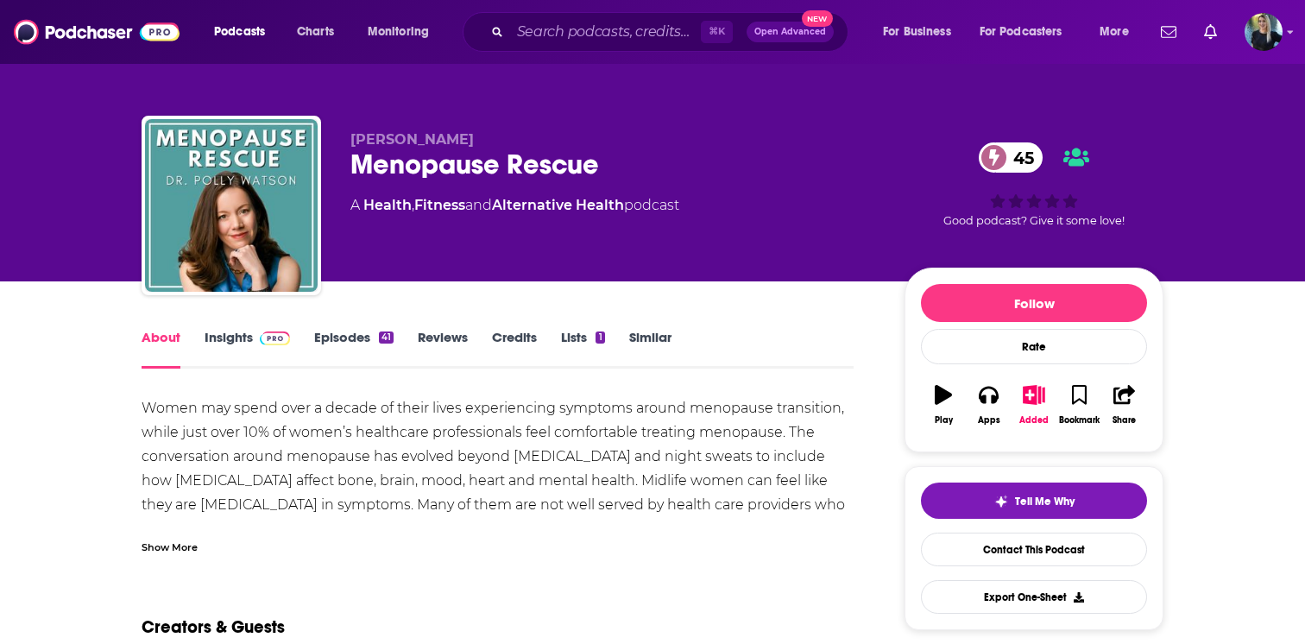
click at [236, 337] on link "Insights" at bounding box center [247, 349] width 85 height 40
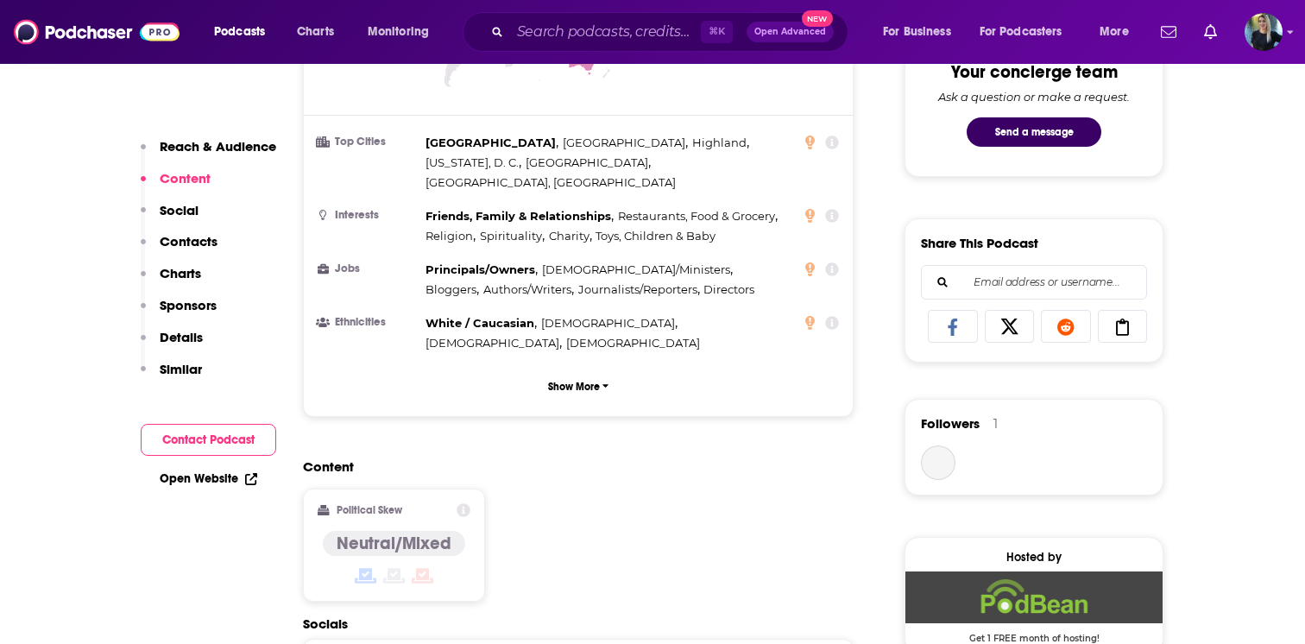
scroll to position [1130, 0]
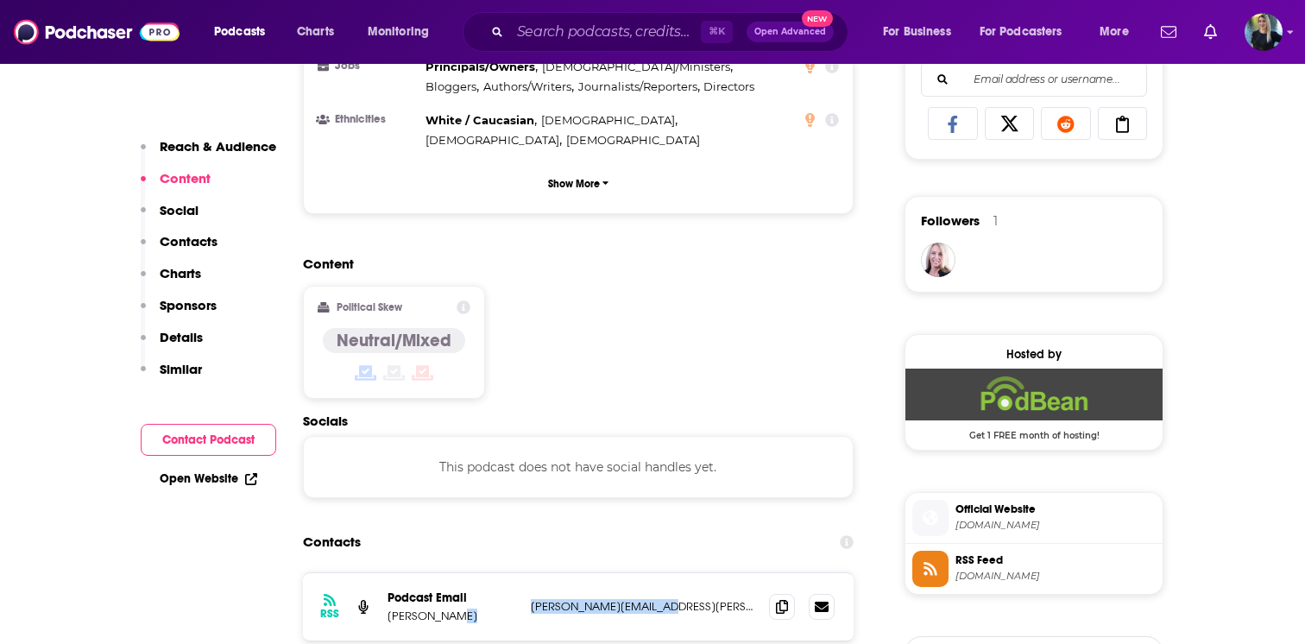
drag, startPoint x: 674, startPoint y: 562, endPoint x: 500, endPoint y: 562, distance: 173.4
click at [0, 0] on div "Podcast Email [PERSON_NAME] [PERSON_NAME][EMAIL_ADDRESS][PERSON_NAME][DOMAIN_NA…" at bounding box center [0, 0] width 0 height 0
copy div "[PERSON_NAME][EMAIL_ADDRESS][PERSON_NAME][DOMAIN_NAME]"
click at [223, 478] on link "Open Website" at bounding box center [209, 478] width 98 height 15
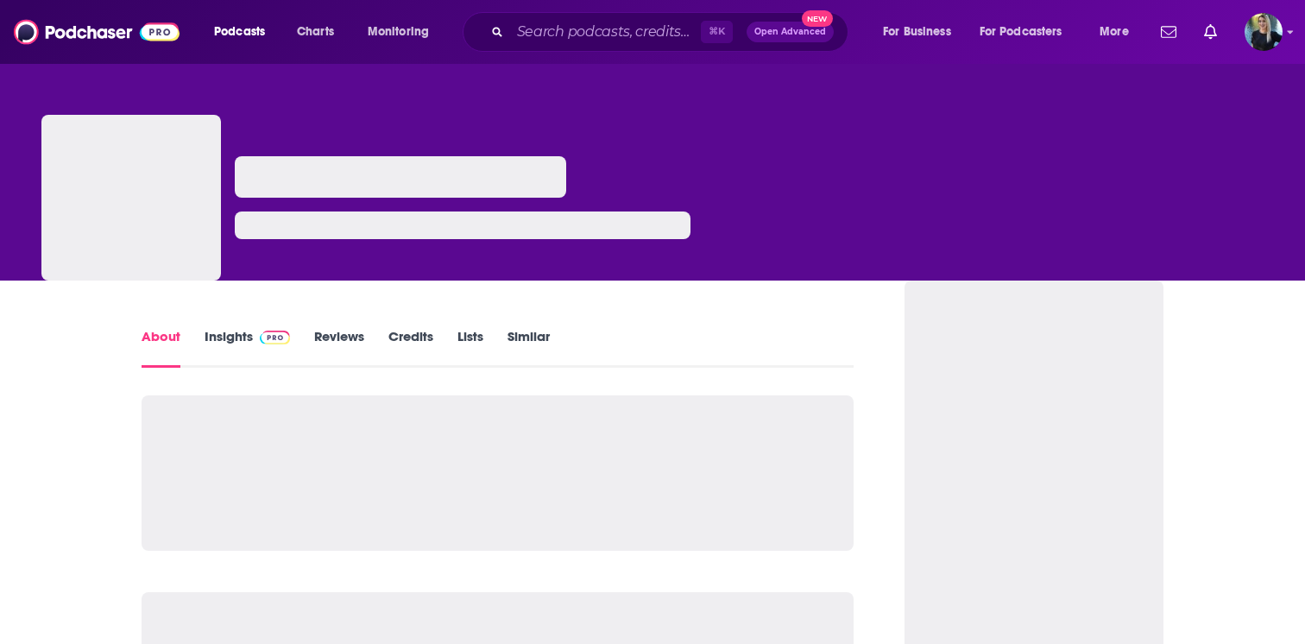
click at [226, 342] on link "Insights" at bounding box center [247, 348] width 85 height 40
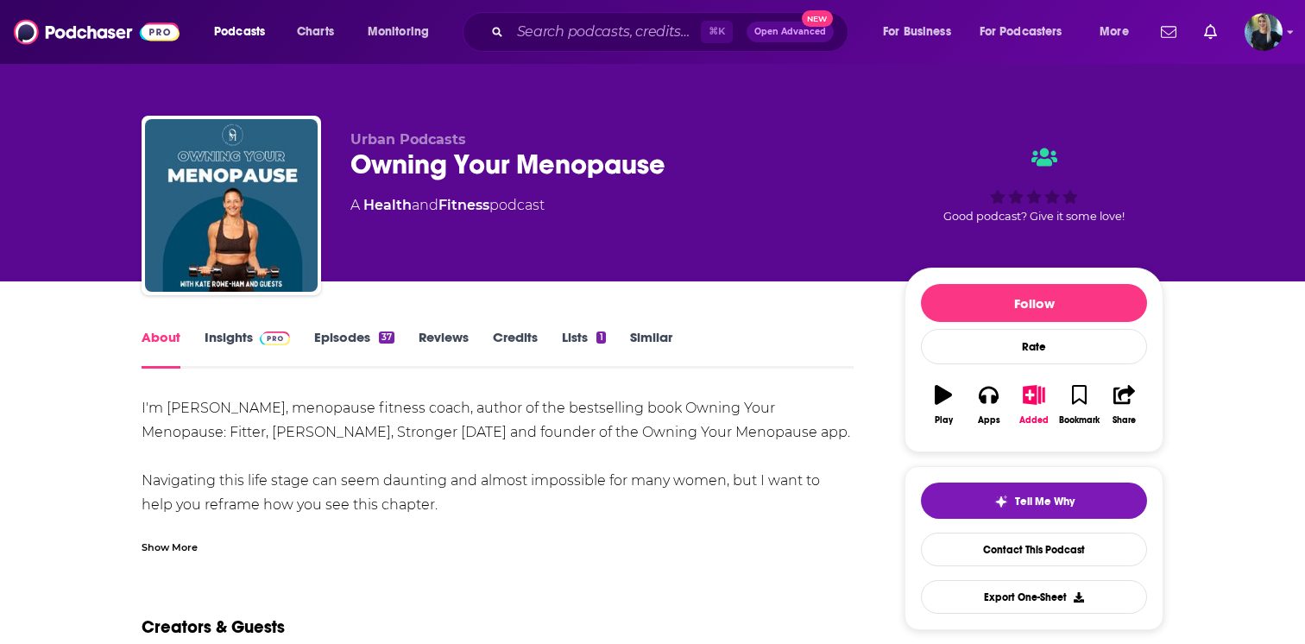
scroll to position [225, 0]
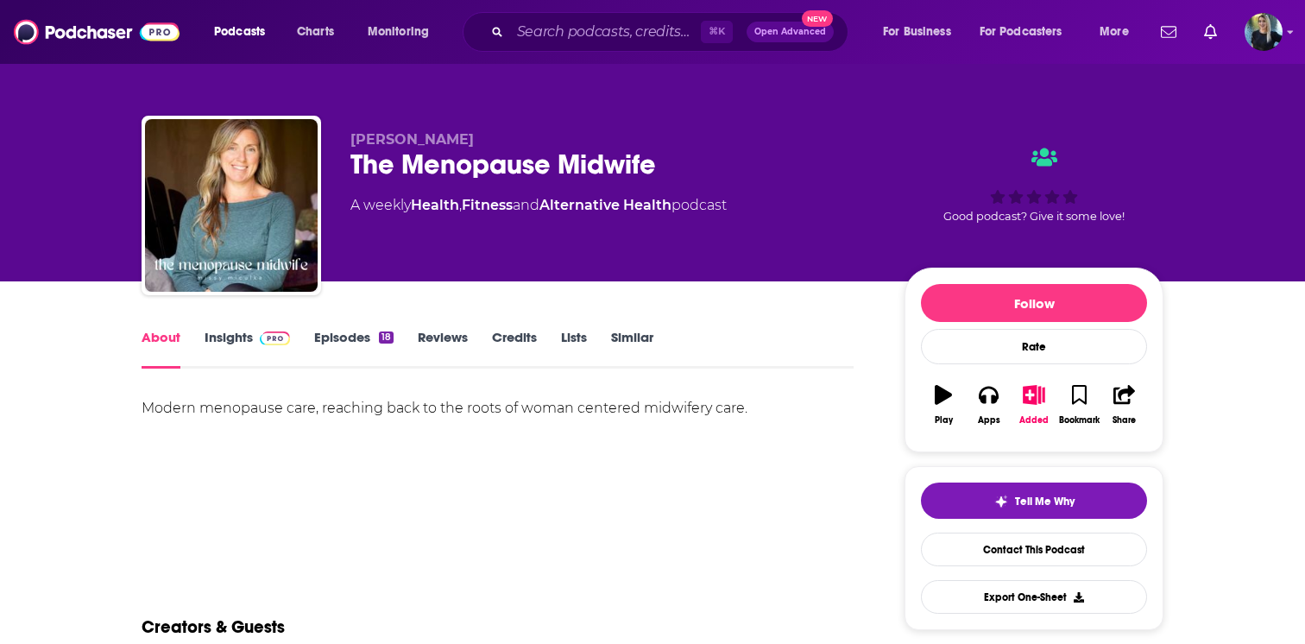
click at [240, 337] on link "Insights" at bounding box center [247, 349] width 85 height 40
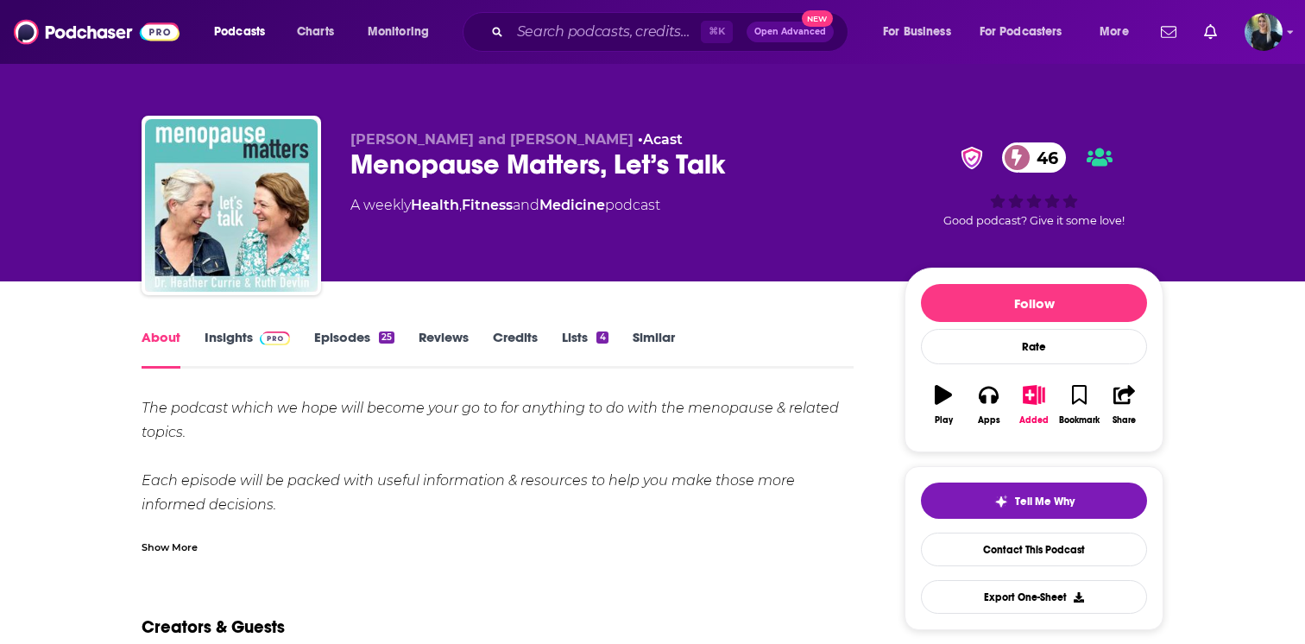
click at [242, 337] on link "Insights" at bounding box center [247, 349] width 85 height 40
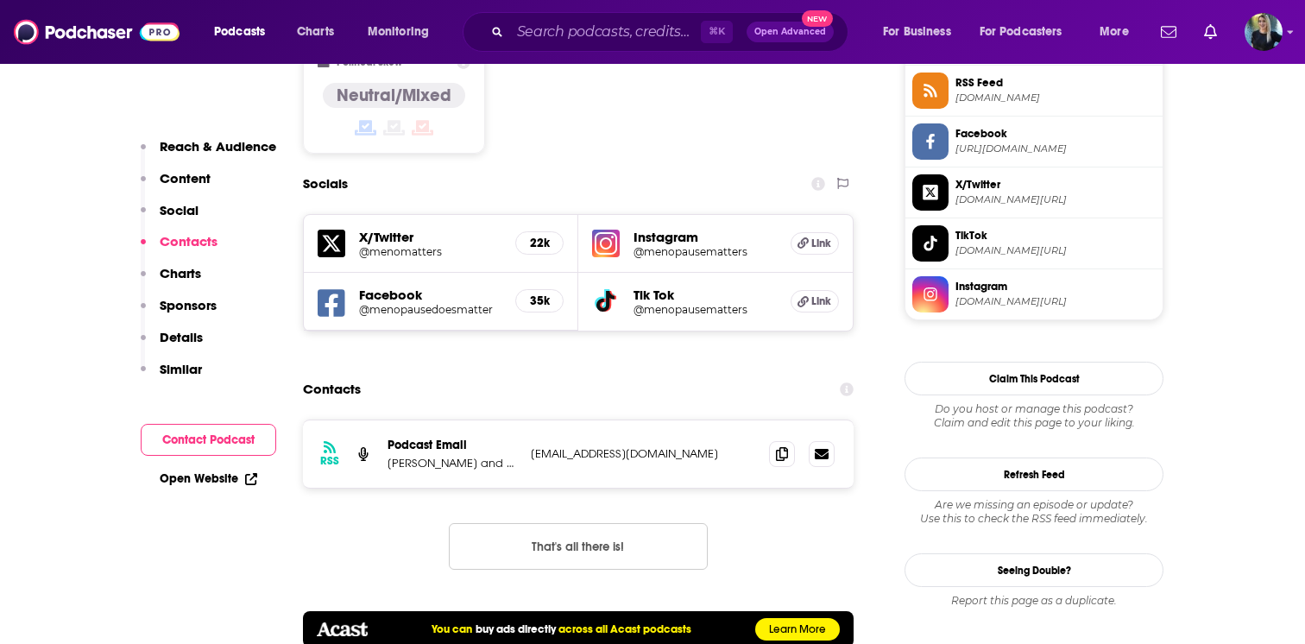
scroll to position [1481, 0]
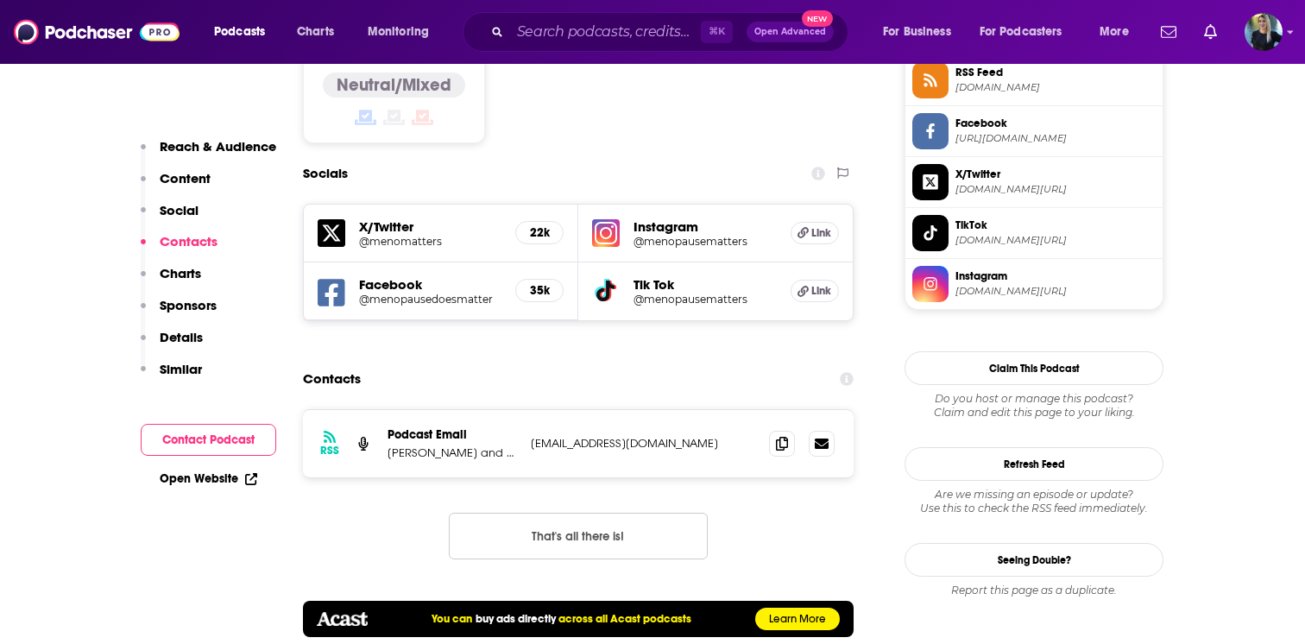
click at [216, 480] on link "Open Website" at bounding box center [209, 478] width 98 height 15
click at [444, 445] on p "[PERSON_NAME] and [PERSON_NAME]" at bounding box center [451, 452] width 129 height 15
copy p "[PERSON_NAME] and [PERSON_NAME]"
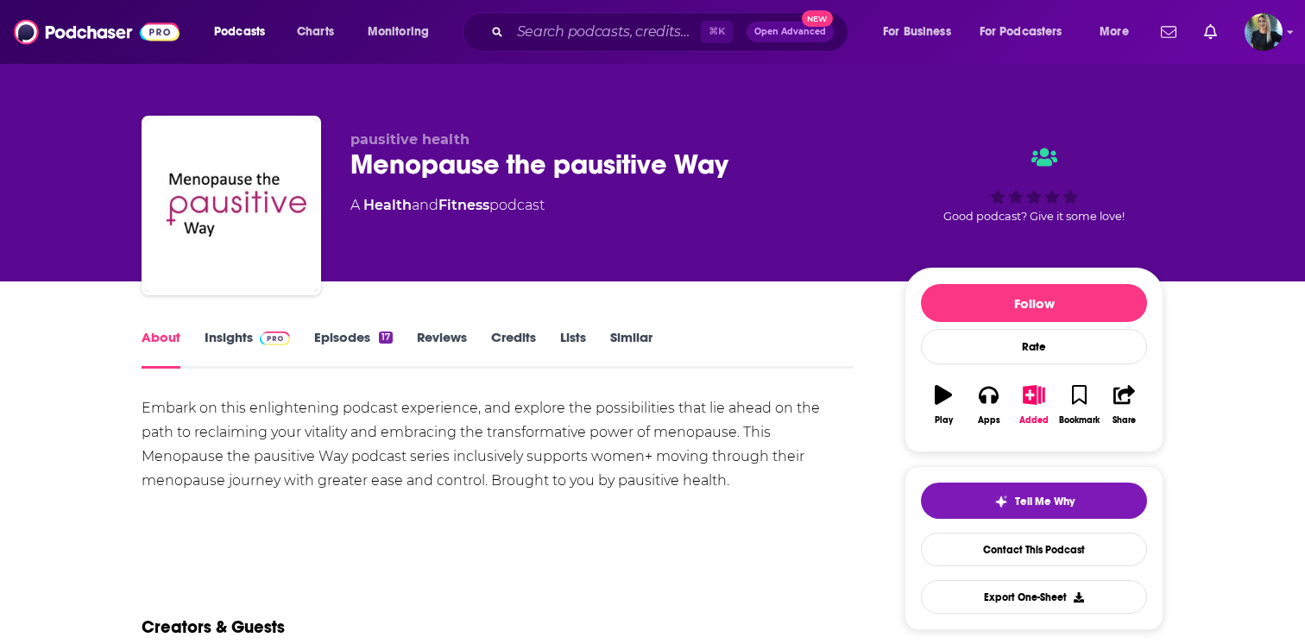
click at [264, 330] on span at bounding box center [275, 337] width 30 height 16
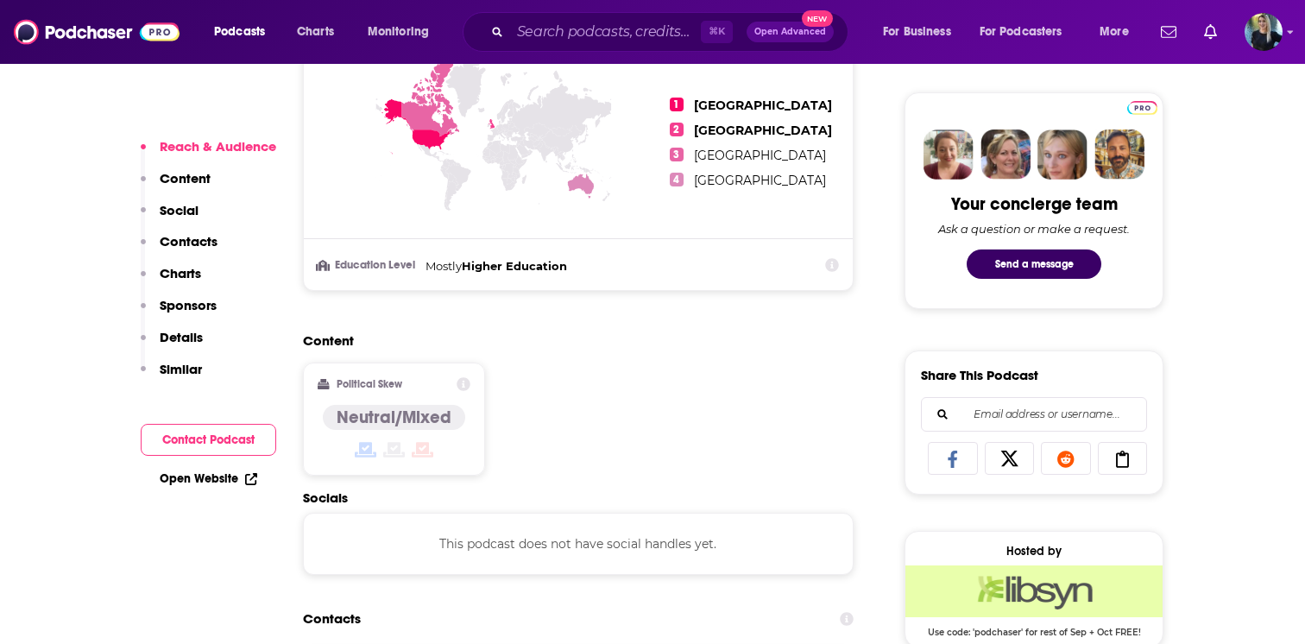
scroll to position [1065, 0]
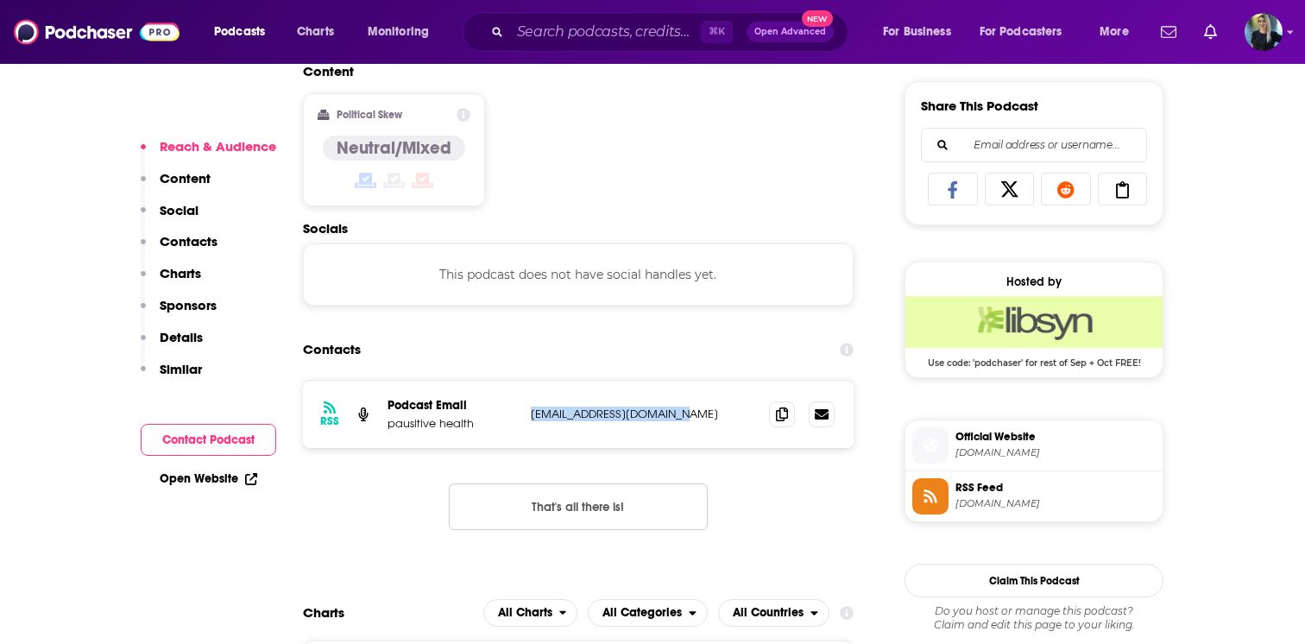
drag, startPoint x: 689, startPoint y: 418, endPoint x: 507, endPoint y: 415, distance: 182.1
click at [0, 0] on div "Podcast Email pausitive health [EMAIL_ADDRESS][DOMAIN_NAME] [EMAIL_ADDRESS][DOM…" at bounding box center [0, 0] width 0 height 0
copy div "pausitive health [EMAIL_ADDRESS][DOMAIN_NAME]"
click at [677, 398] on div "RSS Podcast Email pausitive health [EMAIL_ADDRESS][DOMAIN_NAME] [EMAIL_ADDRESS]…" at bounding box center [578, 414] width 551 height 67
drag, startPoint x: 677, startPoint y: 416, endPoint x: 524, endPoint y: 418, distance: 153.6
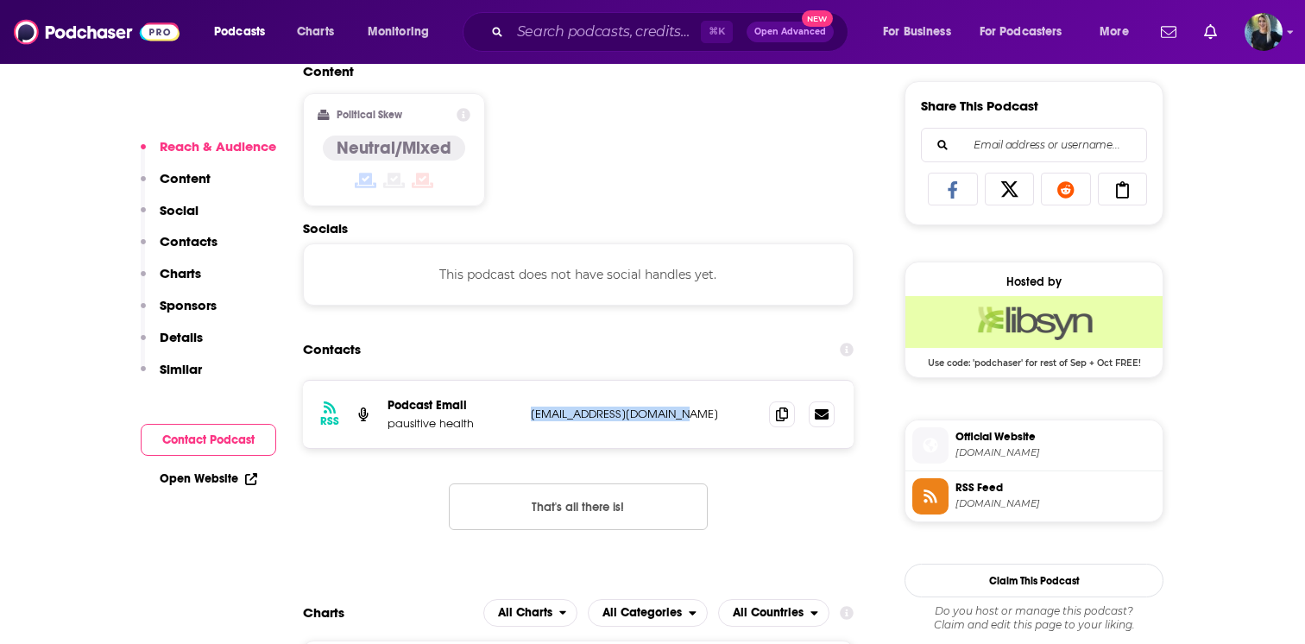
click at [524, 418] on div "RSS Podcast Email pausitive health [EMAIL_ADDRESS][DOMAIN_NAME] [EMAIL_ADDRESS]…" at bounding box center [578, 414] width 551 height 67
copy p "[EMAIL_ADDRESS][DOMAIN_NAME]"
click at [207, 476] on link "Open Website" at bounding box center [209, 478] width 98 height 15
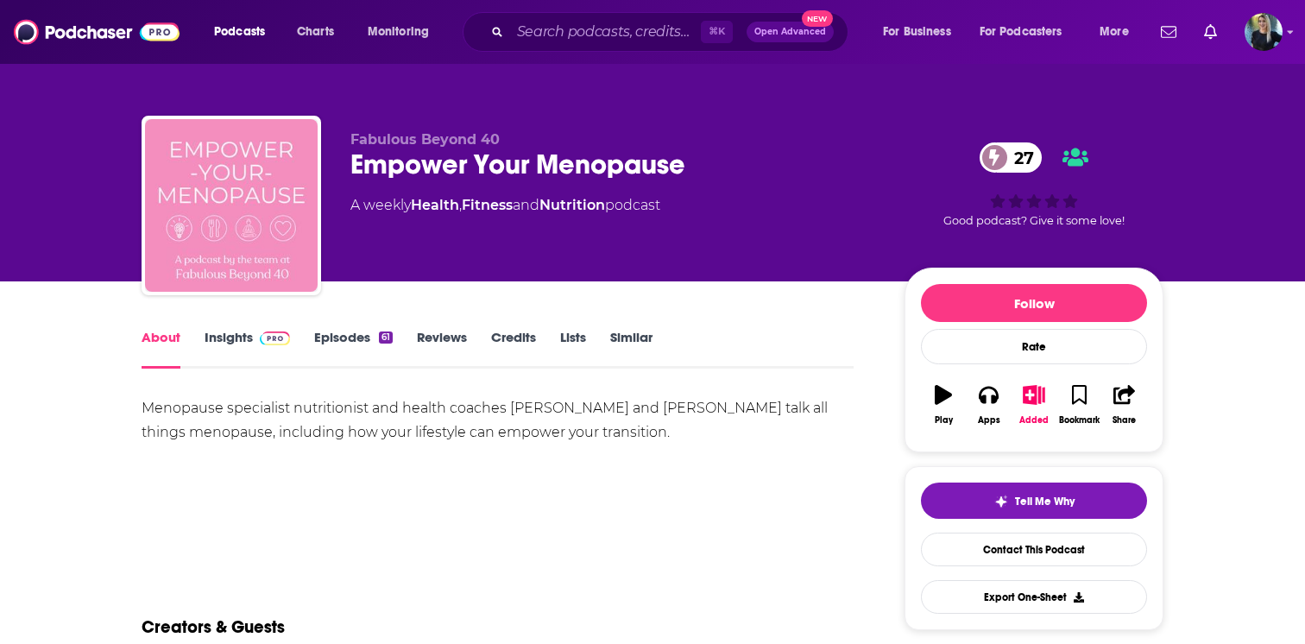
click at [328, 335] on link "Episodes 61" at bounding box center [353, 349] width 79 height 40
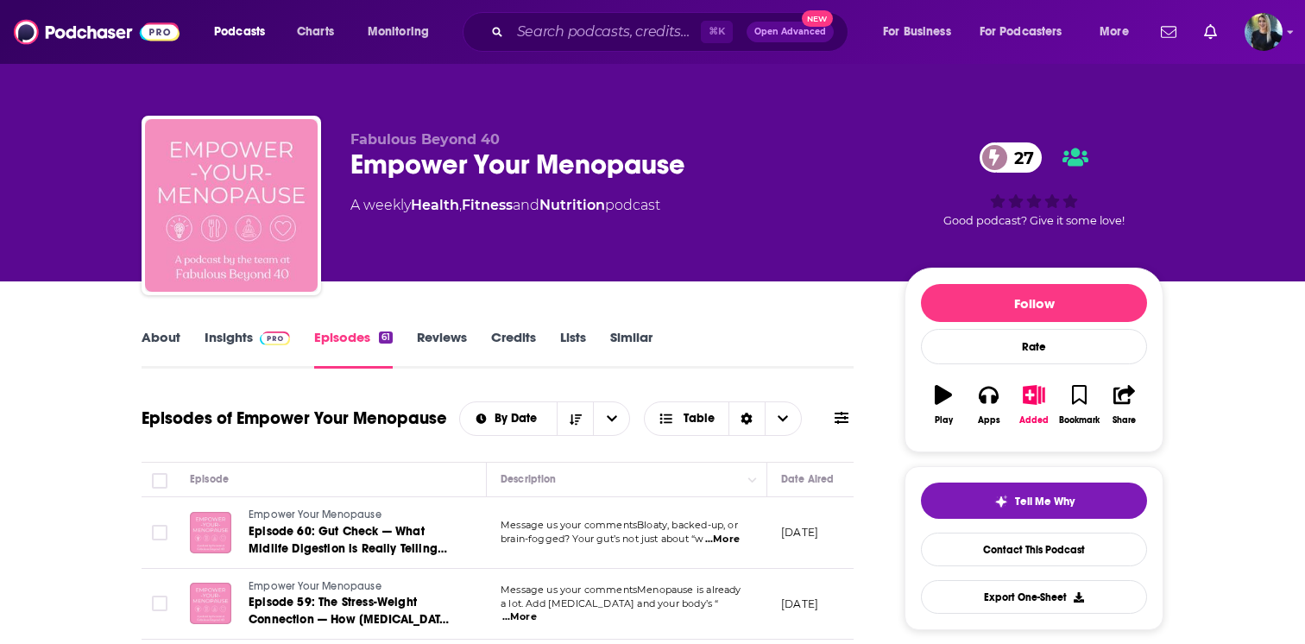
click at [234, 340] on link "Insights" at bounding box center [247, 349] width 85 height 40
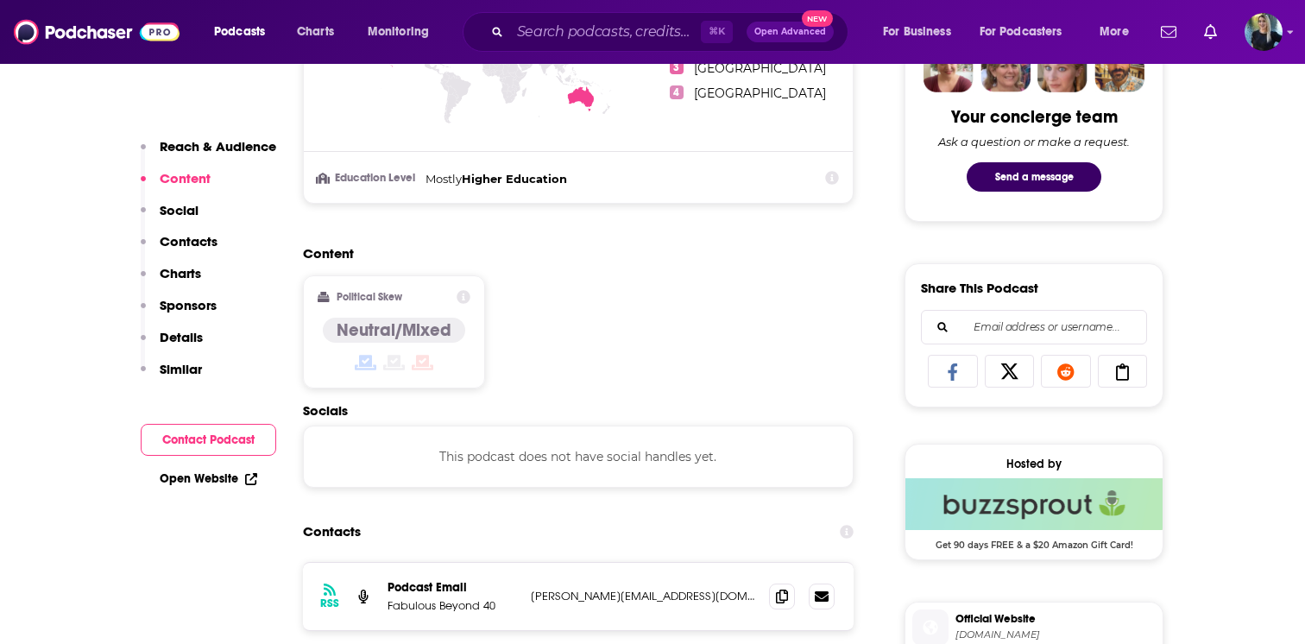
scroll to position [979, 0]
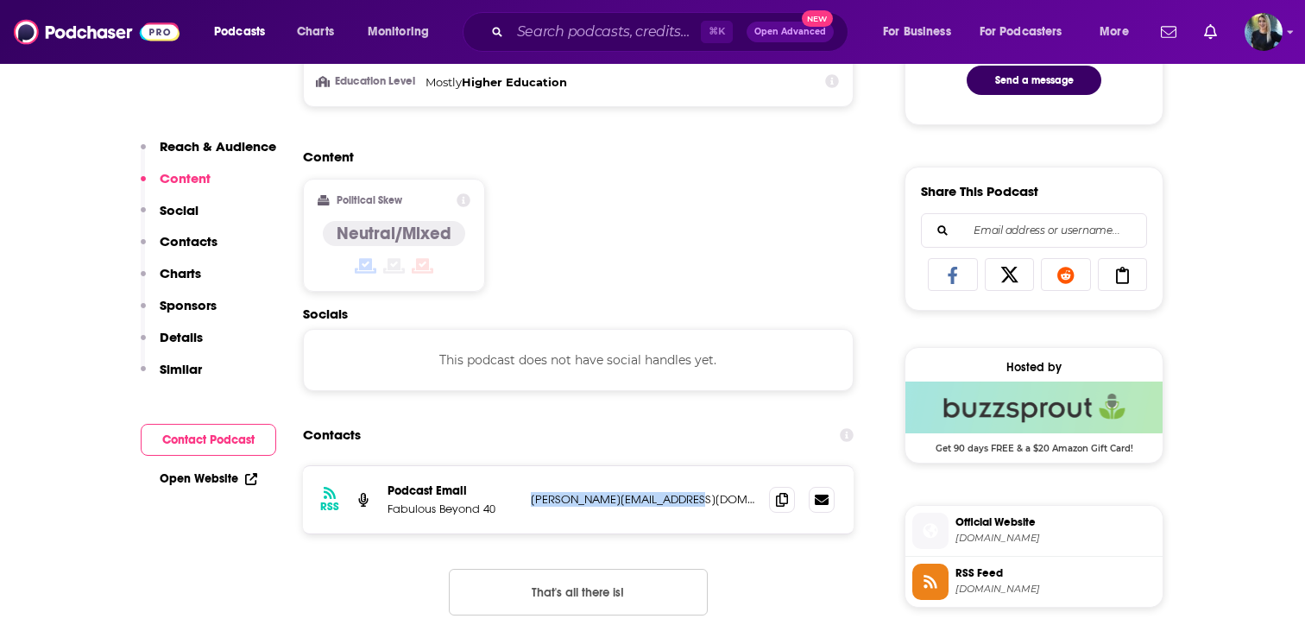
drag, startPoint x: 689, startPoint y: 506, endPoint x: 525, endPoint y: 503, distance: 164.8
click at [525, 503] on div "RSS Podcast Email Fabulous Beyond 40 [PERSON_NAME][EMAIL_ADDRESS][DOMAIN_NAME] …" at bounding box center [578, 499] width 551 height 67
copy p "[PERSON_NAME][EMAIL_ADDRESS][DOMAIN_NAME]"
click at [218, 476] on link "Open Website" at bounding box center [209, 478] width 98 height 15
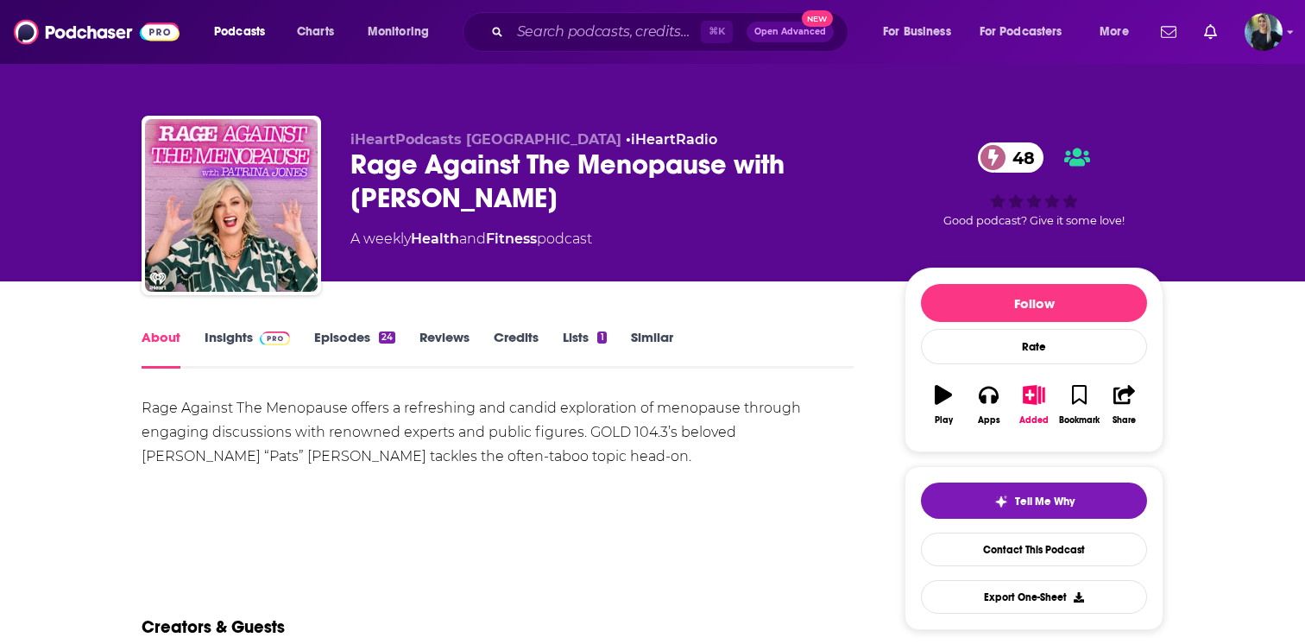
click at [244, 343] on link "Insights" at bounding box center [247, 349] width 85 height 40
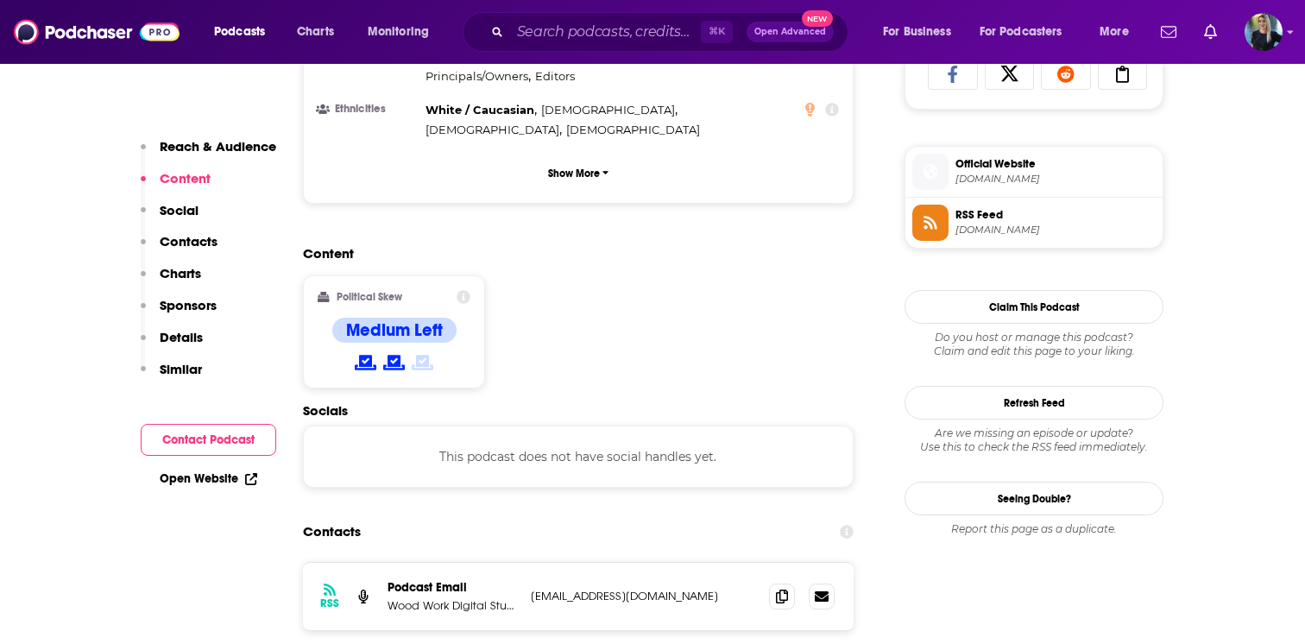
scroll to position [1179, 0]
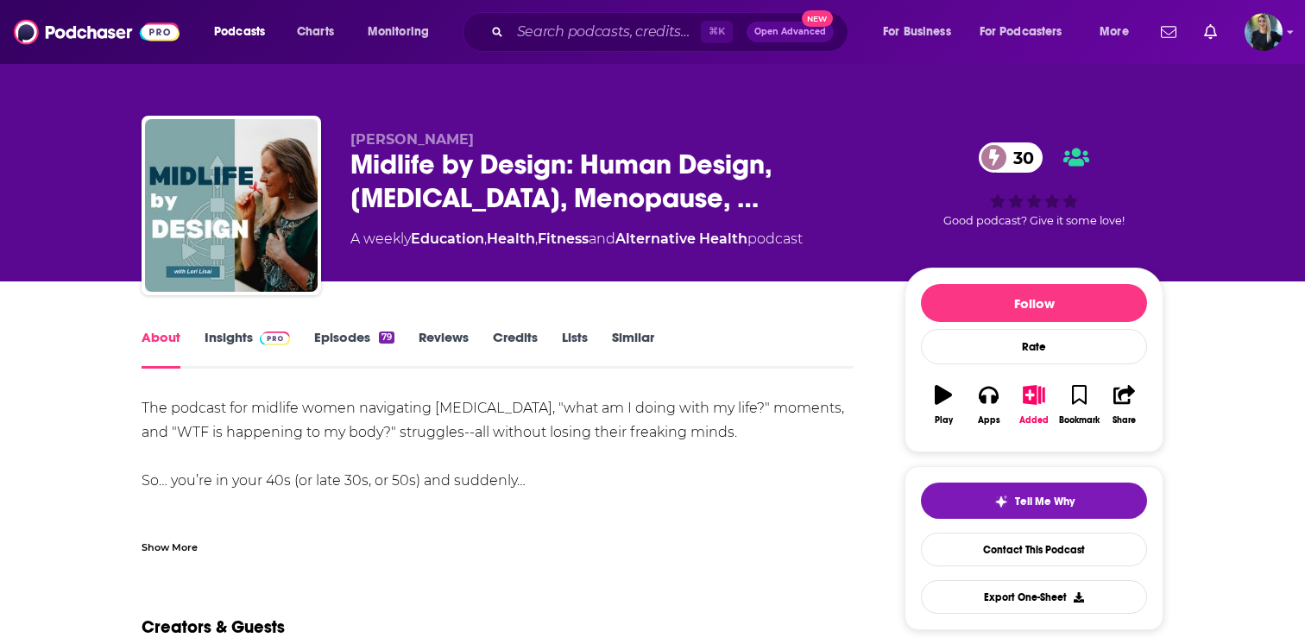
click at [233, 336] on link "Insights" at bounding box center [247, 349] width 85 height 40
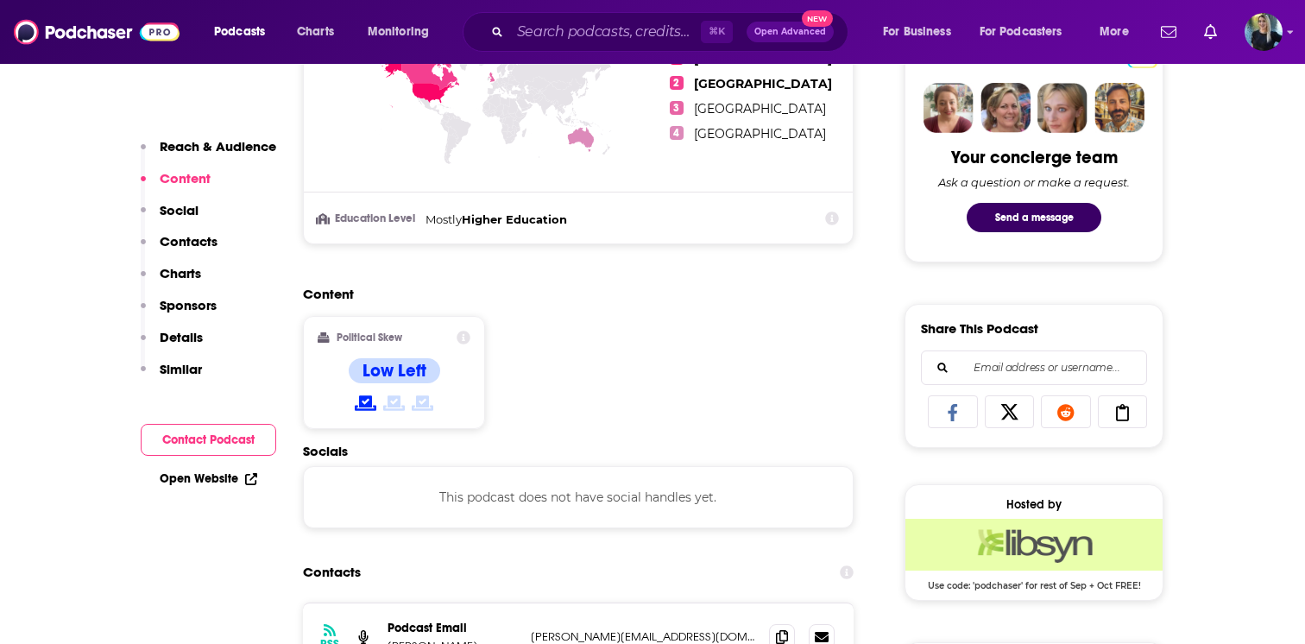
scroll to position [1052, 0]
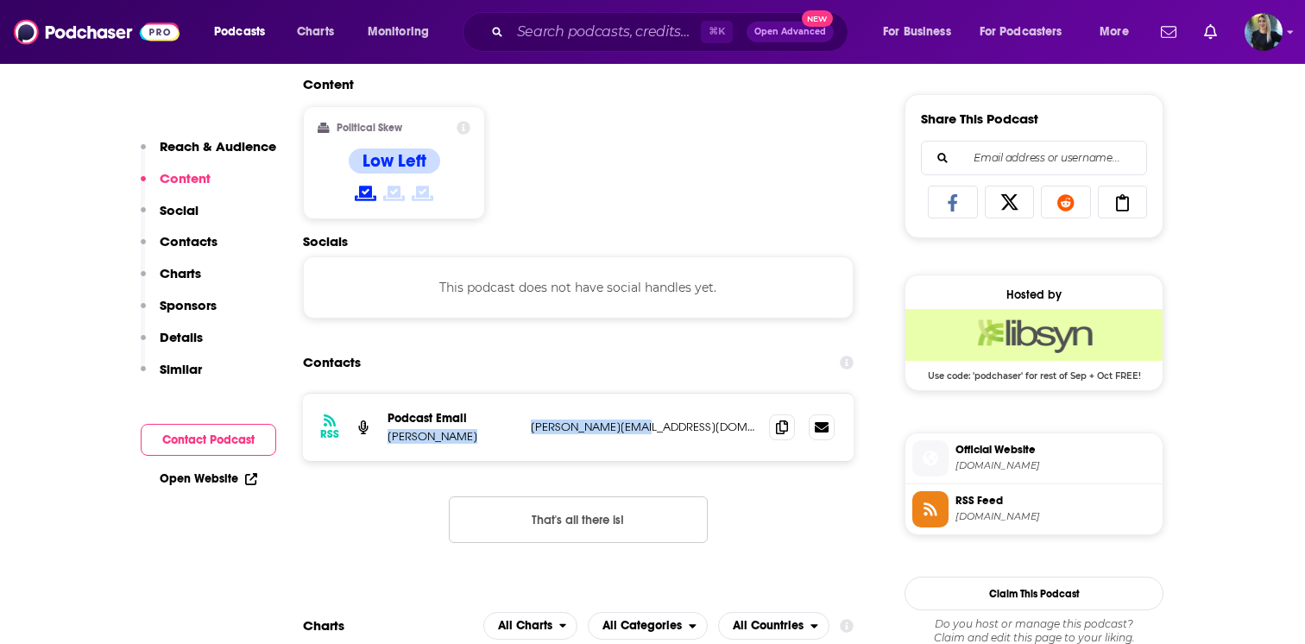
drag, startPoint x: 643, startPoint y: 427, endPoint x: 383, endPoint y: 437, distance: 259.9
click at [383, 438] on div "RSS Podcast Email [PERSON_NAME] [PERSON_NAME][EMAIL_ADDRESS][DOMAIN_NAME] [PERS…" at bounding box center [578, 426] width 551 height 67
copy div "[PERSON_NAME] [PERSON_NAME][EMAIL_ADDRESS][DOMAIN_NAME]"
click at [205, 475] on link "Open Website" at bounding box center [209, 478] width 98 height 15
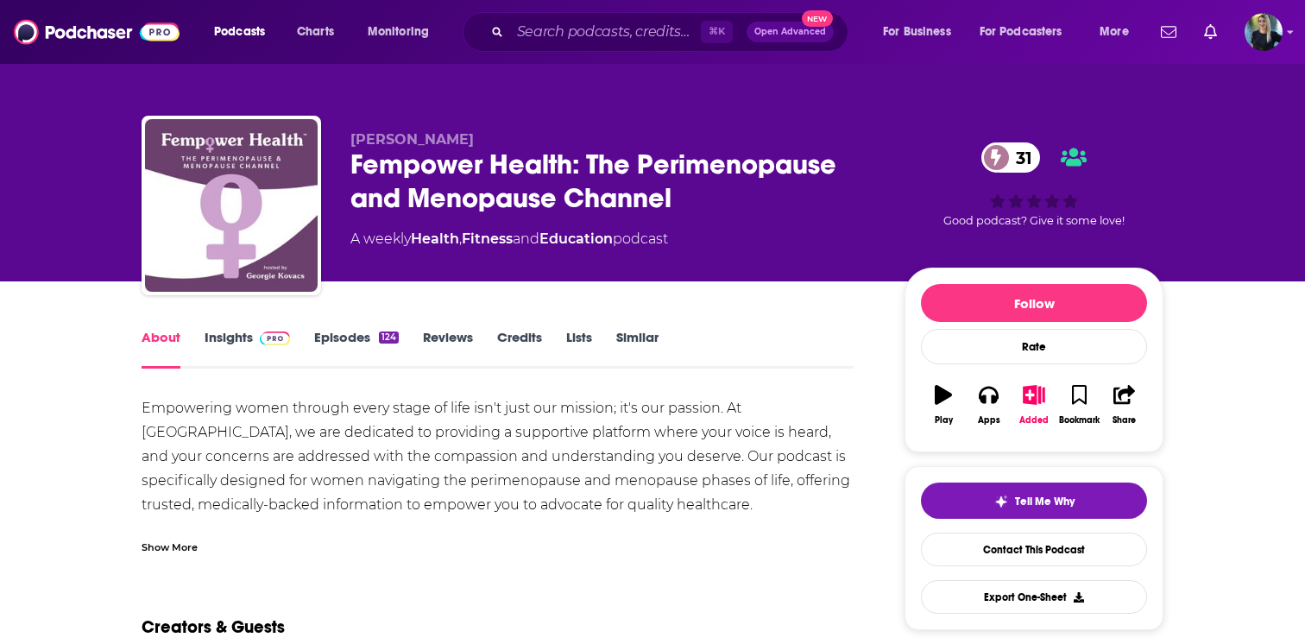
click at [233, 333] on link "Insights" at bounding box center [247, 349] width 85 height 40
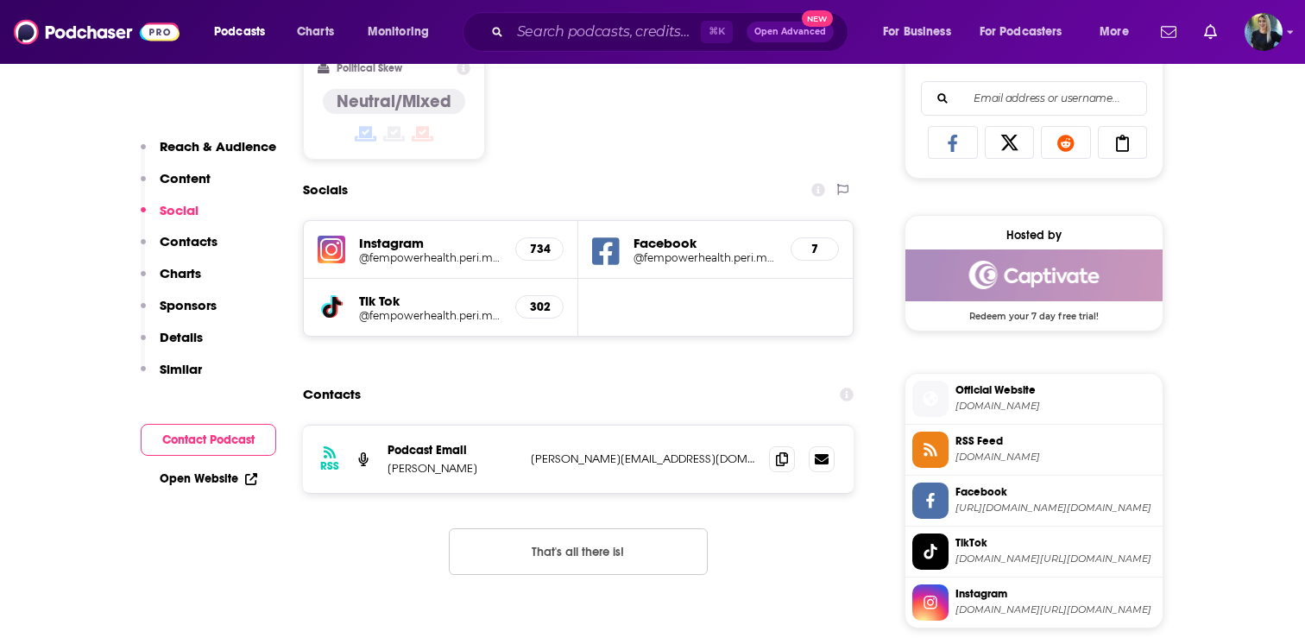
scroll to position [1108, 0]
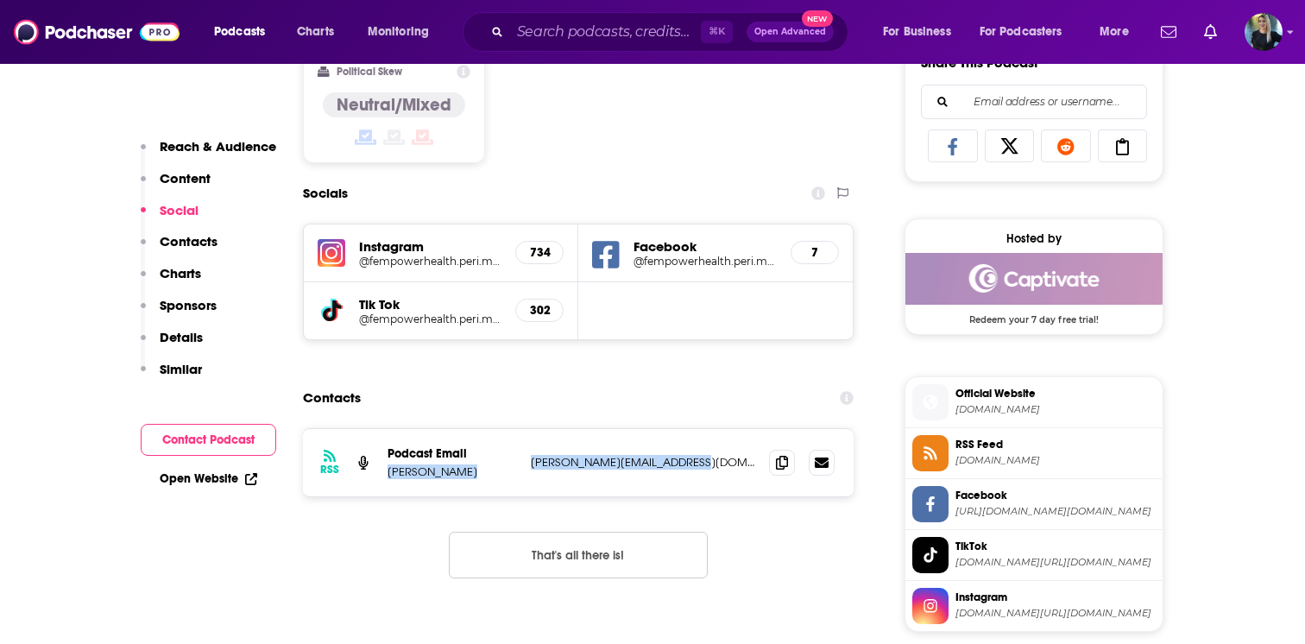
drag, startPoint x: 646, startPoint y: 457, endPoint x: 387, endPoint y: 469, distance: 260.0
click at [0, 0] on div "Podcast Email Georgie Kovacs georgie@fempower-health.com georgie@fempower-healt…" at bounding box center [0, 0] width 0 height 0
copy div "Georgie Kovacs georgie@fempower-health.com"
click at [202, 480] on link "Open Website" at bounding box center [209, 478] width 98 height 15
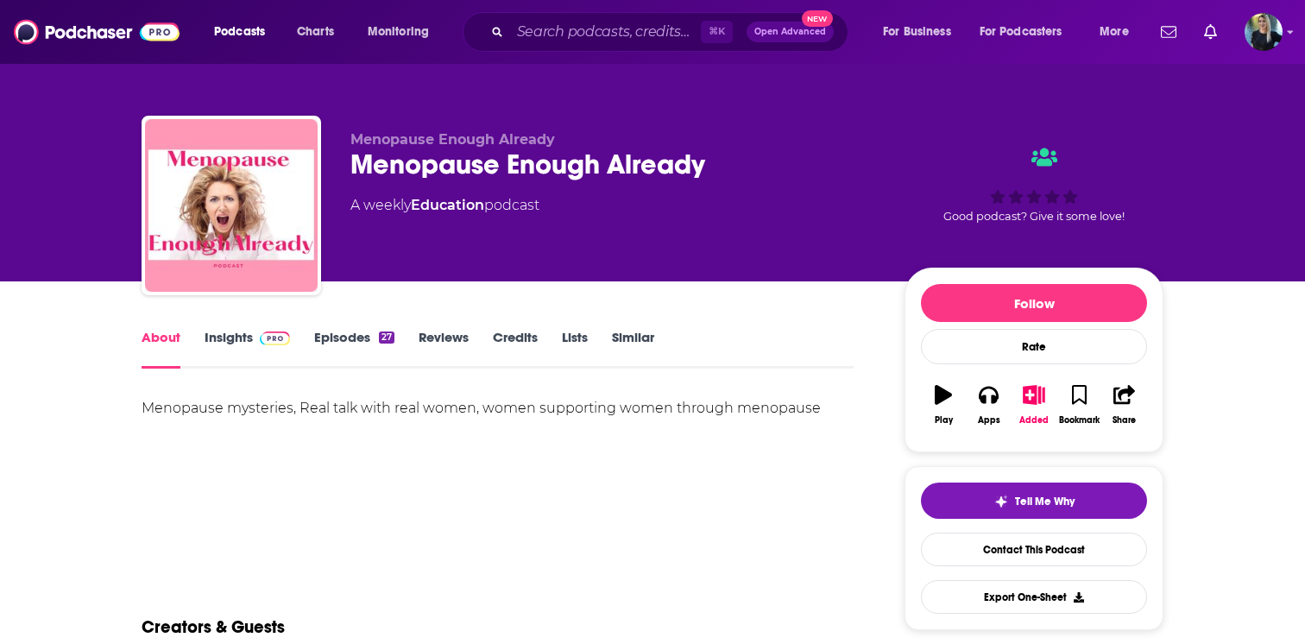
click at [228, 330] on link "Insights" at bounding box center [247, 349] width 85 height 40
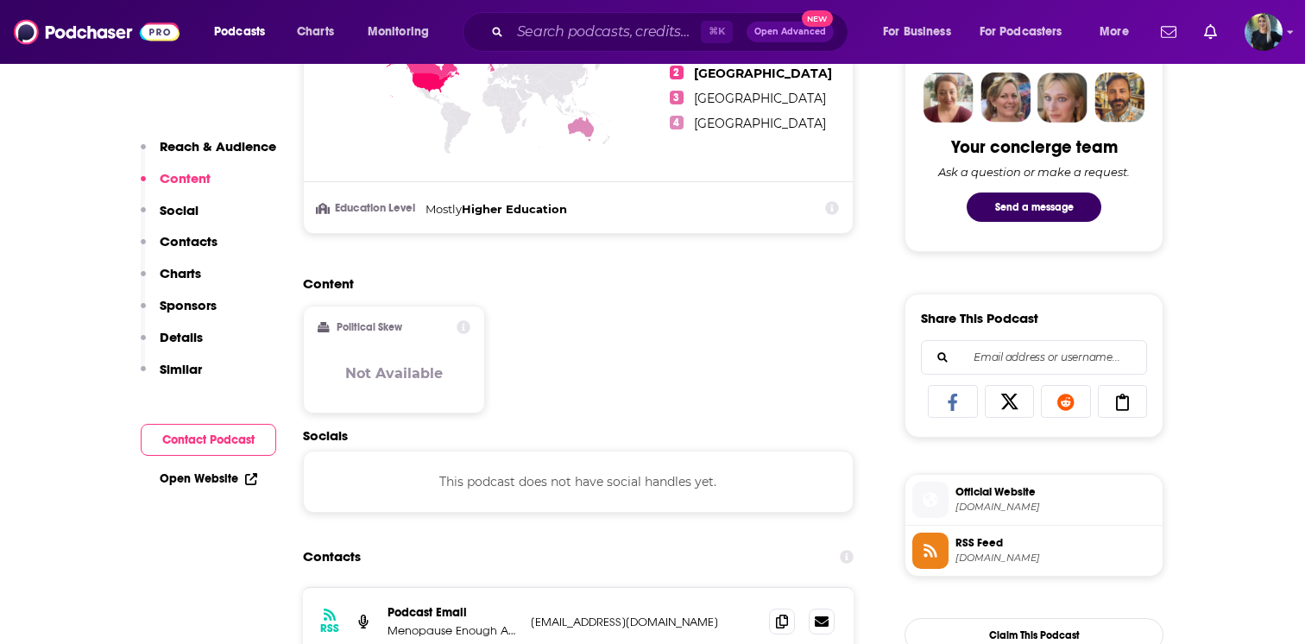
scroll to position [972, 0]
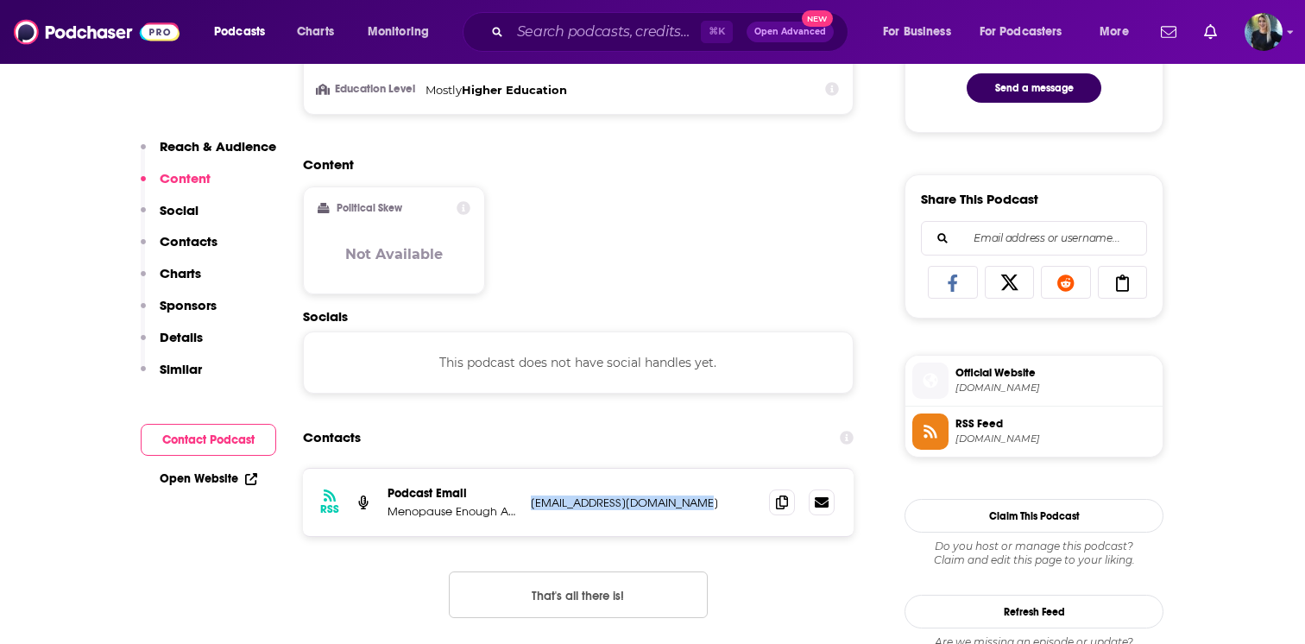
drag, startPoint x: 726, startPoint y: 510, endPoint x: 531, endPoint y: 507, distance: 195.0
click at [531, 507] on p "[EMAIL_ADDRESS][DOMAIN_NAME]" at bounding box center [643, 502] width 224 height 15
copy p "[EMAIL_ADDRESS][DOMAIN_NAME]"
click at [212, 473] on link "Open Website" at bounding box center [209, 478] width 98 height 15
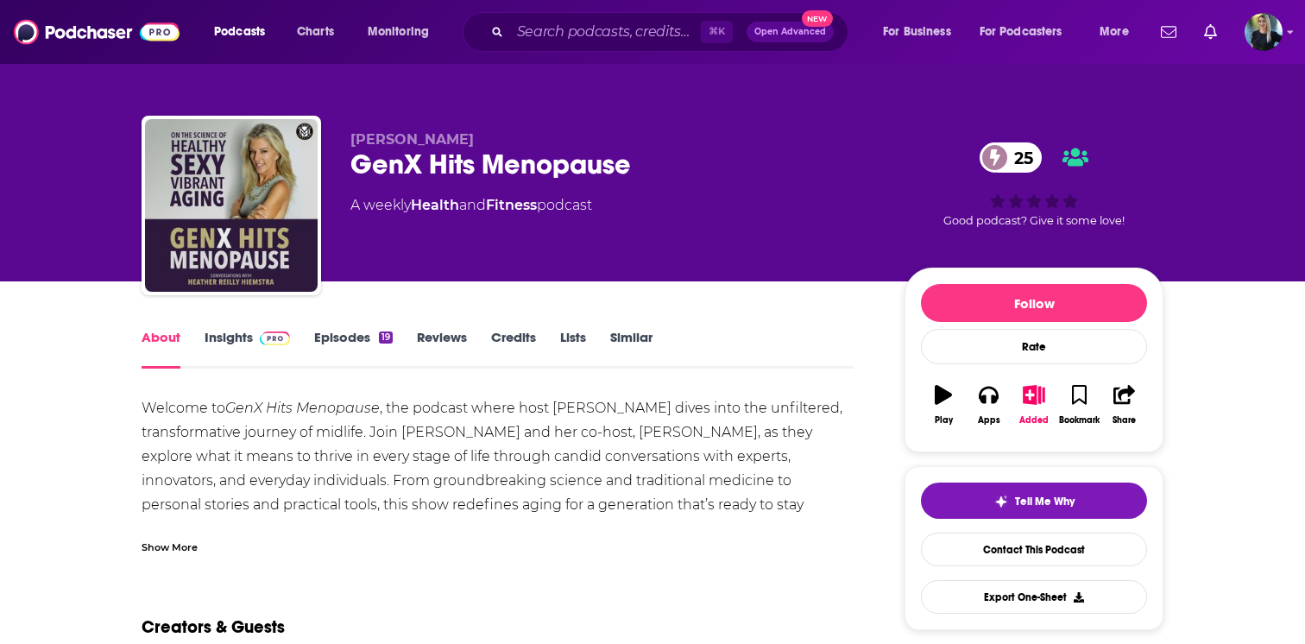
click at [236, 329] on link "Insights" at bounding box center [247, 349] width 85 height 40
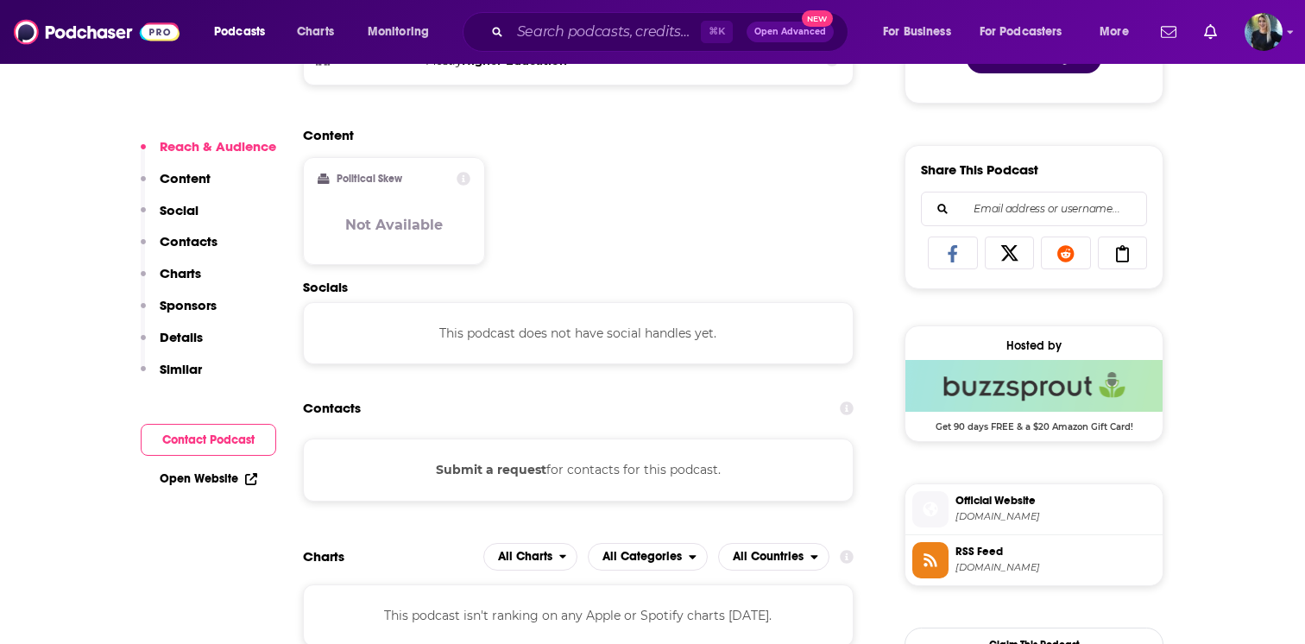
scroll to position [1007, 0]
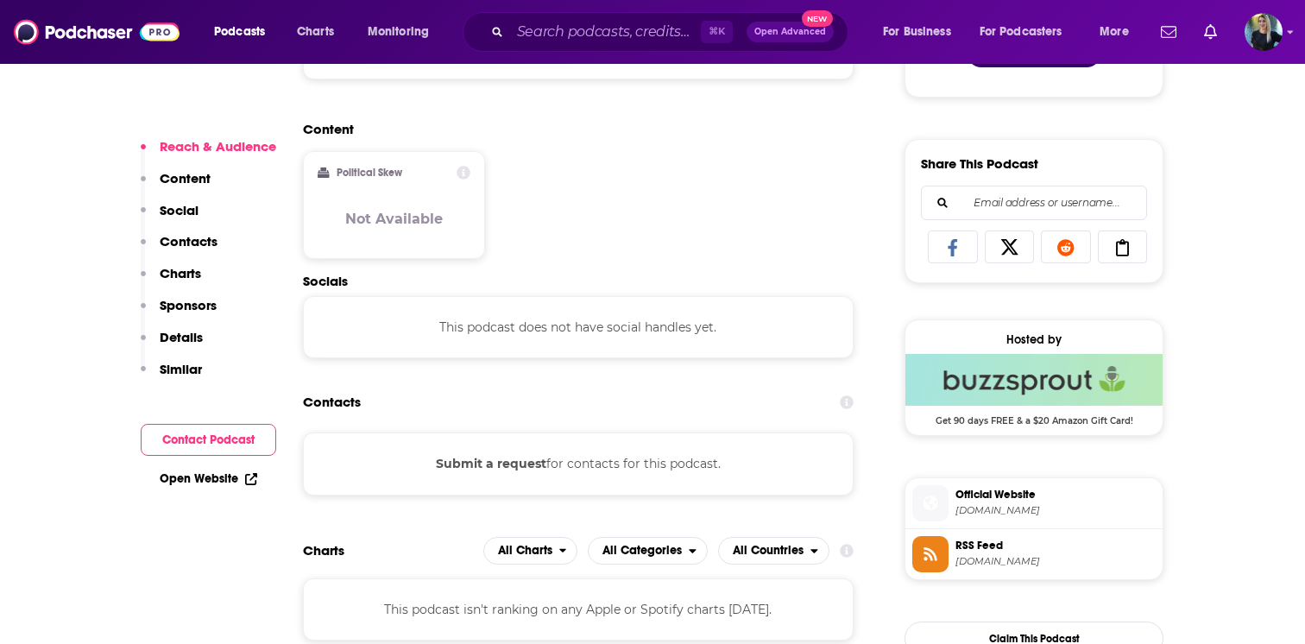
click at [203, 476] on link "Open Website" at bounding box center [209, 478] width 98 height 15
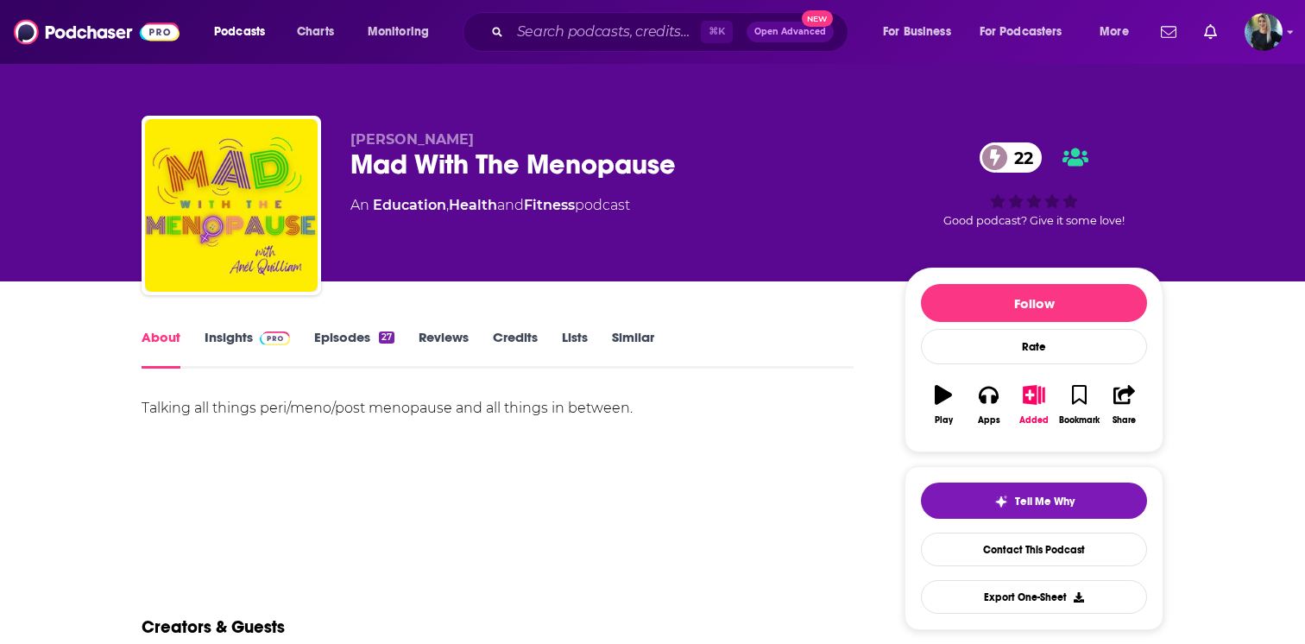
click at [236, 337] on link "Insights" at bounding box center [247, 349] width 85 height 40
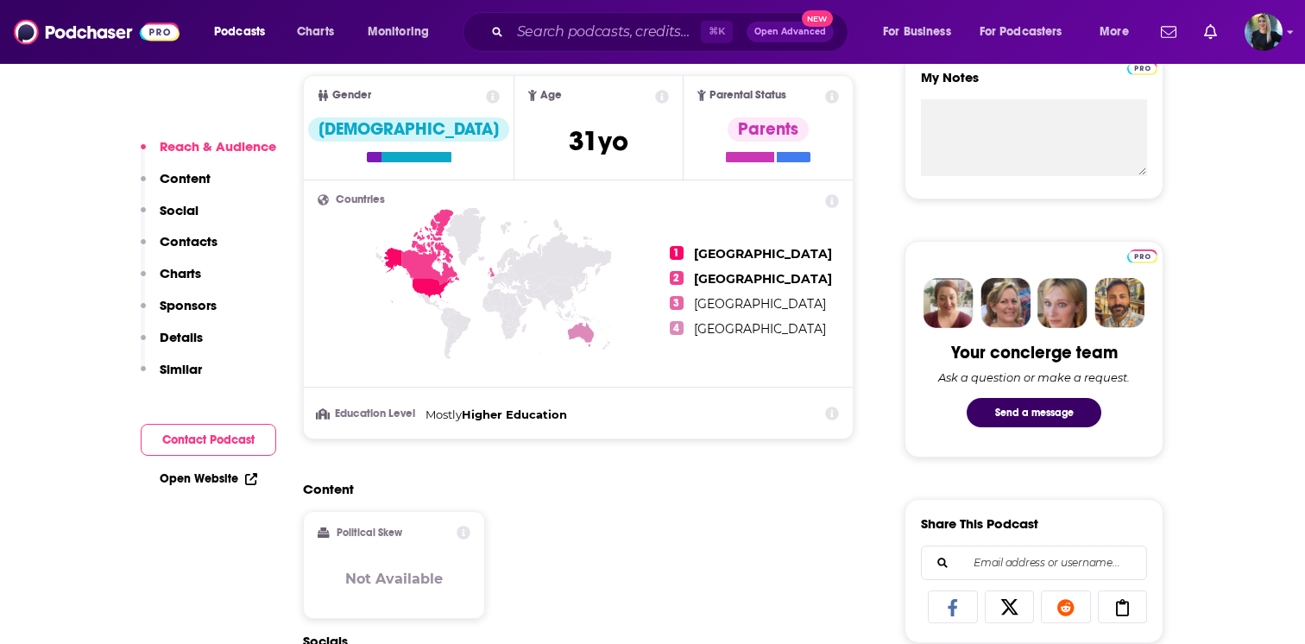
scroll to position [758, 0]
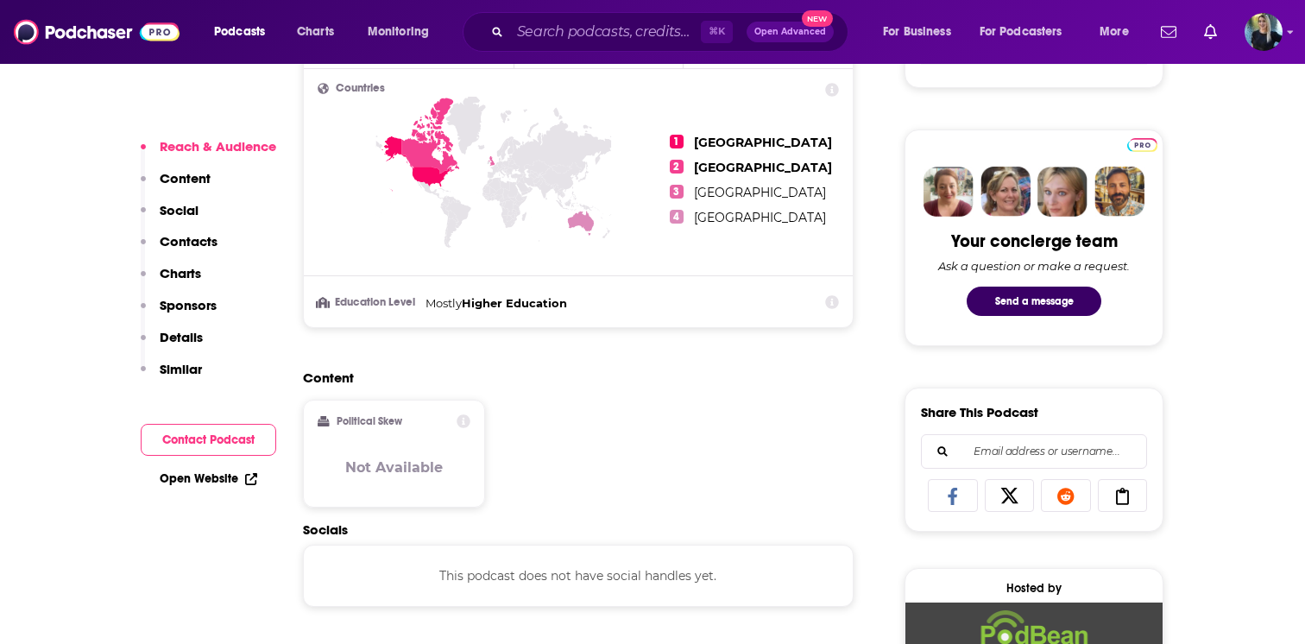
click at [203, 475] on link "Open Website" at bounding box center [209, 478] width 98 height 15
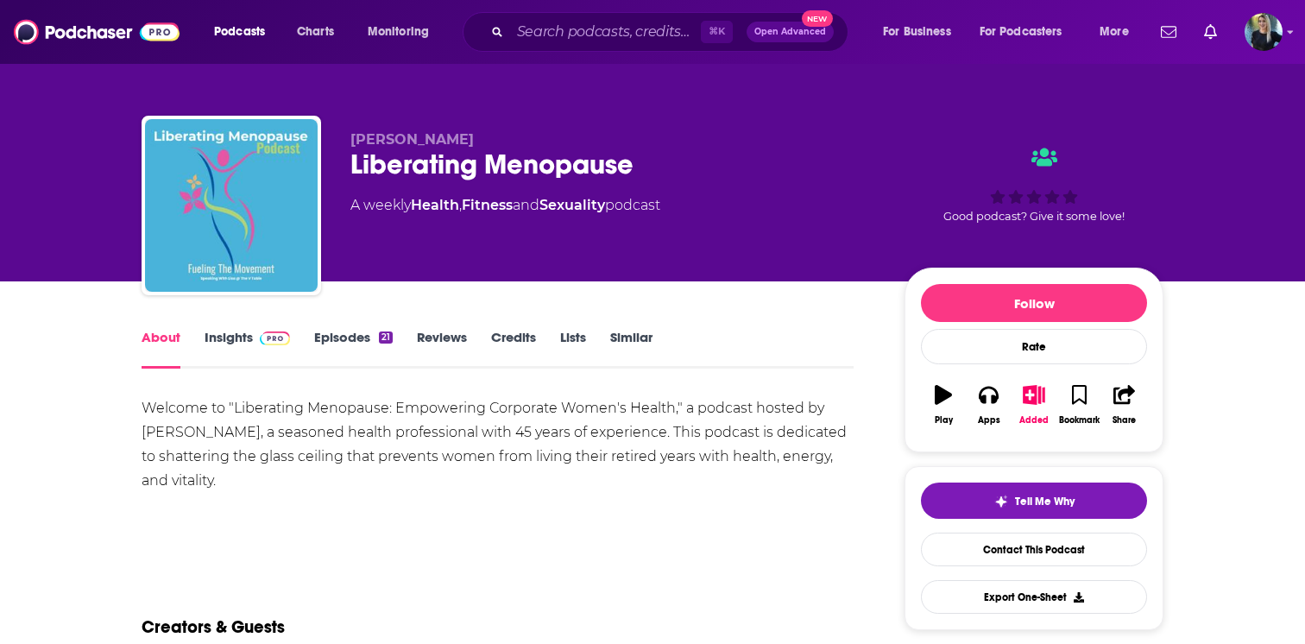
click at [205, 337] on link "Insights" at bounding box center [247, 349] width 85 height 40
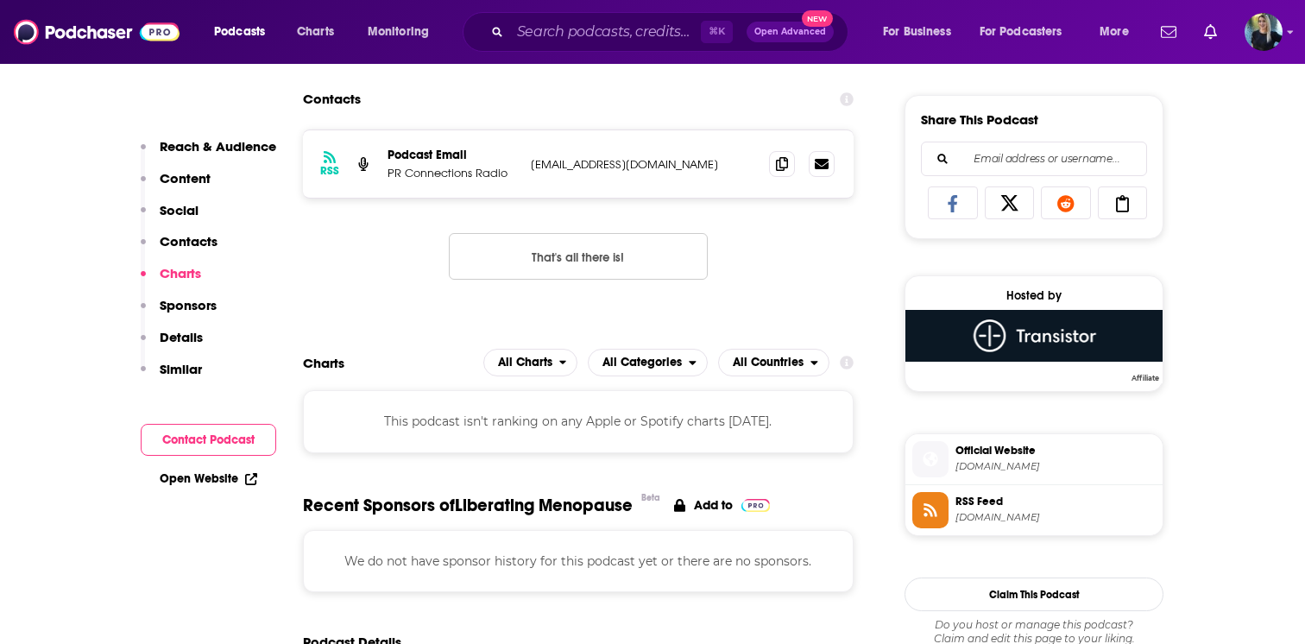
scroll to position [1049, 0]
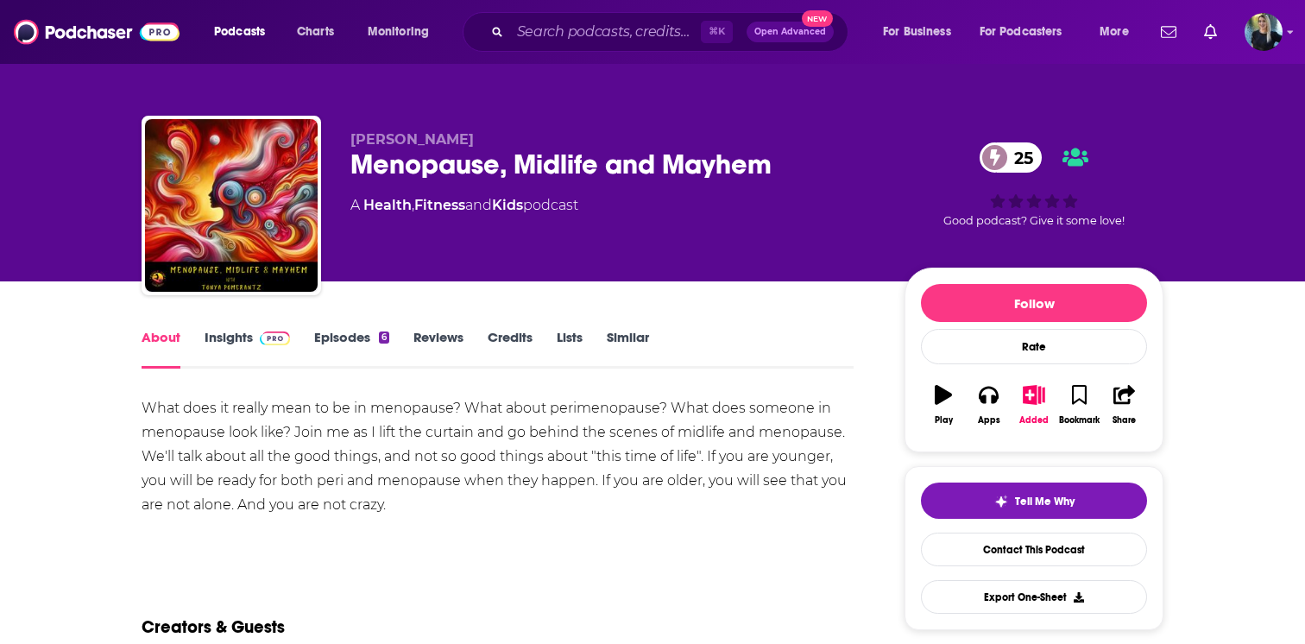
click at [232, 330] on link "Insights" at bounding box center [247, 349] width 85 height 40
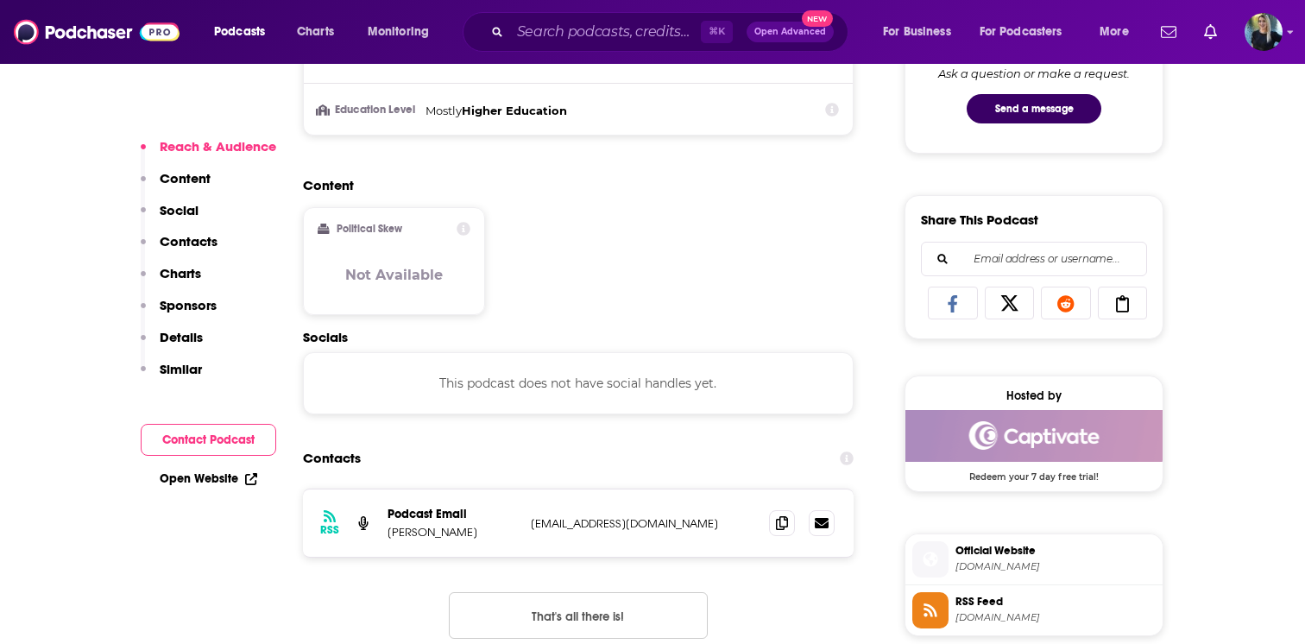
scroll to position [959, 0]
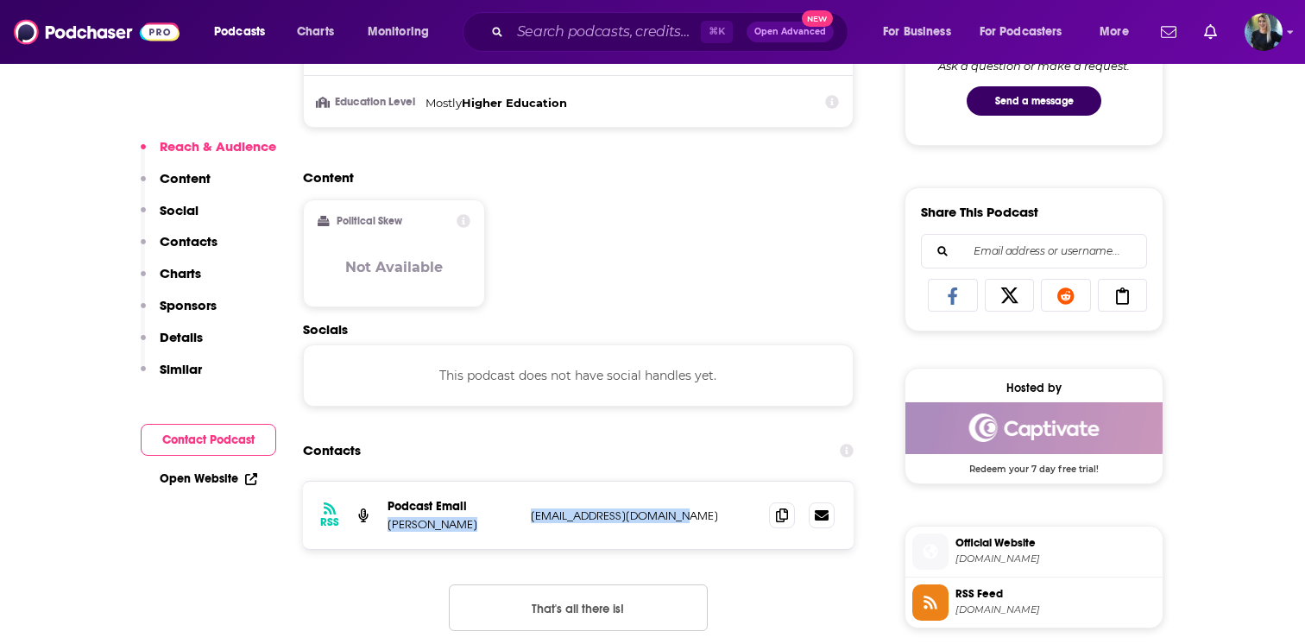
drag, startPoint x: 708, startPoint y: 518, endPoint x: 387, endPoint y: 524, distance: 320.2
click at [0, 0] on div "Podcast Email [PERSON_NAME] [EMAIL_ADDRESS][DOMAIN_NAME] [EMAIL_ADDRESS][DOMAIN…" at bounding box center [0, 0] width 0 height 0
copy div "[PERSON_NAME] [EMAIL_ADDRESS][DOMAIN_NAME]"
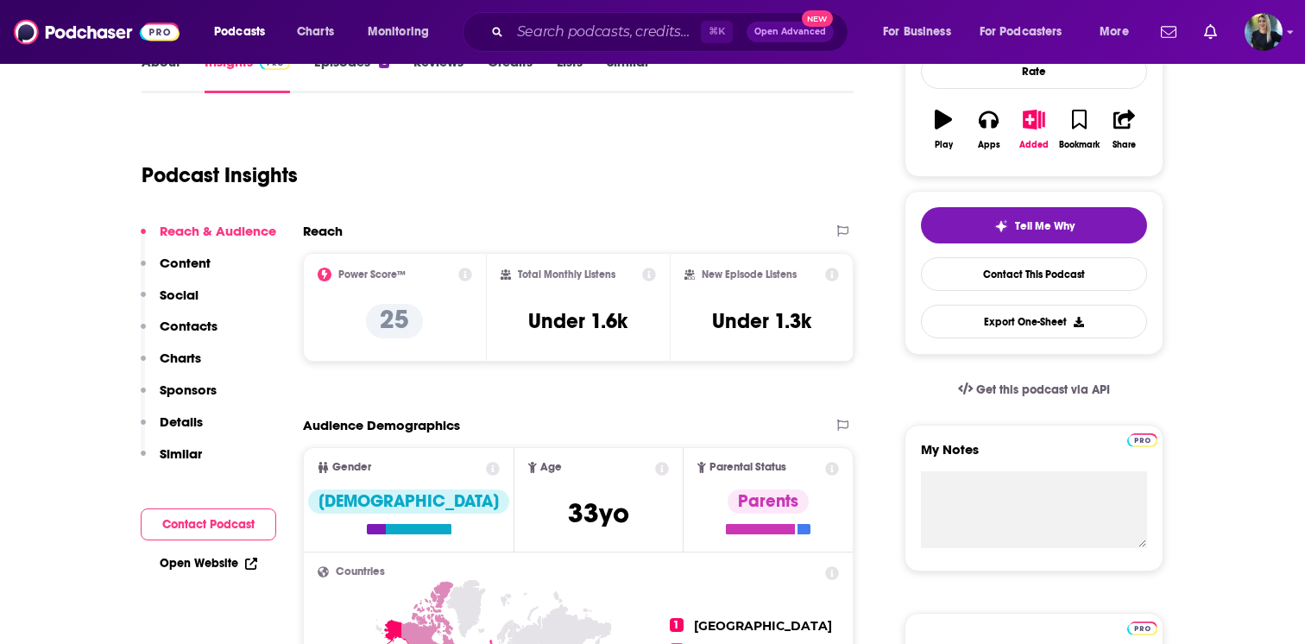
scroll to position [627, 0]
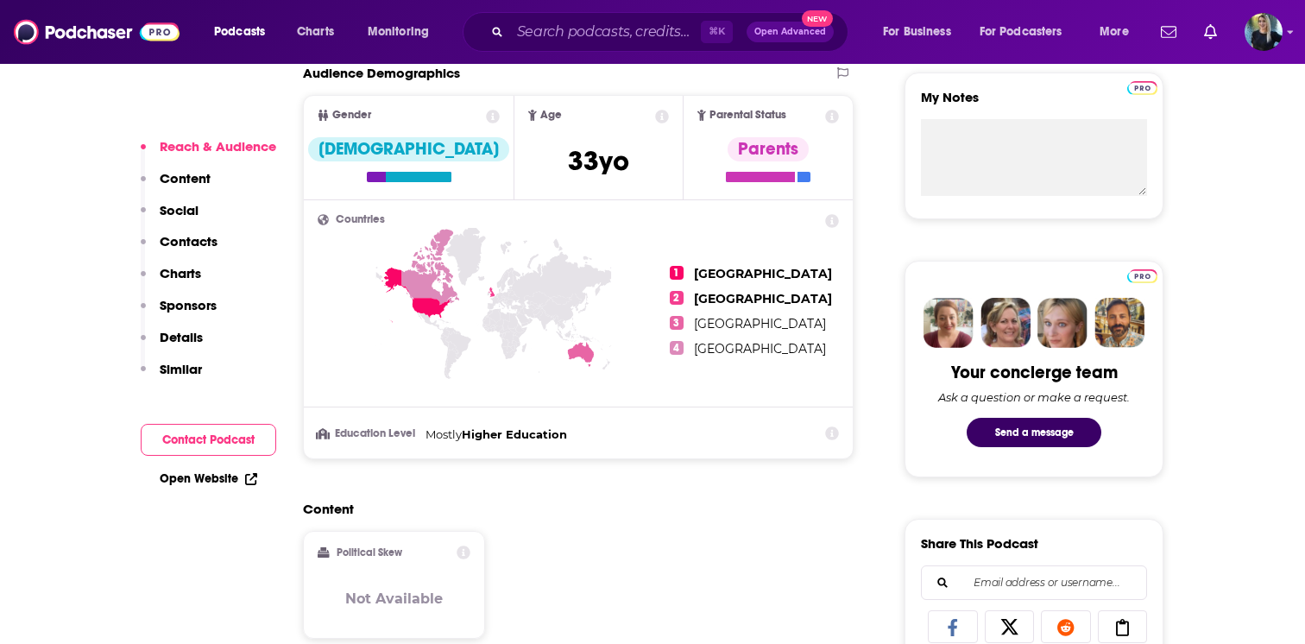
click at [208, 473] on link "Open Website" at bounding box center [209, 478] width 98 height 15
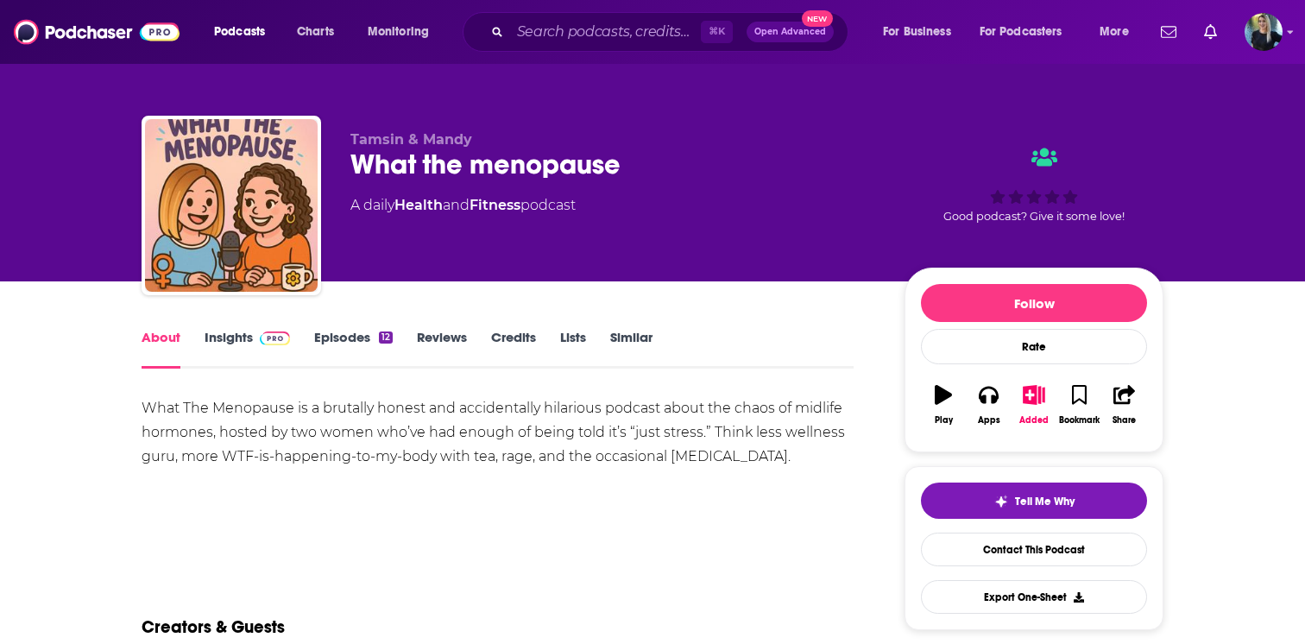
click at [236, 343] on link "Insights" at bounding box center [247, 349] width 85 height 40
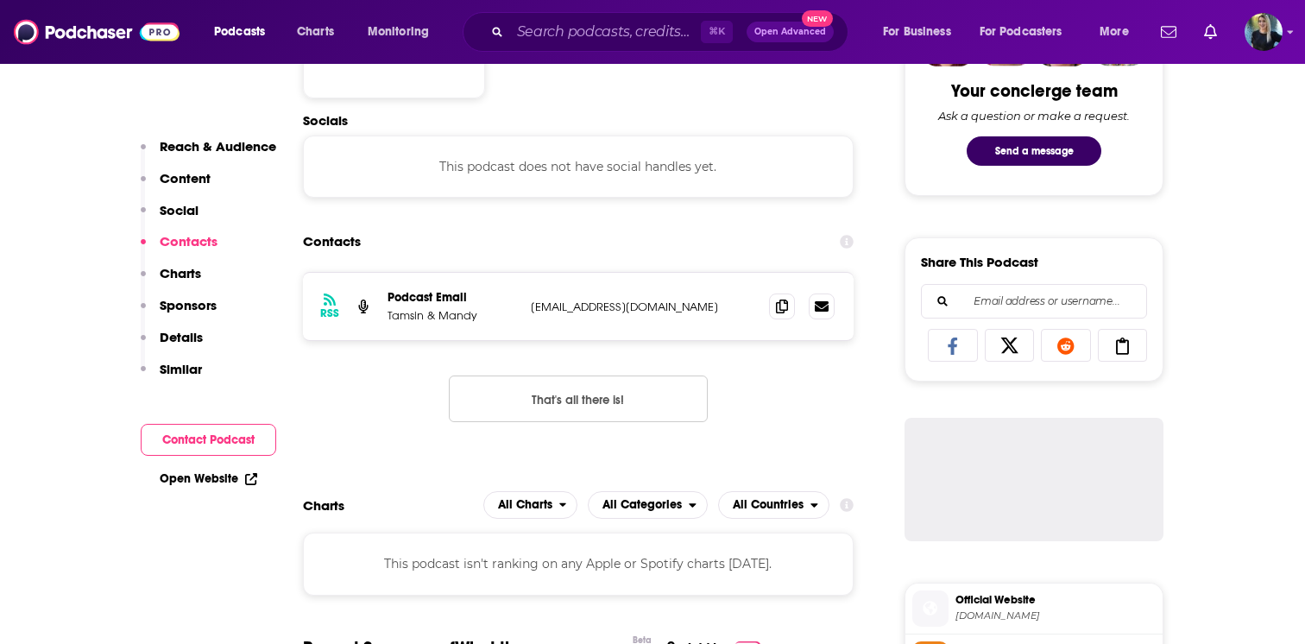
scroll to position [979, 0]
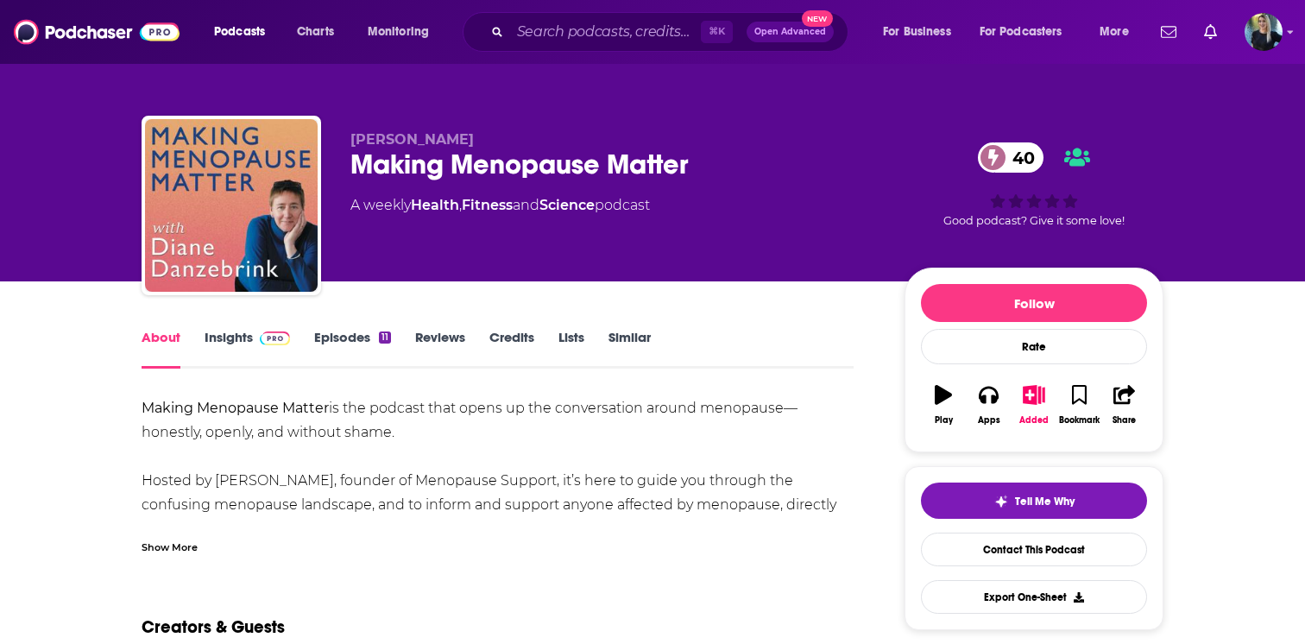
click at [225, 333] on link "Insights" at bounding box center [247, 349] width 85 height 40
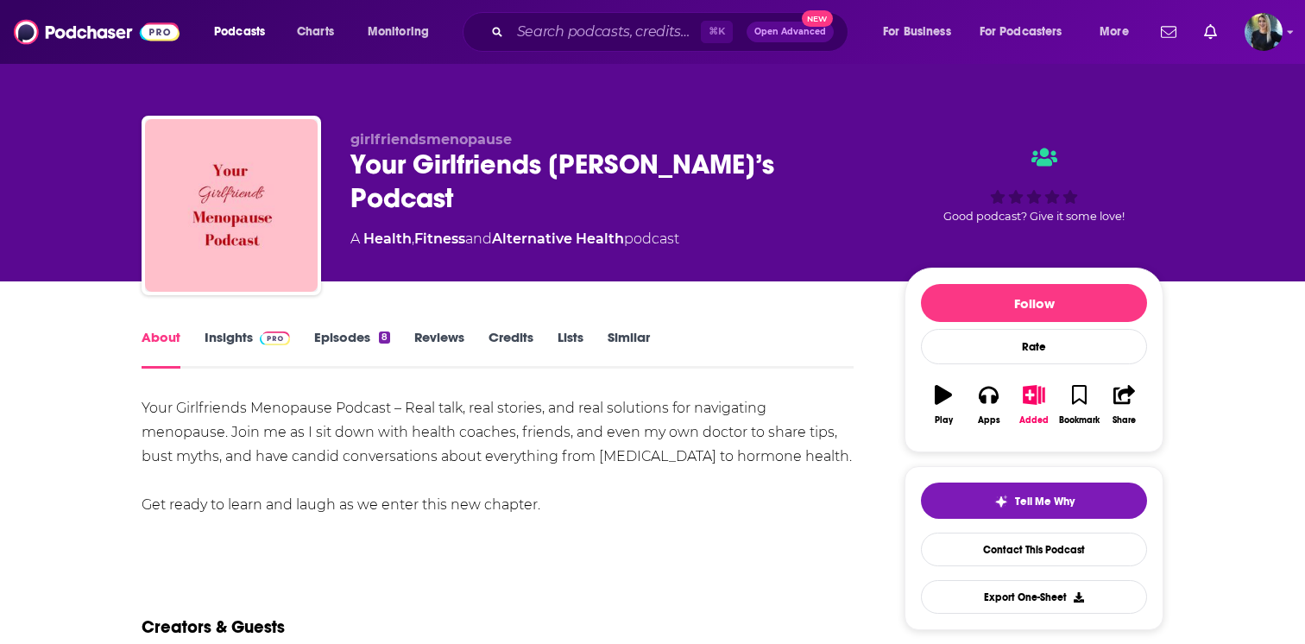
click at [241, 337] on link "Insights" at bounding box center [247, 349] width 85 height 40
